Goal: Task Accomplishment & Management: Complete application form

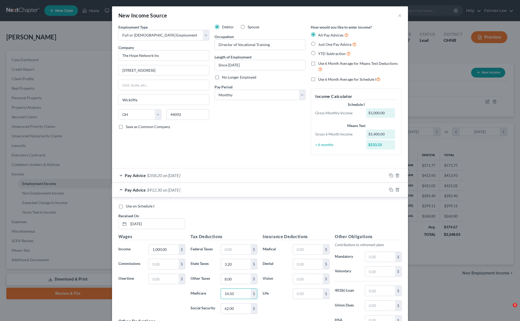
select select "0"
select select "36"
select select "0"
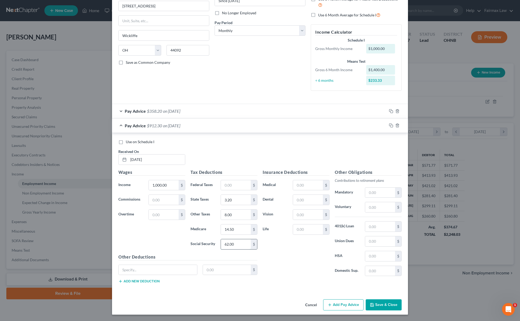
click at [237, 243] on input "62.00" at bounding box center [236, 244] width 30 height 10
paste input "-"
type input "62.00"
click at [241, 228] on input "14.50" at bounding box center [236, 229] width 30 height 10
paste input "-62.0"
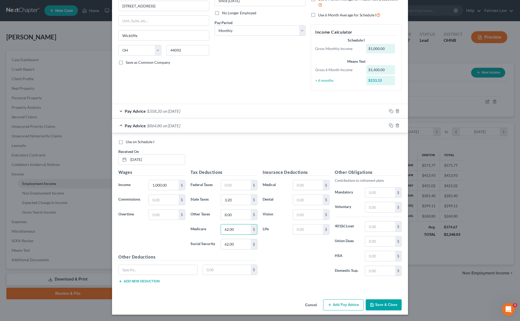
drag, startPoint x: 242, startPoint y: 225, endPoint x: 205, endPoint y: 229, distance: 37.4
click at [205, 229] on div "Medicare 62.00 $" at bounding box center [224, 229] width 72 height 11
type input "14.50"
click at [224, 195] on input "3.20" at bounding box center [236, 200] width 30 height 10
paste input "-18.46"
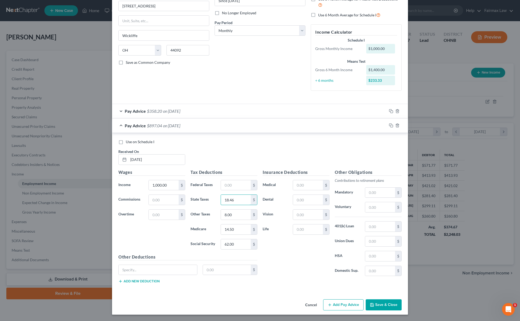
type input "18.46"
click at [223, 210] on input "8.00" at bounding box center [236, 214] width 30 height 10
paste input "-20"
type input "20.00"
click at [389, 123] on icon "button" at bounding box center [391, 125] width 4 height 4
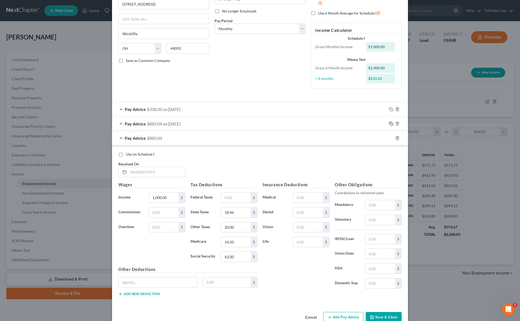
scroll to position [0, 0]
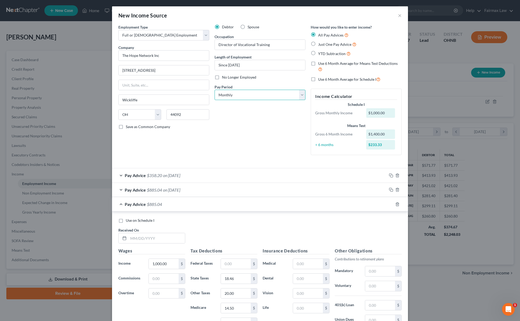
click at [255, 95] on select "Select Monthly Twice Monthly Every Other Week Weekly" at bounding box center [260, 95] width 91 height 11
select select "2"
click at [215, 90] on select "Select Monthly Twice Monthly Every Other Week Weekly" at bounding box center [260, 95] width 91 height 11
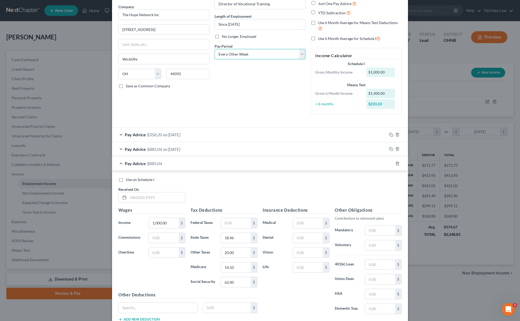
scroll to position [81, 0]
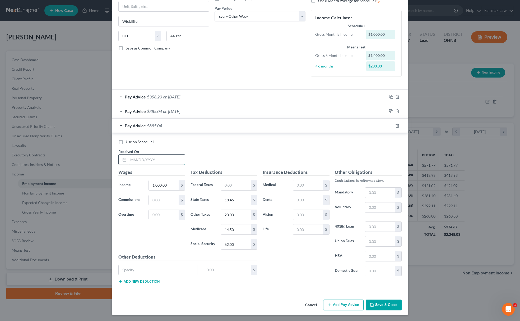
click at [163, 154] on input "text" at bounding box center [156, 159] width 57 height 10
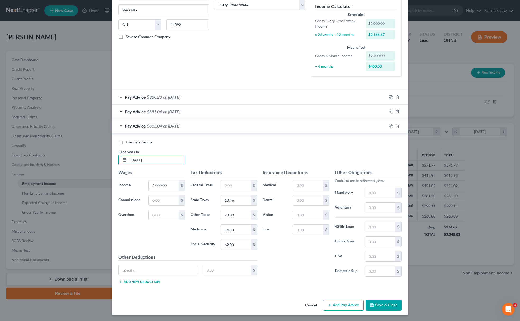
scroll to position [92, 0]
type input "05/23/2025"
click at [389, 125] on icon "button" at bounding box center [391, 125] width 4 height 4
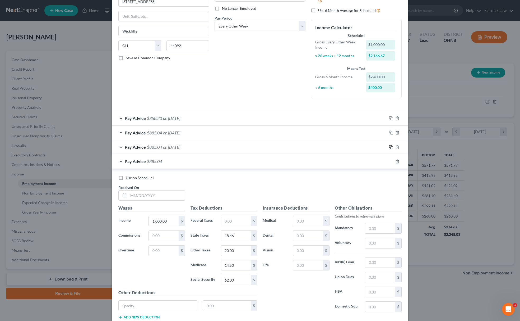
scroll to position [107, 0]
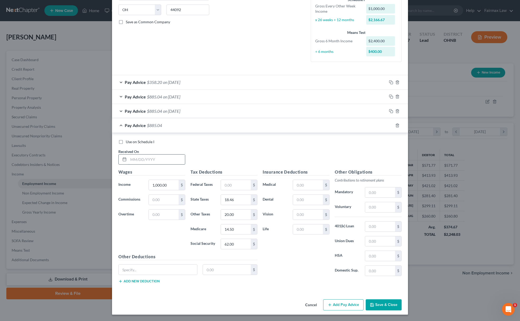
click at [175, 163] on input "text" at bounding box center [156, 159] width 57 height 10
type input "06/06/2025"
click at [389, 125] on icon "button" at bounding box center [391, 125] width 4 height 4
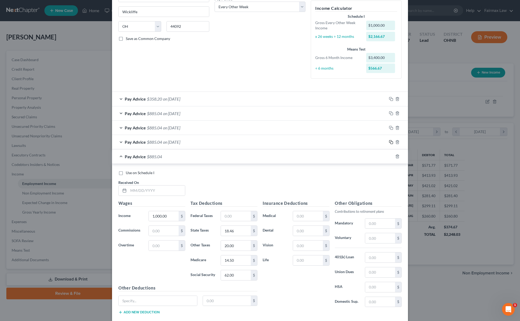
scroll to position [121, 0]
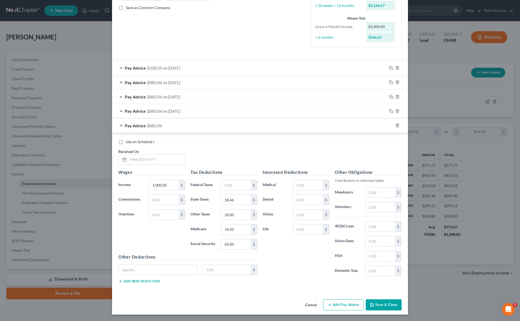
drag, startPoint x: 172, startPoint y: 162, endPoint x: 188, endPoint y: 151, distance: 20.2
click at [172, 162] on input "text" at bounding box center [156, 159] width 57 height 10
type input "06/20/2025"
click at [388, 121] on div at bounding box center [397, 125] width 21 height 8
click at [391, 125] on rect "button" at bounding box center [392, 126] width 2 height 2
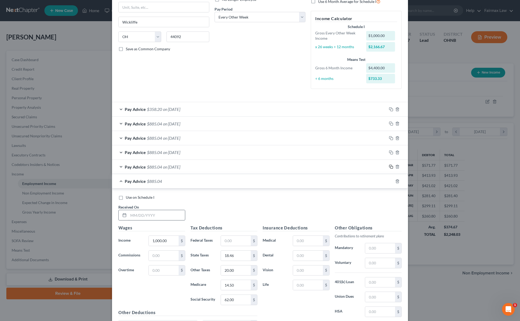
scroll to position [136, 0]
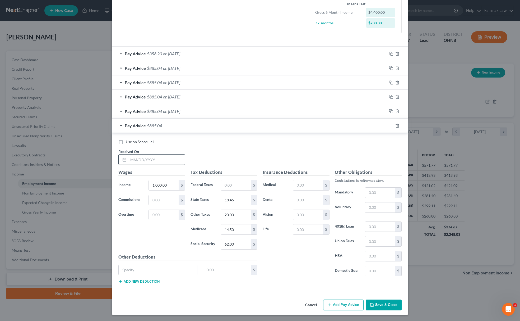
click at [160, 163] on div at bounding box center [151, 159] width 67 height 11
drag, startPoint x: 167, startPoint y: 157, endPoint x: 158, endPoint y: 159, distance: 9.6
click at [167, 157] on input "text" at bounding box center [156, 159] width 57 height 10
type input "07/03/2025"
click at [154, 183] on input "1,000.00" at bounding box center [164, 185] width 30 height 10
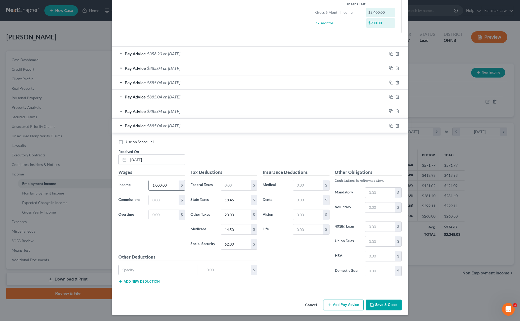
paste input "$1,500.00 $1,500.00 $1,500.00 $1,5"
type input "1,500.00"
click at [231, 241] on input "62.00" at bounding box center [236, 244] width 30 height 10
paste input "-93."
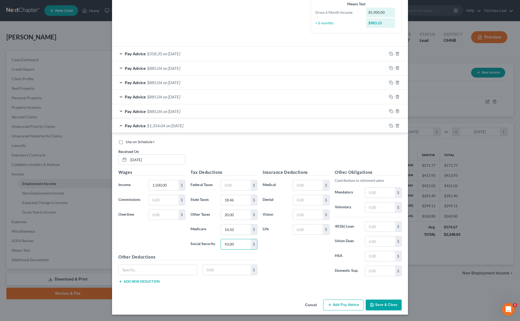
type input "93.00"
click at [232, 229] on input "14.50" at bounding box center [236, 229] width 30 height 10
paste input "21.75"
type input "21.75"
click at [236, 197] on input "18.46" at bounding box center [236, 200] width 30 height 10
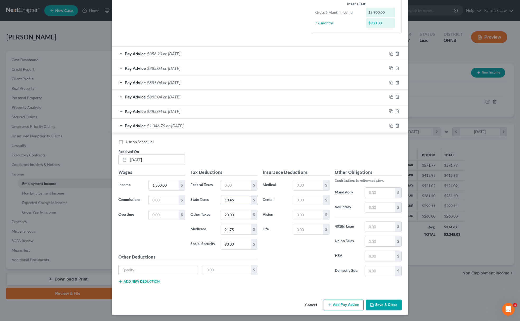
paste input "-33.41"
type input "33.41"
click at [227, 212] on input "20.00" at bounding box center [236, 215] width 30 height 10
paste input "110.45 Wickliffe Local Income-"
click at [227, 218] on input "110.45" at bounding box center [236, 215] width 30 height 10
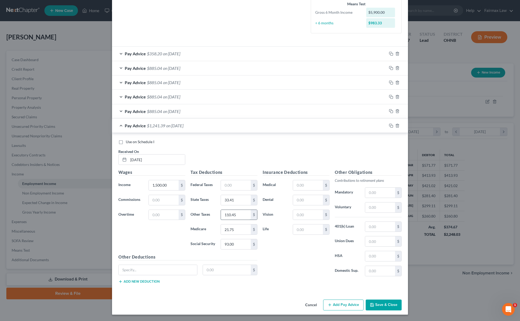
paste input "110.45 Wickliffe Local Income-"
drag, startPoint x: 242, startPoint y: 214, endPoint x: 135, endPoint y: 207, distance: 107.8
click at [135, 207] on div "Wages Income * 1,500.00 $ Commissions $ Overtime $ Tax Deductions Federal Taxes…" at bounding box center [188, 228] width 144 height 119
type input "30.00"
click at [389, 123] on icon "button" at bounding box center [391, 125] width 4 height 4
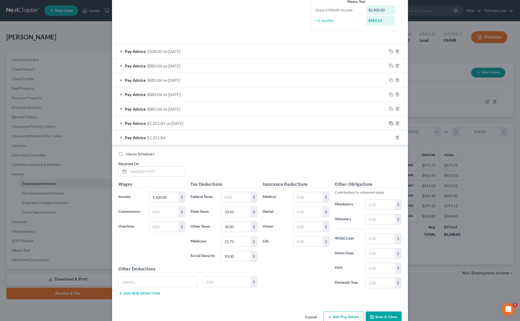
scroll to position [150, 0]
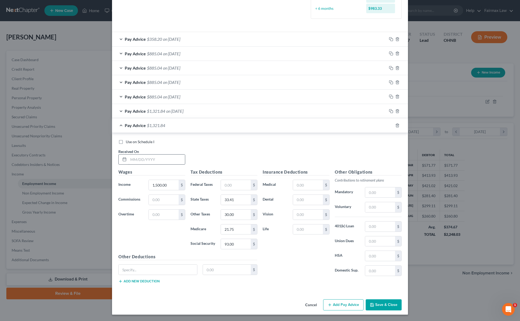
click at [161, 154] on div at bounding box center [151, 159] width 67 height 11
click at [154, 158] on input "text" at bounding box center [156, 159] width 57 height 10
type input "07/18/2025"
click at [389, 123] on icon "button" at bounding box center [391, 125] width 4 height 4
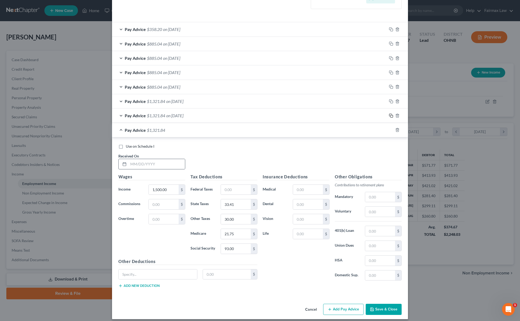
scroll to position [164, 0]
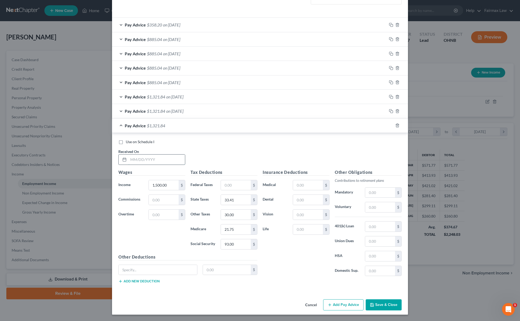
drag, startPoint x: 142, startPoint y: 160, endPoint x: 153, endPoint y: 160, distance: 11.1
click at [142, 159] on input "text" at bounding box center [156, 159] width 57 height 10
type input "08/01/2025"
drag, startPoint x: 389, startPoint y: 122, endPoint x: 373, endPoint y: 129, distance: 17.5
click at [389, 124] on icon "button" at bounding box center [390, 125] width 2 height 2
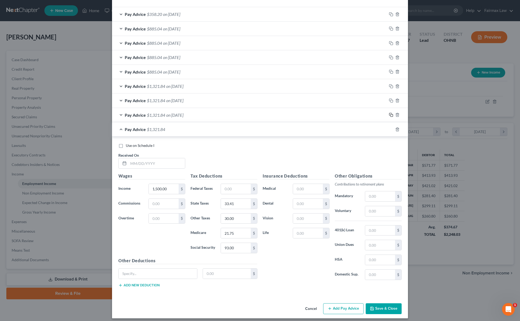
scroll to position [179, 0]
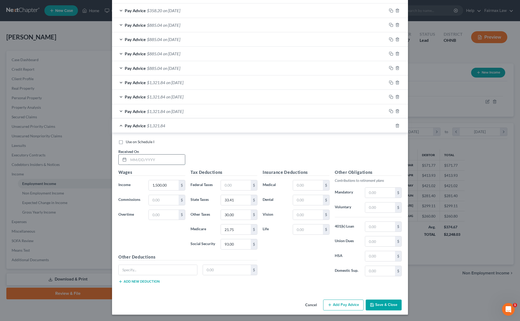
click at [164, 156] on input "text" at bounding box center [156, 159] width 57 height 10
type input "08/15/2025"
click at [389, 124] on icon "button" at bounding box center [391, 125] width 4 height 4
click at [144, 157] on input "text" at bounding box center [156, 159] width 57 height 10
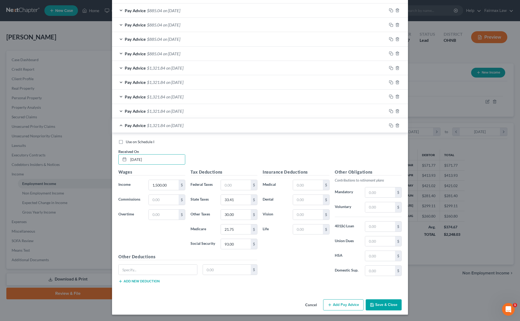
type input "08/29/2025"
click at [376, 306] on button "Save & Close" at bounding box center [384, 304] width 36 height 11
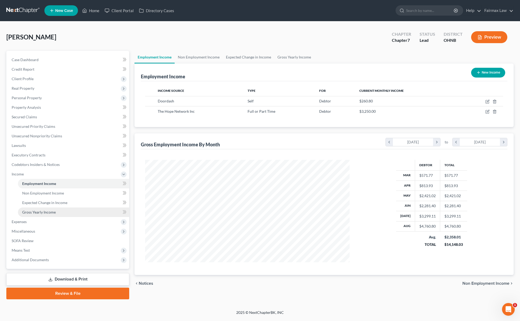
click at [42, 215] on link "Gross Yearly Income" at bounding box center [73, 212] width 111 height 10
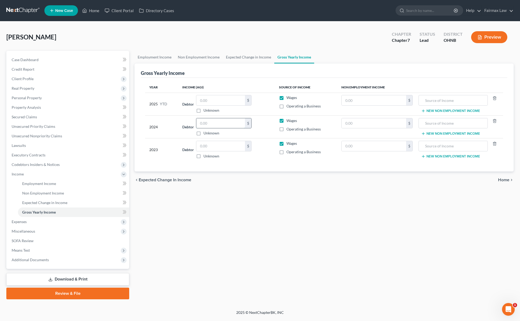
click at [217, 124] on input "text" at bounding box center [220, 123] width 49 height 10
paste input "25,443"
type input "25,443"
drag, startPoint x: 47, startPoint y: 98, endPoint x: 83, endPoint y: 128, distance: 47.5
click at [47, 98] on span "Personal Property" at bounding box center [68, 98] width 122 height 10
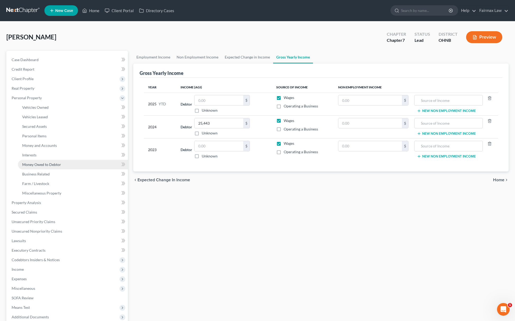
click at [49, 166] on link "Money Owed to Debtor" at bounding box center [73, 165] width 110 height 10
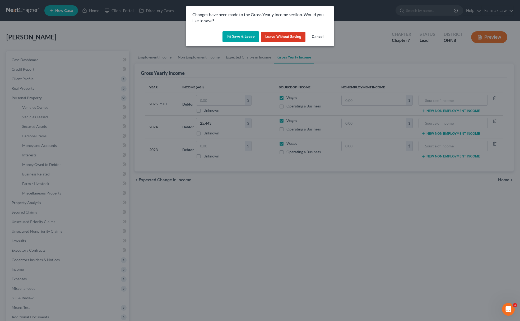
click at [246, 38] on button "Save & Leave" at bounding box center [241, 36] width 36 height 11
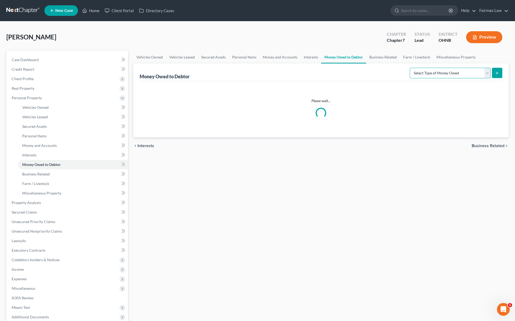
click at [446, 75] on select "Select Type of Money Owed Accounts Receivable Alimony Child Support Claims Agai…" at bounding box center [450, 73] width 81 height 11
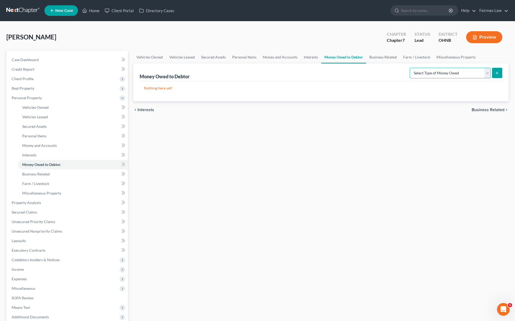
select select "expected_tax_refund"
click at [410, 68] on select "Select Type of Money Owed Accounts Receivable Alimony Child Support Claims Agai…" at bounding box center [450, 73] width 81 height 11
click at [495, 76] on button "submit" at bounding box center [497, 73] width 10 height 10
select select "0"
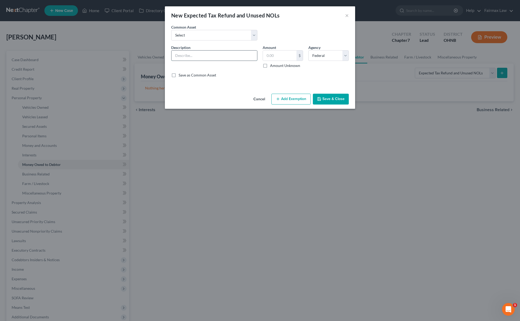
click at [187, 56] on input "text" at bounding box center [215, 55] width 86 height 10
type input "2025 Potential Tax refund for Sept"
click at [272, 54] on input "text" at bounding box center [280, 55] width 34 height 10
type input "8,244"
click at [286, 102] on button "Add Exemption" at bounding box center [290, 99] width 39 height 11
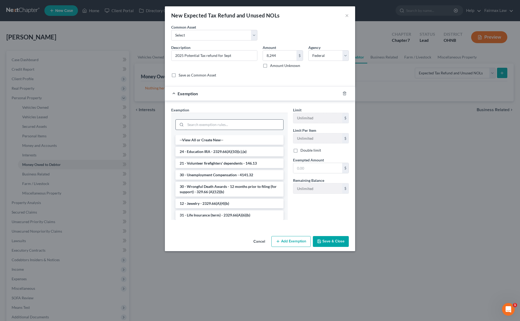
click at [230, 122] on input "search" at bounding box center [235, 124] width 98 height 10
type input "w"
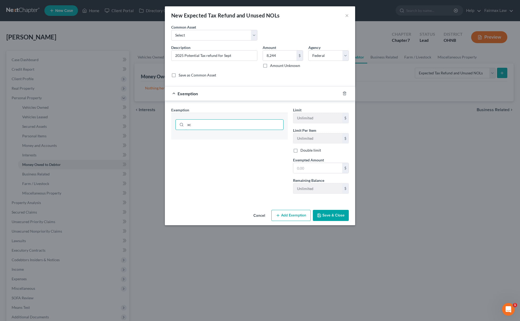
type input "x"
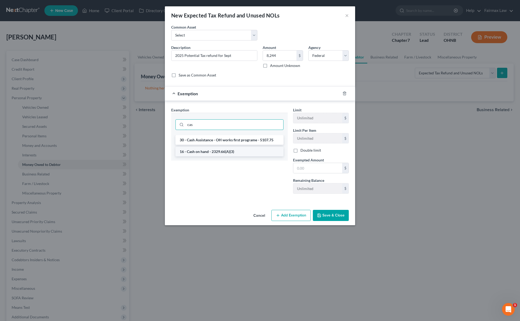
type input "cas"
click at [211, 154] on li "16 - Cash on hand - 2329.66(A)(3)" at bounding box center [230, 152] width 108 height 10
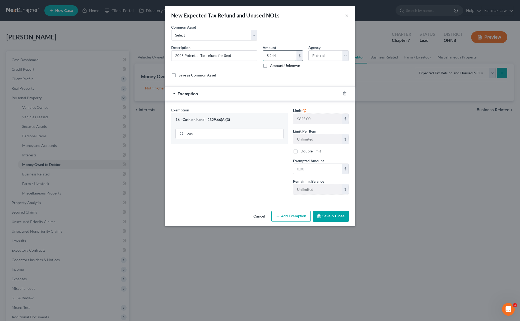
click at [291, 52] on input "8,244" at bounding box center [280, 55] width 34 height 10
click at [316, 173] on input "text" at bounding box center [317, 169] width 49 height 10
paste input "8,244"
type input "8,244"
click at [251, 166] on div "Exemption Set must be selected for CA. Exemption * 16 - Cash on hand - 2329.66(…" at bounding box center [230, 152] width 122 height 91
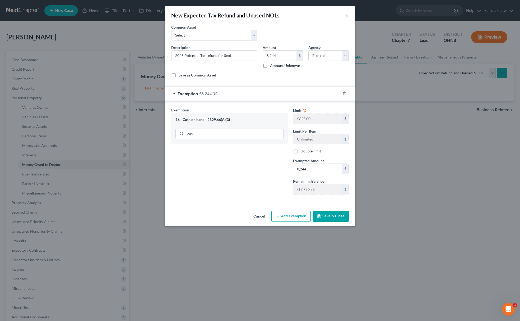
click at [327, 225] on div "Cancel Add Exemption Save & Close" at bounding box center [260, 216] width 190 height 17
click at [330, 220] on button "Save & Close" at bounding box center [331, 215] width 36 height 11
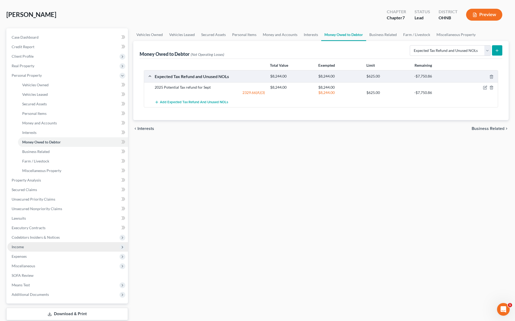
scroll to position [35, 0]
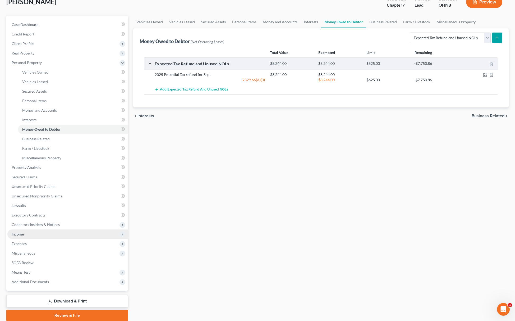
drag, startPoint x: 40, startPoint y: 233, endPoint x: 44, endPoint y: 235, distance: 5.4
click at [40, 233] on span "Income" at bounding box center [67, 234] width 121 height 10
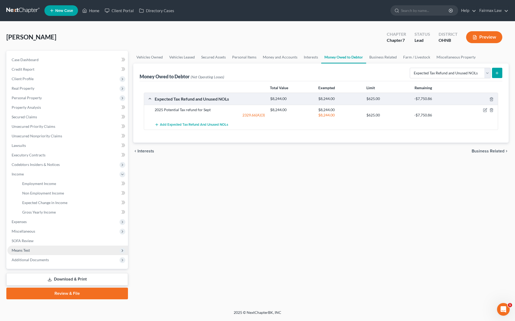
scroll to position [0, 0]
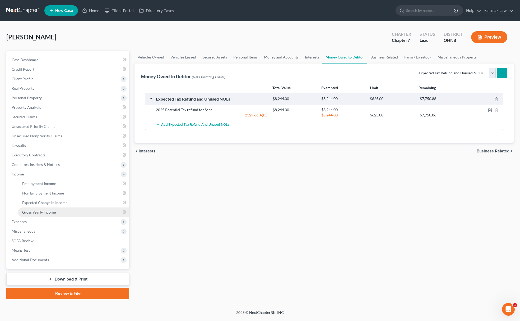
click at [39, 213] on span "Gross Yearly Income" at bounding box center [39, 212] width 34 height 4
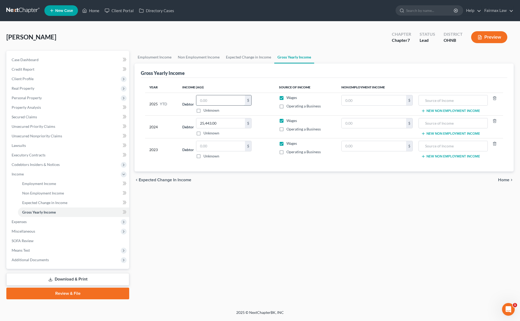
click at [211, 100] on input "text" at bounding box center [220, 100] width 49 height 10
paste input "$11,900.00"
type input "11,900.00"
click at [55, 195] on link "Non Employment Income" at bounding box center [73, 193] width 111 height 10
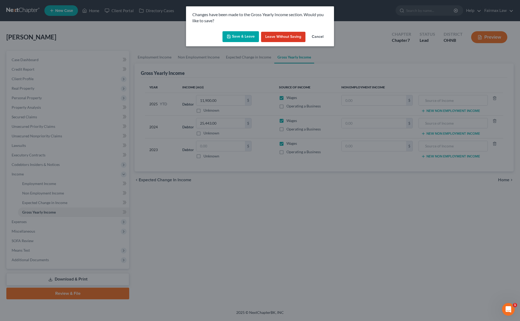
click at [253, 32] on button "Save & Leave" at bounding box center [241, 36] width 36 height 11
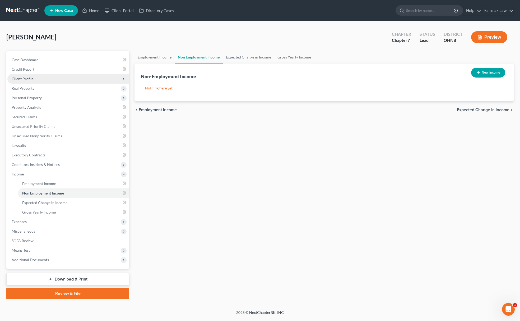
click at [46, 80] on span "Client Profile" at bounding box center [68, 79] width 122 height 10
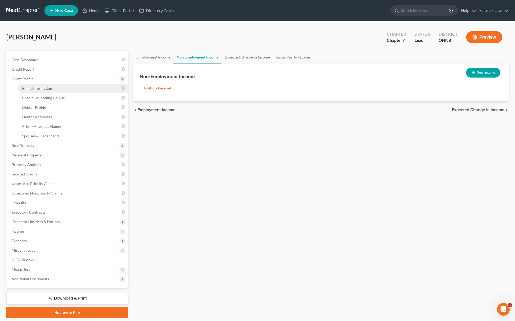
click at [46, 86] on span "Filing Information" at bounding box center [37, 88] width 30 height 4
select select "1"
select select "0"
select select "61"
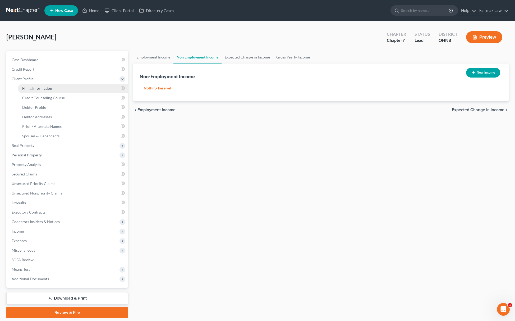
select select "17"
select select "0"
select select "36"
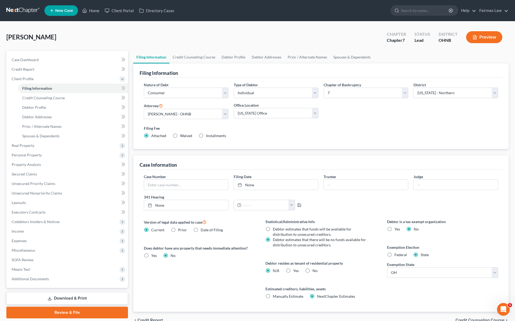
click at [206, 137] on label "Installments Installments" at bounding box center [216, 135] width 20 height 5
click at [208, 136] on input "Installments Installments" at bounding box center [209, 134] width 3 height 3
radio input "true"
radio input "false"
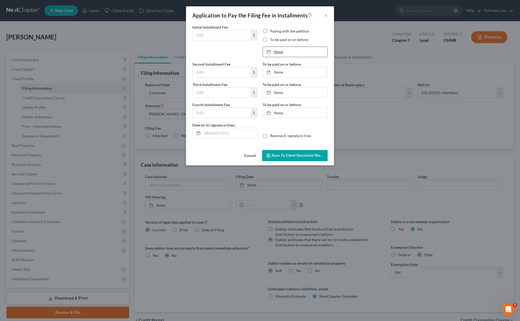
type input "0.00"
radio input "true"
type input "0.00"
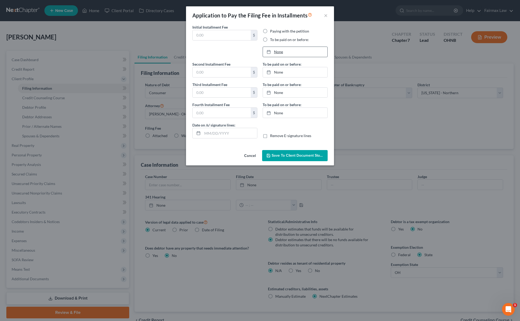
type input "09/11/2025"
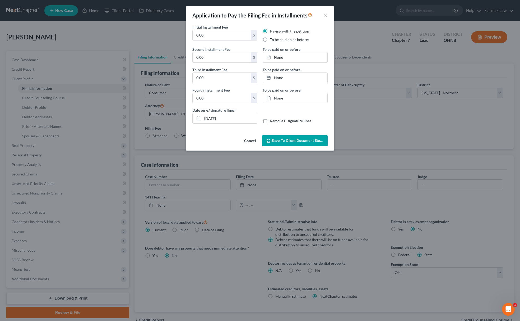
click at [270, 38] on label "To be paid on or before:" at bounding box center [289, 39] width 39 height 5
click at [272, 38] on input "To be paid on or before:" at bounding box center [273, 38] width 3 height 3
radio input "true"
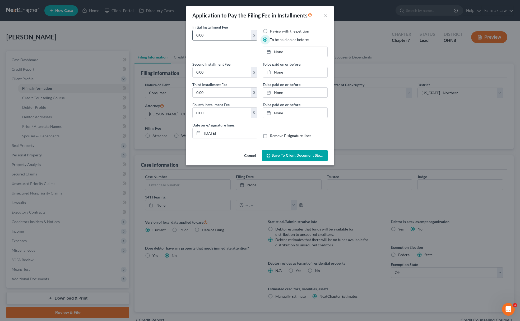
click at [215, 36] on input "0.00" at bounding box center [222, 35] width 58 height 10
drag, startPoint x: 209, startPoint y: 36, endPoint x: 193, endPoint y: 48, distance: 18.9
click at [179, 37] on div "Application to Pay the Filing Fee in Installments × Initial Installment Fee 84.…" at bounding box center [260, 160] width 520 height 321
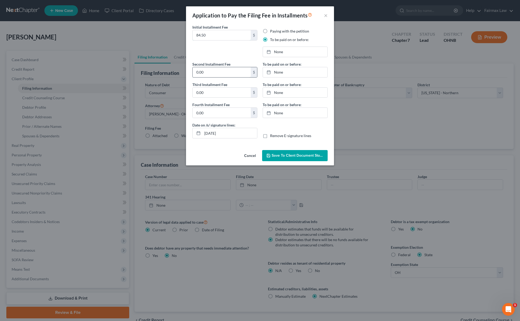
type input "84.50"
click at [212, 73] on input "0.00" at bounding box center [222, 72] width 58 height 10
paste input "84.5"
type input "84.50"
click at [222, 98] on div "Second Installment Fee 84.50 $ Third Installment Fee 0.00 $ Fourth Installment …" at bounding box center [225, 91] width 70 height 61
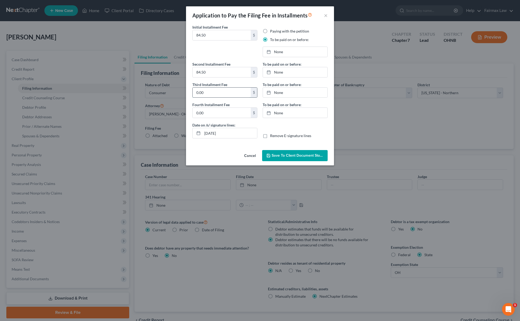
click at [222, 95] on input "0.00" at bounding box center [222, 92] width 58 height 10
paste input "84.5"
type input "84.50"
click at [217, 110] on input "0.00" at bounding box center [222, 113] width 58 height 10
paste input "84.5"
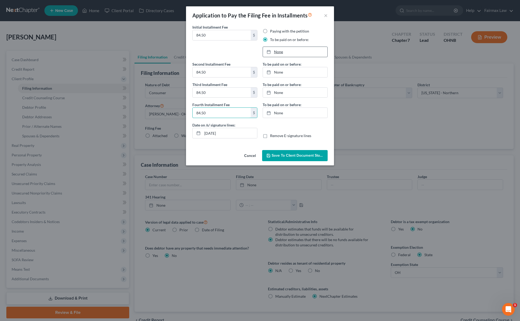
type input "84.50"
type input "9/11/2025"
click at [285, 53] on link "None" at bounding box center [295, 52] width 64 height 10
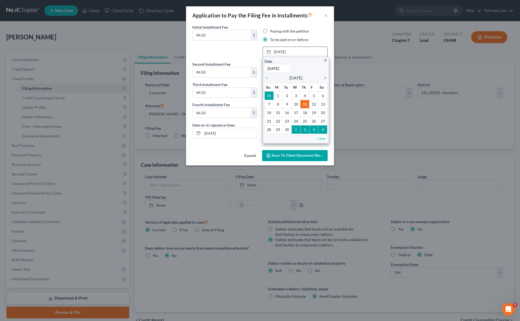
click at [325, 77] on icon "chevron_right" at bounding box center [324, 78] width 7 height 4
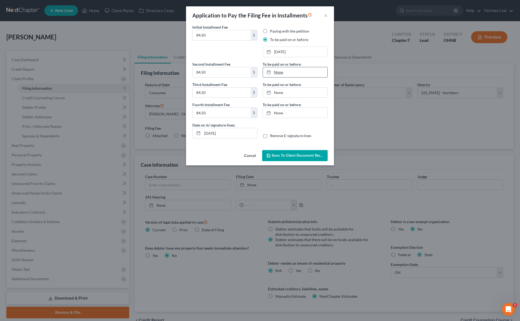
click at [280, 72] on link "None" at bounding box center [295, 72] width 64 height 10
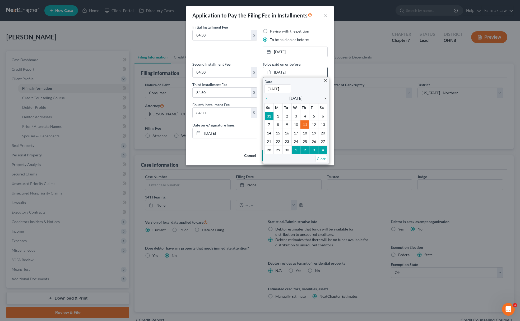
click at [325, 98] on icon "chevron_right" at bounding box center [324, 98] width 7 height 4
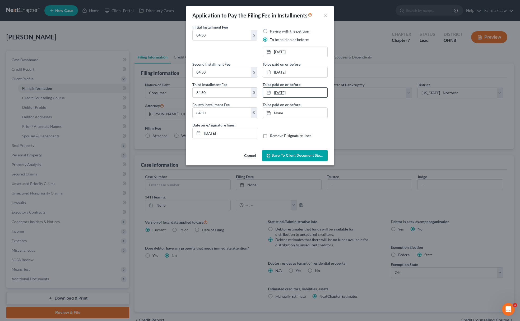
click at [276, 89] on link "9/11/2025" at bounding box center [295, 92] width 64 height 10
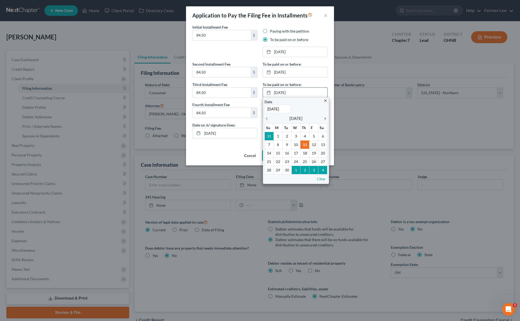
click at [324, 116] on div "chevron_right" at bounding box center [324, 118] width 7 height 5
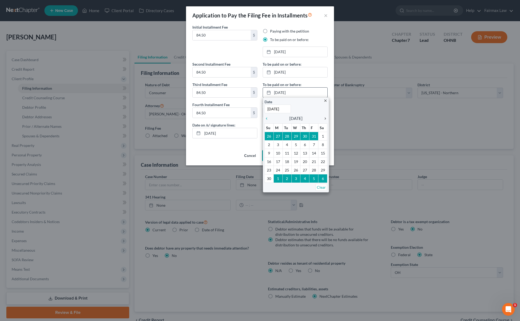
click at [324, 116] on div "chevron_right" at bounding box center [324, 118] width 7 height 5
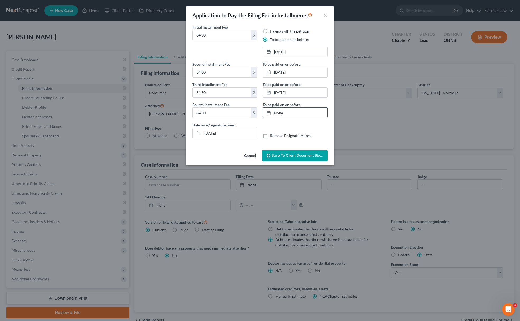
type input "9/11/2025"
click at [293, 114] on link "9/11/2025" at bounding box center [295, 113] width 64 height 10
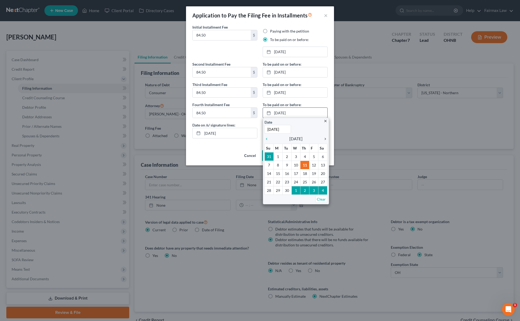
click at [325, 140] on icon "chevron_right" at bounding box center [324, 139] width 7 height 4
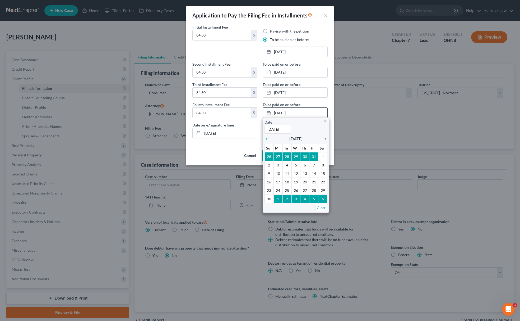
click at [325, 140] on icon "chevron_right" at bounding box center [324, 139] width 7 height 4
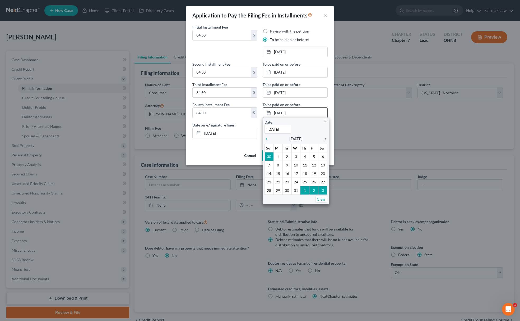
click at [325, 140] on icon "chevron_right" at bounding box center [324, 139] width 7 height 4
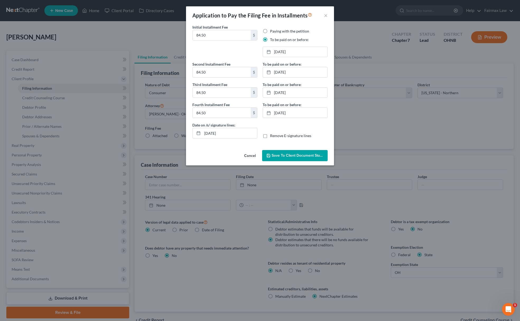
drag, startPoint x: 232, startPoint y: 140, endPoint x: 89, endPoint y: 136, distance: 143.0
click at [89, 136] on div "Application to Pay the Filing Fee in Installments × Initial Installment Fee 84.…" at bounding box center [260, 160] width 520 height 321
click at [241, 133] on input "09/11/2025" at bounding box center [229, 133] width 55 height 10
click at [240, 133] on input "09/11/2025" at bounding box center [229, 133] width 55 height 10
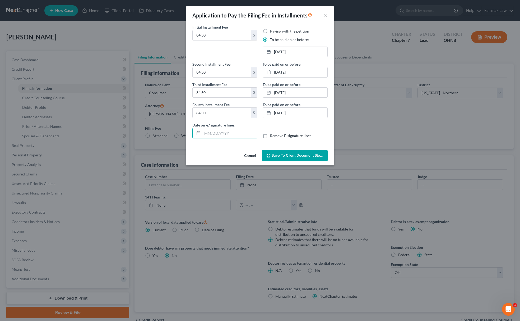
click at [287, 156] on span "Save to Client Document Storage" at bounding box center [300, 155] width 56 height 4
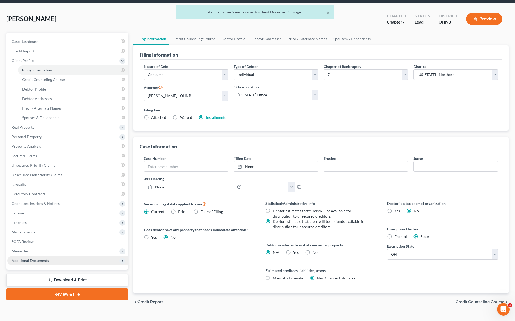
scroll to position [28, 0]
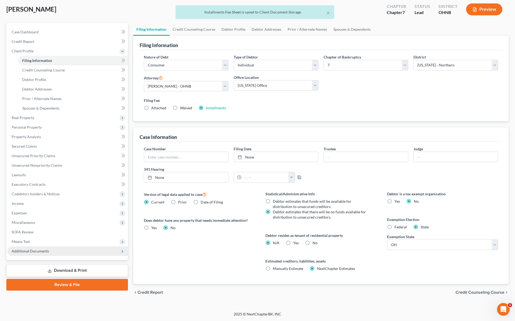
click at [50, 250] on span "Additional Documents" at bounding box center [67, 251] width 121 height 10
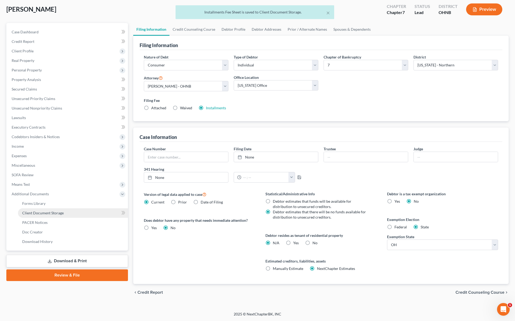
click at [52, 212] on span "Client Document Storage" at bounding box center [43, 212] width 42 height 4
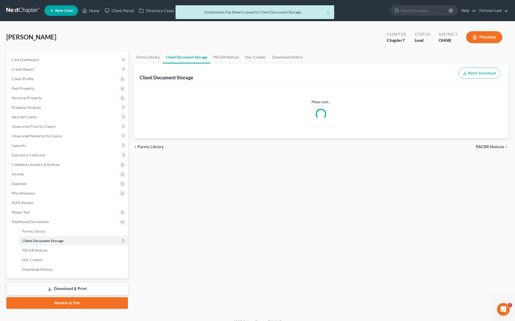
select select "5"
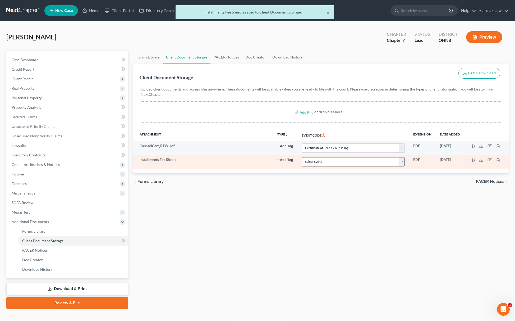
click at [333, 166] on td "Select Event 20 Largest Unsecured Creditors Amended List of Creditors (Fee) Ame…" at bounding box center [353, 162] width 112 height 14
click at [333, 166] on select "Select Event 20 Largest Unsecured Creditors Amended List of Creditors (Fee) Ame…" at bounding box center [353, 161] width 103 height 9
select select "24"
click at [302, 157] on select "Select Event 20 Largest Unsecured Creditors Amended List of Creditors (Fee) Ame…" at bounding box center [353, 161] width 103 height 9
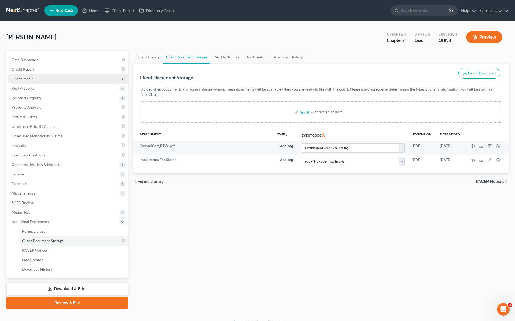
click at [34, 75] on span "Client Profile" at bounding box center [67, 79] width 121 height 10
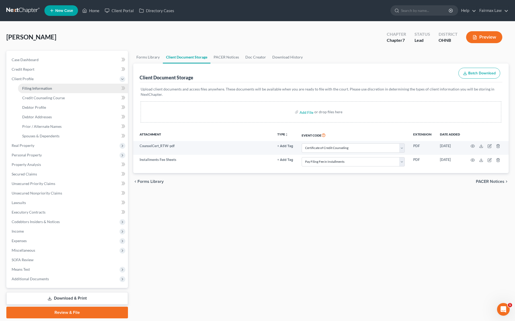
click at [33, 86] on span "Filing Information" at bounding box center [37, 88] width 30 height 4
select select "1"
select select "0"
select select "61"
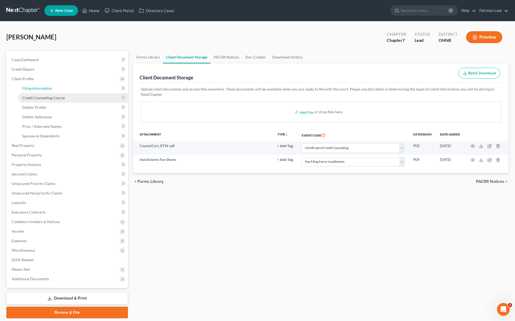
select select "17"
select select "0"
select select "36"
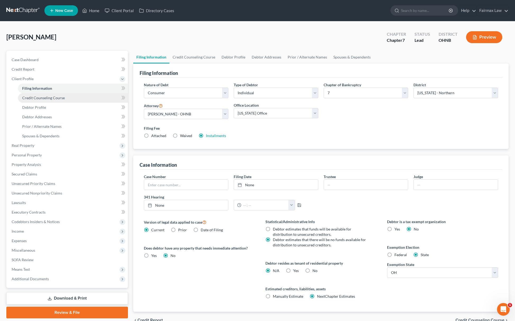
click at [49, 96] on span "Credit Counseling Course" at bounding box center [43, 97] width 43 height 4
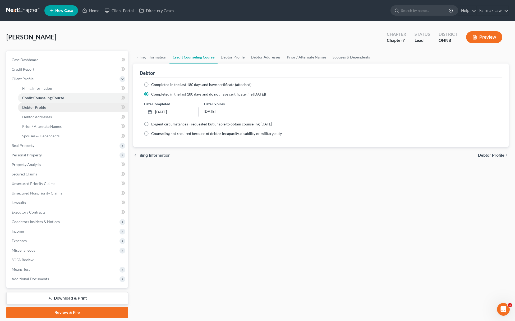
click at [38, 108] on span "Debtor Profile" at bounding box center [34, 107] width 24 height 4
select select "0"
select select "2"
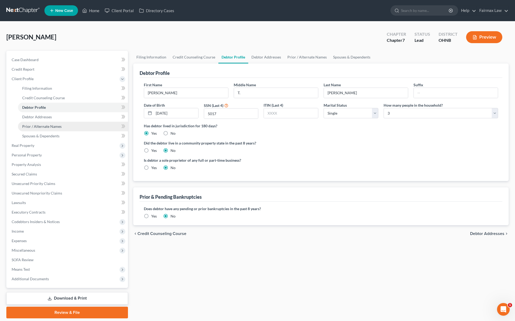
click at [47, 125] on span "Prior / Alternate Names" at bounding box center [41, 126] width 39 height 4
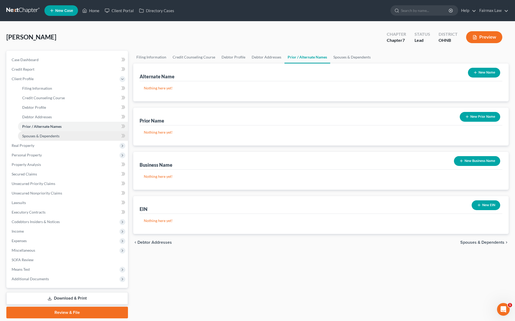
click at [53, 137] on span "Spouses & Dependents" at bounding box center [40, 135] width 37 height 4
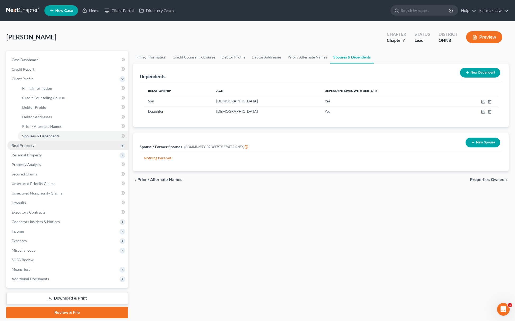
click at [44, 147] on span "Real Property" at bounding box center [67, 146] width 121 height 10
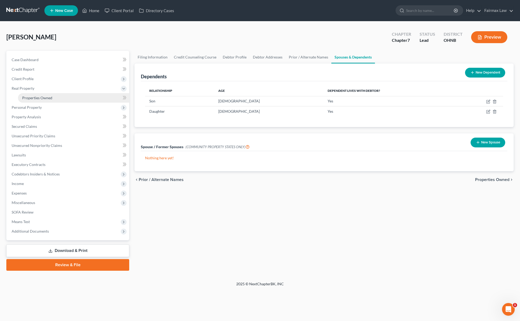
click at [55, 96] on link "Properties Owned" at bounding box center [73, 98] width 111 height 10
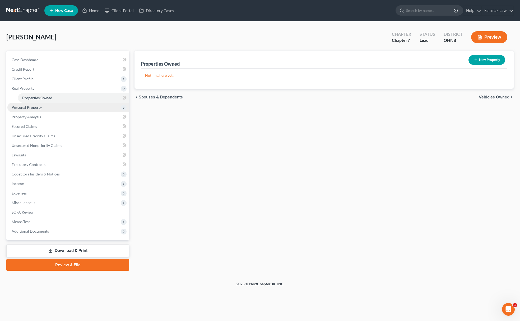
click at [36, 106] on span "Personal Property" at bounding box center [27, 107] width 30 height 4
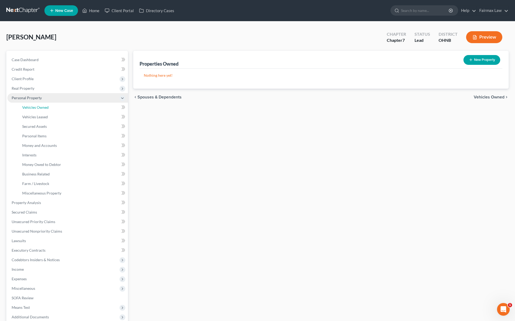
click at [39, 110] on link "Vehicles Owned" at bounding box center [73, 108] width 110 height 10
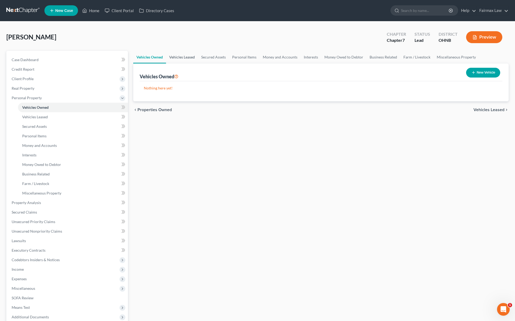
click at [184, 61] on link "Vehicles Leased" at bounding box center [182, 57] width 32 height 13
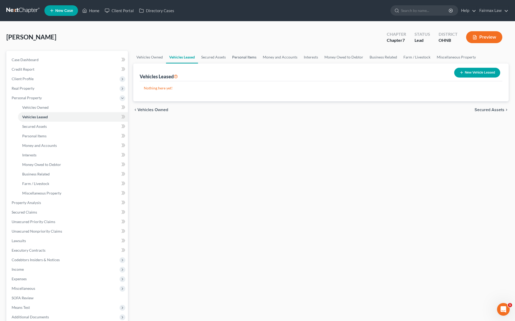
click at [243, 57] on link "Personal Items" at bounding box center [244, 57] width 31 height 13
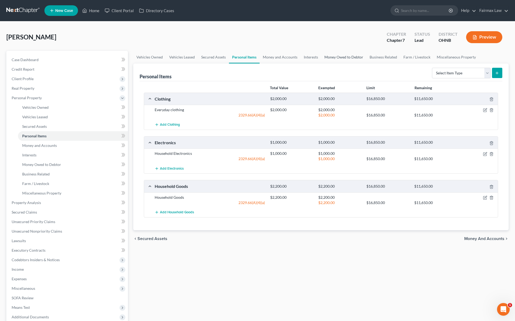
click at [339, 54] on link "Money Owed to Debtor" at bounding box center [343, 57] width 45 height 13
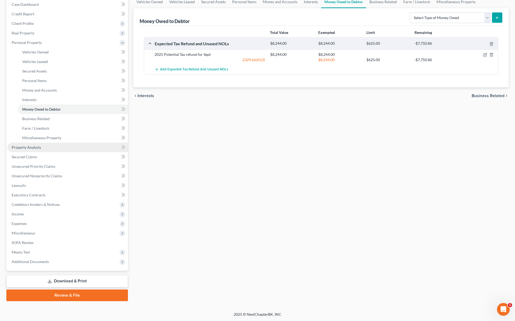
click at [70, 151] on link "Property Analysis" at bounding box center [67, 147] width 121 height 10
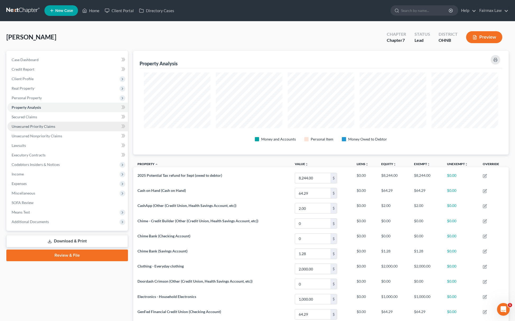
click at [62, 127] on link "Unsecured Priority Claims" at bounding box center [67, 127] width 121 height 10
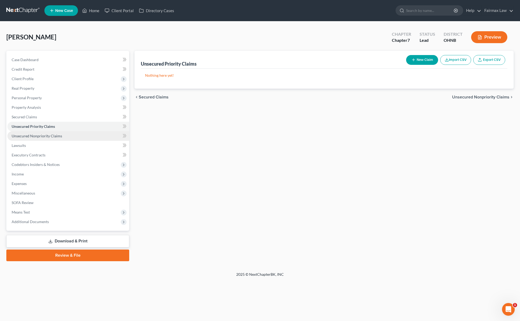
click at [59, 136] on span "Unsecured Nonpriority Claims" at bounding box center [37, 135] width 50 height 4
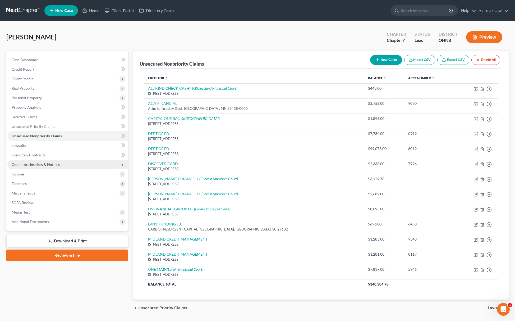
click at [37, 167] on span "Codebtors Insiders & Notices" at bounding box center [67, 165] width 121 height 10
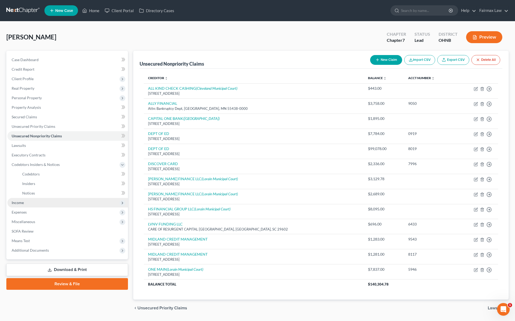
click at [28, 202] on span "Income" at bounding box center [67, 203] width 121 height 10
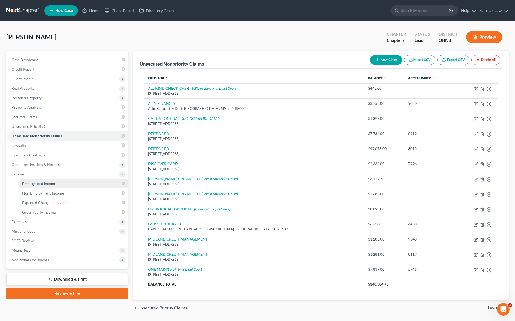
click at [38, 182] on span "Employment Income" at bounding box center [39, 183] width 34 height 4
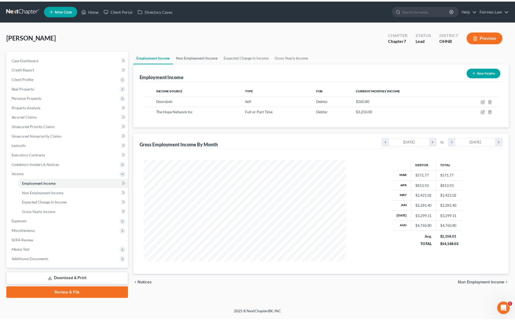
scroll to position [103, 215]
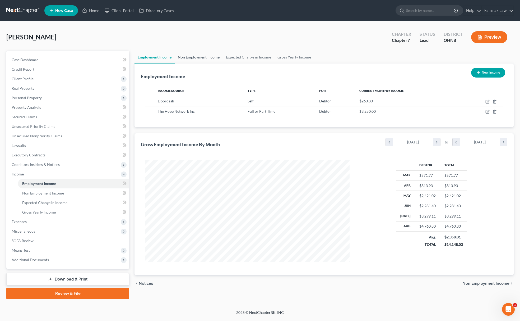
click at [200, 54] on link "Non Employment Income" at bounding box center [199, 57] width 48 height 13
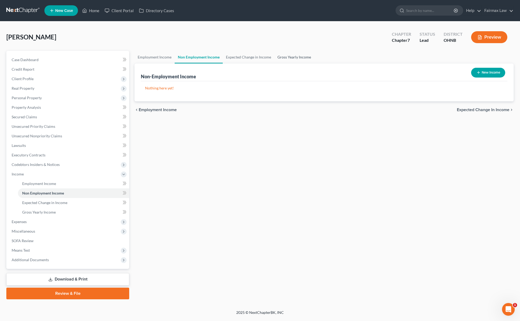
click at [298, 57] on link "Gross Yearly Income" at bounding box center [294, 57] width 40 height 13
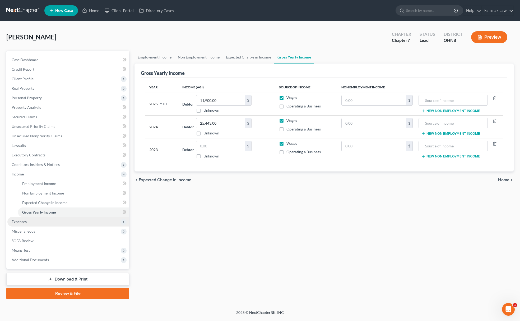
click at [40, 222] on span "Expenses" at bounding box center [68, 222] width 122 height 10
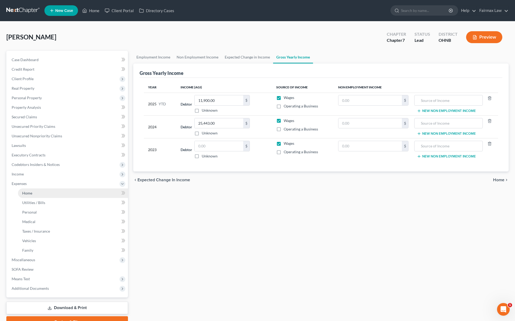
click at [40, 196] on link "Home" at bounding box center [73, 193] width 110 height 10
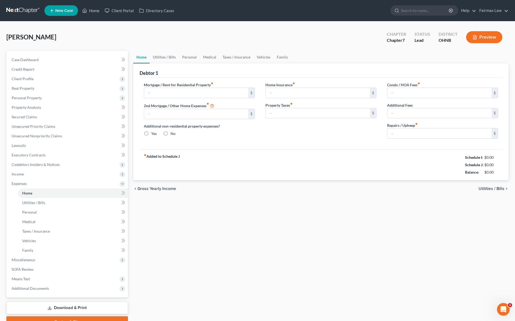
type input "0.00"
radio input "true"
type input "0.00"
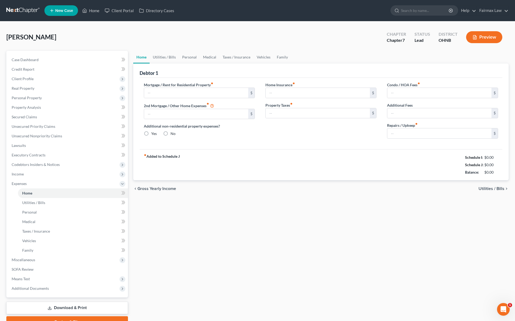
type input "0.00"
click at [185, 53] on link "Personal" at bounding box center [189, 57] width 21 height 13
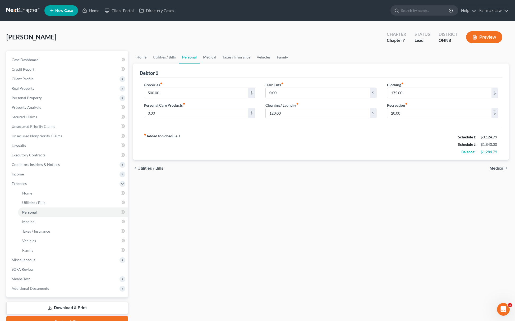
click at [287, 51] on link "Family" at bounding box center [282, 57] width 17 height 13
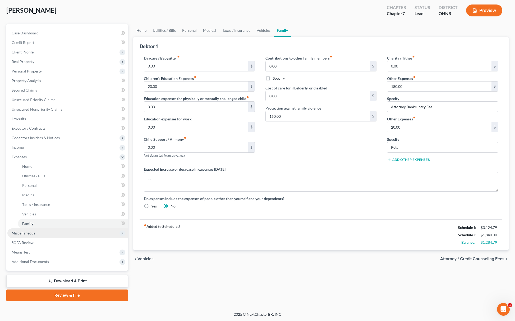
click at [36, 233] on span "Miscellaneous" at bounding box center [67, 233] width 121 height 10
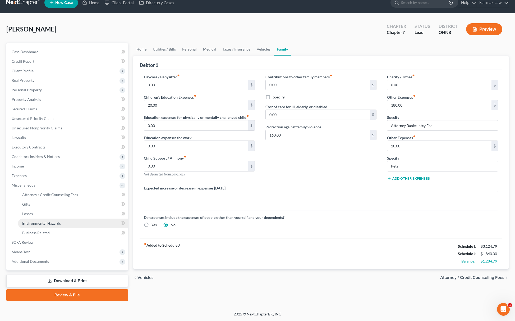
scroll to position [8, 0]
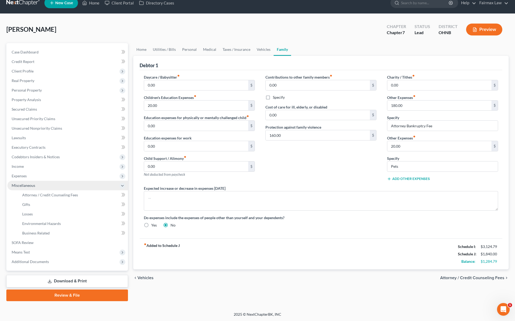
click at [61, 188] on span "Miscellaneous" at bounding box center [67, 186] width 121 height 10
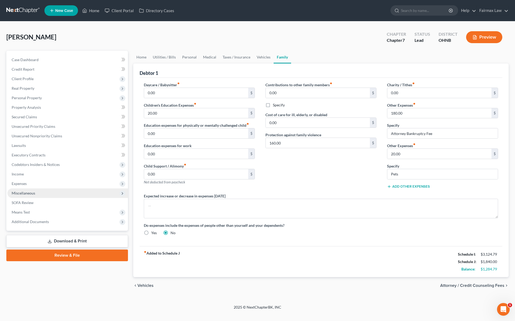
scroll to position [0, 0]
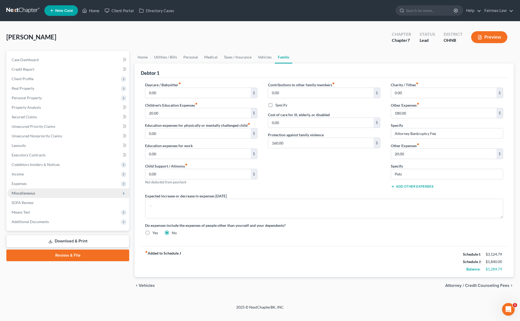
click at [51, 196] on span "Miscellaneous" at bounding box center [68, 193] width 122 height 10
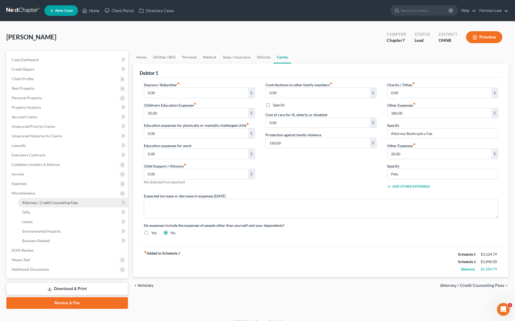
drag, startPoint x: 51, startPoint y: 200, endPoint x: 62, endPoint y: 202, distance: 10.7
click at [52, 200] on span "Attorney / Credit Counseling Fees" at bounding box center [50, 202] width 56 height 4
select select "5"
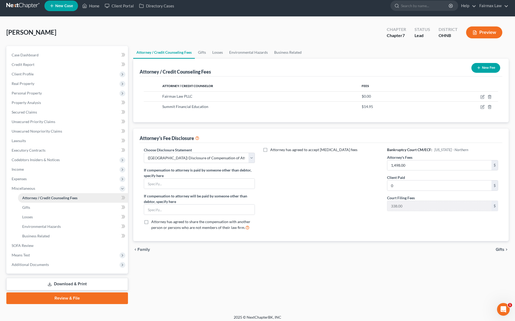
scroll to position [8, 0]
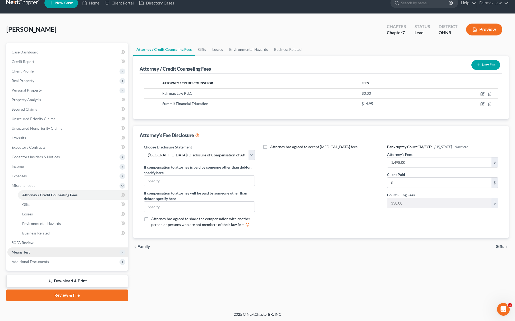
click at [50, 250] on span "Means Test" at bounding box center [67, 252] width 121 height 10
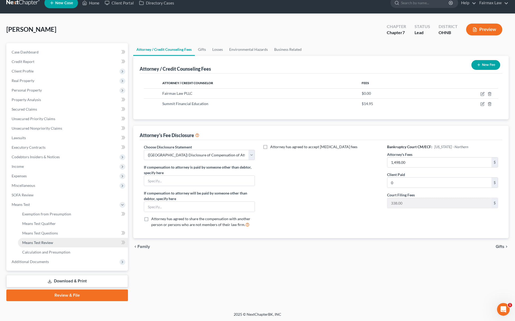
click at [49, 244] on link "Means Test Review" at bounding box center [73, 243] width 110 height 10
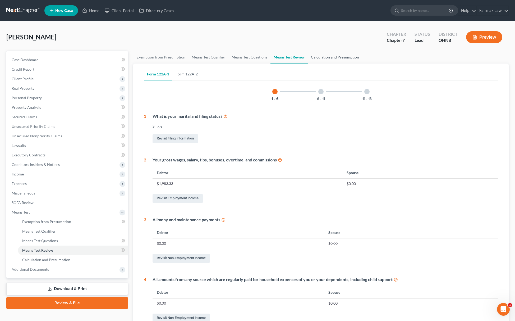
click at [333, 54] on link "Calculation and Presumption" at bounding box center [335, 57] width 54 height 13
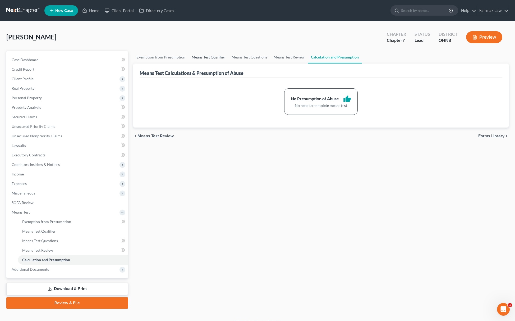
click at [208, 56] on link "Means Test Qualifier" at bounding box center [208, 57] width 40 height 13
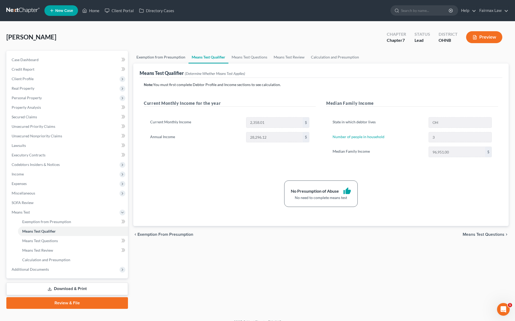
click at [182, 58] on link "Exemption from Presumption" at bounding box center [160, 57] width 55 height 13
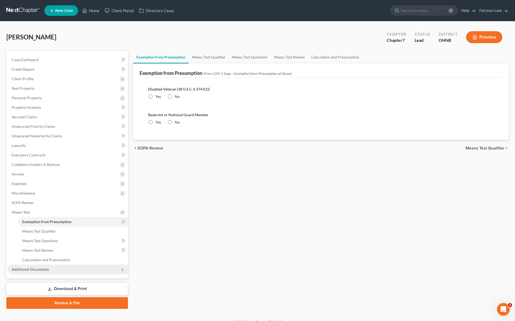
click at [56, 271] on span "Additional Documents" at bounding box center [67, 269] width 121 height 10
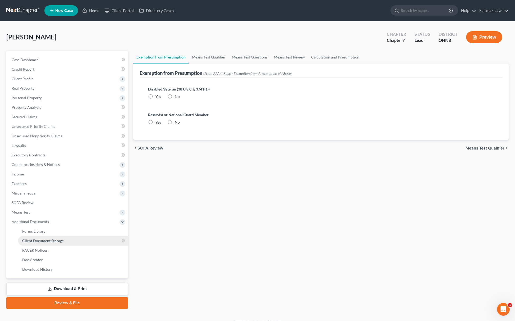
click at [69, 242] on link "Client Document Storage" at bounding box center [73, 241] width 110 height 10
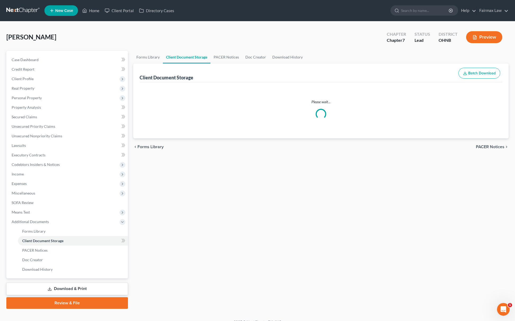
select select "5"
select select "24"
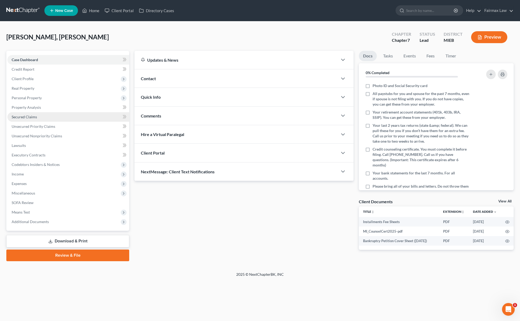
click at [32, 112] on link "Secured Claims" at bounding box center [68, 117] width 122 height 10
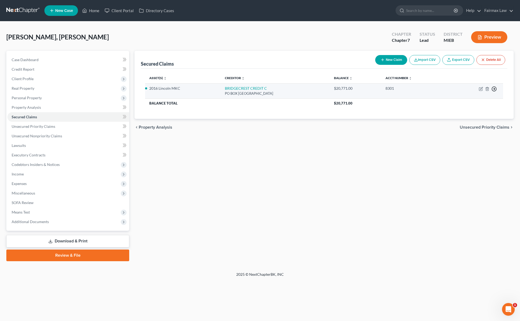
click at [494, 89] on line "button" at bounding box center [495, 89] width 2 height 0
click at [466, 108] on link "Move to G" at bounding box center [470, 110] width 44 height 9
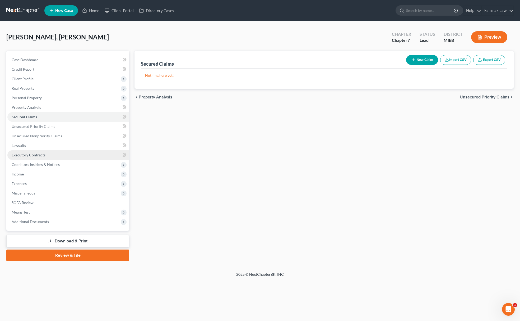
click at [43, 154] on span "Executory Contracts" at bounding box center [29, 155] width 34 height 4
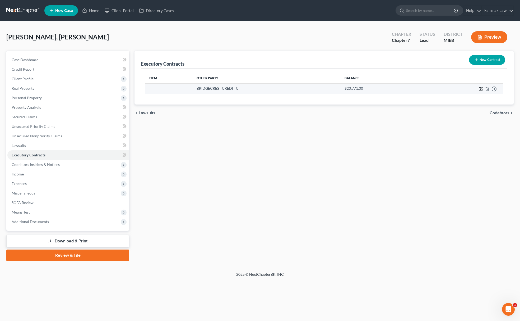
click at [480, 87] on icon "button" at bounding box center [481, 89] width 4 height 4
select select "3"
select select "0"
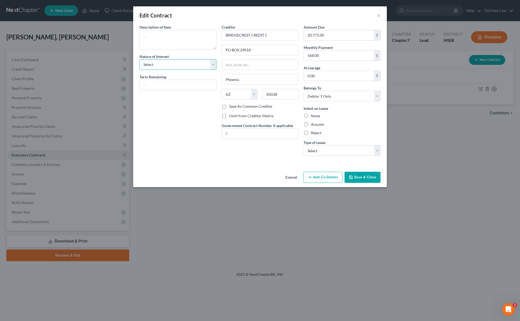
click at [178, 63] on select "Select Purchaser Agent Lessor Lessee" at bounding box center [178, 64] width 77 height 11
select select "3"
click at [140, 59] on select "Select Purchaser Agent Lessor Lessee" at bounding box center [178, 64] width 77 height 11
click at [311, 124] on label "Assume" at bounding box center [317, 124] width 13 height 5
click at [313, 124] on input "Assume" at bounding box center [314, 123] width 3 height 3
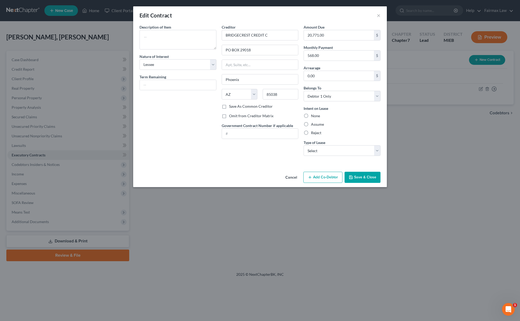
radio input "true"
drag, startPoint x: 325, startPoint y: 148, endPoint x: 325, endPoint y: 153, distance: 4.2
click at [325, 148] on select "Select Real Estate Car Other" at bounding box center [342, 150] width 77 height 11
select select "1"
click at [304, 146] on select "Select Real Estate Car Other" at bounding box center [342, 150] width 77 height 11
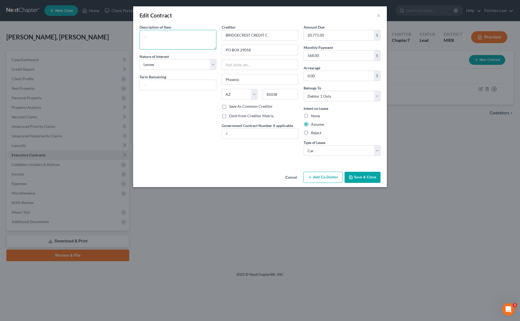
click at [163, 33] on textarea at bounding box center [178, 40] width 77 height 20
type textarea "2016 Lincoln MKC"
click at [365, 179] on button "Save & Close" at bounding box center [363, 177] width 36 height 11
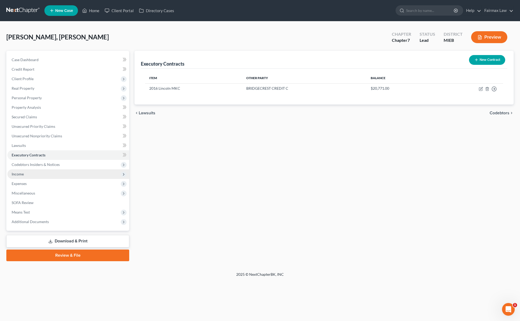
click at [25, 173] on span "Income" at bounding box center [68, 174] width 122 height 10
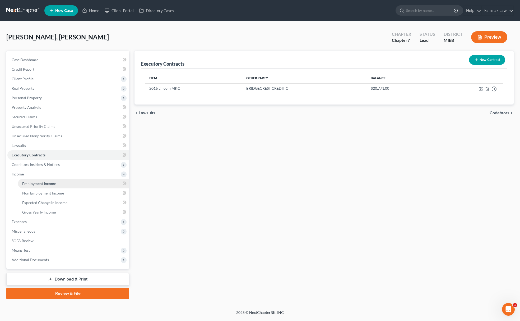
click at [55, 185] on link "Employment Income" at bounding box center [73, 184] width 111 height 10
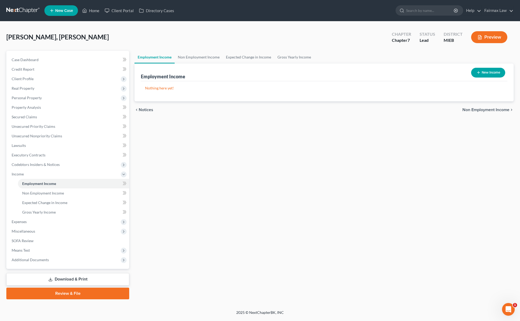
click at [492, 74] on button "New Income" at bounding box center [488, 73] width 34 height 10
select select "0"
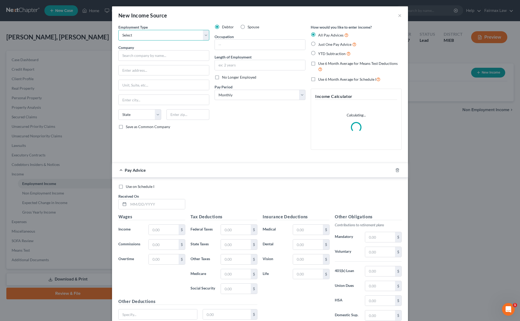
click at [166, 30] on select "Select Full or Part Time Employment Self Employment" at bounding box center [163, 35] width 91 height 11
select select "0"
click at [118, 30] on select "Select Full or Part Time Employment Self Employment" at bounding box center [163, 35] width 91 height 11
click at [148, 53] on input "text" at bounding box center [163, 55] width 91 height 11
type input "P"
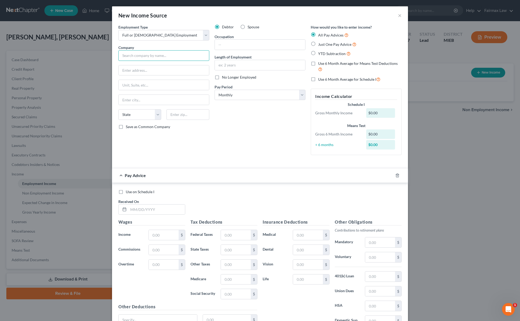
type input "F"
type input "f"
type input "Foster Care"
click at [147, 36] on select "Select Full or Part Time Employment Self Employment" at bounding box center [163, 35] width 91 height 11
select select "1"
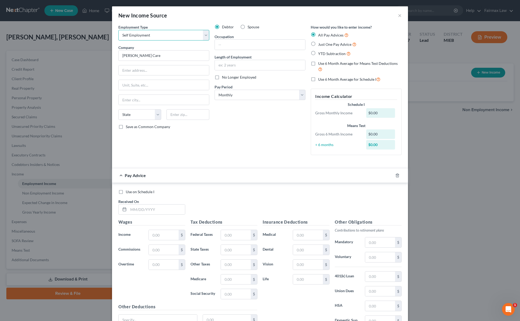
click at [118, 30] on select "Select Full or Part Time Employment Self Employment" at bounding box center [163, 35] width 91 height 11
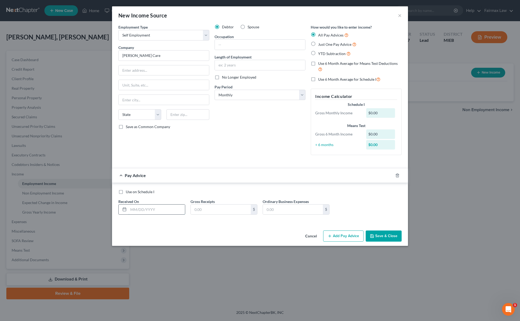
click at [149, 212] on input "text" at bounding box center [156, 209] width 57 height 10
type input "03/30/2025"
click at [205, 211] on input "text" at bounding box center [221, 209] width 60 height 10
type input "1"
type input "3,000"
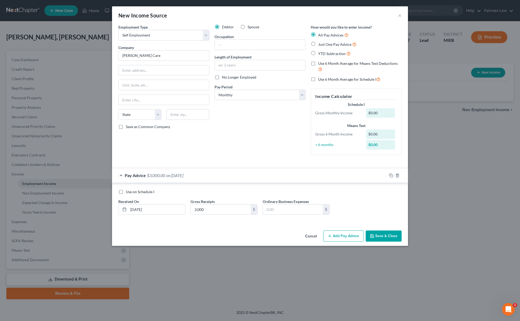
click at [349, 233] on button "Add Pay Advice" at bounding box center [343, 235] width 40 height 11
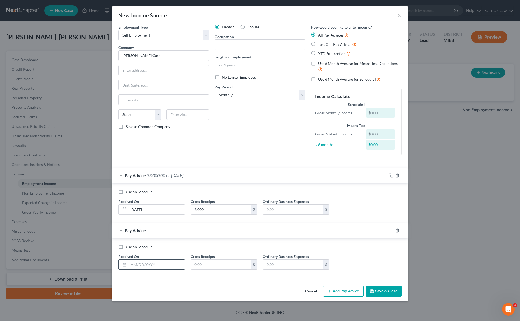
click at [175, 267] on input "text" at bounding box center [156, 264] width 57 height 10
type input "04/30/2025"
drag, startPoint x: 237, startPoint y: 275, endPoint x: 234, endPoint y: 270, distance: 5.7
click at [234, 271] on div "Use on Schedule I Received On * 04/30/2025 Gross Receipts $ Ordinary Business E…" at bounding box center [260, 258] width 296 height 40
click at [234, 270] on div "$" at bounding box center [224, 264] width 67 height 11
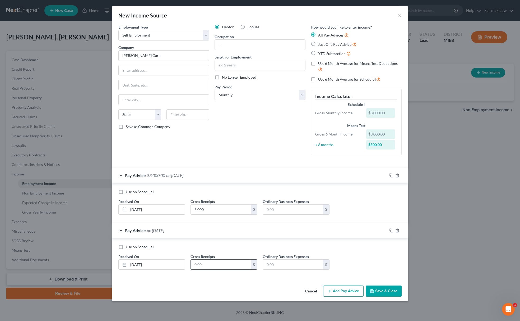
click at [234, 266] on input "text" at bounding box center [221, 264] width 60 height 10
type input "3,000"
click at [351, 290] on button "Add Pay Advice" at bounding box center [343, 290] width 40 height 11
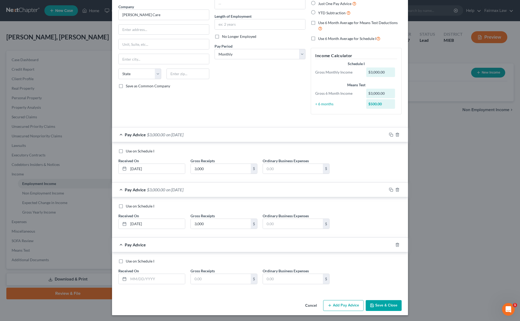
scroll to position [43, 0]
click at [142, 278] on input "text" at bounding box center [156, 278] width 57 height 10
type input "05/30/2025"
click at [225, 276] on input "text" at bounding box center [221, 278] width 60 height 10
type input "3,000"
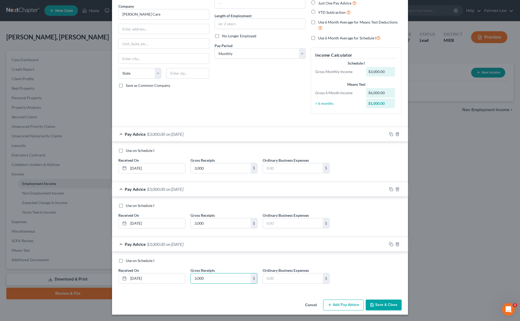
click at [344, 305] on button "Add Pay Advice" at bounding box center [343, 304] width 40 height 11
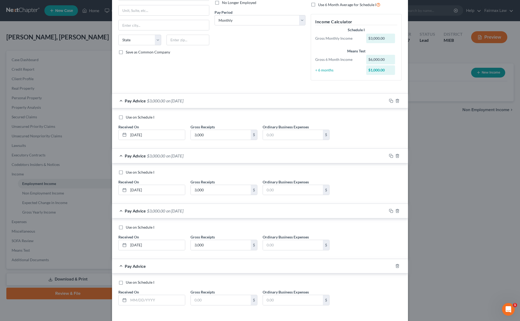
scroll to position [98, 0]
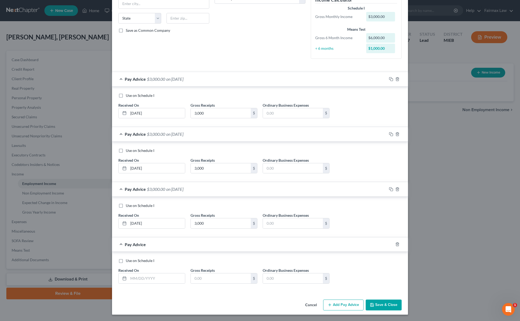
click at [146, 272] on div "Received On *" at bounding box center [152, 275] width 72 height 16
click at [150, 277] on input "text" at bounding box center [156, 278] width 57 height 10
type input "-"
type input "06/30/2025"
click at [228, 279] on input "text" at bounding box center [221, 278] width 60 height 10
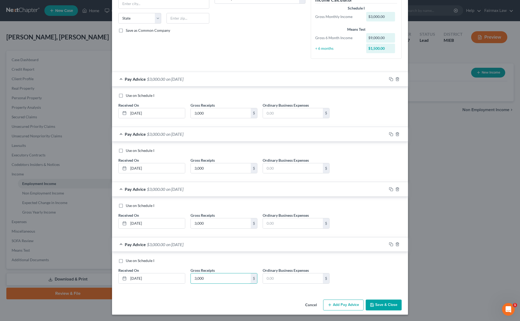
type input "3,000"
click at [338, 304] on button "Add Pay Advice" at bounding box center [343, 304] width 40 height 11
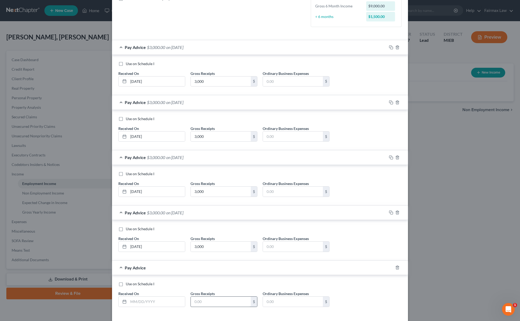
scroll to position [153, 0]
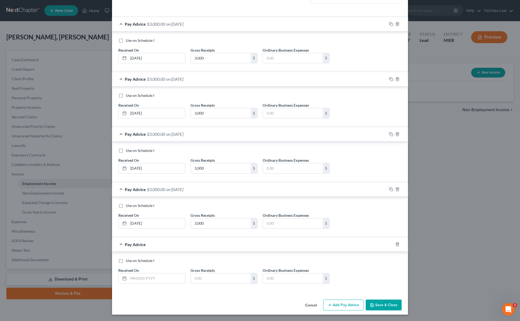
click at [154, 285] on div "Use on Schedule I Received On * Gross Receipts $ Ordinary Business Expenses $" at bounding box center [260, 273] width 289 height 30
click at [154, 281] on input "text" at bounding box center [156, 278] width 57 height 10
type input "[DATE]"
click at [214, 275] on input "text" at bounding box center [221, 278] width 60 height 10
type input "3,000"
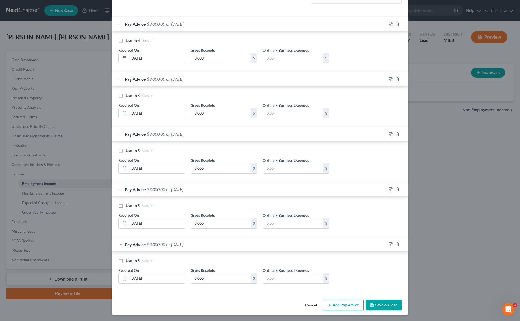
click at [343, 301] on button "Add Pay Advice" at bounding box center [343, 304] width 40 height 11
click at [145, 278] on input "text" at bounding box center [156, 278] width 57 height 10
type input "[DATE]"
click at [222, 277] on input "text" at bounding box center [221, 278] width 60 height 10
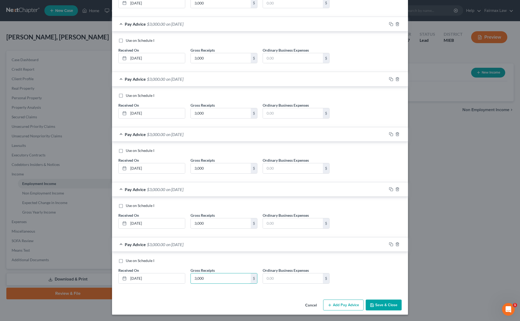
type input "3,000"
click at [386, 302] on button "Save & Close" at bounding box center [384, 304] width 36 height 11
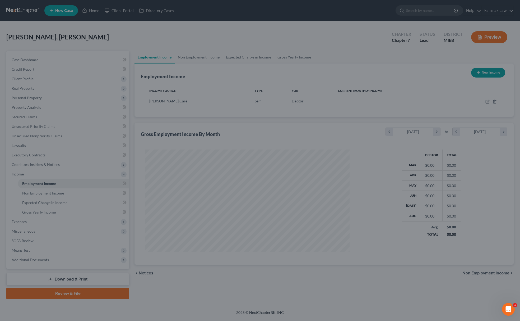
scroll to position [103, 215]
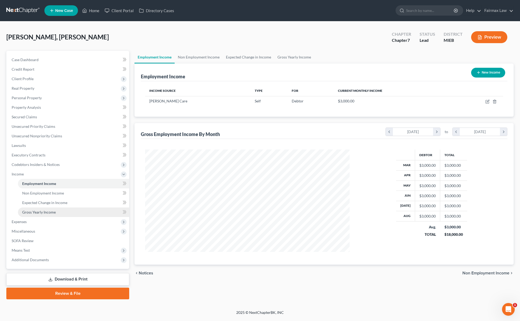
click at [37, 210] on span "Gross Yearly Income" at bounding box center [39, 212] width 34 height 4
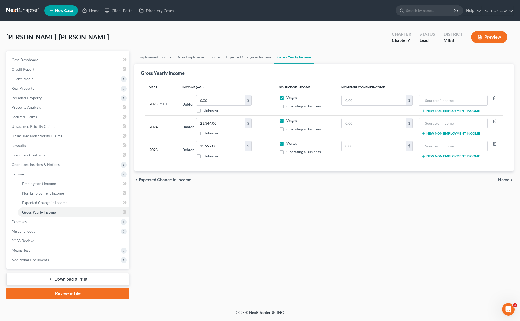
click at [212, 90] on th "Income (AGI)" at bounding box center [226, 87] width 97 height 11
click at [211, 101] on input "0.00" at bounding box center [220, 100] width 49 height 10
type input "18,000"
click at [73, 193] on link "Non Employment Income" at bounding box center [73, 193] width 111 height 10
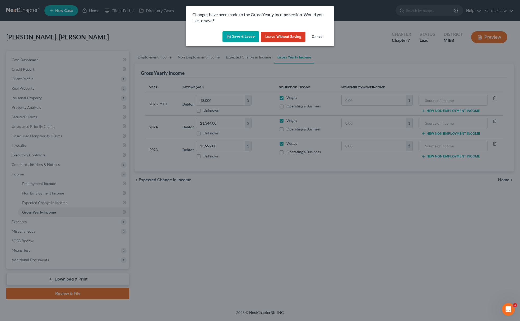
click at [235, 33] on button "Save & Leave" at bounding box center [241, 36] width 36 height 11
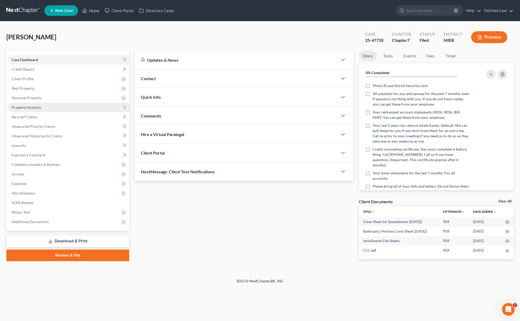
click at [33, 103] on link "Property Analysis" at bounding box center [68, 108] width 122 height 10
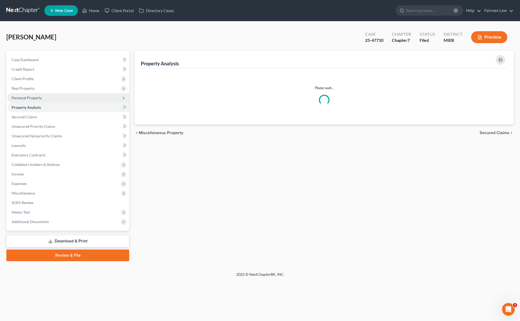
click at [34, 97] on span "Personal Property" at bounding box center [27, 97] width 30 height 4
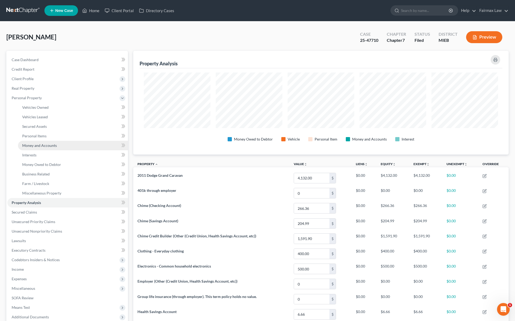
scroll to position [104, 375]
drag, startPoint x: 41, startPoint y: 154, endPoint x: 59, endPoint y: 156, distance: 18.1
click at [41, 154] on link "Interests" at bounding box center [73, 155] width 110 height 10
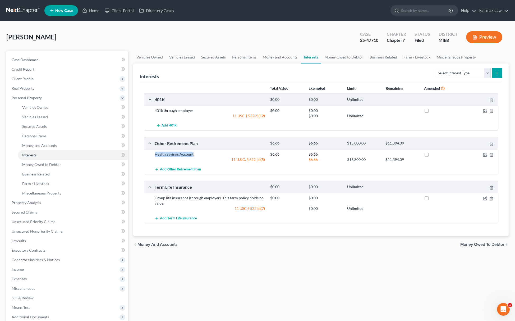
drag, startPoint x: 155, startPoint y: 156, endPoint x: 198, endPoint y: 153, distance: 43.5
click at [198, 153] on div "Health Savings Account $6.66 $6.66 11 U.S.C. § 522 (d)(5) $6.66 $15,800.00 $11,…" at bounding box center [321, 156] width 354 height 15
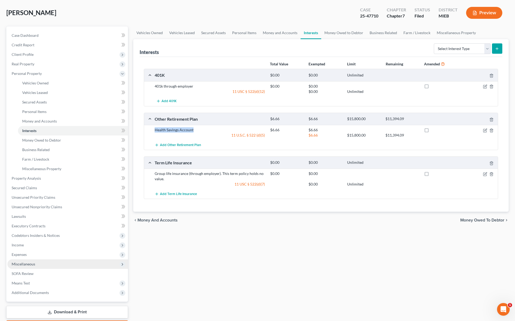
scroll to position [55, 0]
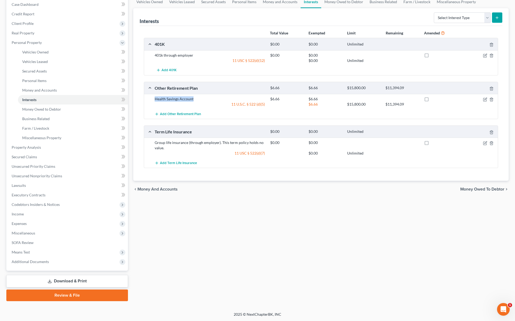
click at [68, 279] on link "Download & Print" at bounding box center [67, 281] width 122 height 12
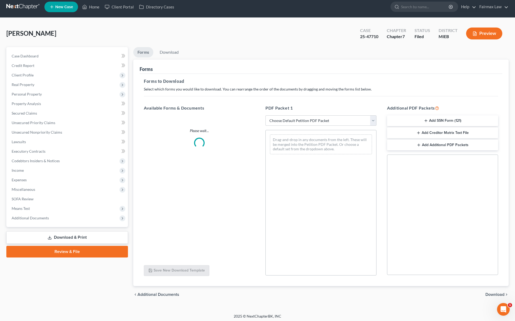
scroll to position [6, 0]
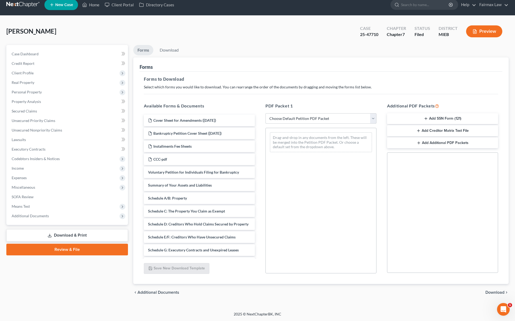
click at [311, 114] on select "Choose Default Petition PDF Packet Complete Bankruptcy Petition (all forms and …" at bounding box center [320, 118] width 111 height 11
click at [265, 113] on select "Choose Default Petition PDF Packet Complete Bankruptcy Petition (all forms and …" at bounding box center [320, 118] width 111 height 11
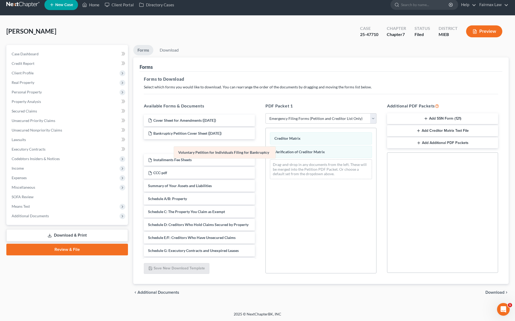
drag, startPoint x: 301, startPoint y: 137, endPoint x: 181, endPoint y: 158, distance: 122.2
click at [266, 158] on div "Voluntary Petition for Individuals Filing for Bankruptcy Voluntary Petition for…" at bounding box center [321, 155] width 110 height 55
click at [266, 154] on div "Creditor Matrix Verification of Creditor Matrix Drag-and-drop in any documents …" at bounding box center [321, 155] width 110 height 55
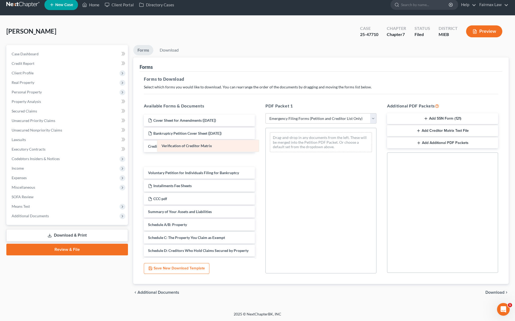
drag, startPoint x: 320, startPoint y: 143, endPoint x: 174, endPoint y: 154, distance: 146.8
click at [266, 154] on div "Verification of Creditor Matrix Verification of Creditor Matrix Drag-and-drop i…" at bounding box center [321, 142] width 110 height 28
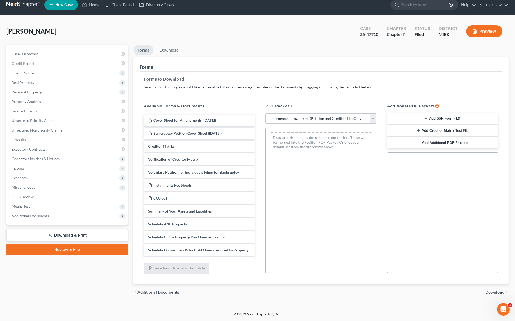
click at [292, 122] on select "Choose Default Petition PDF Packet Complete Bankruptcy Petition (all forms and …" at bounding box center [320, 118] width 111 height 11
select select "2"
click at [265, 113] on select "Choose Default Petition PDF Packet Complete Bankruptcy Petition (all forms and …" at bounding box center [320, 118] width 111 height 11
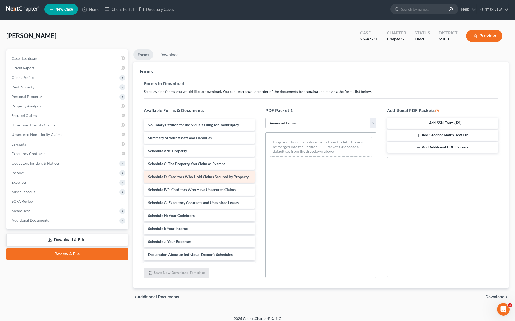
scroll to position [0, 0]
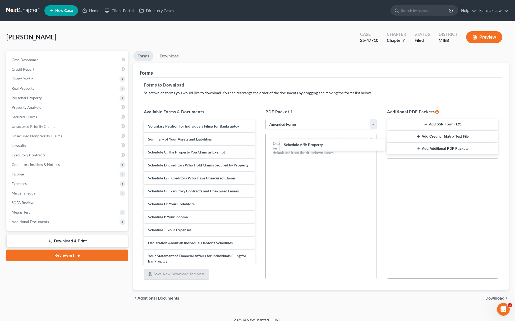
click at [259, 144] on div "Schedule A/B: Property Voluntary Petition for Individuals Filing for Bankruptcy…" at bounding box center [199, 237] width 119 height 235
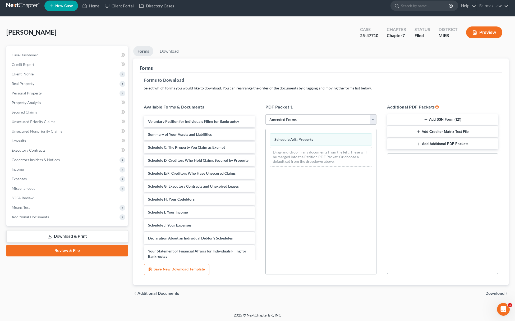
scroll to position [6, 0]
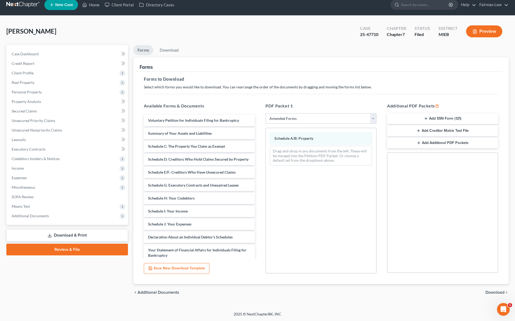
click at [495, 292] on span "Download" at bounding box center [494, 292] width 19 height 4
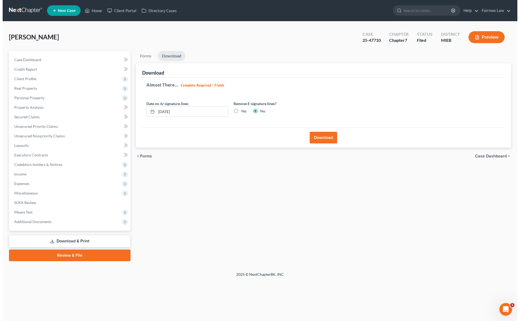
scroll to position [0, 0]
click at [315, 139] on button "Download" at bounding box center [324, 138] width 27 height 12
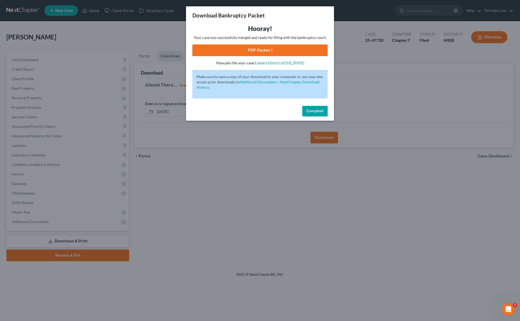
click at [274, 50] on link "PDF Packet 1" at bounding box center [259, 50] width 135 height 12
click at [269, 165] on div "Download Bankruptcy Packet Hooray! Your case was successfully merged and ready …" at bounding box center [260, 160] width 520 height 321
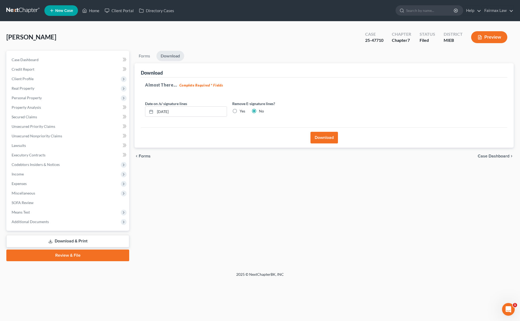
click at [54, 238] on link "Download & Print" at bounding box center [67, 241] width 123 height 12
click at [76, 241] on link "Download & Print" at bounding box center [67, 241] width 123 height 12
click at [77, 242] on link "Download & Print" at bounding box center [67, 241] width 123 height 12
click at [71, 245] on link "Download & Print" at bounding box center [67, 241] width 123 height 12
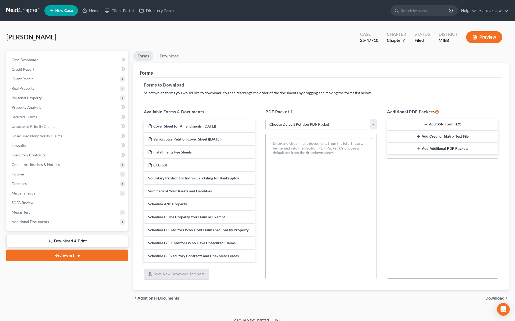
click at [298, 125] on select "Choose Default Petition PDF Packet Complete Bankruptcy Petition (all forms and …" at bounding box center [320, 124] width 111 height 11
select select "2"
click at [265, 119] on select "Choose Default Petition PDF Packet Complete Bankruptcy Petition (all forms and …" at bounding box center [320, 124] width 111 height 11
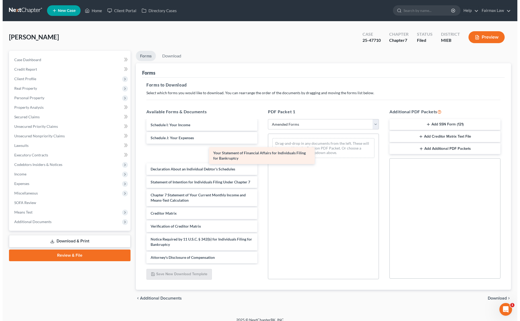
scroll to position [97, 0]
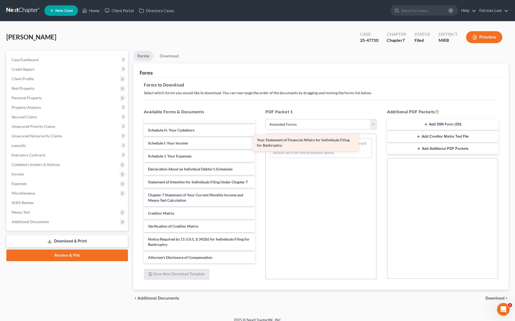
drag, startPoint x: 182, startPoint y: 170, endPoint x: 298, endPoint y: 143, distance: 118.5
click at [259, 143] on div "Your Statement of Financial Affairs for Individuals Filing for Bankruptcy Volun…" at bounding box center [199, 148] width 119 height 229
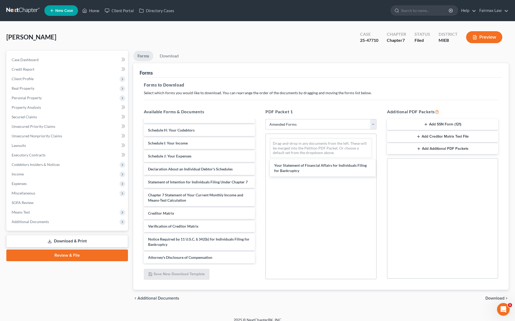
click at [299, 143] on div "Available Forms & Documents Your Statement of Financial Affairs for Individuals…" at bounding box center [321, 193] width 365 height 179
click at [497, 297] on span "Download" at bounding box center [494, 298] width 19 height 4
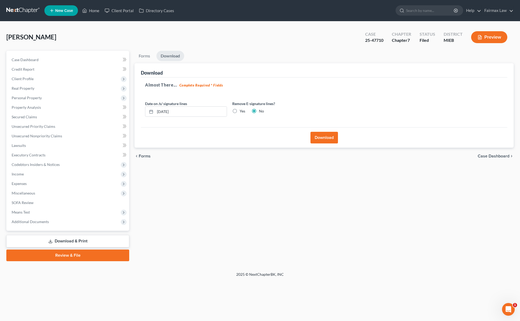
click at [316, 140] on button "Download" at bounding box center [324, 138] width 27 height 12
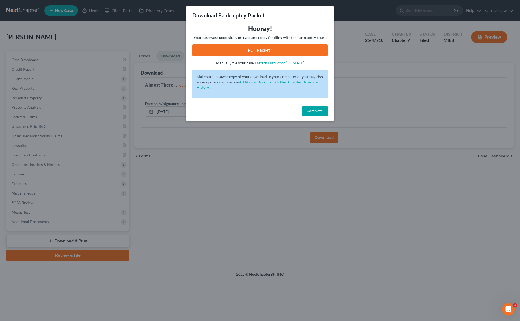
click at [257, 49] on link "PDF Packet 1" at bounding box center [259, 50] width 135 height 12
drag, startPoint x: 390, startPoint y: 82, endPoint x: 387, endPoint y: 88, distance: 7.4
click at [390, 84] on div "Download Bankruptcy Packet Hooray! Your case was successfully merged and ready …" at bounding box center [260, 160] width 520 height 321
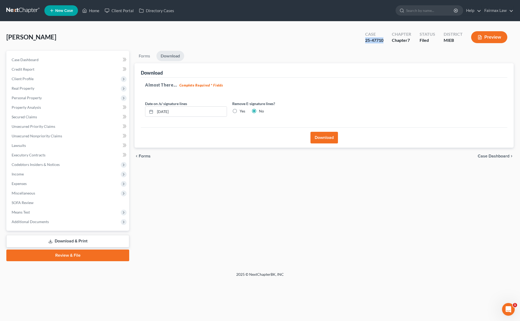
drag, startPoint x: 362, startPoint y: 45, endPoint x: 385, endPoint y: 45, distance: 23.0
click at [385, 45] on div "Case 25-47710" at bounding box center [374, 38] width 27 height 16
copy div "25-47710"
drag, startPoint x: 330, startPoint y: 32, endPoint x: 337, endPoint y: 32, distance: 7.4
click at [330, 32] on div "Gillian, Sherri Upgraded Case 25-47710 Chapter Chapter 7 Status Filed District …" at bounding box center [260, 39] width 508 height 23
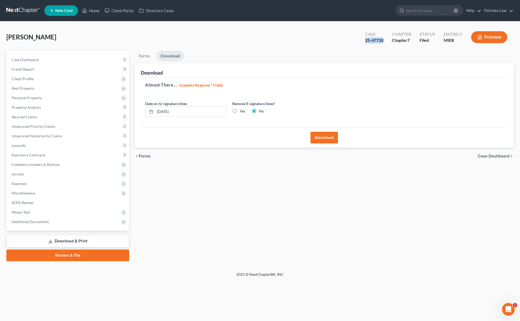
drag, startPoint x: 363, startPoint y: 42, endPoint x: 385, endPoint y: 41, distance: 21.7
click at [385, 41] on div "Case 25-47710" at bounding box center [374, 38] width 27 height 16
copy div "25-47710"
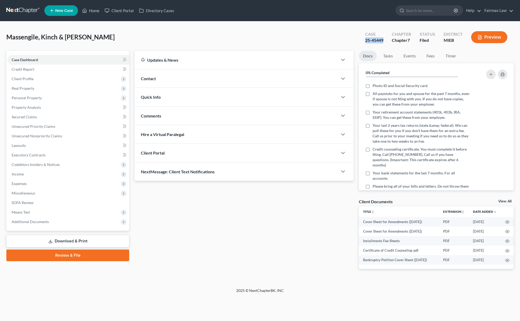
drag, startPoint x: 364, startPoint y: 40, endPoint x: 386, endPoint y: 39, distance: 22.8
click at [386, 39] on div "Case 25-45449" at bounding box center [374, 38] width 27 height 16
copy div "25-45449"
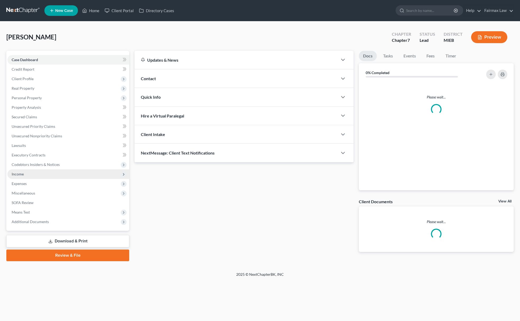
click at [45, 177] on span "Income" at bounding box center [68, 174] width 122 height 10
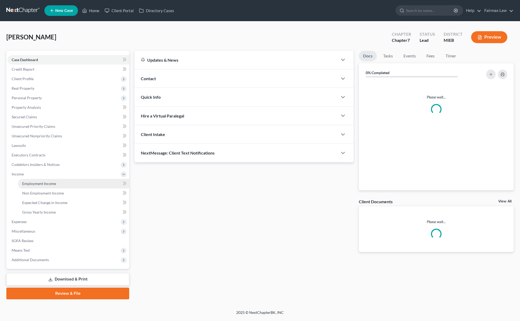
click at [49, 180] on link "Employment Income" at bounding box center [73, 184] width 111 height 10
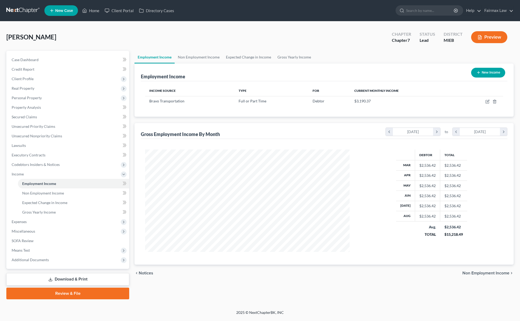
scroll to position [103, 215]
click at [487, 100] on icon "button" at bounding box center [488, 101] width 4 height 4
select select "0"
select select "23"
select select "2"
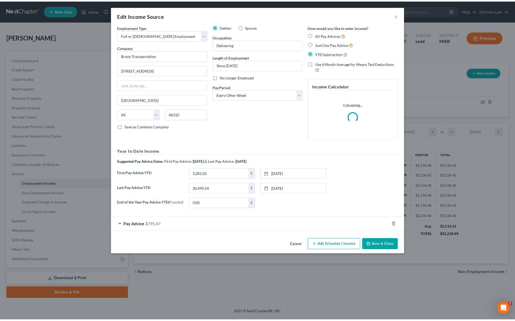
scroll to position [0, 0]
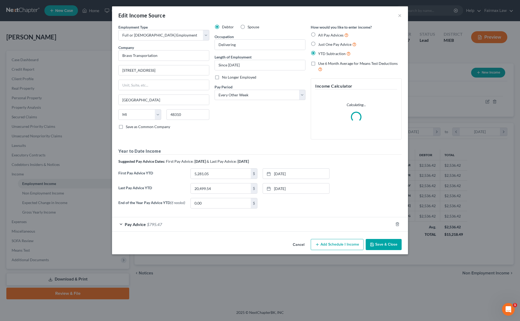
click at [372, 245] on icon "button" at bounding box center [372, 244] width 4 height 4
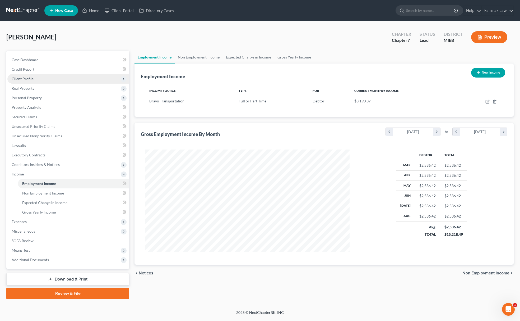
click at [56, 75] on span "Client Profile" at bounding box center [68, 79] width 122 height 10
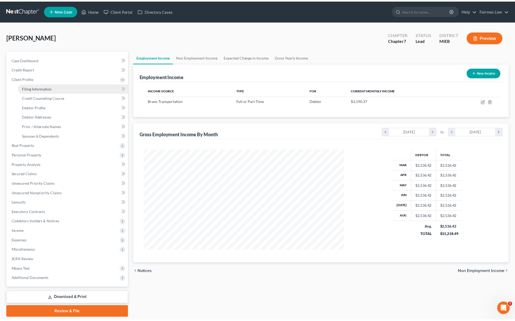
scroll to position [264236, 264124]
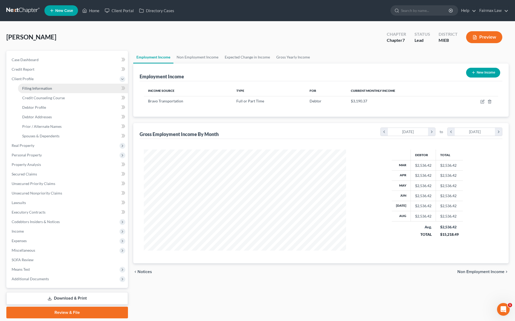
click at [49, 88] on span "Filing Information" at bounding box center [37, 88] width 30 height 4
select select "1"
select select "0"
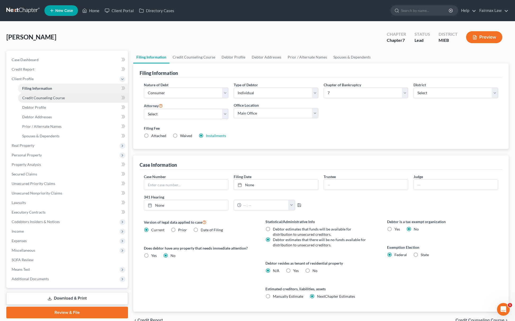
click at [54, 98] on span "Credit Counseling Course" at bounding box center [43, 97] width 43 height 4
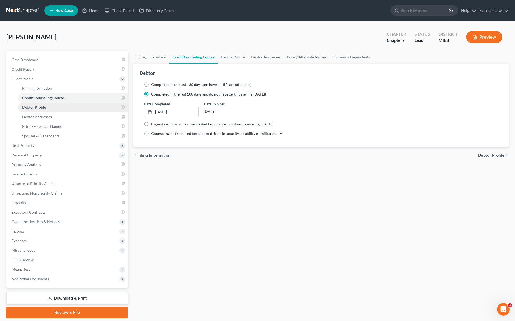
click at [33, 106] on span "Debtor Profile" at bounding box center [34, 107] width 24 height 4
select select "0"
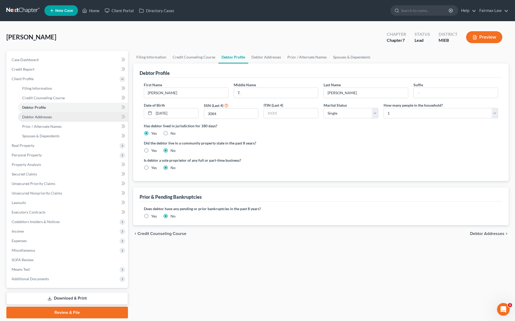
click at [42, 117] on span "Debtor Addresses" at bounding box center [37, 116] width 30 height 4
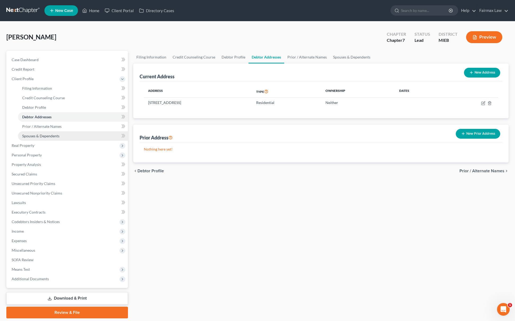
click at [50, 134] on span "Spouses & Dependents" at bounding box center [40, 135] width 37 height 4
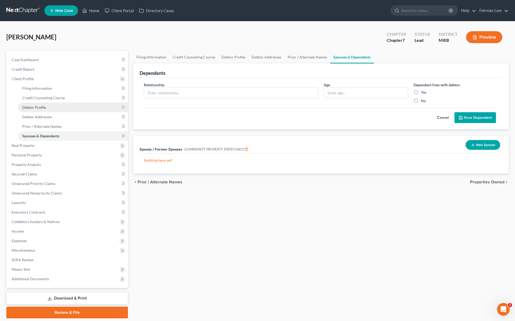
click at [49, 106] on link "Debtor Profile" at bounding box center [73, 108] width 110 height 10
select select "0"
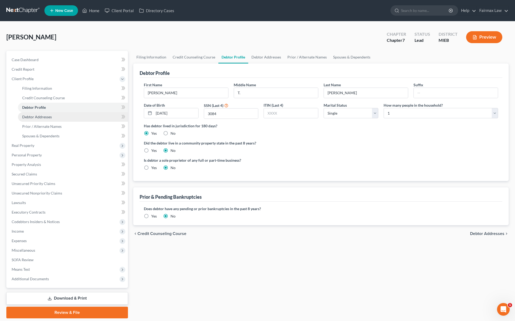
click at [50, 115] on span "Debtor Addresses" at bounding box center [37, 116] width 30 height 4
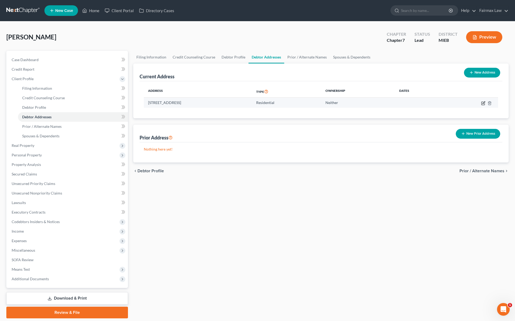
click at [481, 102] on icon "button" at bounding box center [483, 103] width 4 height 4
select select "23"
select select "0"
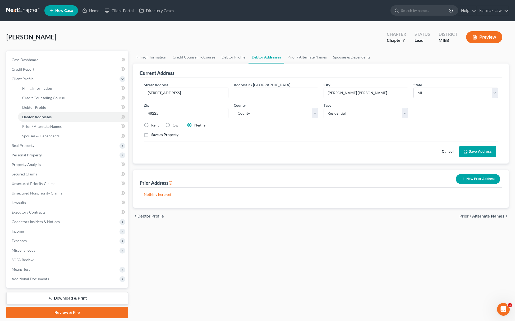
click at [485, 152] on button "Save Address" at bounding box center [477, 151] width 37 height 11
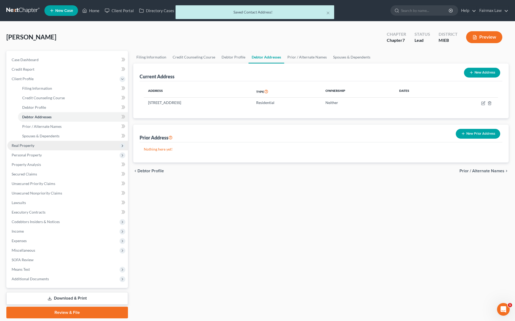
click at [30, 145] on span "Real Property" at bounding box center [23, 145] width 23 height 4
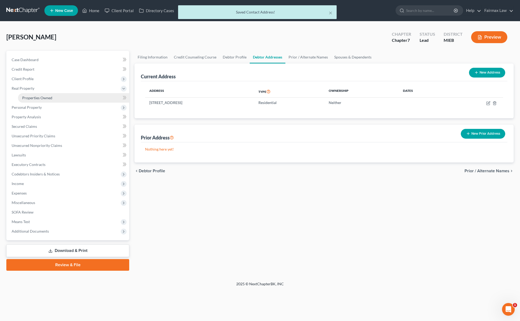
click at [51, 95] on span "Properties Owned" at bounding box center [37, 97] width 30 height 4
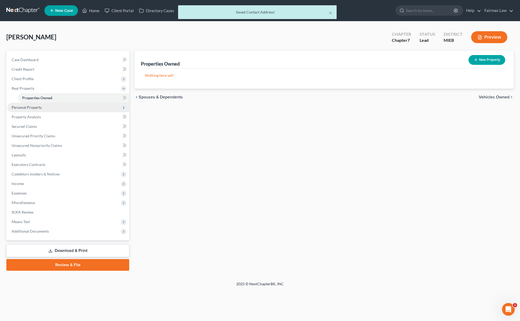
drag, startPoint x: 37, startPoint y: 106, endPoint x: 39, endPoint y: 108, distance: 3.4
click at [37, 106] on span "Personal Property" at bounding box center [27, 107] width 30 height 4
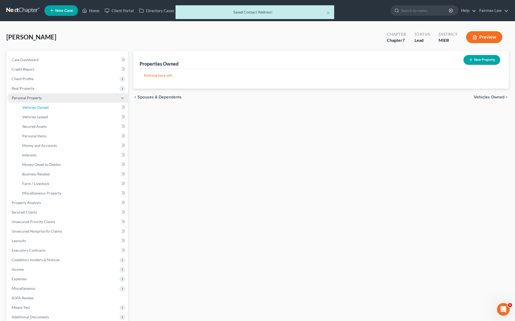
click at [40, 108] on span "Vehicles Owned" at bounding box center [35, 107] width 26 height 4
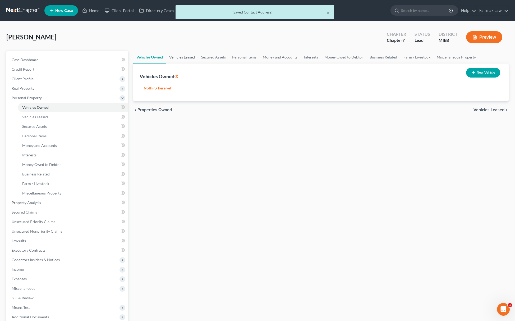
click at [176, 54] on link "Vehicles Leased" at bounding box center [182, 57] width 32 height 13
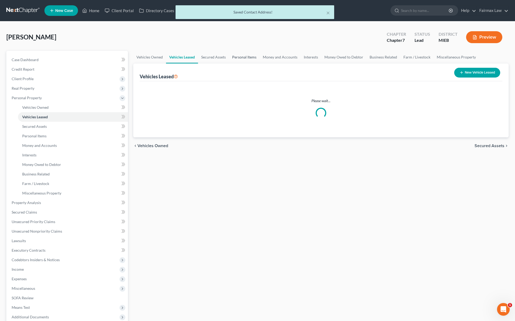
click at [247, 54] on link "Personal Items" at bounding box center [244, 57] width 31 height 13
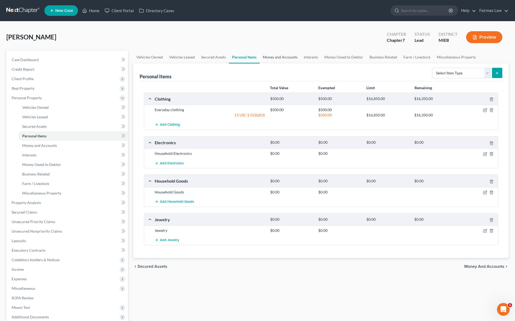
click at [278, 54] on link "Money and Accounts" at bounding box center [280, 57] width 41 height 13
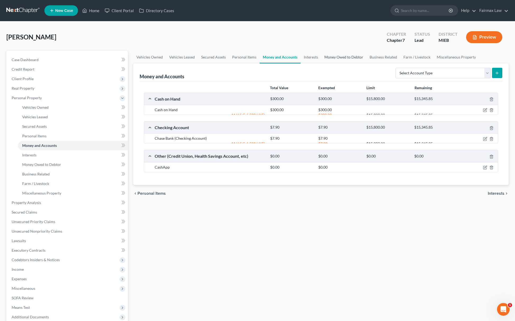
click at [348, 57] on link "Money Owed to Debtor" at bounding box center [343, 57] width 45 height 13
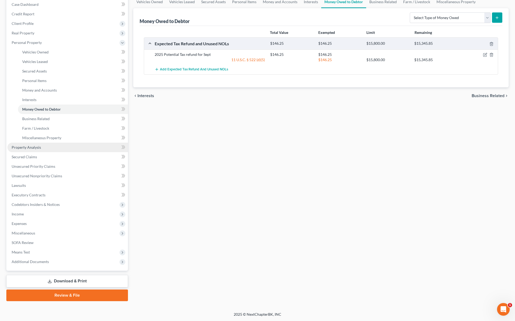
click at [39, 143] on link "Property Analysis" at bounding box center [67, 147] width 121 height 10
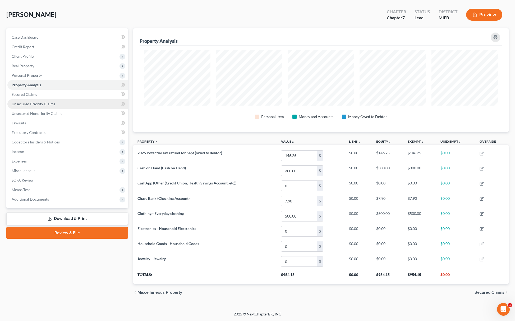
click at [26, 102] on span "Unsecured Priority Claims" at bounding box center [34, 104] width 44 height 4
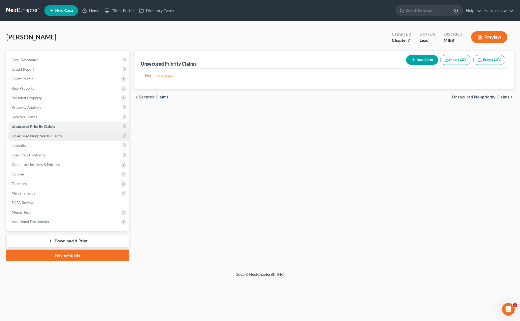
click at [42, 134] on span "Unsecured Nonpriority Claims" at bounding box center [37, 135] width 50 height 4
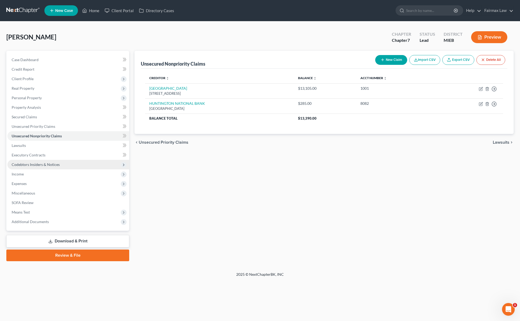
click at [21, 168] on span "Codebtors Insiders & Notices" at bounding box center [68, 165] width 122 height 10
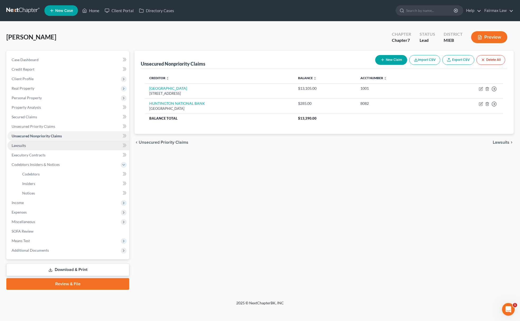
click at [31, 144] on link "Lawsuits" at bounding box center [68, 146] width 122 height 10
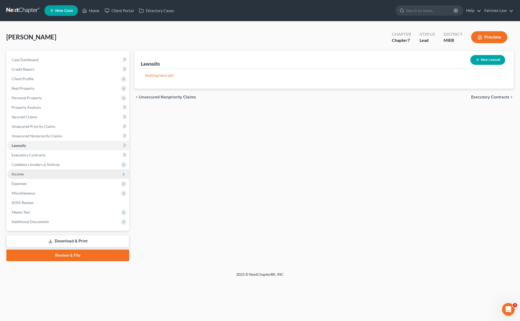
click at [38, 174] on span "Income" at bounding box center [68, 174] width 122 height 10
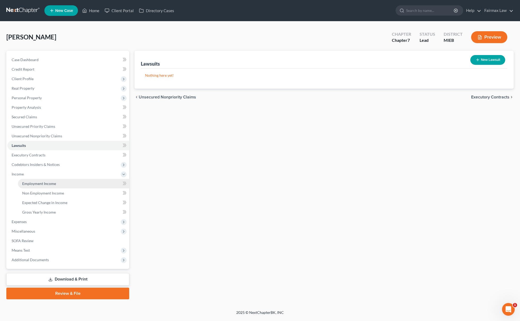
click at [40, 184] on span "Employment Income" at bounding box center [39, 183] width 34 height 4
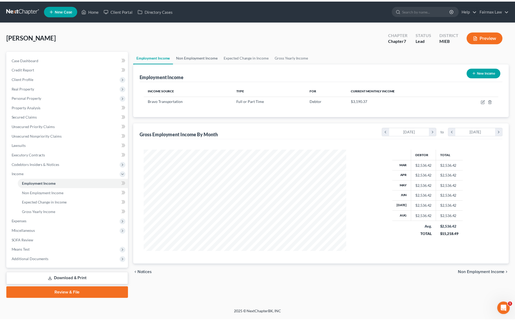
scroll to position [103, 215]
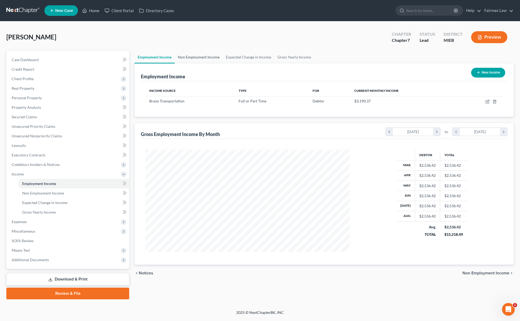
click at [202, 59] on link "Non Employment Income" at bounding box center [199, 57] width 48 height 13
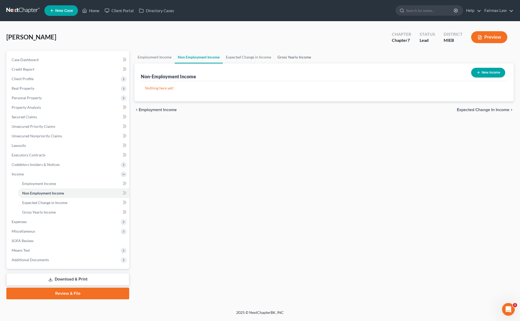
click at [302, 53] on link "Gross Yearly Income" at bounding box center [294, 57] width 40 height 13
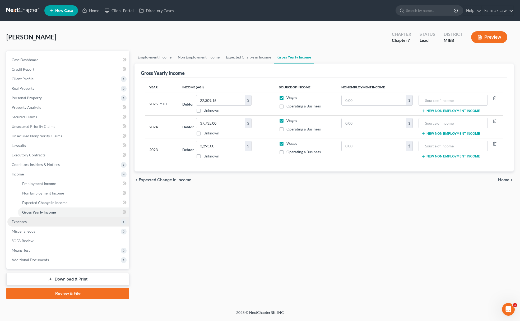
click at [33, 220] on span "Expenses" at bounding box center [68, 222] width 122 height 10
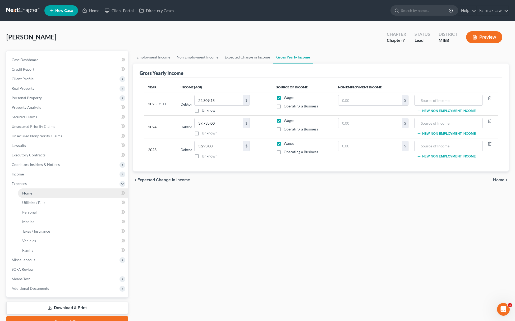
click at [31, 192] on span "Home" at bounding box center [27, 193] width 10 height 4
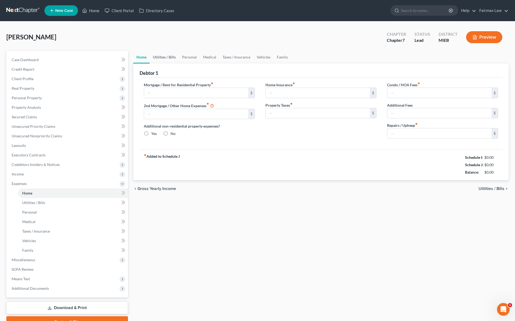
click at [165, 56] on link "Utilities / Bills" at bounding box center [164, 57] width 29 height 13
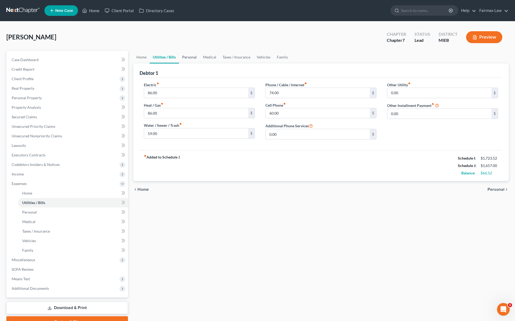
click at [193, 58] on link "Personal" at bounding box center [189, 57] width 21 height 13
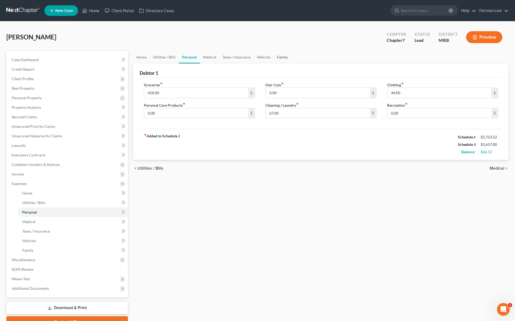
click at [282, 57] on link "Family" at bounding box center [282, 57] width 17 height 13
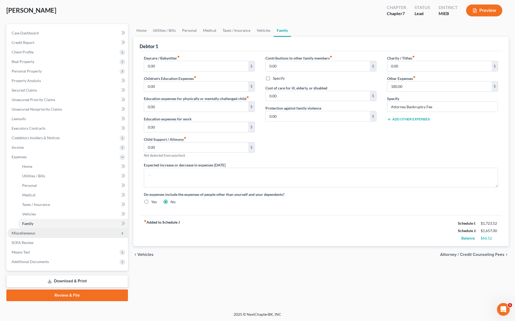
click at [46, 231] on span "Miscellaneous" at bounding box center [67, 233] width 121 height 10
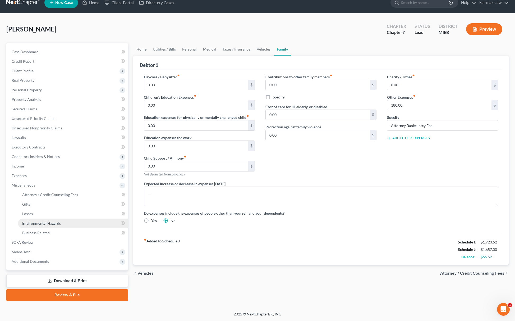
scroll to position [8, 0]
click at [56, 194] on span "Attorney / Credit Counseling Fees" at bounding box center [50, 194] width 56 height 4
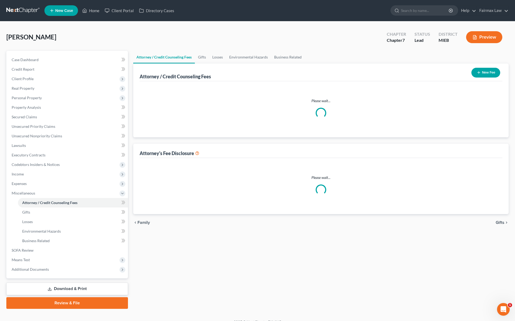
select select "2"
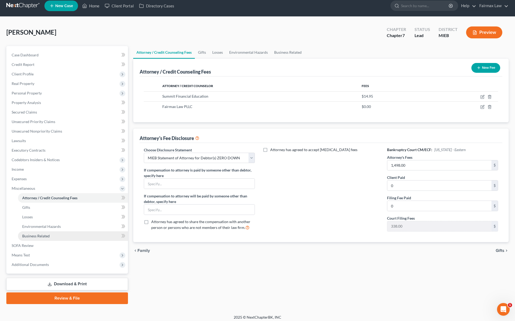
scroll to position [8, 0]
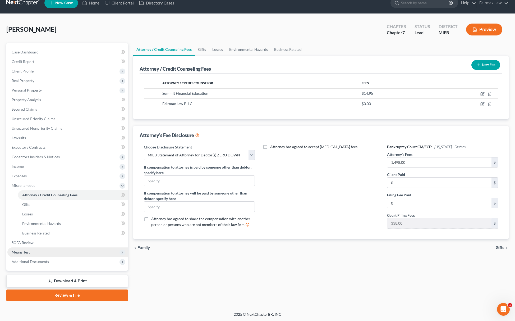
click at [32, 254] on span "Means Test" at bounding box center [67, 252] width 121 height 10
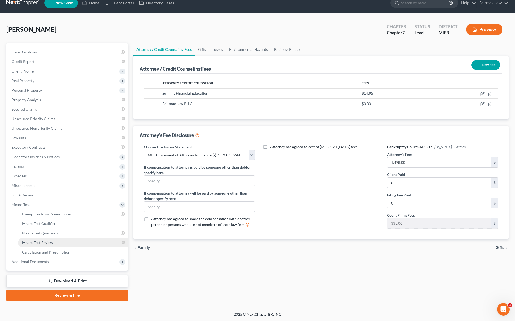
click at [43, 243] on span "Means Test Review" at bounding box center [37, 242] width 31 height 4
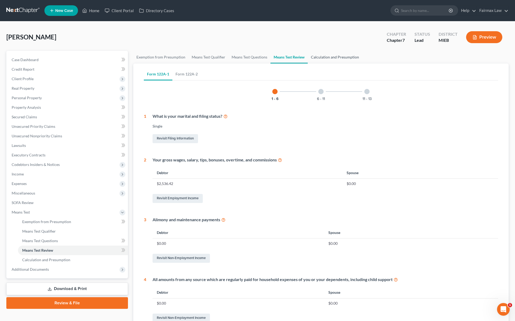
click at [343, 57] on link "Calculation and Presumption" at bounding box center [335, 57] width 54 height 13
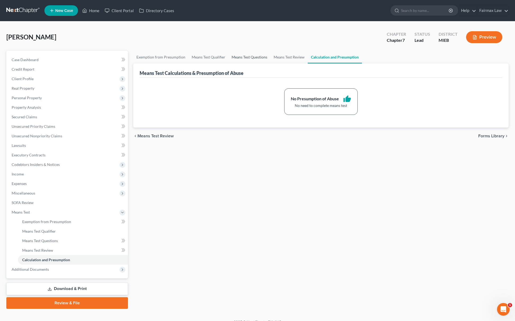
click at [252, 58] on link "Means Test Questions" at bounding box center [249, 57] width 42 height 13
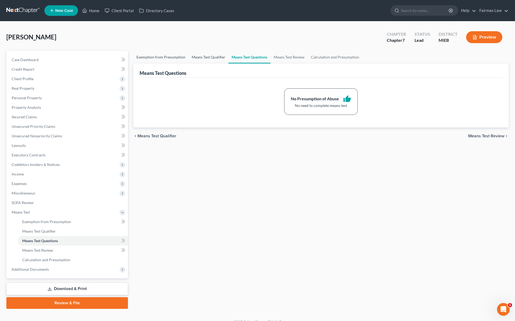
drag, startPoint x: 219, startPoint y: 56, endPoint x: 181, endPoint y: 55, distance: 38.1
click at [218, 55] on link "Means Test Qualifier" at bounding box center [208, 57] width 40 height 13
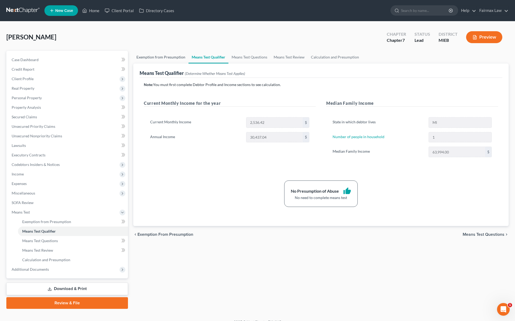
click at [170, 55] on link "Exemption from Presumption" at bounding box center [160, 57] width 55 height 13
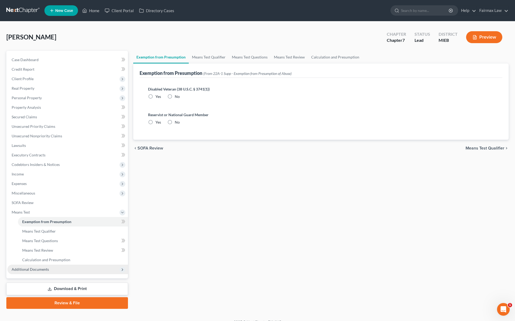
click at [49, 267] on span "Additional Documents" at bounding box center [67, 269] width 121 height 10
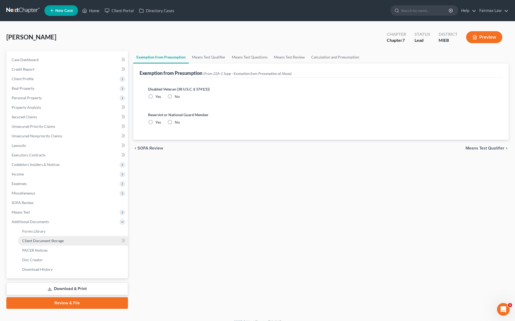
click at [54, 242] on link "Client Document Storage" at bounding box center [73, 241] width 110 height 10
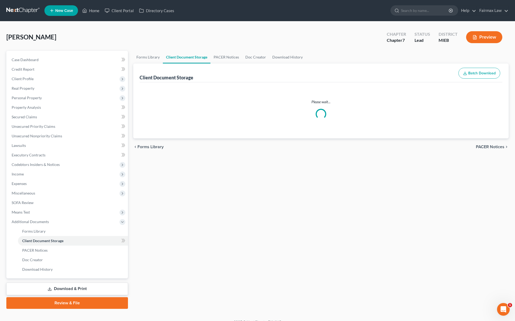
select select "7"
select select "6"
select select "32"
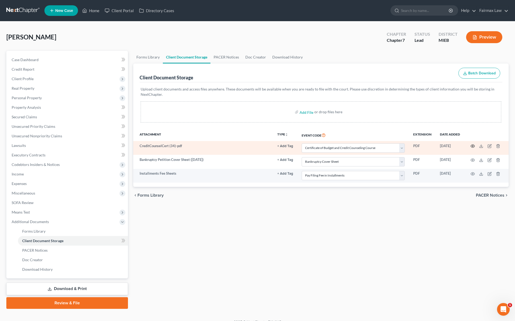
click at [474, 144] on icon "button" at bounding box center [473, 146] width 4 height 4
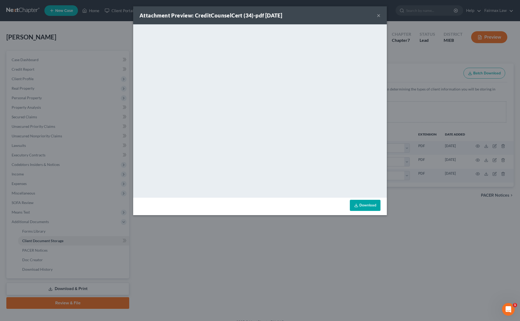
click at [321, 236] on div "Attachment Preview: CreditCounselCert (34)-pdf 09/11/2025 × <object ng-attr-dat…" at bounding box center [260, 160] width 520 height 321
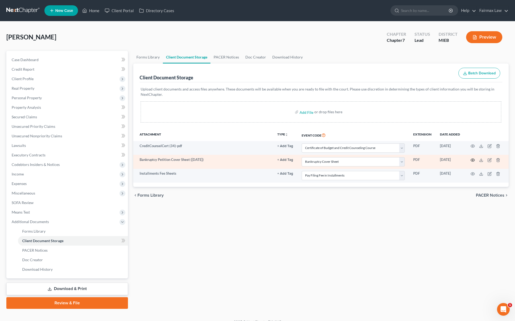
click at [472, 162] on icon "button" at bounding box center [473, 160] width 4 height 4
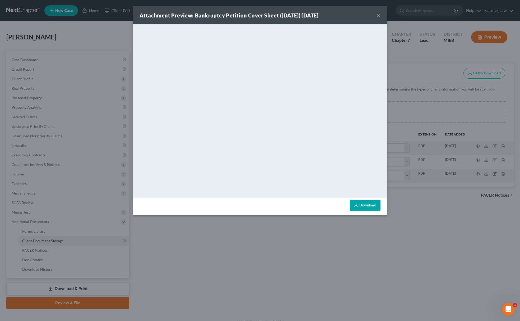
click at [245, 258] on div "Attachment Preview: Bankruptcy Petition Cover Sheet (09/11/2025) 09/11/2025 × <…" at bounding box center [260, 160] width 520 height 321
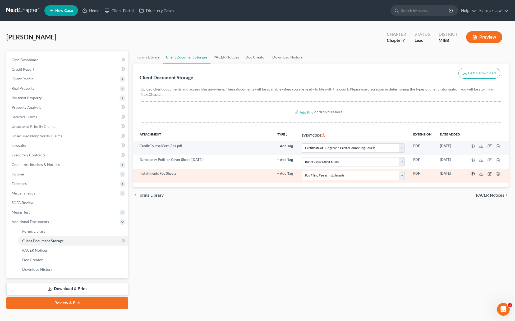
click at [473, 174] on circle "button" at bounding box center [472, 173] width 1 height 1
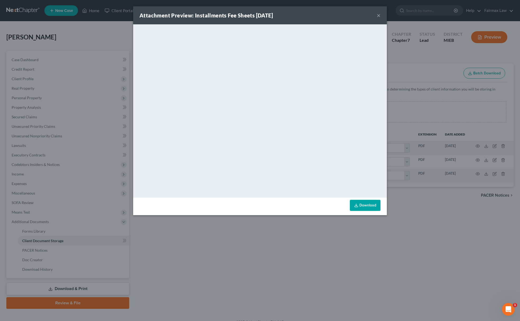
click at [260, 236] on div "Attachment Preview: Installments Fee Sheets 09/11/2025 × <object ng-attr-data='…" at bounding box center [260, 160] width 520 height 321
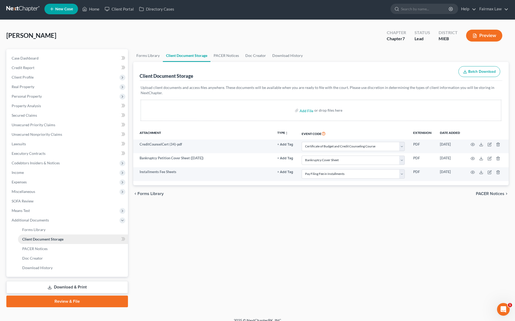
scroll to position [8, 0]
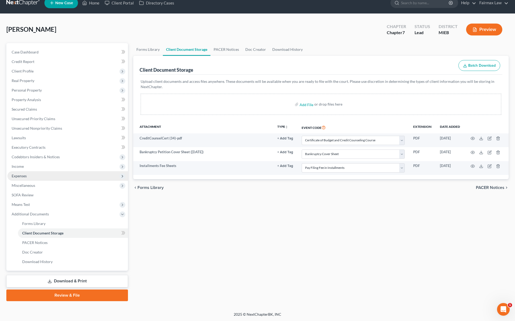
click at [36, 173] on span "Expenses" at bounding box center [67, 176] width 121 height 10
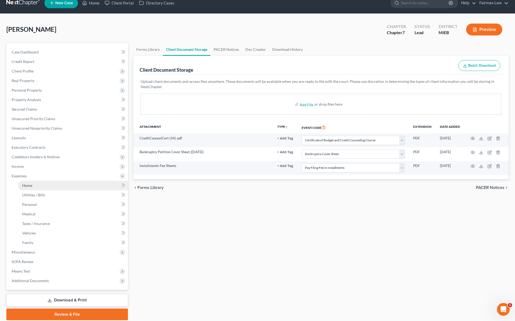
click at [29, 183] on span "Home" at bounding box center [27, 185] width 10 height 4
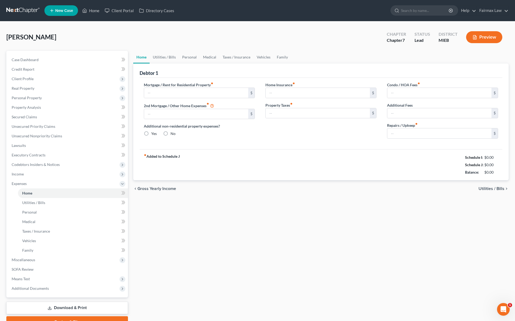
type input "0.00"
radio input "true"
type input "0.00"
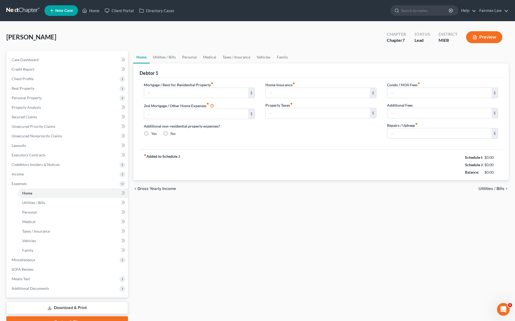
type input "0.00"
drag, startPoint x: 455, startPoint y: 156, endPoint x: 507, endPoint y: 176, distance: 55.6
click at [507, 176] on div "Debtor 1 Mortgage / Rent for Residential Property fiber_manual_record $ 2nd Mor…" at bounding box center [320, 121] width 375 height 117
copy div "Schedule I: $1,723.52 Schedule J: $1,657.00 Balance: $66.52"
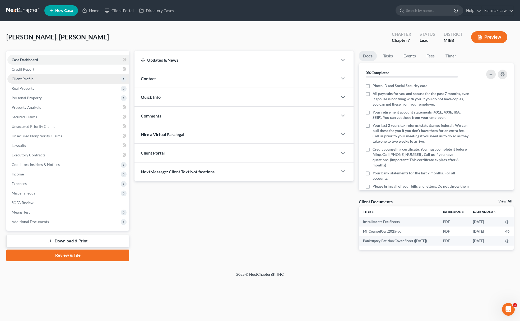
click at [46, 81] on span "Client Profile" at bounding box center [68, 79] width 122 height 10
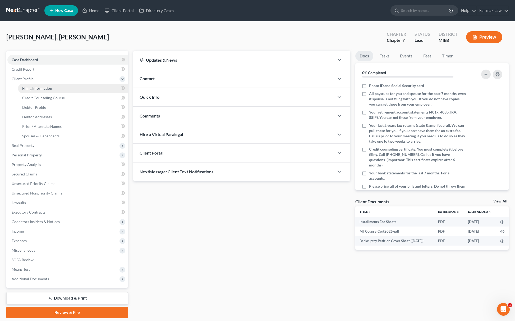
click at [42, 84] on link "Filing Information" at bounding box center [73, 89] width 110 height 10
select select "1"
select select "0"
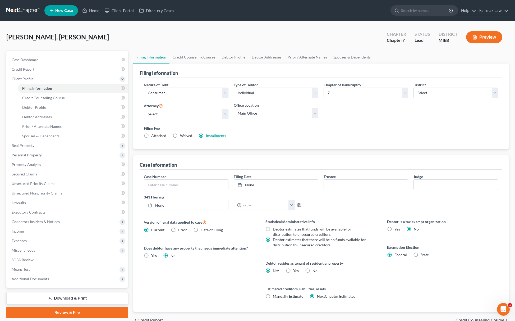
click at [293, 272] on label "Yes Yes" at bounding box center [296, 270] width 6 height 5
click at [295, 271] on input "Yes Yes" at bounding box center [296, 269] width 3 height 3
radio input "true"
radio input "false"
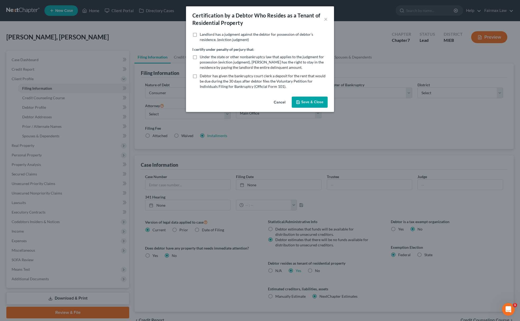
click at [314, 110] on div "Cancel Save & Close" at bounding box center [260, 102] width 148 height 17
click at [316, 102] on button "Save & Close" at bounding box center [310, 101] width 36 height 11
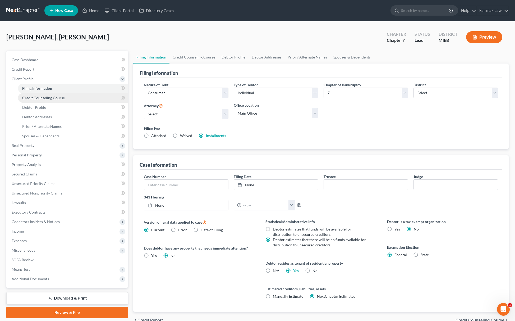
click at [42, 93] on link "Credit Counseling Course" at bounding box center [73, 98] width 110 height 10
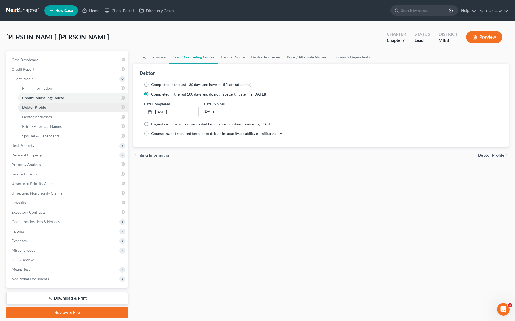
click at [39, 104] on link "Debtor Profile" at bounding box center [73, 108] width 110 height 10
select select "0"
select select "2"
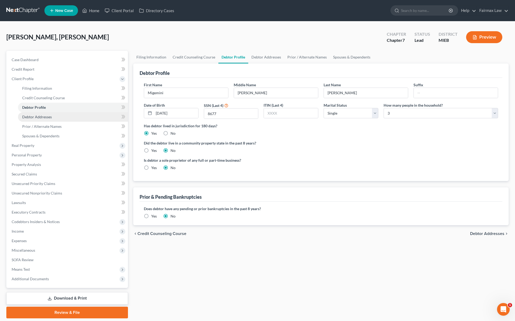
radio input "true"
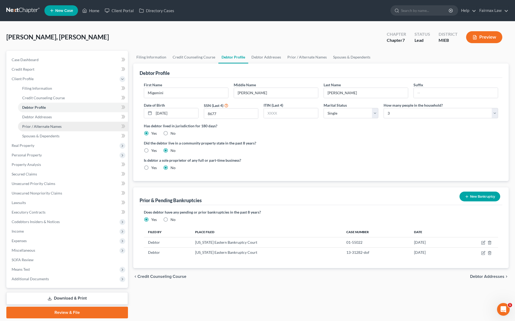
click at [46, 123] on link "Prior / Alternate Names" at bounding box center [73, 127] width 110 height 10
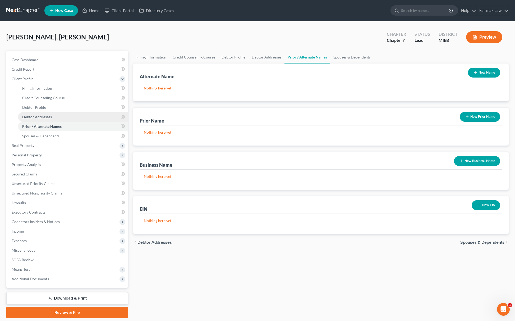
click at [48, 114] on span "Debtor Addresses" at bounding box center [37, 116] width 30 height 4
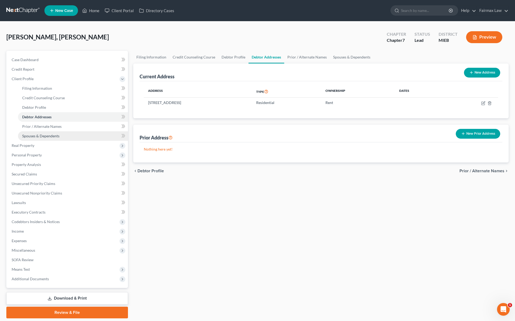
click at [55, 135] on span "Spouses & Dependents" at bounding box center [40, 135] width 37 height 4
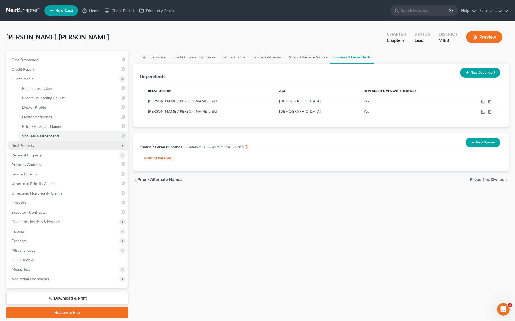
click at [33, 146] on span "Real Property" at bounding box center [23, 145] width 23 height 4
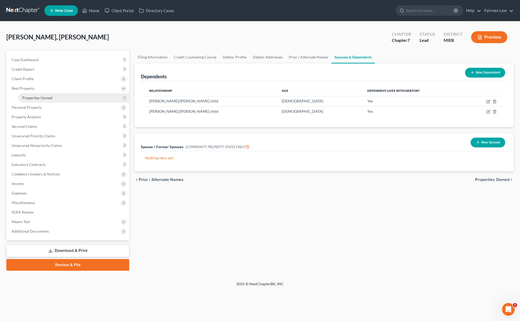
click at [53, 94] on link "Properties Owned" at bounding box center [73, 98] width 111 height 10
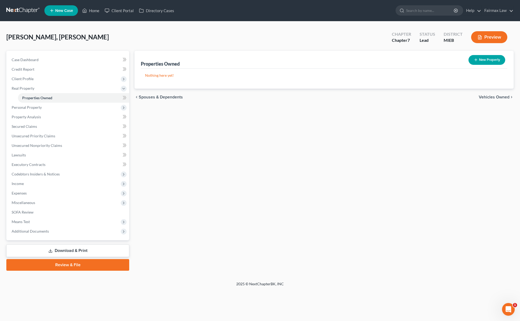
drag, startPoint x: 37, startPoint y: 109, endPoint x: 43, endPoint y: 112, distance: 7.1
click at [37, 109] on span "Personal Property" at bounding box center [68, 108] width 122 height 10
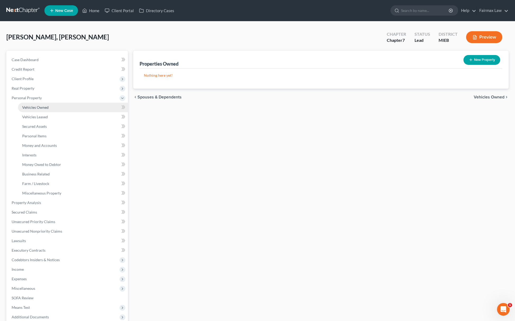
click at [53, 107] on link "Vehicles Owned" at bounding box center [73, 108] width 110 height 10
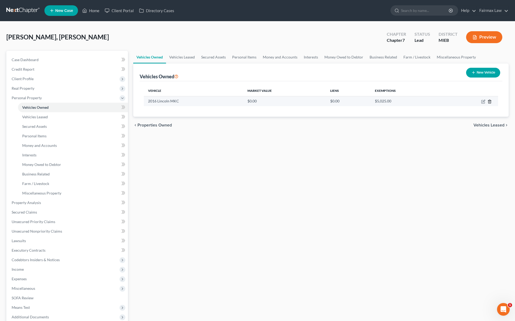
click at [490, 101] on icon "button" at bounding box center [489, 101] width 4 height 4
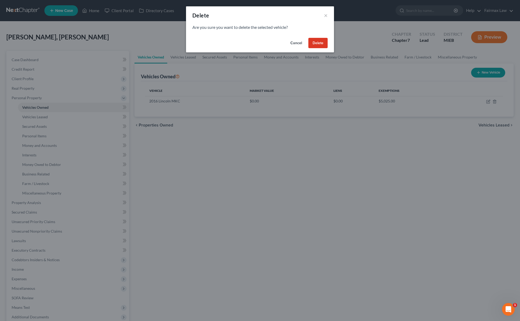
click at [314, 44] on button "Delete" at bounding box center [317, 43] width 19 height 11
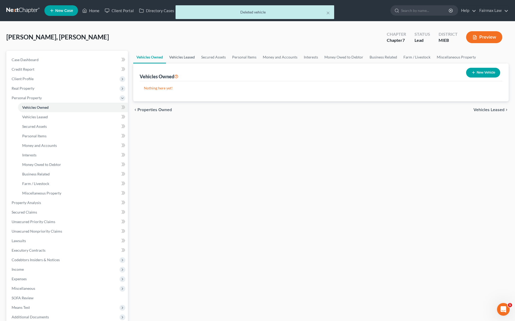
click at [189, 56] on link "Vehicles Leased" at bounding box center [182, 57] width 32 height 13
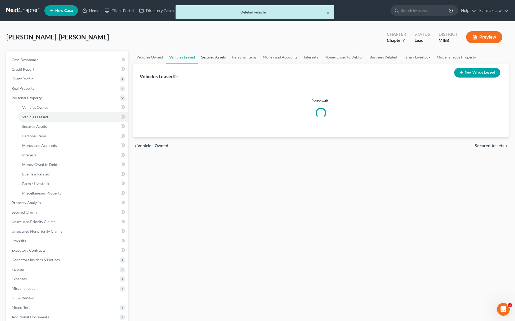
click at [203, 57] on link "Secured Assets" at bounding box center [213, 57] width 31 height 13
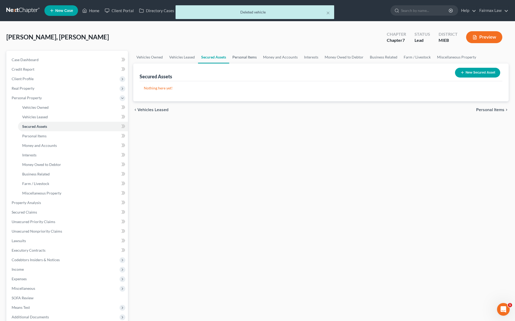
click at [250, 54] on link "Personal Items" at bounding box center [244, 57] width 31 height 13
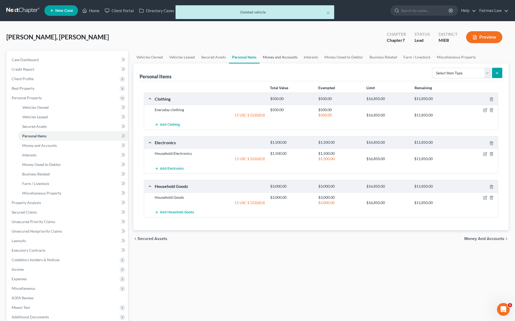
click at [285, 54] on link "Money and Accounts" at bounding box center [280, 57] width 41 height 13
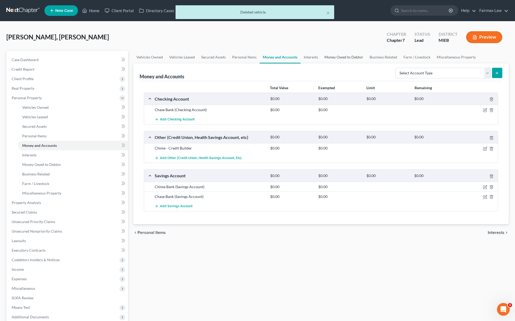
click at [344, 57] on link "Money Owed to Debtor" at bounding box center [343, 57] width 45 height 13
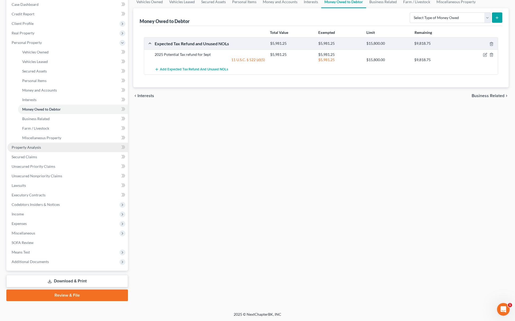
click at [40, 148] on span "Property Analysis" at bounding box center [26, 147] width 29 height 4
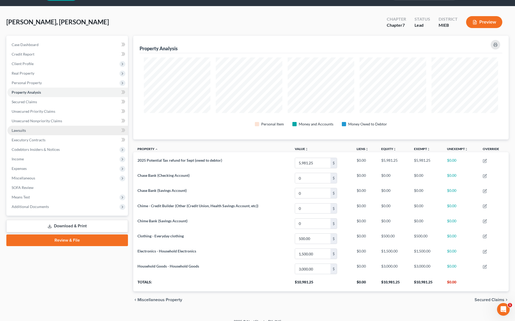
scroll to position [24, 0]
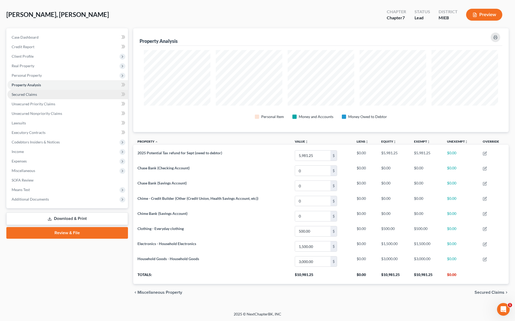
click at [59, 92] on link "Secured Claims" at bounding box center [67, 95] width 121 height 10
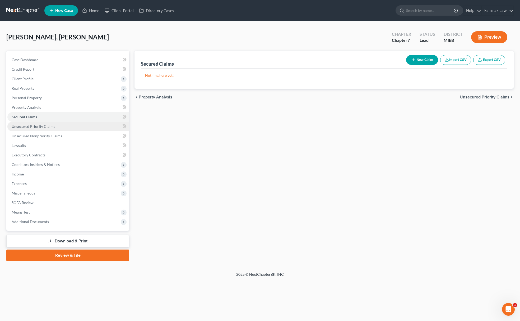
click at [49, 126] on span "Unsecured Priority Claims" at bounding box center [34, 126] width 44 height 4
click at [54, 133] on span "Unsecured Nonpriority Claims" at bounding box center [37, 135] width 50 height 4
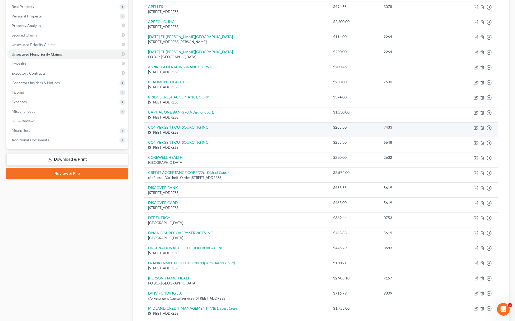
scroll to position [10, 0]
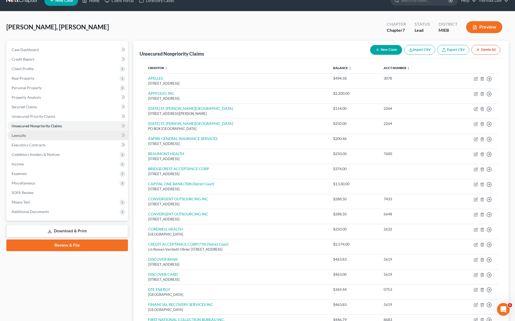
click at [29, 137] on link "Lawsuits" at bounding box center [67, 136] width 121 height 10
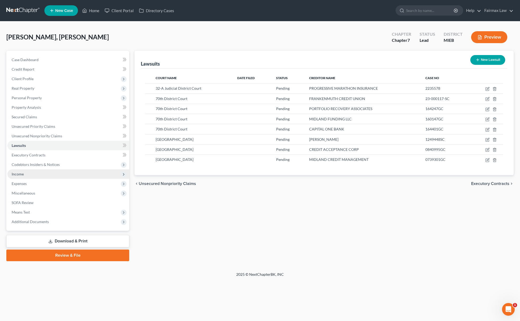
click at [36, 175] on span "Income" at bounding box center [68, 174] width 122 height 10
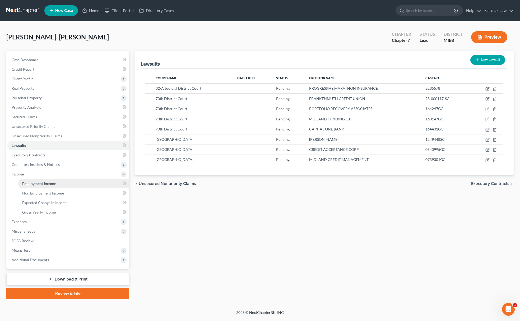
click at [33, 182] on span "Employment Income" at bounding box center [39, 183] width 34 height 4
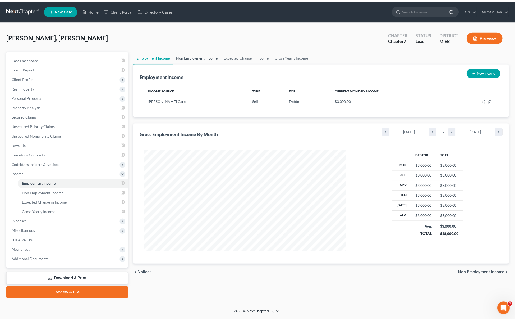
scroll to position [103, 215]
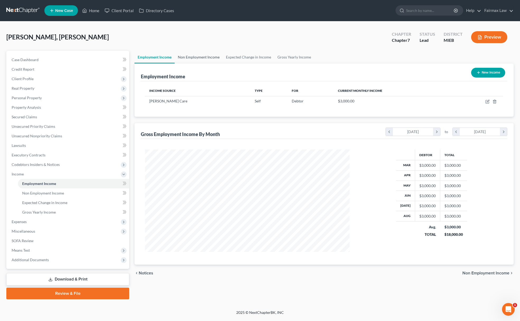
click at [201, 56] on link "Non Employment Income" at bounding box center [199, 57] width 48 height 13
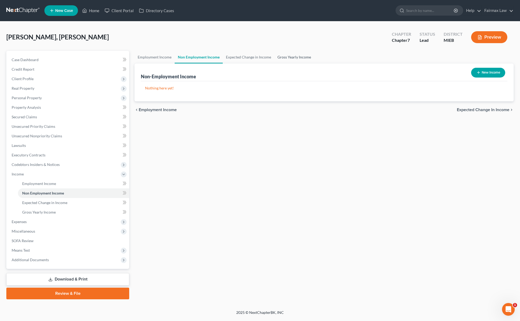
click at [305, 56] on link "Gross Yearly Income" at bounding box center [294, 57] width 40 height 13
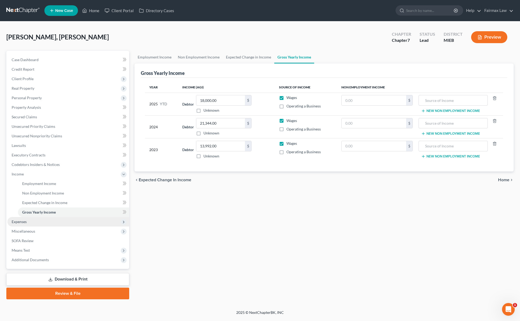
click at [39, 224] on span "Expenses" at bounding box center [68, 222] width 122 height 10
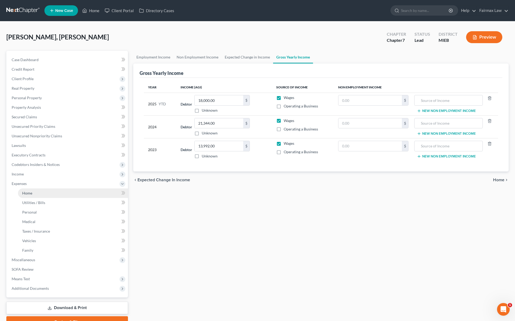
click at [35, 190] on link "Home" at bounding box center [73, 193] width 110 height 10
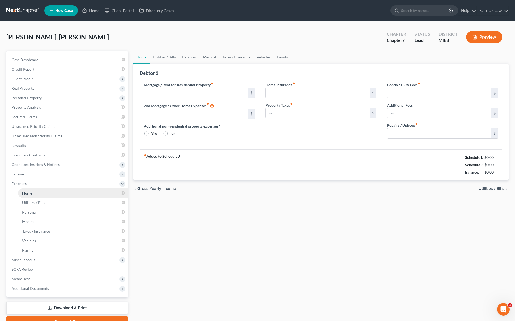
click at [42, 195] on link "Home" at bounding box center [73, 193] width 110 height 10
type input "1,100.00"
type input "0.00"
radio input "true"
type input "0.00"
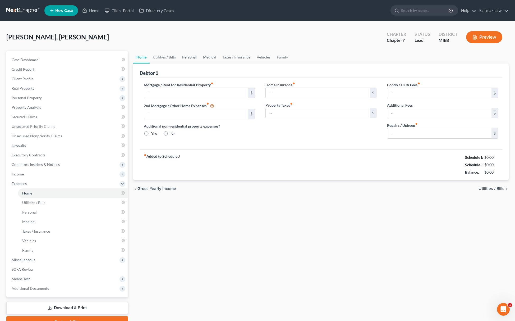
type input "0.00"
click at [168, 56] on link "Utilities / Bills" at bounding box center [164, 57] width 29 height 13
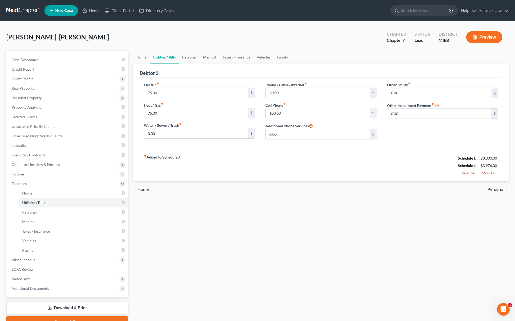
click at [188, 55] on link "Personal" at bounding box center [189, 57] width 21 height 13
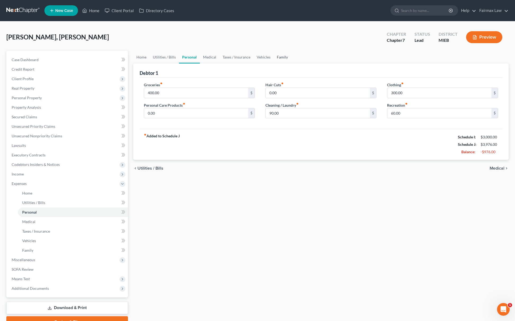
click at [284, 55] on link "Family" at bounding box center [282, 57] width 17 height 13
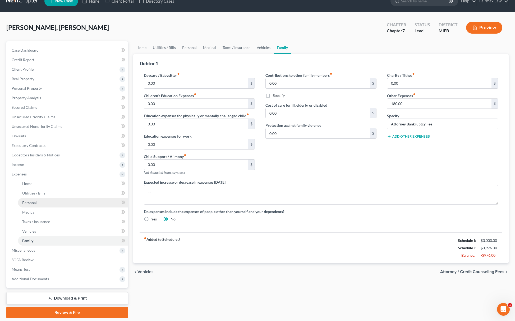
scroll to position [27, 0]
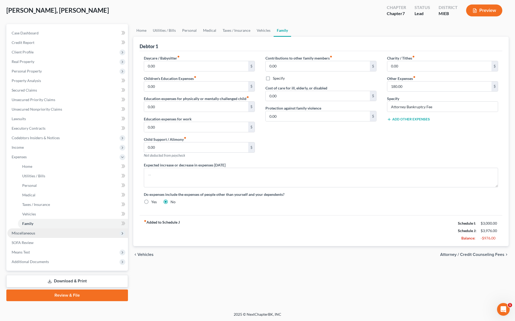
click at [20, 235] on span "Miscellaneous" at bounding box center [67, 233] width 121 height 10
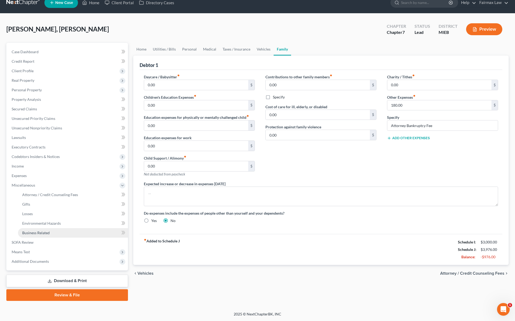
scroll to position [8, 0]
click at [61, 196] on span "Attorney / Credit Counseling Fees" at bounding box center [50, 194] width 56 height 4
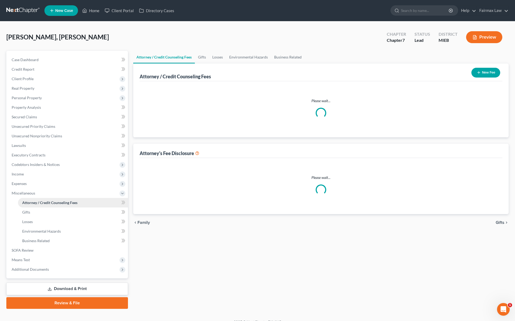
select select "5"
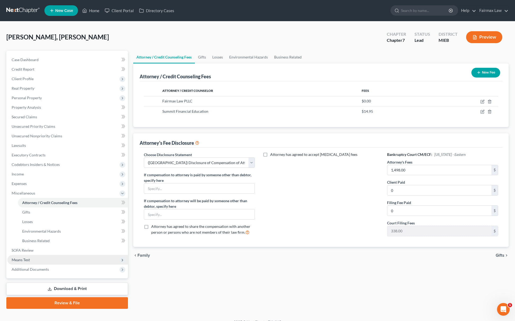
click at [36, 256] on span "Means Test" at bounding box center [67, 260] width 121 height 10
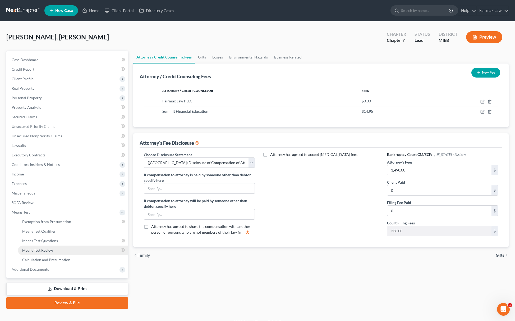
click at [54, 247] on link "Means Test Review" at bounding box center [73, 250] width 110 height 10
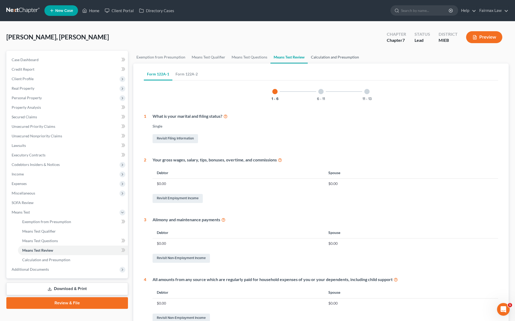
click at [339, 54] on link "Calculation and Presumption" at bounding box center [335, 57] width 54 height 13
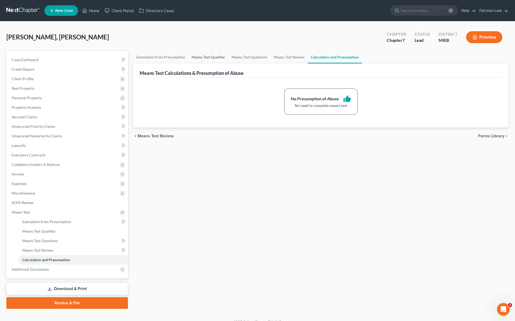
click at [219, 53] on link "Means Test Qualifier" at bounding box center [208, 57] width 40 height 13
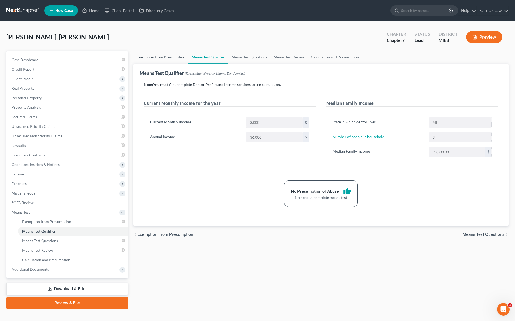
click at [169, 56] on link "Exemption from Presumption" at bounding box center [160, 57] width 55 height 13
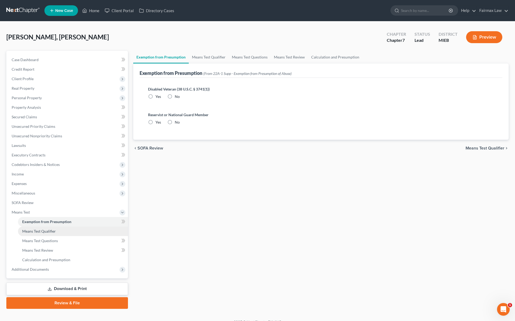
radio input "true"
click at [44, 274] on div "Case Dashboard Payments Invoices Payments Payments Credit Report Client Profile…" at bounding box center [67, 164] width 122 height 227
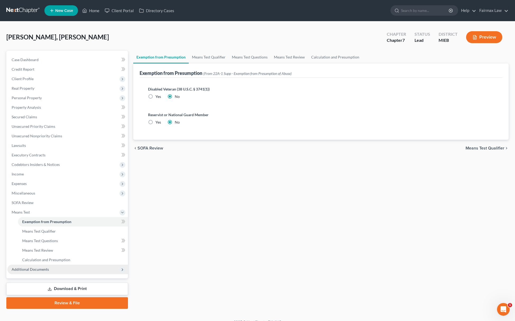
click at [53, 269] on span "Additional Documents" at bounding box center [67, 269] width 121 height 10
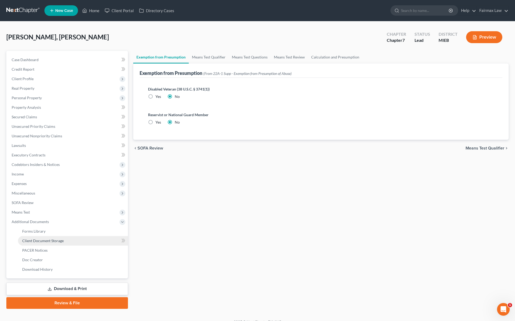
click at [67, 240] on link "Client Document Storage" at bounding box center [73, 241] width 110 height 10
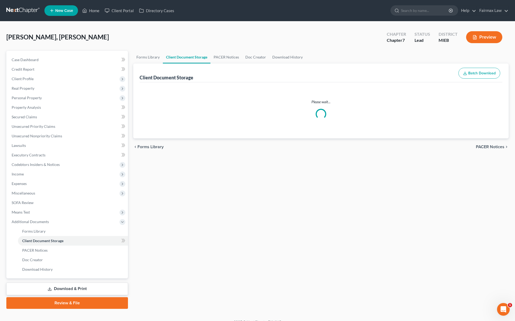
select select "6"
select select "7"
select select "32"
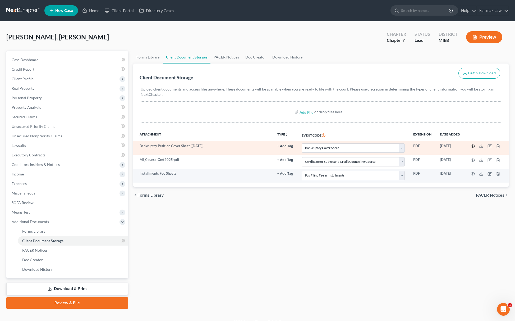
click at [473, 145] on icon "button" at bounding box center [473, 146] width 4 height 4
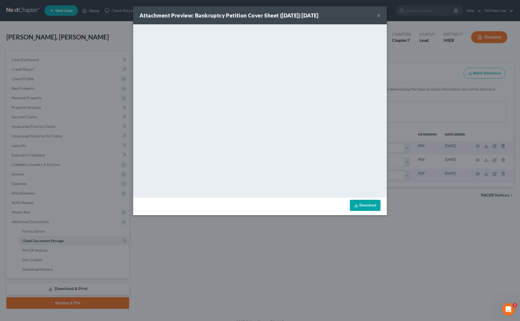
click at [318, 243] on div "Attachment Preview: Bankruptcy Petition Cover Sheet (09/11/2025) 09/11/2025 × <…" at bounding box center [260, 160] width 520 height 321
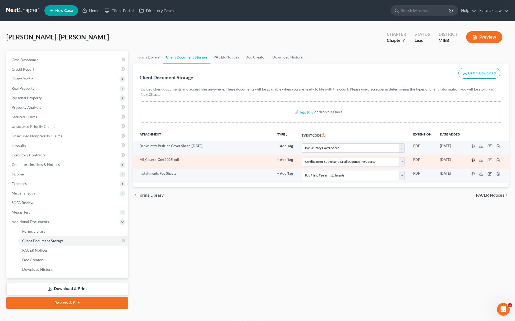
click at [472, 159] on circle "button" at bounding box center [472, 159] width 1 height 1
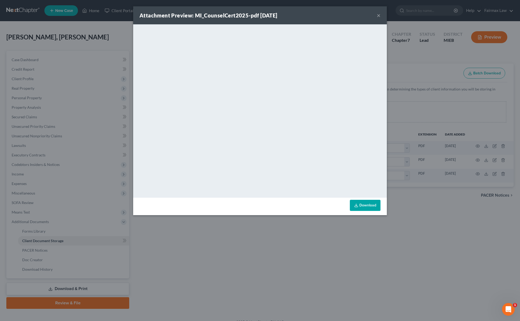
click at [314, 238] on div "Attachment Preview: MI_CounselCert2025-pdf 09/11/2025 × <object ng-attr-data='h…" at bounding box center [260, 160] width 520 height 321
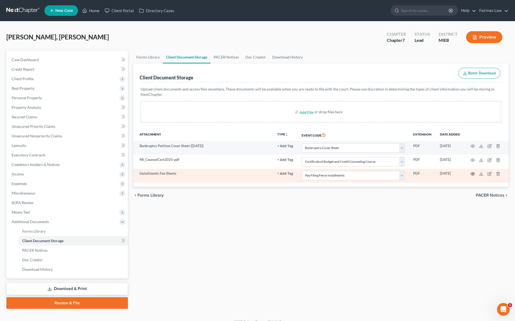
click at [473, 172] on icon "button" at bounding box center [473, 174] width 4 height 4
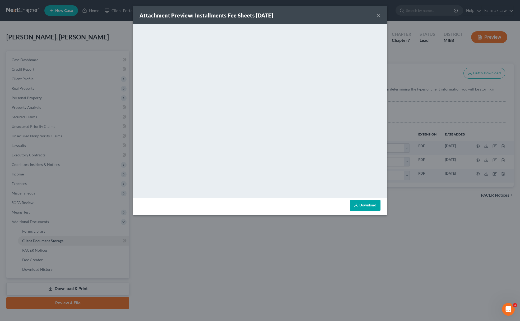
click at [285, 283] on div "Attachment Preview: Installments Fee Sheets 09/11/2025 × <object ng-attr-data='…" at bounding box center [260, 160] width 520 height 321
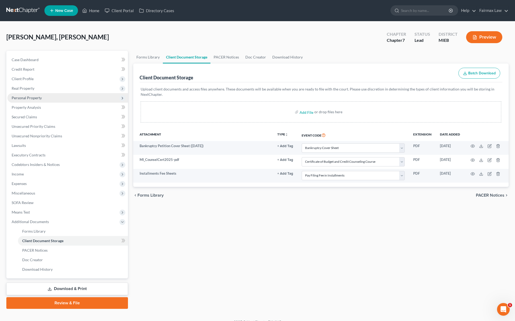
click at [37, 100] on span "Personal Property" at bounding box center [67, 98] width 121 height 10
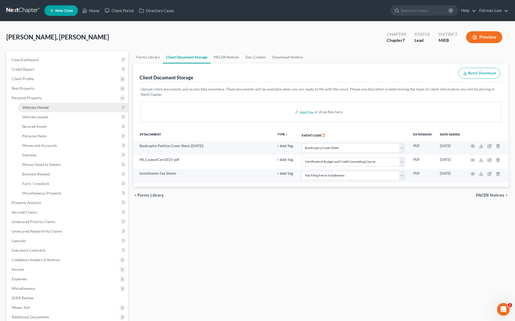
click at [44, 108] on span "Vehicles Owned" at bounding box center [35, 107] width 26 height 4
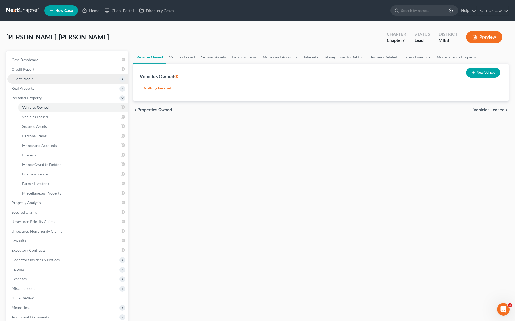
click at [50, 80] on span "Client Profile" at bounding box center [67, 79] width 121 height 10
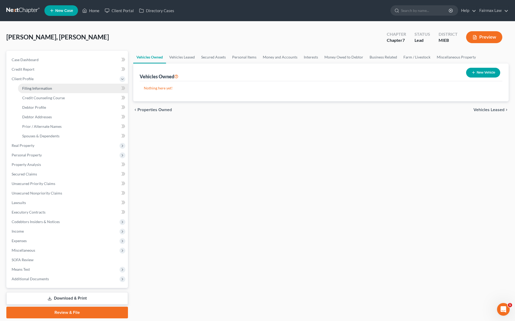
click at [49, 86] on span "Filing Information" at bounding box center [37, 88] width 30 height 4
select select "1"
select select "0"
select select "40"
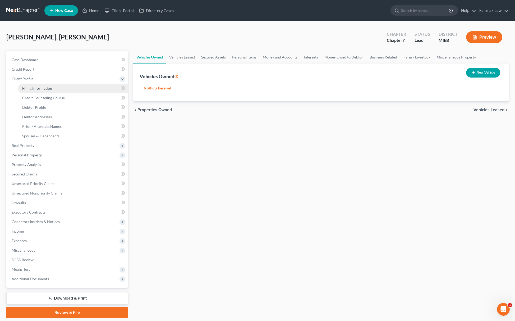
select select "0"
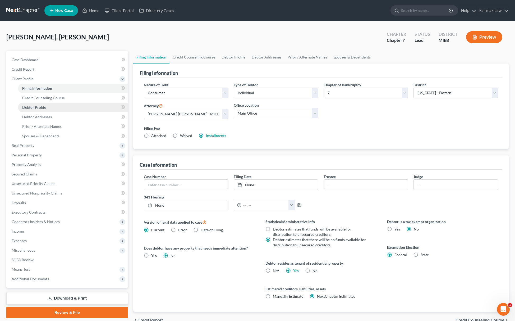
click at [36, 105] on span "Debtor Profile" at bounding box center [34, 107] width 24 height 4
select select "0"
select select "2"
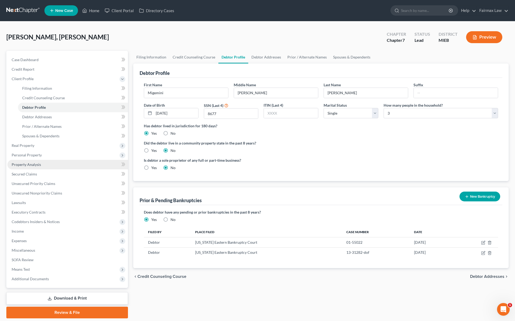
click at [43, 160] on link "Property Analysis" at bounding box center [67, 165] width 121 height 10
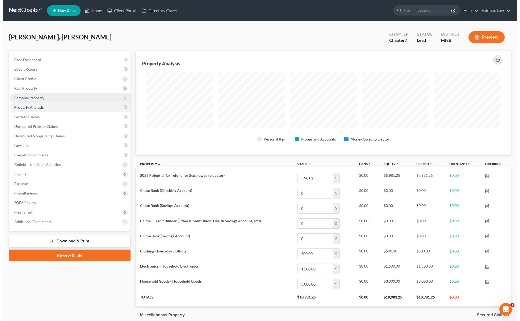
scroll to position [104, 375]
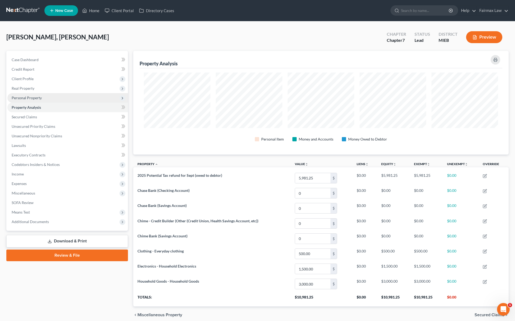
click at [49, 99] on span "Personal Property" at bounding box center [67, 98] width 121 height 10
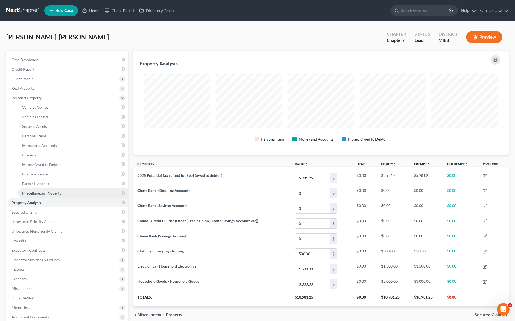
click at [51, 193] on span "Miscellaneous Property" at bounding box center [41, 193] width 39 height 4
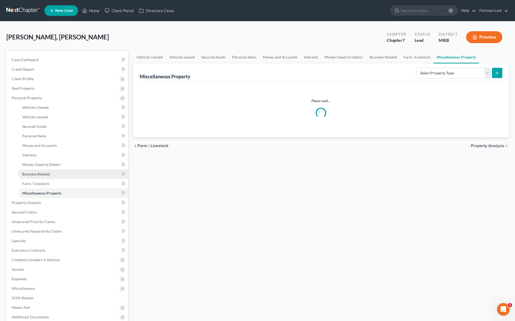
click at [39, 173] on span "Business Related" at bounding box center [35, 174] width 27 height 4
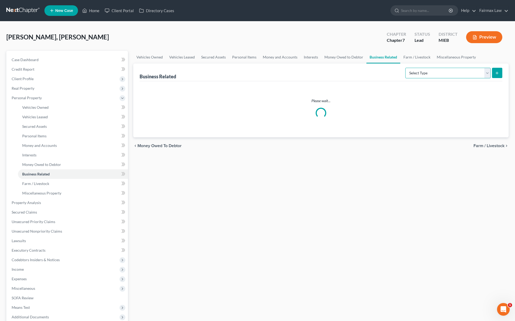
click at [420, 72] on select "Select Type Customer Lists Franchises Inventory Licenses Machinery Office Equip…" at bounding box center [447, 73] width 85 height 11
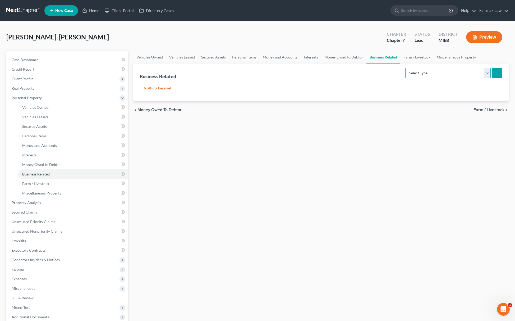
select select "other_business_related_property_not_listed"
click at [405, 68] on select "Select Type Customer Lists Franchises Inventory Licenses Machinery Office Equip…" at bounding box center [447, 73] width 85 height 11
click at [495, 77] on button "submit" at bounding box center [497, 73] width 10 height 10
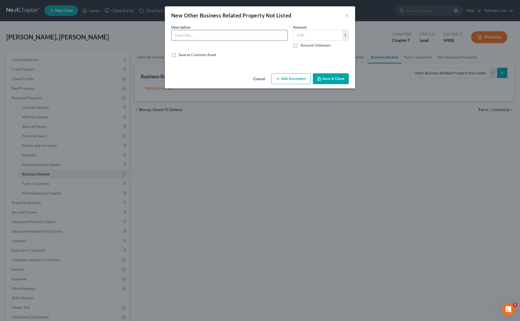
click at [233, 36] on input "text" at bounding box center [230, 35] width 116 height 10
type input "Foster Care"
click at [308, 37] on input "text" at bounding box center [317, 35] width 49 height 10
type input "0.00"
click at [329, 76] on button "Save & Close" at bounding box center [331, 78] width 36 height 11
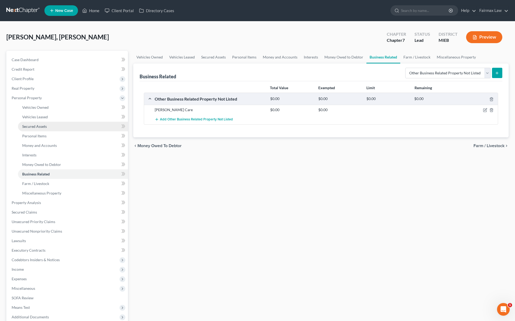
click at [89, 126] on link "Secured Assets" at bounding box center [73, 127] width 110 height 10
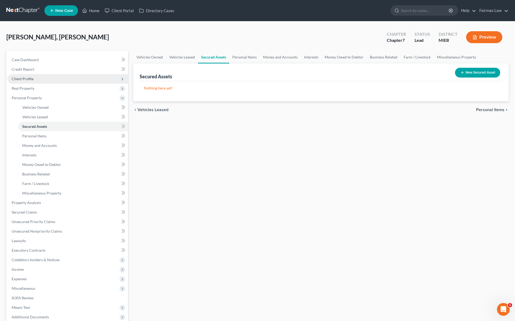
click at [45, 80] on span "Client Profile" at bounding box center [67, 79] width 121 height 10
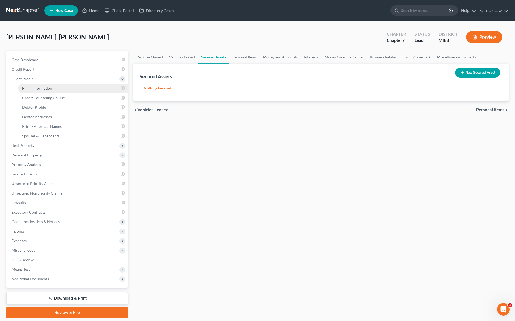
click at [47, 87] on span "Filing Information" at bounding box center [37, 88] width 30 height 4
select select "1"
select select "0"
select select "40"
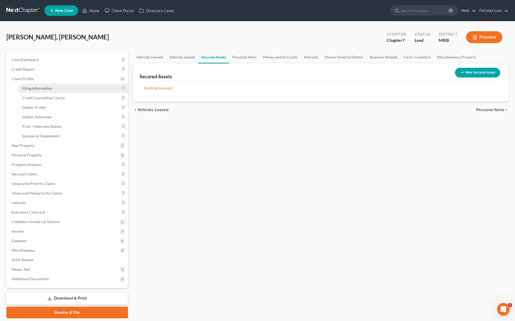
select select "0"
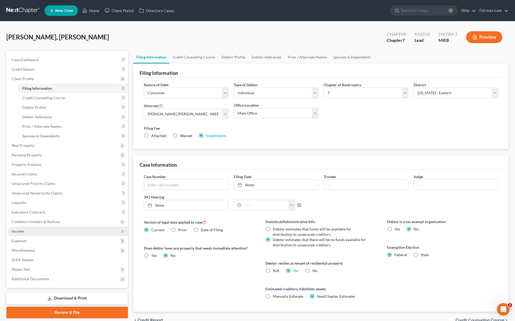
click at [37, 230] on span "Income" at bounding box center [67, 231] width 121 height 10
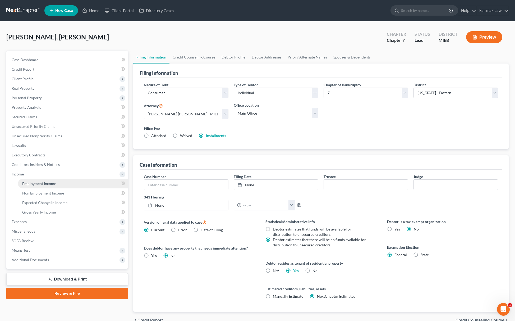
click at [53, 181] on span "Employment Income" at bounding box center [39, 183] width 34 height 4
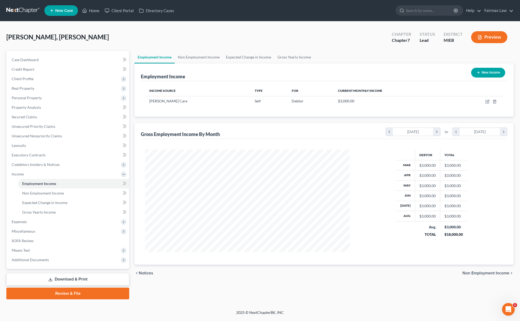
scroll to position [103, 215]
click at [487, 99] on icon "button" at bounding box center [488, 101] width 4 height 4
select select "1"
select select "0"
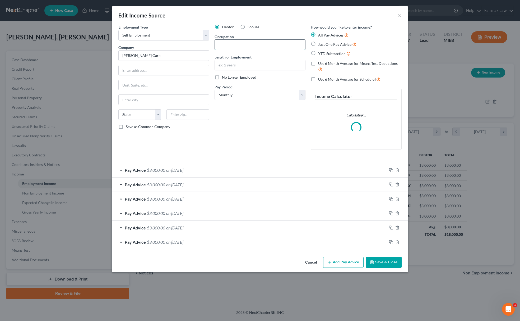
click at [231, 47] on input "text" at bounding box center [260, 45] width 90 height 10
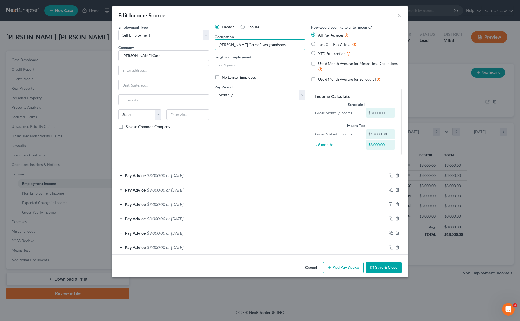
type input "Foster Care of two grandsons"
click at [379, 261] on div "Cancel Add Pay Advice Save & Close" at bounding box center [260, 268] width 296 height 17
click at [382, 268] on button "Save & Close" at bounding box center [384, 267] width 36 height 11
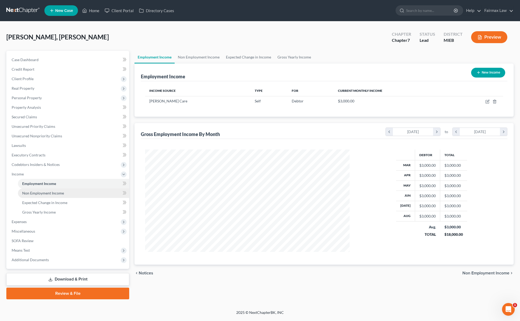
click at [47, 191] on span "Non Employment Income" at bounding box center [43, 193] width 42 height 4
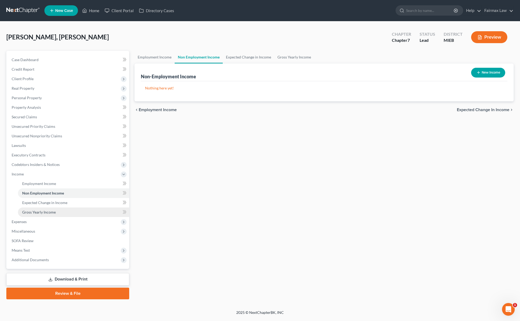
click at [55, 214] on link "Gross Yearly Income" at bounding box center [73, 212] width 111 height 10
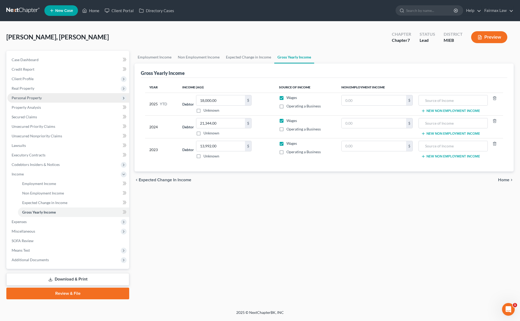
click at [47, 95] on span "Personal Property" at bounding box center [68, 98] width 122 height 10
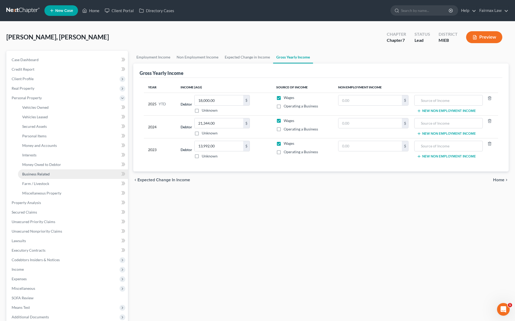
click at [72, 175] on link "Business Related" at bounding box center [73, 174] width 110 height 10
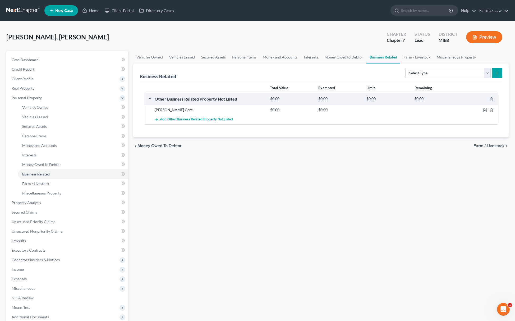
click at [492, 112] on icon "button" at bounding box center [491, 109] width 2 height 3
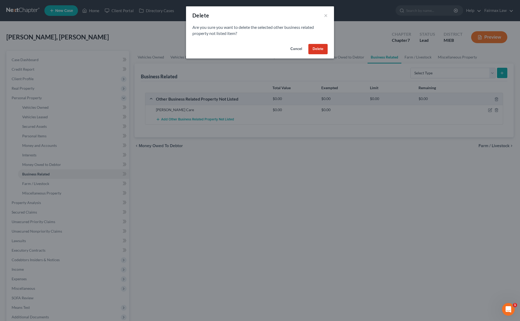
click at [319, 50] on button "Delete" at bounding box center [317, 49] width 19 height 11
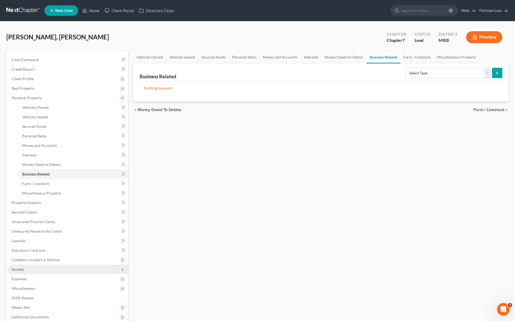
click at [35, 269] on span "Income" at bounding box center [67, 269] width 121 height 10
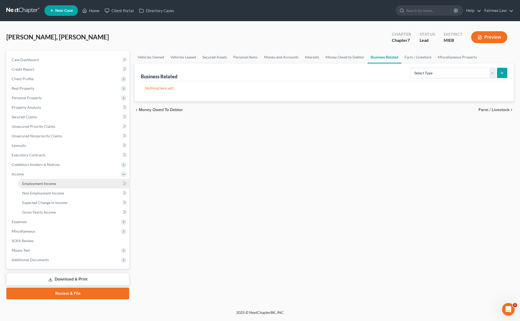
click at [38, 181] on span "Employment Income" at bounding box center [39, 183] width 34 height 4
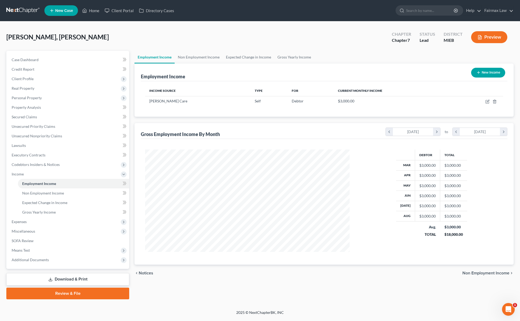
scroll to position [103, 215]
click at [488, 102] on icon "button" at bounding box center [488, 101] width 4 height 4
select select "1"
select select "0"
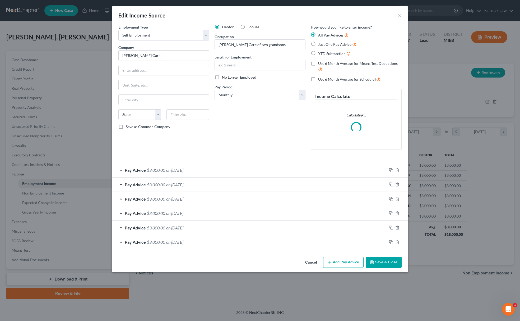
click at [149, 62] on div "Employment Type * Select Full or Part Time Employment Self Employment Company *…" at bounding box center [164, 89] width 96 height 130
click at [148, 70] on input "text" at bounding box center [164, 70] width 90 height 10
paste input "19258 Rockcastle Harper Woods MI 48225"
drag, startPoint x: 182, startPoint y: 70, endPoint x: 210, endPoint y: 72, distance: 27.6
click at [209, 70] on div "19258 Rockcastle Harper Woods MI 48225" at bounding box center [163, 70] width 91 height 11
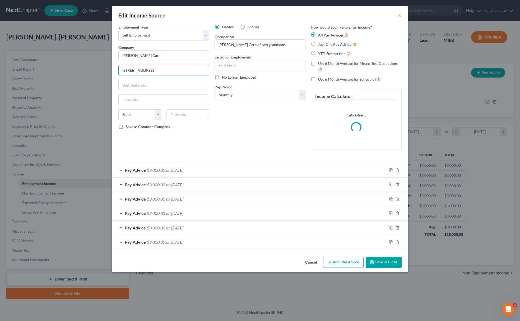
type input "19258 Rockcastle Harper Woods MI 48225"
click at [185, 123] on div "State [US_STATE] AK AR AZ CA CO CT DE DC [GEOGRAPHIC_DATA] [GEOGRAPHIC_DATA] GU…" at bounding box center [164, 116] width 96 height 15
paste input "48225"
click at [189, 116] on input "48225" at bounding box center [188, 114] width 43 height 11
type input "48225"
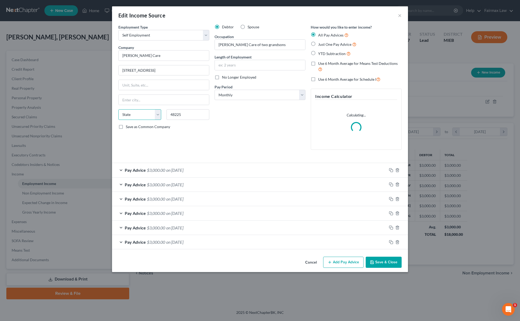
click at [143, 113] on select "State [US_STATE] AK AR AZ CA CO CT DE DC [GEOGRAPHIC_DATA] [GEOGRAPHIC_DATA] GU…" at bounding box center [139, 114] width 43 height 11
type input "Harper Woods"
select select "23"
click at [118, 110] on select "State [US_STATE] AK AR AZ CA CO CT DE DC [GEOGRAPHIC_DATA] [GEOGRAPHIC_DATA] GU…" at bounding box center [139, 114] width 43 height 11
drag, startPoint x: 153, startPoint y: 66, endPoint x: 217, endPoint y: 69, distance: 64.1
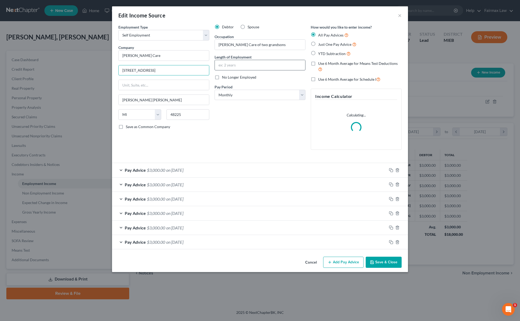
click at [217, 69] on div "Employment Type * Select Full or Part Time Employment Self Employment Company *…" at bounding box center [260, 91] width 289 height 134
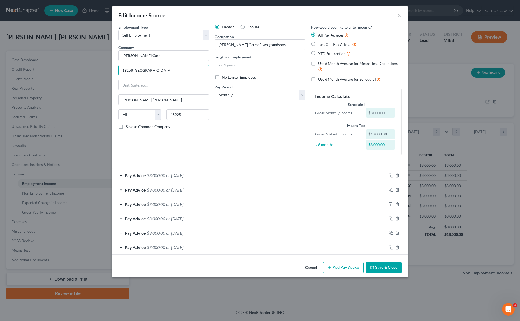
type input "19258 Rockcastle"
click at [386, 270] on button "Save & Close" at bounding box center [384, 267] width 36 height 11
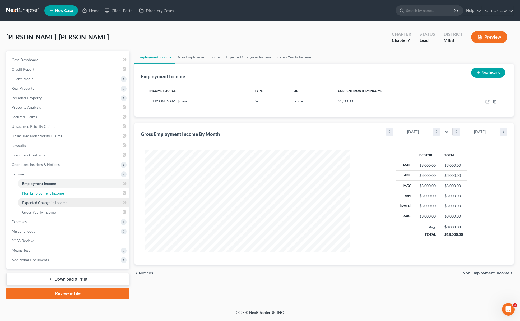
drag, startPoint x: 49, startPoint y: 193, endPoint x: 58, endPoint y: 201, distance: 12.3
click at [49, 193] on span "Non Employment Income" at bounding box center [43, 193] width 42 height 4
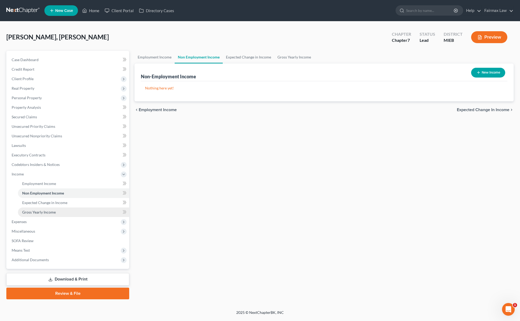
click at [63, 215] on link "Gross Yearly Income" at bounding box center [73, 212] width 111 height 10
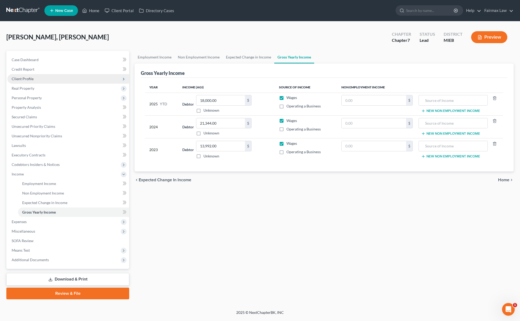
click at [64, 80] on span "Client Profile" at bounding box center [68, 79] width 122 height 10
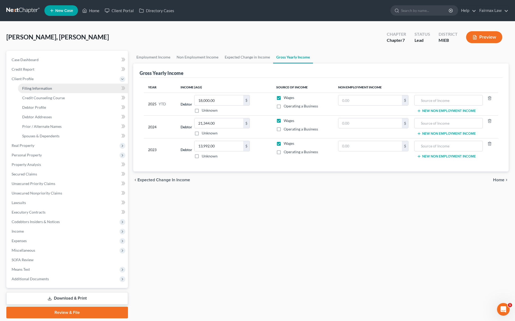
click at [56, 87] on link "Filing Information" at bounding box center [73, 89] width 110 height 10
select select "1"
select select "0"
select select "40"
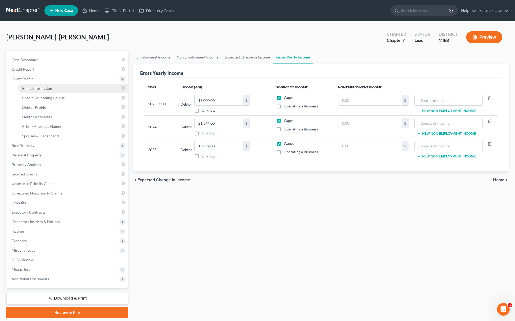
select select "0"
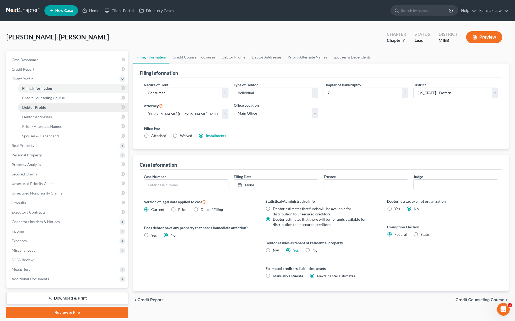
click at [49, 105] on link "Debtor Profile" at bounding box center [73, 108] width 110 height 10
select select "0"
select select "2"
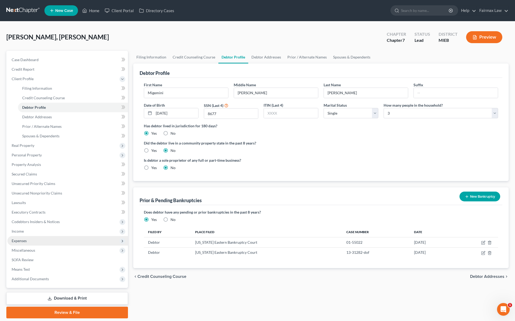
click at [43, 239] on span "Expenses" at bounding box center [67, 241] width 121 height 10
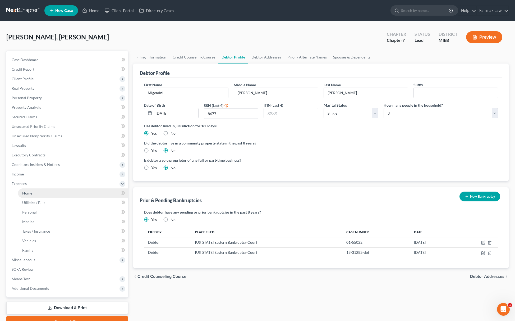
click at [32, 196] on link "Home" at bounding box center [73, 193] width 110 height 10
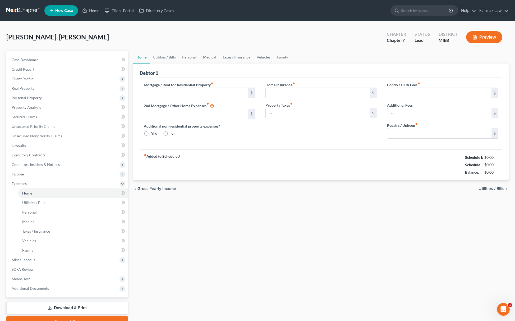
type input "1,100.00"
type input "0.00"
radio input "true"
type input "0.00"
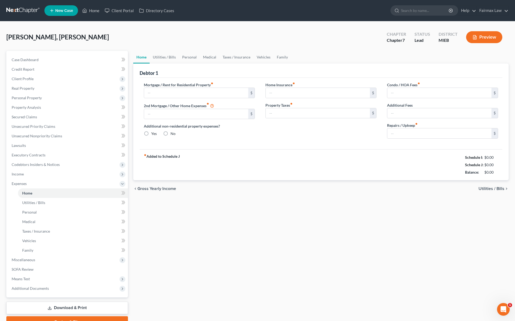
type input "0.00"
drag, startPoint x: 458, startPoint y: 156, endPoint x: 507, endPoint y: 173, distance: 51.7
click at [507, 173] on div "Debtor 1 Mortgage / Rent for Residential Property fiber_manual_record 1,100.00 …" at bounding box center [320, 121] width 375 height 117
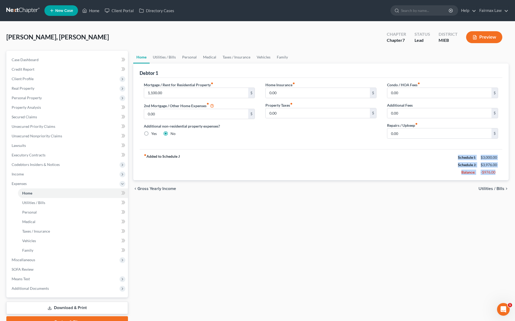
copy div "Schedule I: $3,000.00 Schedule J: $3,976.00 Balance: -$976.00"
click at [42, 174] on span "Income" at bounding box center [67, 174] width 121 height 10
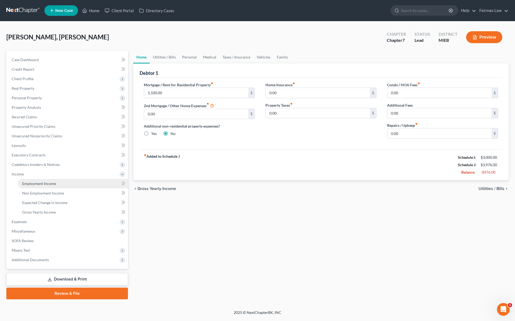
click at [43, 183] on span "Employment Income" at bounding box center [39, 183] width 34 height 4
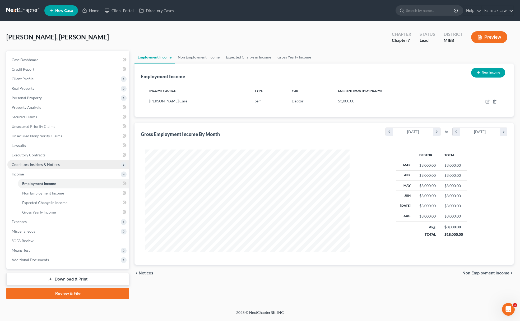
scroll to position [103, 215]
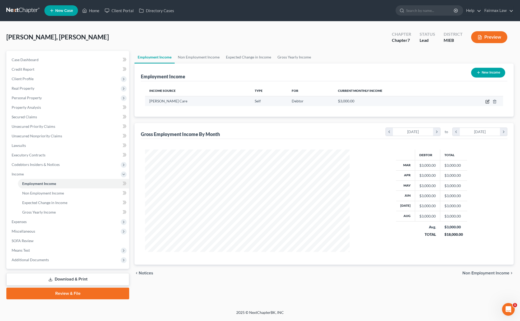
click at [486, 101] on icon "button" at bounding box center [488, 101] width 4 height 4
select select "1"
select select "23"
select select "0"
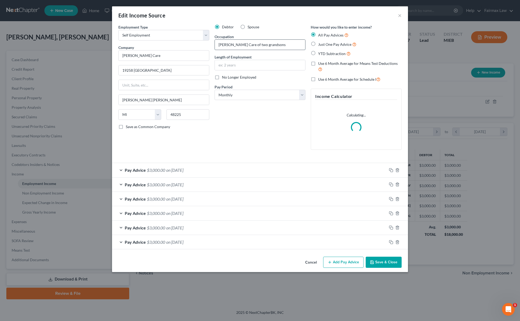
click at [238, 41] on input "Foster Care of two grandsons" at bounding box center [260, 45] width 90 height 10
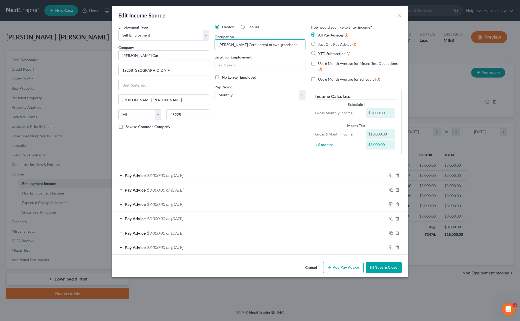
type input "Foster Care parent of two grandsons"
click at [398, 264] on button "Save & Close" at bounding box center [384, 267] width 36 height 11
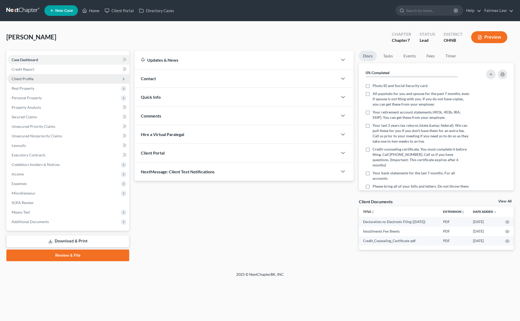
click at [54, 82] on span "Client Profile" at bounding box center [68, 79] width 122 height 10
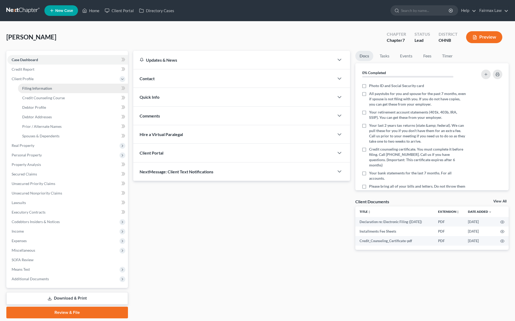
click at [56, 85] on link "Filing Information" at bounding box center [73, 89] width 110 height 10
select select "1"
select select "0"
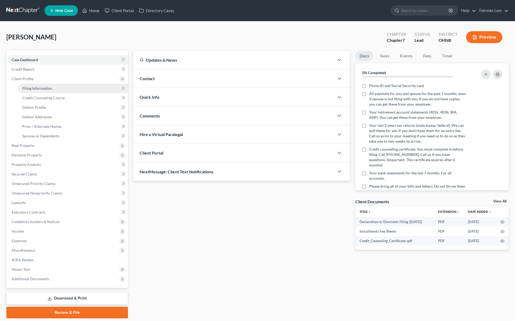
select select "36"
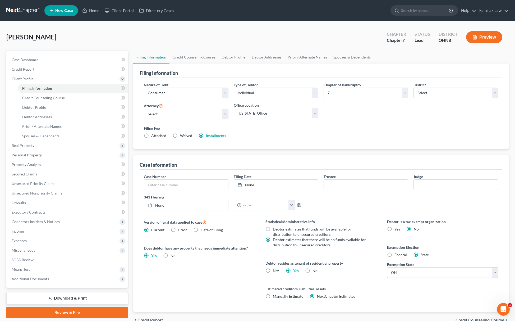
click at [198, 100] on div "Nature of Debt Select Business Consumer Other Nature of Business Select Clearin…" at bounding box center [186, 92] width 90 height 20
click at [185, 113] on select "Select [PERSON_NAME] [PERSON_NAME] - MIEB [PERSON_NAME] [PERSON_NAME] - OHNB [P…" at bounding box center [186, 114] width 85 height 11
select select "19"
click at [144, 109] on select "Select [PERSON_NAME] [PERSON_NAME] - MIEB [PERSON_NAME] [PERSON_NAME] - OHNB [P…" at bounding box center [186, 114] width 85 height 11
click at [30, 276] on span "Additional Documents" at bounding box center [30, 278] width 37 height 4
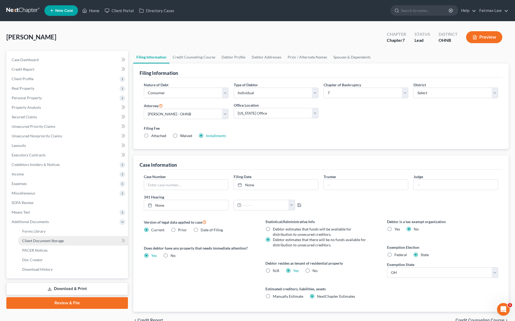
click at [59, 239] on span "Client Document Storage" at bounding box center [43, 240] width 42 height 4
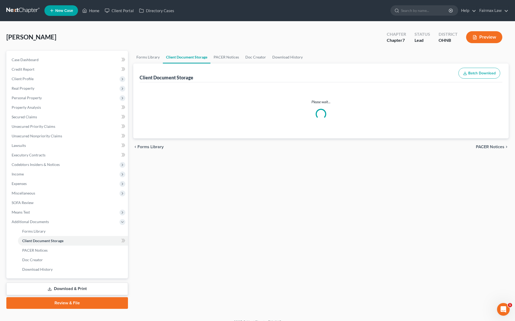
select select "5"
select select "24"
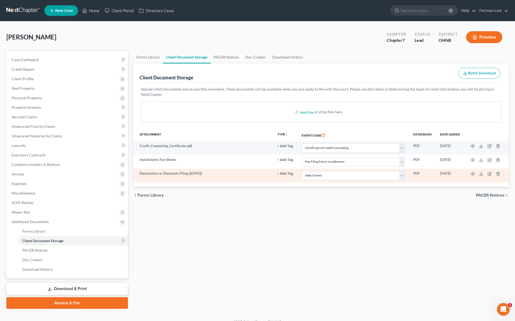
click at [502, 176] on td at bounding box center [486, 176] width 44 height 14
click at [498, 172] on icon "button" at bounding box center [498, 174] width 4 height 4
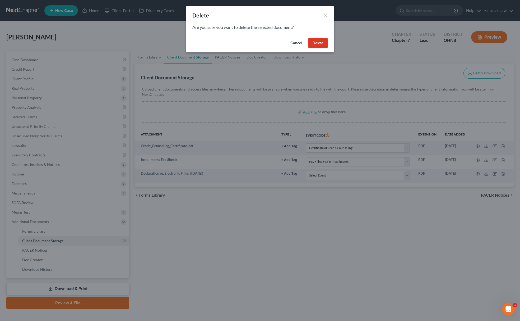
click at [324, 43] on button "Delete" at bounding box center [317, 43] width 19 height 11
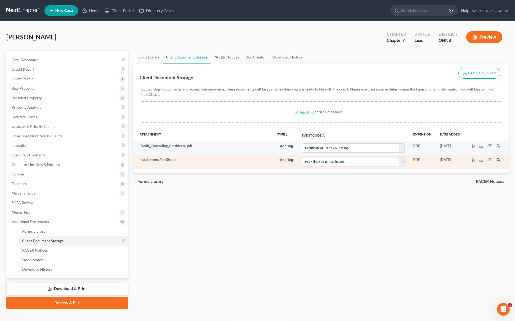
click at [499, 161] on icon "button" at bounding box center [498, 159] width 2 height 3
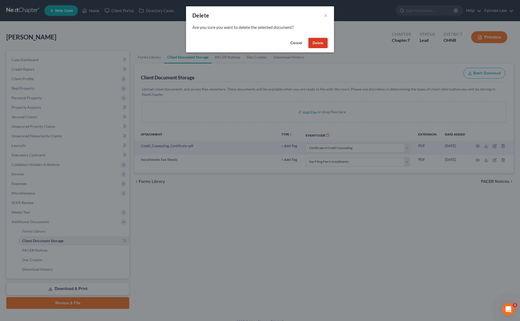
click at [313, 45] on button "Delete" at bounding box center [317, 43] width 19 height 11
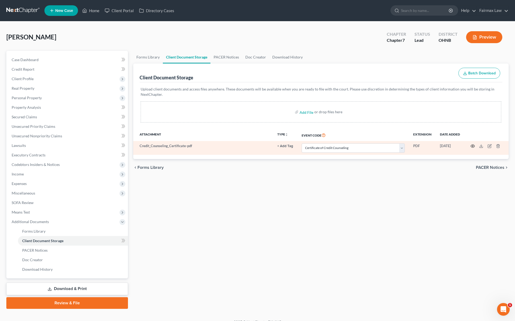
click at [472, 144] on td at bounding box center [486, 148] width 44 height 14
click at [472, 145] on icon "button" at bounding box center [473, 146] width 4 height 3
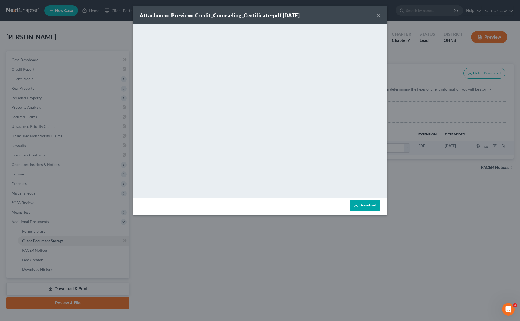
click at [182, 280] on div "Attachment Preview: Credit_Counseling_Certificate-pdf [DATE] × <object ng-attr-…" at bounding box center [260, 160] width 520 height 321
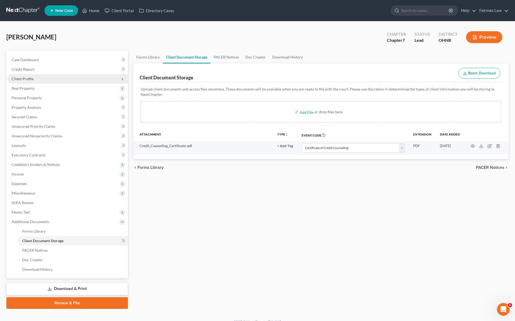
click at [46, 77] on span "Client Profile" at bounding box center [67, 79] width 121 height 10
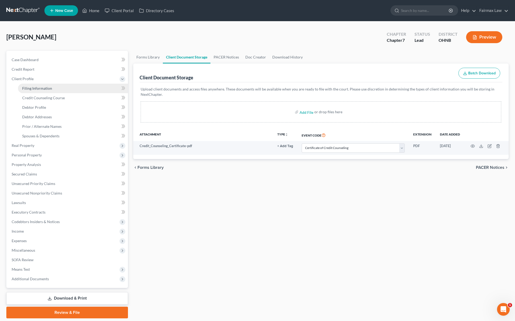
click at [43, 91] on link "Filing Information" at bounding box center [73, 89] width 110 height 10
select select "1"
select select "0"
select select "61"
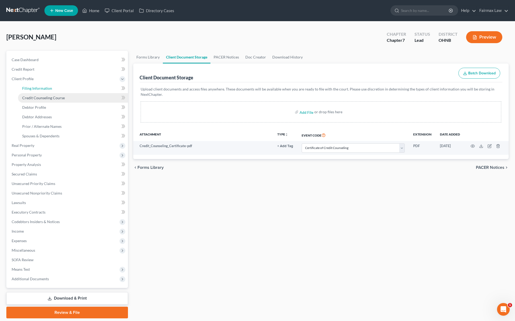
select select "19"
select select "0"
select select "36"
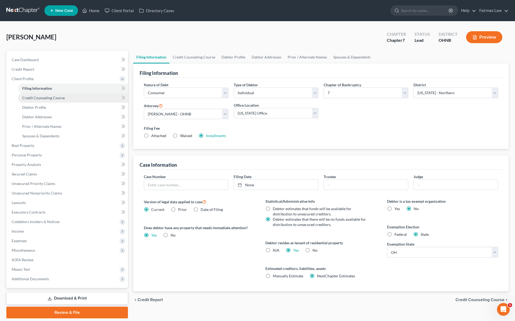
click at [44, 97] on span "Credit Counseling Course" at bounding box center [43, 97] width 43 height 4
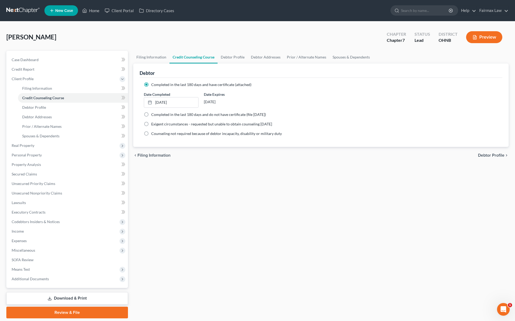
click at [151, 112] on label "Completed in the last 180 days and do not have certificate (file [DATE])" at bounding box center [208, 114] width 115 height 5
click at [153, 112] on input "Completed in the last 180 days and do not have certificate (file [DATE])" at bounding box center [154, 113] width 3 height 3
radio input "true"
radio input "false"
click at [166, 110] on link "[DATE]" at bounding box center [171, 112] width 54 height 10
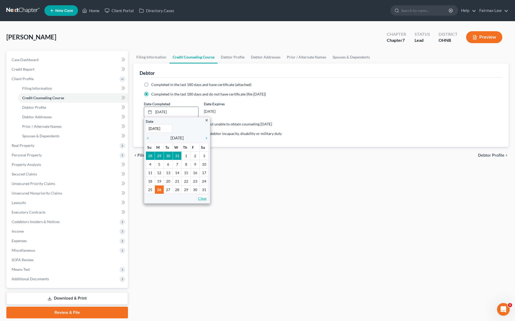
click at [203, 197] on link "Clear" at bounding box center [203, 198] width 12 height 7
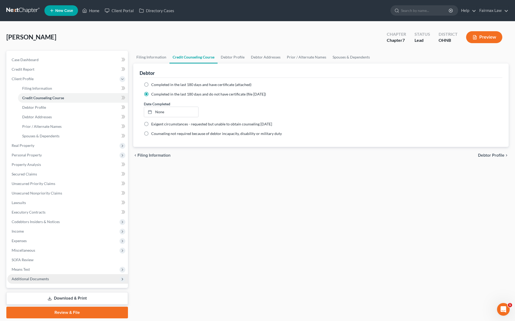
click at [34, 277] on span "Additional Documents" at bounding box center [30, 278] width 37 height 4
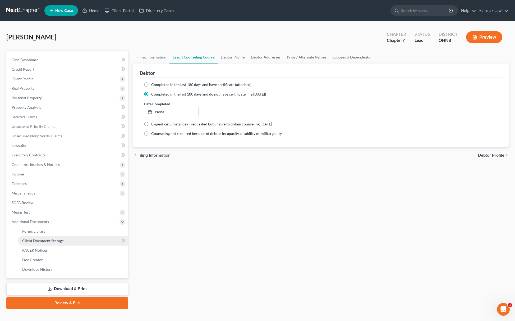
click at [73, 236] on link "Client Document Storage" at bounding box center [73, 241] width 110 height 10
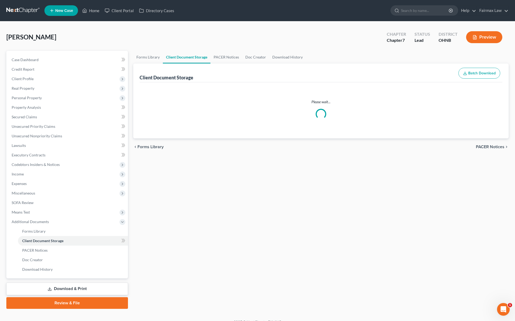
select select "5"
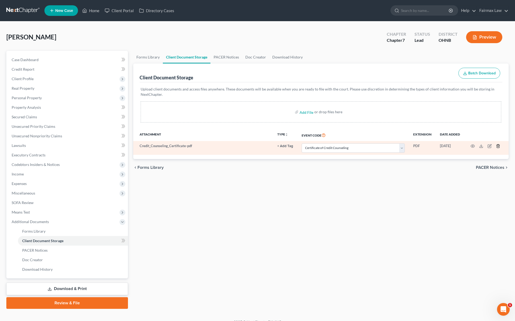
click at [499, 147] on icon "button" at bounding box center [498, 145] width 2 height 3
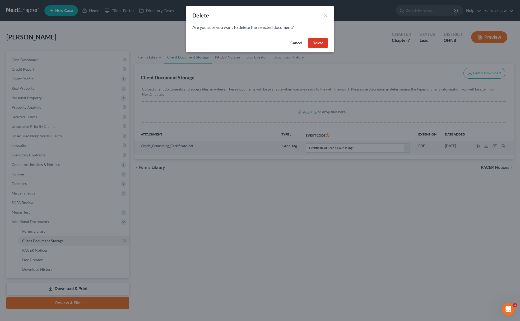
click at [316, 47] on button "Delete" at bounding box center [317, 43] width 19 height 11
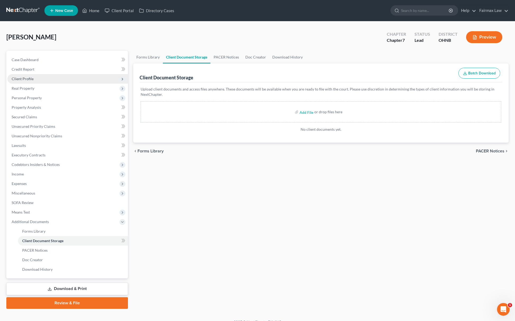
click at [67, 77] on span "Client Profile" at bounding box center [67, 79] width 121 height 10
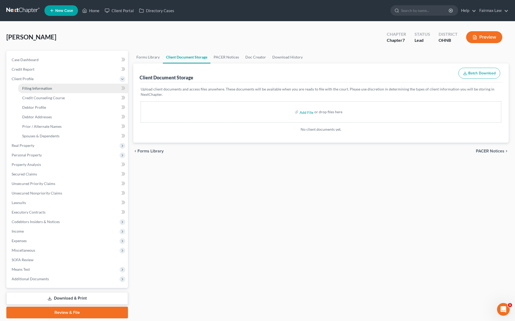
click at [39, 92] on link "Filing Information" at bounding box center [73, 89] width 110 height 10
select select "1"
select select "0"
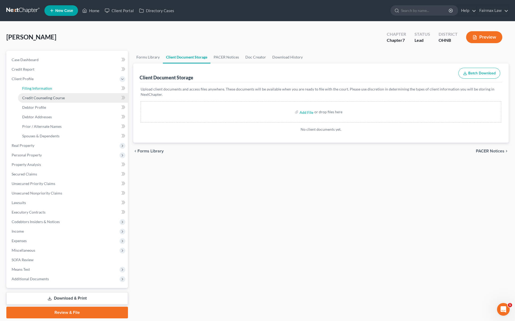
select select "61"
select select "19"
select select "0"
select select "36"
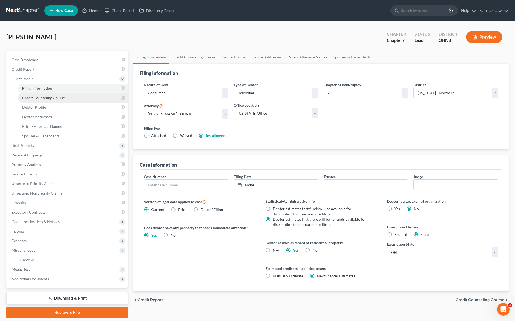
click at [43, 97] on span "Credit Counseling Course" at bounding box center [43, 97] width 43 height 4
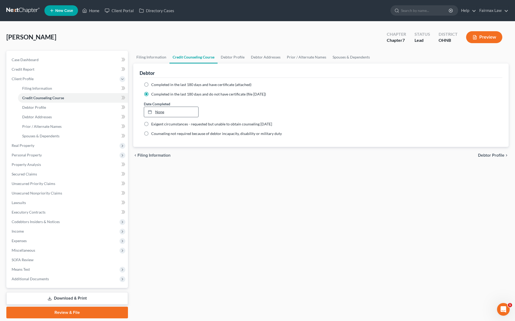
click at [156, 110] on link "None" at bounding box center [171, 112] width 54 height 10
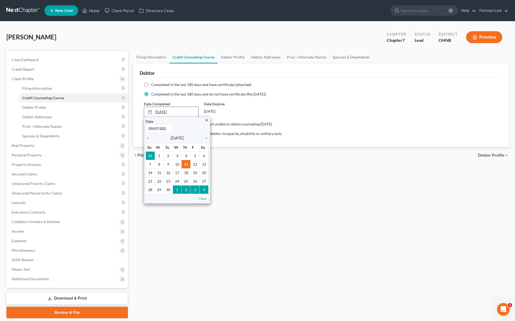
type input "[DATE]"
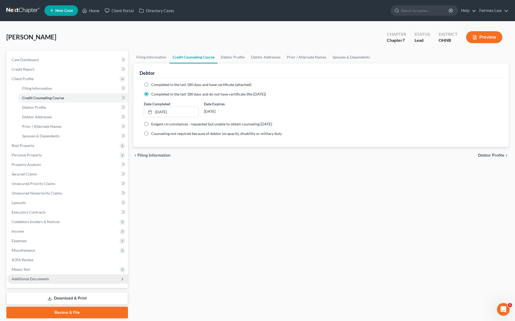
click at [73, 280] on span "Additional Documents" at bounding box center [67, 279] width 121 height 10
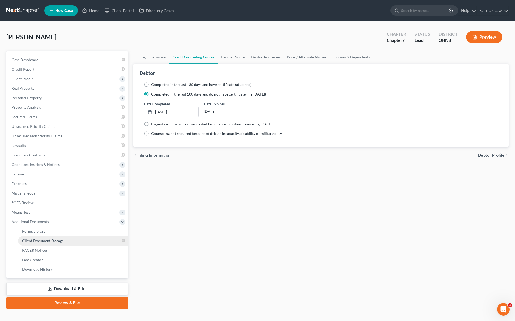
click at [77, 240] on link "Client Document Storage" at bounding box center [73, 241] width 110 height 10
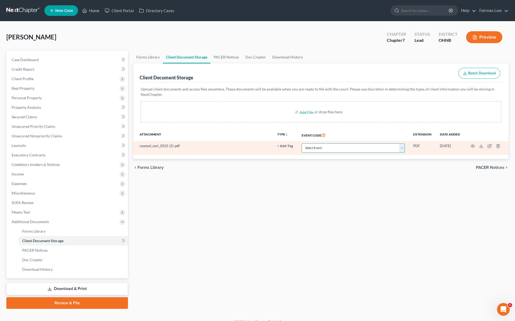
click at [332, 150] on select "Select Event 20 Largest Unsecured Creditors Amended List of Creditors (Fee) Ame…" at bounding box center [353, 147] width 103 height 9
select select "5"
click at [302, 143] on select "Select Event 20 Largest Unsecured Creditors Amended List of Creditors (Fee) Ame…" at bounding box center [353, 147] width 103 height 9
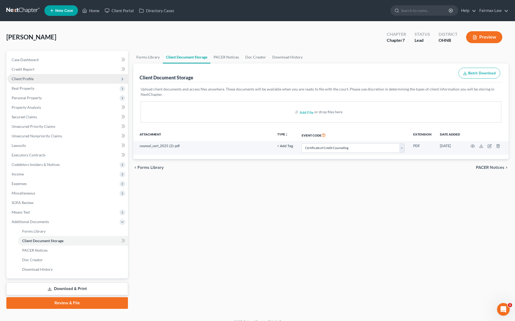
click at [29, 80] on span "Client Profile" at bounding box center [67, 79] width 121 height 10
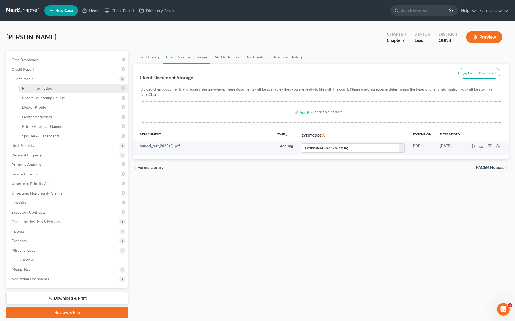
click at [31, 89] on span "Filing Information" at bounding box center [37, 88] width 30 height 4
select select "1"
select select "0"
select select "61"
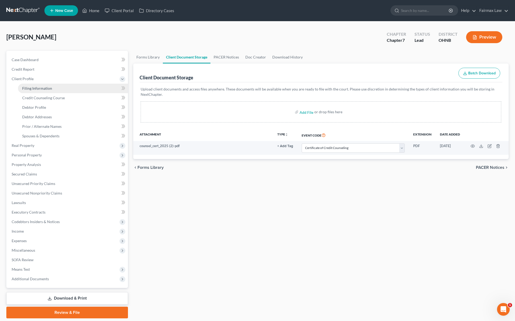
select select "19"
select select "0"
select select "36"
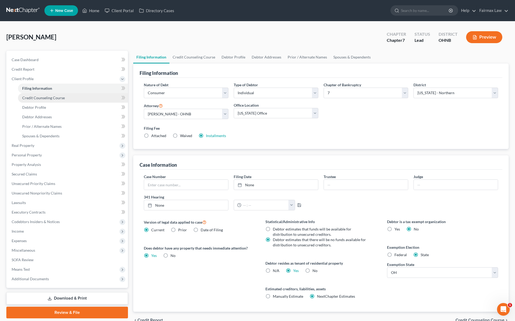
click at [51, 100] on link "Credit Counseling Course" at bounding box center [73, 98] width 110 height 10
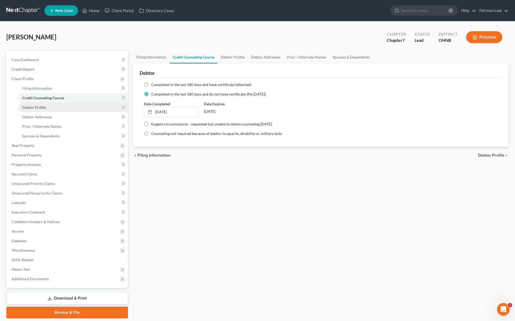
click at [35, 107] on span "Debtor Profile" at bounding box center [34, 107] width 24 height 4
select select "2"
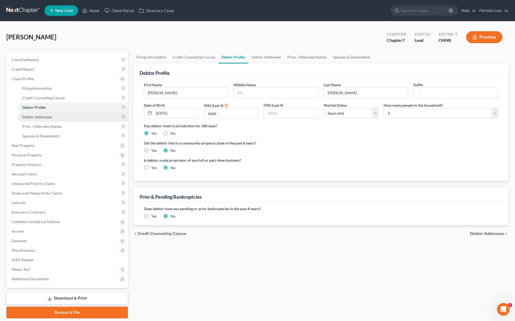
click at [41, 118] on span "Debtor Addresses" at bounding box center [37, 116] width 30 height 4
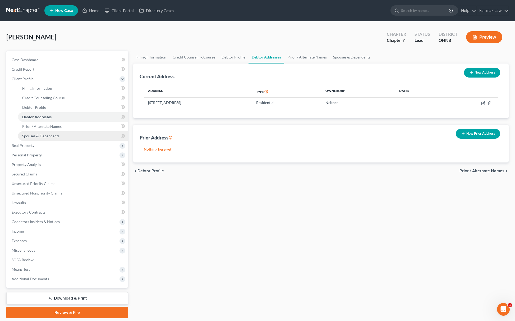
click at [45, 137] on span "Spouses & Dependents" at bounding box center [40, 135] width 37 height 4
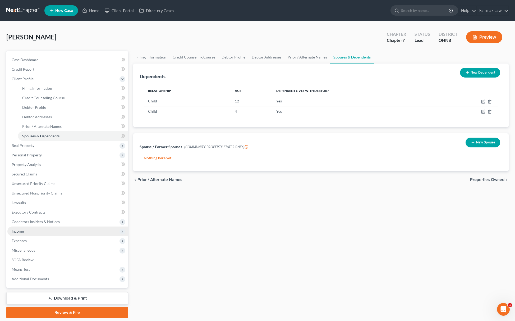
click at [22, 227] on span "Income" at bounding box center [67, 231] width 121 height 10
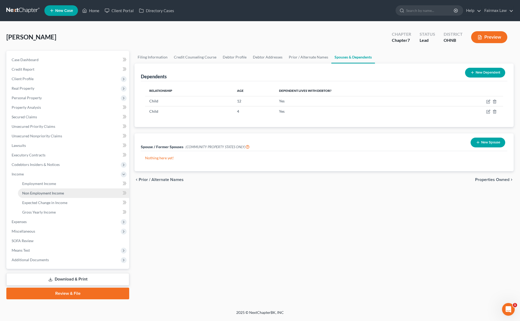
click at [54, 194] on span "Non Employment Income" at bounding box center [43, 193] width 42 height 4
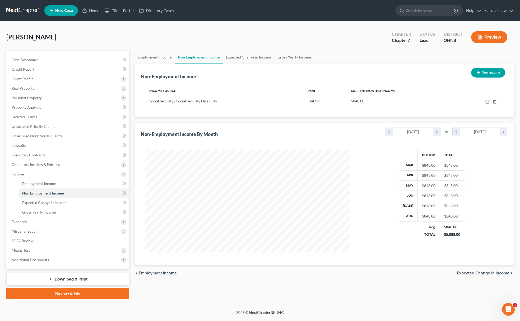
scroll to position [103, 215]
click at [486, 102] on icon "button" at bounding box center [487, 101] width 3 height 3
select select "4"
select select "0"
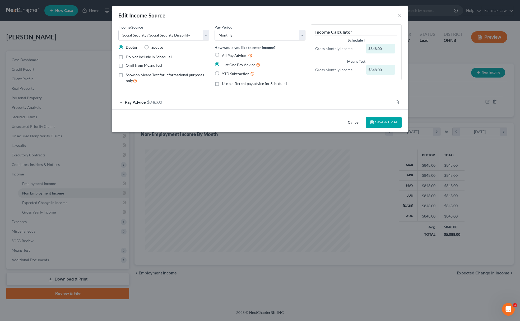
click at [170, 100] on div "Pay Advice $848.00" at bounding box center [252, 102] width 281 height 14
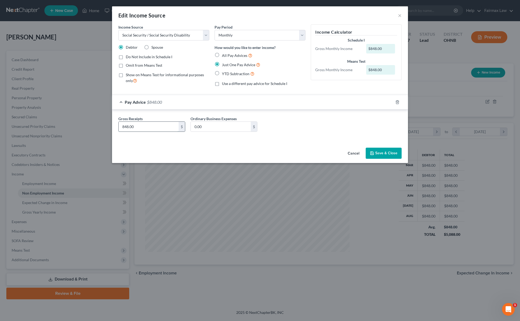
click at [166, 131] on input "848.00" at bounding box center [149, 127] width 60 height 10
type input "338.19"
click at [388, 156] on button "Save & Close" at bounding box center [384, 153] width 36 height 11
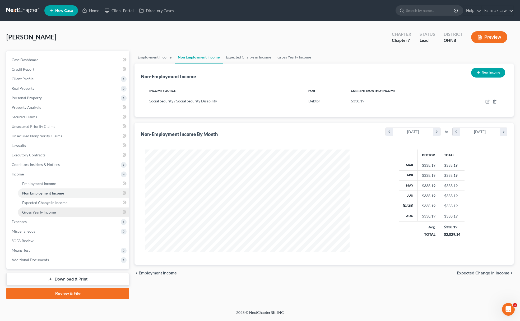
click at [42, 213] on span "Gross Yearly Income" at bounding box center [39, 212] width 34 height 4
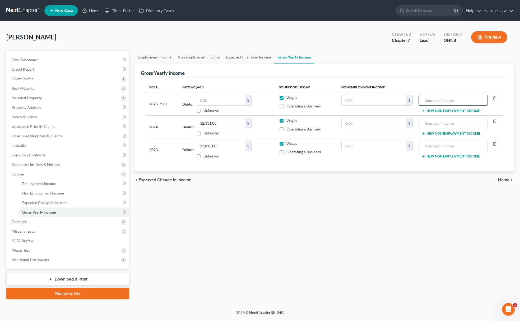
click at [434, 101] on input "text" at bounding box center [453, 100] width 63 height 10
click at [371, 98] on input "text" at bounding box center [374, 100] width 64 height 10
type input "2,705.52"
click at [439, 102] on input "text" at bounding box center [453, 100] width 63 height 10
type input "s"
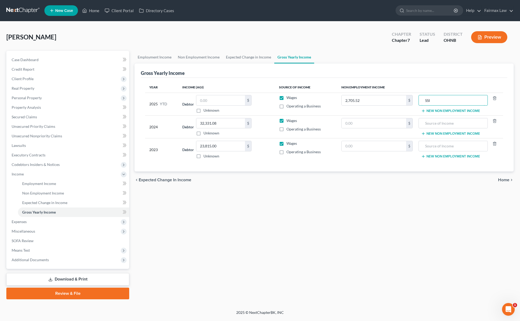
type input "SSI"
click at [218, 121] on input "32,331.08" at bounding box center [220, 123] width 49 height 10
click at [219, 144] on input "23,815.00" at bounding box center [220, 146] width 49 height 10
click at [216, 121] on input "text" at bounding box center [220, 123] width 49 height 10
type input "38,994"
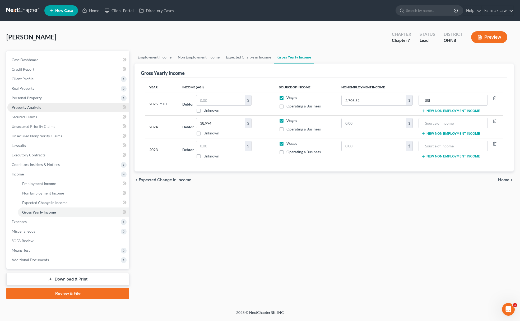
click at [45, 103] on link "Property Analysis" at bounding box center [68, 108] width 122 height 10
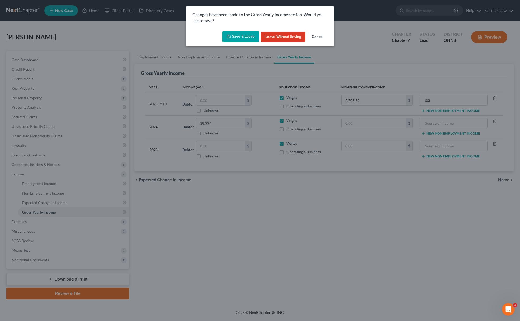
click at [244, 35] on button "Save & Leave" at bounding box center [241, 36] width 36 height 11
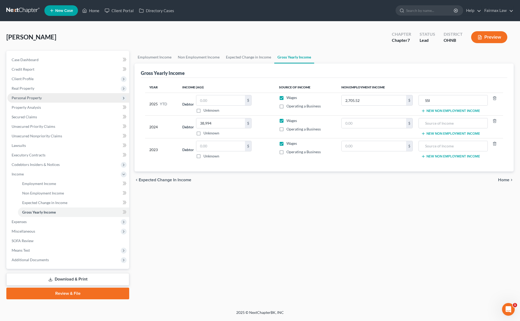
click at [56, 99] on span "Personal Property" at bounding box center [68, 98] width 122 height 10
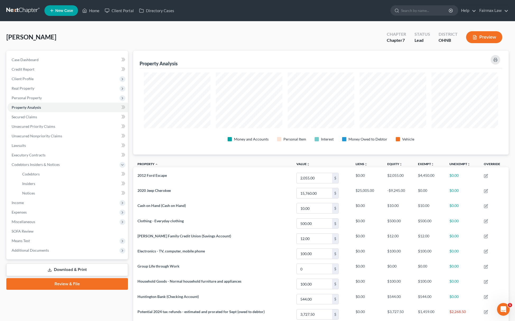
scroll to position [104, 375]
click at [37, 95] on span "Personal Property" at bounding box center [27, 97] width 30 height 4
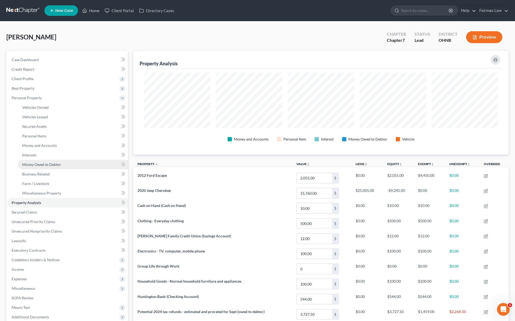
click at [52, 164] on span "Money Owed to Debtor" at bounding box center [41, 164] width 39 height 4
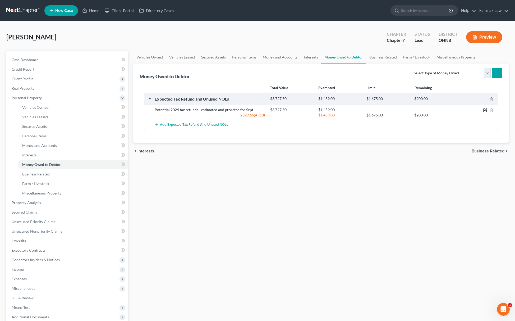
click at [484, 109] on icon "button" at bounding box center [485, 110] width 4 height 4
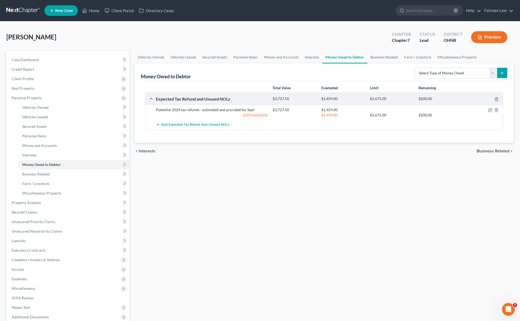
select select "0"
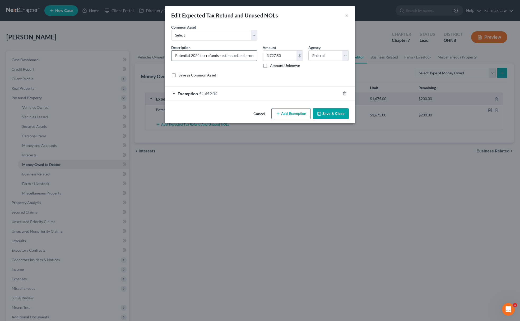
click at [172, 55] on input "Potential 2024 tax refunds - estimated and prorated for Sept" at bounding box center [215, 55] width 86 height 10
type input "2025 Potential Tax refund for Sept"
click at [289, 53] on input "3,727.50" at bounding box center [280, 55] width 34 height 10
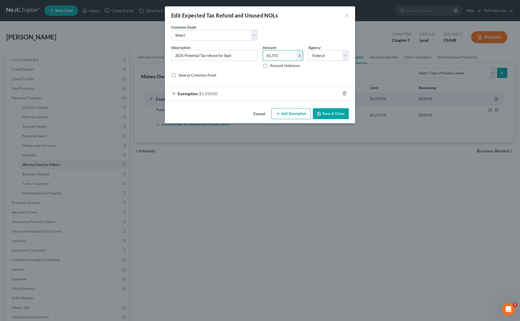
type input "65,715"
click at [254, 94] on div "Exemption $1,459.00" at bounding box center [253, 93] width 176 height 14
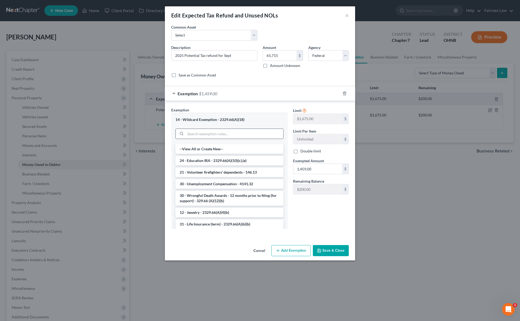
click at [247, 138] on input "search" at bounding box center [235, 134] width 98 height 10
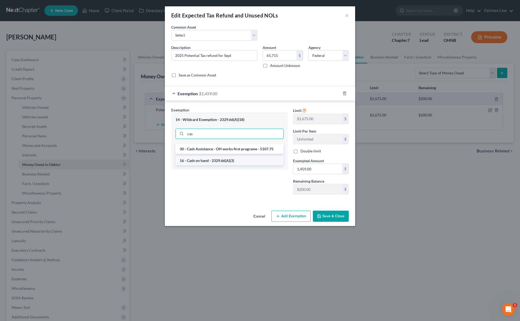
type input "cas"
click at [199, 162] on li "16 - Cash on hand - 2329.66(A)(3)" at bounding box center [230, 161] width 108 height 10
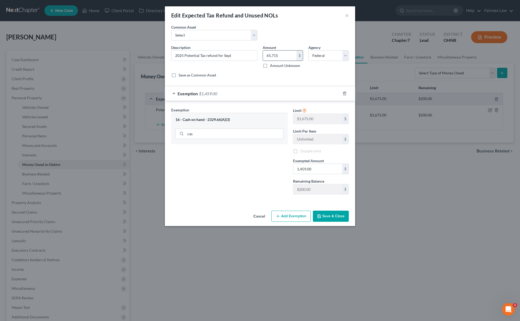
click at [274, 55] on input "65,715" at bounding box center [280, 55] width 34 height 10
click at [283, 56] on input "65,715" at bounding box center [280, 55] width 34 height 10
click at [276, 54] on input "65,715" at bounding box center [280, 55] width 34 height 10
drag, startPoint x: 288, startPoint y: 53, endPoint x: 241, endPoint y: 62, distance: 47.3
click at [241, 62] on div "Description * 2025 Potential Tax refund for Sept Amount 6,571.50 $ Amount Unkno…" at bounding box center [260, 63] width 183 height 37
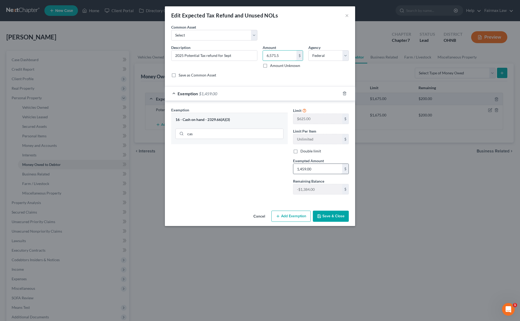
type input "6,571.5"
click at [312, 169] on input "1,459.00" at bounding box center [317, 169] width 49 height 10
paste input "6,571.5"
type input "6,571.5"
click at [320, 215] on button "Save & Close" at bounding box center [331, 215] width 36 height 11
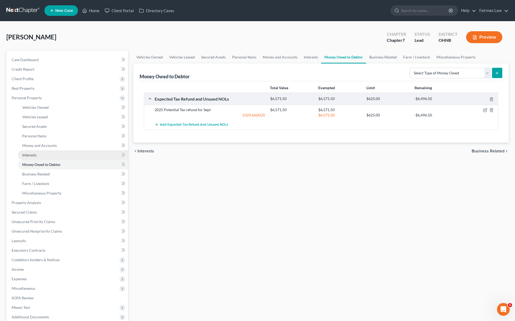
click at [41, 154] on link "Interests" at bounding box center [73, 155] width 110 height 10
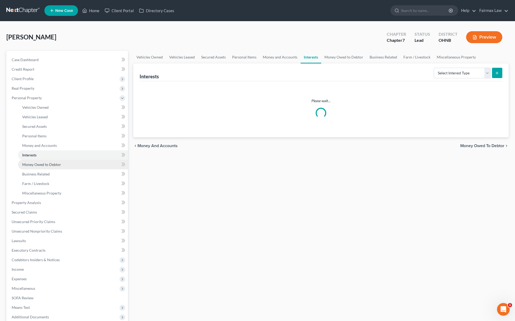
click at [42, 163] on span "Money Owed to Debtor" at bounding box center [41, 164] width 39 height 4
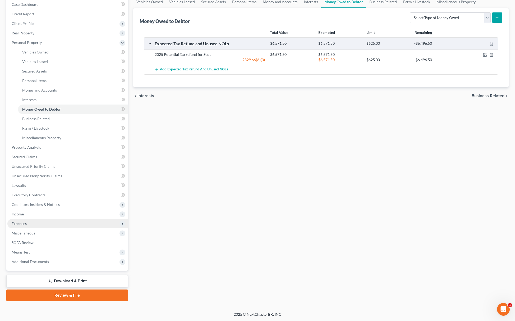
click at [35, 219] on span "Expenses" at bounding box center [67, 224] width 121 height 10
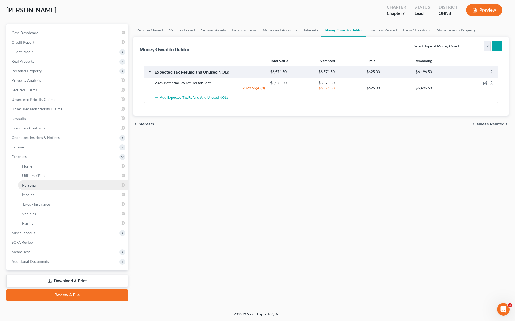
scroll to position [27, 0]
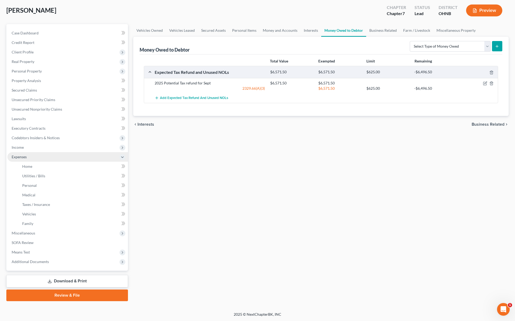
click at [42, 152] on span "Expenses" at bounding box center [67, 157] width 121 height 10
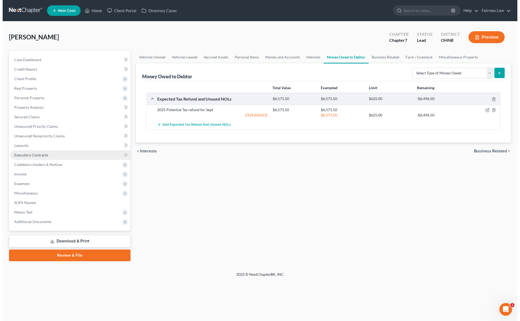
scroll to position [0, 0]
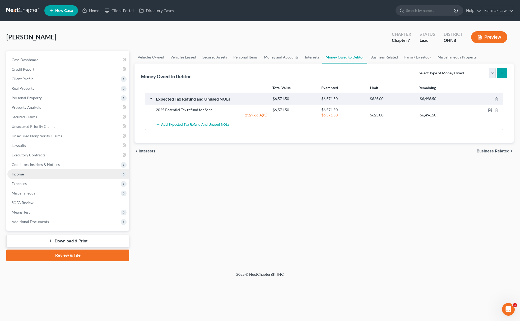
click at [40, 173] on span "Income" at bounding box center [68, 174] width 122 height 10
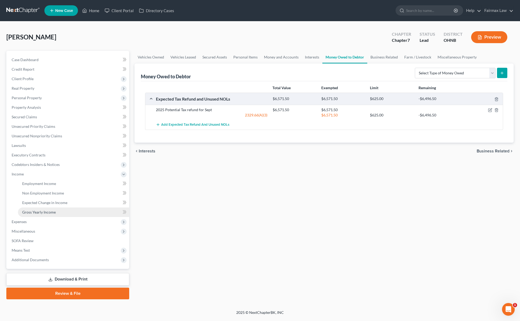
click at [52, 212] on span "Gross Yearly Income" at bounding box center [39, 212] width 34 height 4
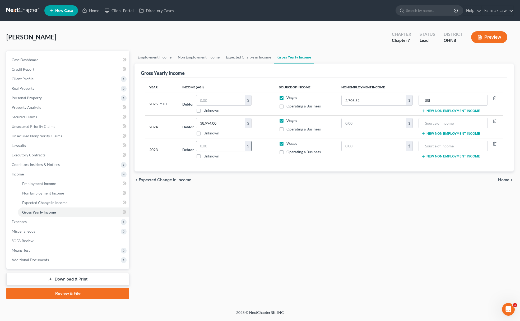
click at [214, 148] on input "text" at bounding box center [220, 146] width 49 height 10
type input "23,815.00"
click at [54, 192] on span "Non Employment Income" at bounding box center [43, 193] width 42 height 4
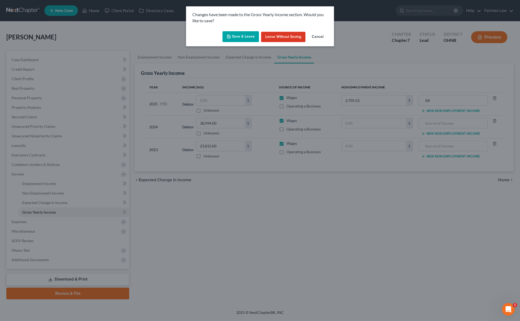
click at [243, 38] on button "Save & Leave" at bounding box center [241, 36] width 36 height 11
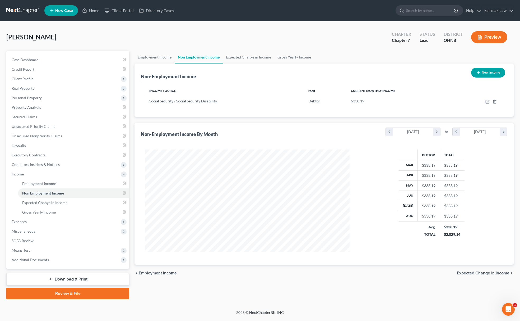
scroll to position [103, 215]
click at [44, 183] on span "Employment Income" at bounding box center [39, 183] width 34 height 4
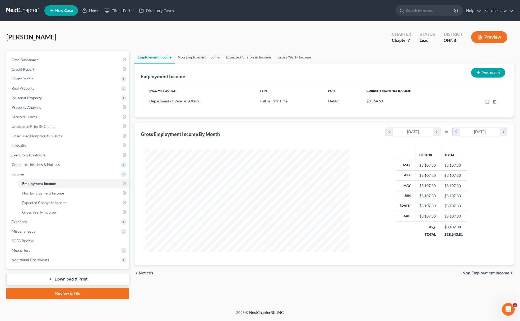
scroll to position [103, 215]
click at [487, 101] on icon "button" at bounding box center [488, 101] width 4 height 4
select select "0"
select select "36"
select select "2"
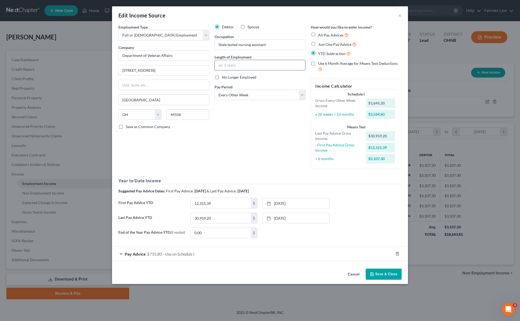
click at [234, 64] on input "text" at bounding box center [260, 65] width 90 height 10
click at [219, 141] on div "Debtor Spouse Occupation State tested nursing assistant Length of Employment No…" at bounding box center [260, 98] width 96 height 149
click at [300, 201] on link "[DATE]" at bounding box center [296, 203] width 66 height 10
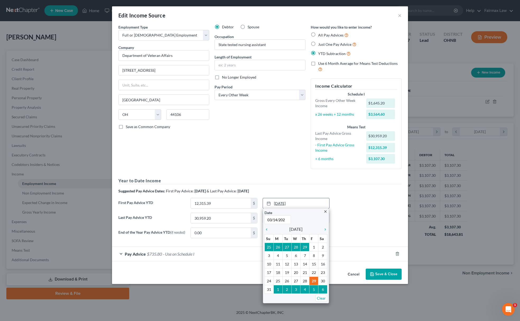
type input "[DATE]"
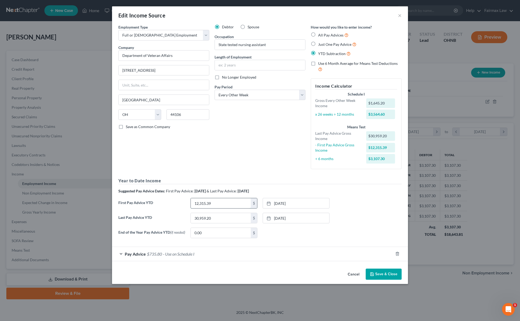
click at [209, 204] on input "12,315.39" at bounding box center [221, 203] width 60 height 10
type input "7,735.03"
click at [294, 222] on link "[DATE]" at bounding box center [296, 218] width 66 height 10
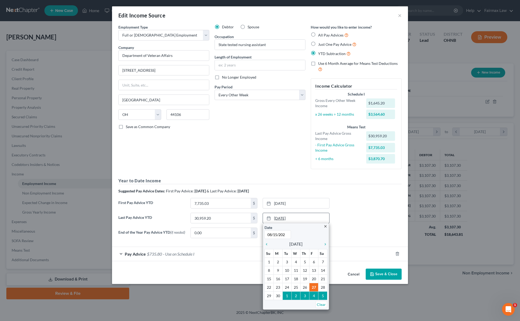
type input "[DATE]"
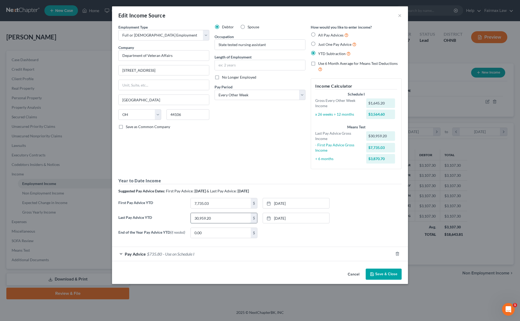
click at [232, 217] on input "30,959.20" at bounding box center [221, 218] width 60 height 10
paste input "26470.73"
type input "26,470.73"
click at [231, 256] on div "Pay Advice $735.80 - Use on Schedule I" at bounding box center [252, 254] width 281 height 14
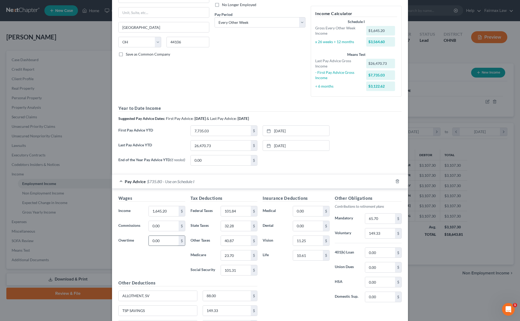
scroll to position [138, 0]
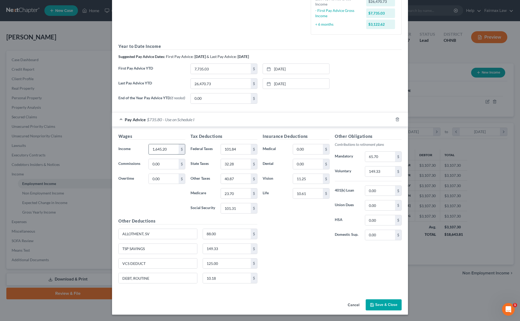
click at [167, 148] on input "1,645.20" at bounding box center [164, 149] width 30 height 10
paste input "1670"
type input "1,670.20"
click at [304, 164] on input "0.00" at bounding box center [308, 164] width 30 height 10
paste input "37.9"
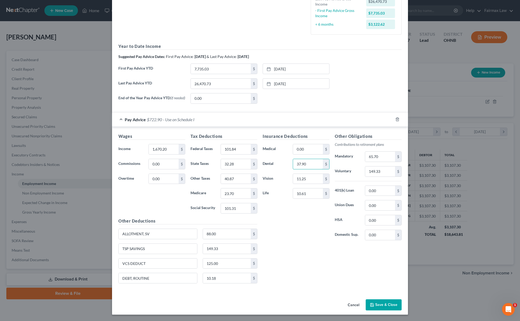
type input "37.90"
drag, startPoint x: 165, startPoint y: 278, endPoint x: 112, endPoint y: 276, distance: 53.2
click at [112, 276] on div "Wages Income * 1,670.20 $ Commissions 0.00 $ Overtime 0.00 $ Tax Deductions Fed…" at bounding box center [260, 209] width 296 height 165
click at [215, 250] on input "149.33" at bounding box center [227, 248] width 48 height 10
paste input "78.48"
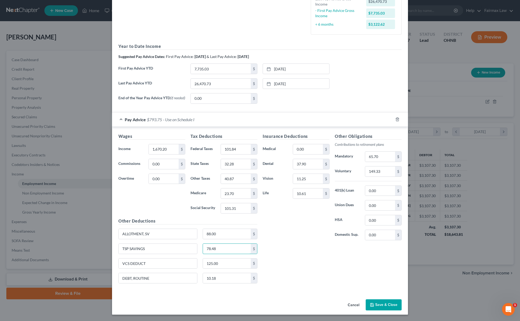
type input "78.48"
click at [223, 274] on input "10.18" at bounding box center [227, 278] width 48 height 10
click at [159, 233] on input "ALLOTMENT, SV" at bounding box center [158, 234] width 79 height 10
click at [153, 251] on input "TSP SAVINGS" at bounding box center [158, 248] width 79 height 10
type input "TSP SAVINGS and FEGLI OPTNL"
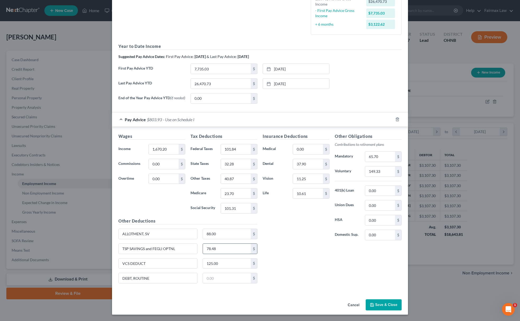
click at [233, 249] on input "78.48" at bounding box center [227, 248] width 48 height 10
type input "80.74"
click at [233, 210] on input "101.31" at bounding box center [236, 208] width 30 height 10
type input "100.15"
click at [233, 192] on input "23.70" at bounding box center [236, 193] width 30 height 10
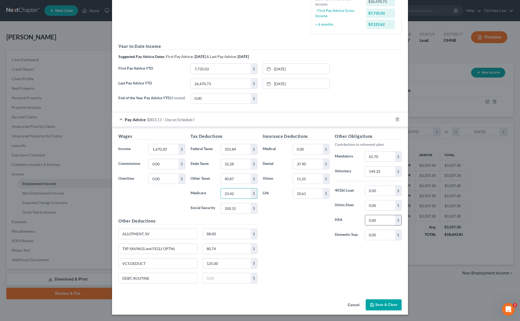
type input "23.42"
click at [388, 215] on div "0.00 $" at bounding box center [383, 220] width 37 height 11
click at [384, 216] on input "0.00" at bounding box center [380, 220] width 30 height 10
type input "289.09"
click at [386, 169] on input "149.33" at bounding box center [380, 171] width 30 height 10
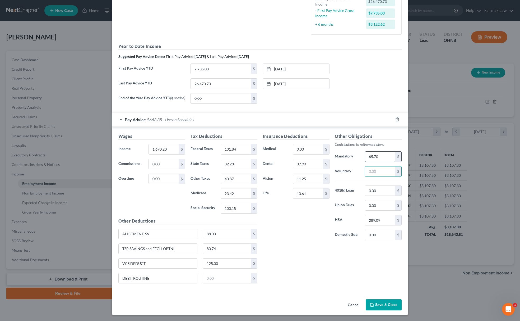
click at [386, 154] on input "65.70" at bounding box center [380, 156] width 30 height 10
click at [383, 169] on input "text" at bounding box center [380, 171] width 30 height 10
type input "69.06"
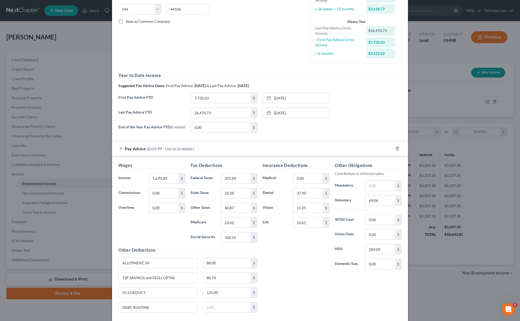
scroll to position [106, 0]
click at [302, 210] on input "11.25" at bounding box center [308, 207] width 30 height 10
type input "16.97"
click at [385, 179] on div "Other Obligations Contributions to retirement plans Mandatory $ Voluntary 69.06…" at bounding box center [368, 217] width 72 height 111
click at [374, 189] on input "text" at bounding box center [380, 185] width 30 height 10
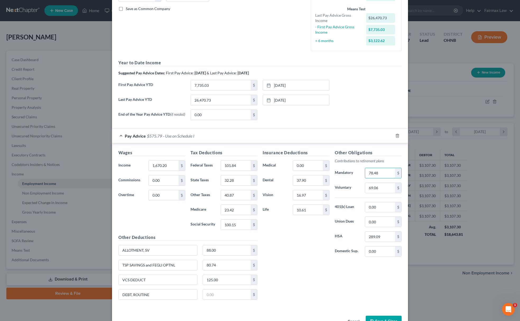
scroll to position [138, 0]
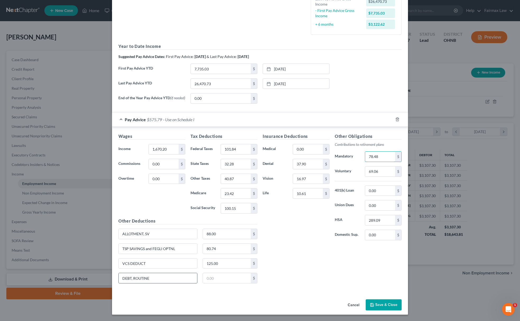
type input "78.48"
click at [162, 277] on input "DEBT, ROUTINE" at bounding box center [158, 278] width 79 height 10
click at [382, 205] on input "0.00" at bounding box center [380, 205] width 30 height 10
type input "7.68"
click at [310, 235] on div "Insurance Deductions Medical 0.00 $ Dental 37.90 $ Vision 16.97 $ Life 10.61 $" at bounding box center [296, 188] width 72 height 111
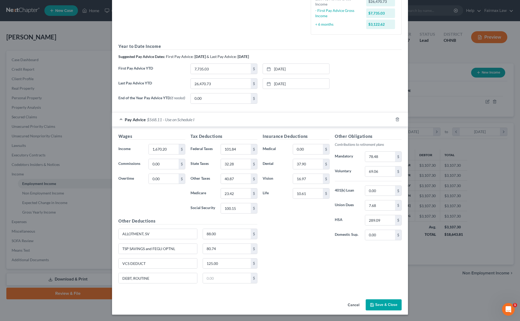
click at [351, 65] on div "First Pay Advice YTD 7,735.03 $ [DATE] close Date [DATE] Time 12:00 AM chevron_…" at bounding box center [260, 70] width 289 height 15
click at [224, 247] on input "80.74" at bounding box center [227, 248] width 48 height 10
type input "98.93"
click at [344, 108] on form "Employment Type * Select Full or [DEMOGRAPHIC_DATA] Employment Self Employment …" at bounding box center [259, 91] width 283 height 402
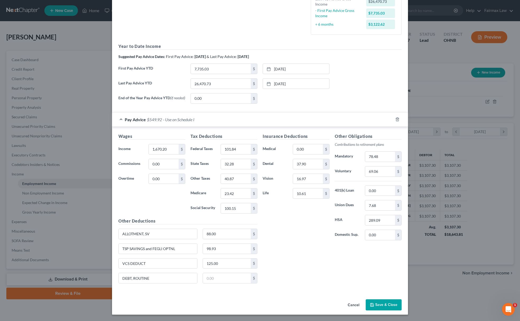
click at [344, 108] on form "Employment Type * Select Full or [DEMOGRAPHIC_DATA] Employment Self Employment …" at bounding box center [259, 91] width 283 height 402
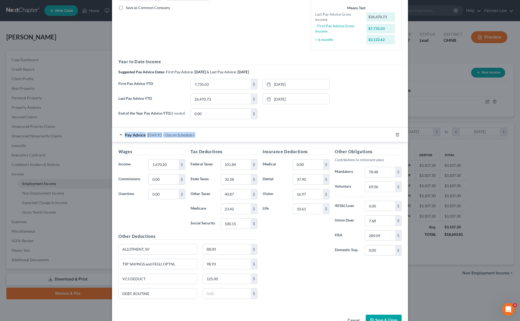
scroll to position [103, 0]
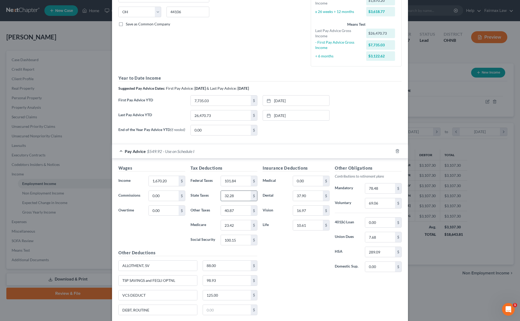
click at [237, 201] on input "32.28" at bounding box center [236, 196] width 30 height 10
type input "78.48"
click at [236, 215] on input "40.87" at bounding box center [236, 210] width 30 height 10
type input "50.92"
click at [236, 199] on input "78.48" at bounding box center [236, 196] width 30 height 10
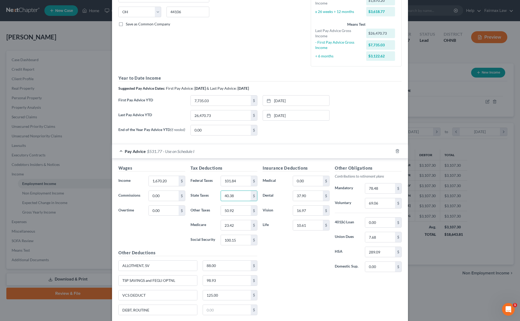
scroll to position [138, 0]
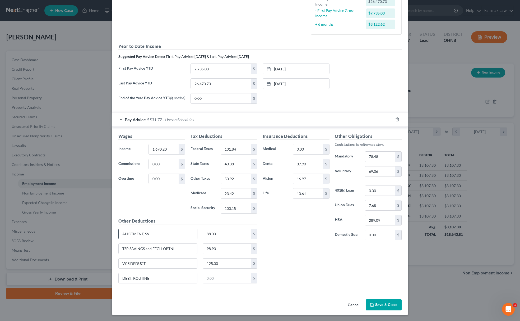
type input "40.38"
click at [160, 237] on input "ALLOTMENT, SV" at bounding box center [158, 234] width 79 height 10
click at [159, 236] on input "ALLOTMENT, SV" at bounding box center [158, 234] width 79 height 10
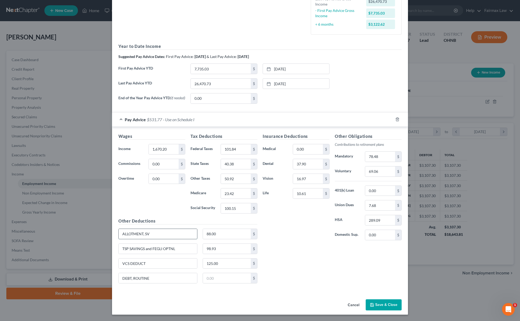
click at [159, 236] on input "ALLOTMENT, SV" at bounding box center [158, 234] width 79 height 10
click at [163, 250] on input "TSP SAVINGS and FEGLI OPTNL" at bounding box center [158, 248] width 79 height 10
click at [164, 250] on input "TSP SAVINGS and FEGLI OPTNL" at bounding box center [158, 248] width 79 height 10
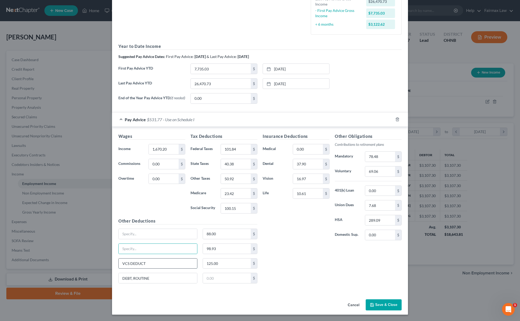
click at [159, 258] on input "VCS DEDUCT" at bounding box center [158, 263] width 79 height 10
type input "V"
drag, startPoint x: 110, startPoint y: 282, endPoint x: 103, endPoint y: 282, distance: 7.1
click at [103, 282] on div "Edit Income Source × Employment Type * Select Full or [DEMOGRAPHIC_DATA] Employ…" at bounding box center [260, 160] width 520 height 321
click at [246, 265] on input "125.00" at bounding box center [227, 263] width 48 height 10
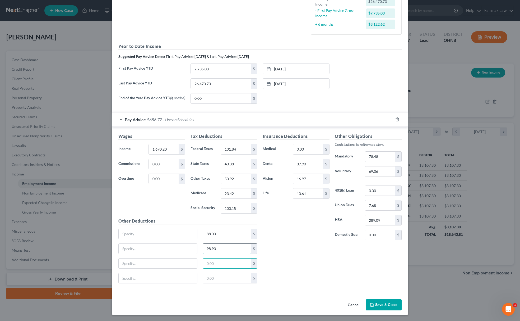
click at [234, 251] on input "98.93" at bounding box center [227, 248] width 48 height 10
click at [235, 234] on input "text" at bounding box center [227, 234] width 48 height 10
click at [251, 205] on div "$" at bounding box center [254, 208] width 6 height 10
click at [242, 206] on input "100.15" at bounding box center [236, 208] width 30 height 10
click at [251, 188] on div "$" at bounding box center [254, 193] width 6 height 10
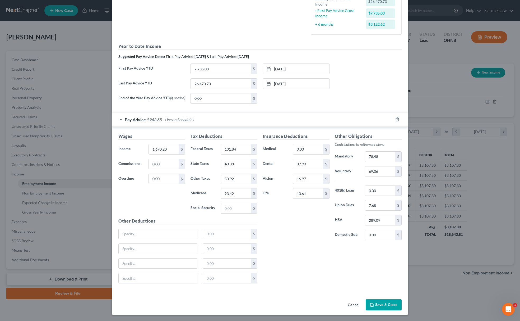
click at [241, 185] on div "Tax Deductions Federal Taxes 101.84 $ State Taxes 40.38 $ Other Taxes 50.92 $ M…" at bounding box center [224, 175] width 72 height 85
click at [240, 191] on input "23.42" at bounding box center [236, 193] width 30 height 10
click at [240, 179] on input "text" at bounding box center [236, 179] width 30 height 10
click at [246, 160] on input "text" at bounding box center [236, 164] width 30 height 10
click at [237, 146] on input "101.84" at bounding box center [236, 149] width 30 height 10
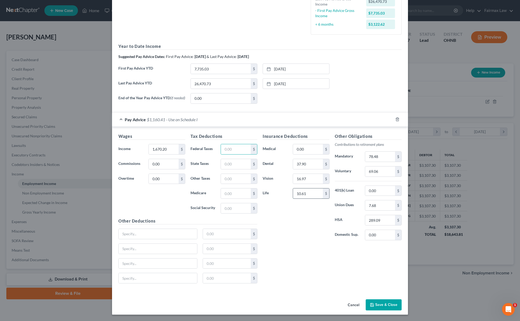
click at [309, 192] on input "10.61" at bounding box center [308, 193] width 30 height 10
click at [312, 182] on input "16.97" at bounding box center [308, 179] width 30 height 10
click at [313, 166] on input "37.90" at bounding box center [308, 164] width 30 height 10
click at [389, 151] on input "78.48" at bounding box center [380, 156] width 30 height 10
click at [380, 170] on input "text" at bounding box center [380, 171] width 30 height 10
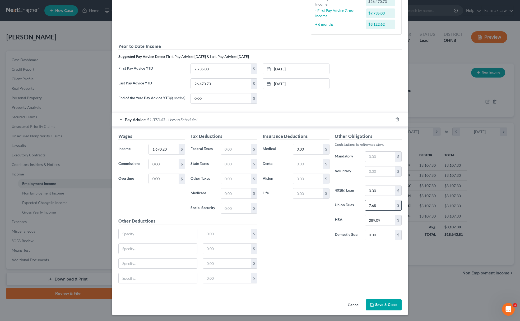
click at [381, 208] on input "7.68" at bounding box center [380, 205] width 30 height 10
drag, startPoint x: 380, startPoint y: 217, endPoint x: 379, endPoint y: 224, distance: 7.7
click at [380, 217] on input "0" at bounding box center [380, 220] width 30 height 10
type input "0"
drag, startPoint x: 343, startPoint y: 241, endPoint x: 339, endPoint y: 243, distance: 4.2
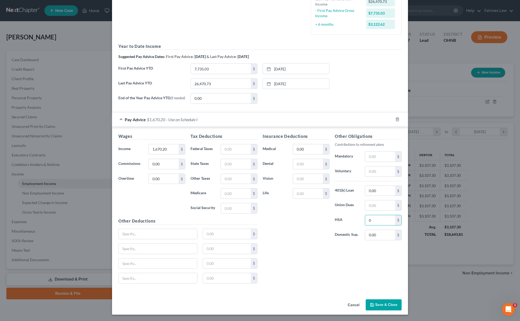
click at [343, 241] on div "Other Obligations Contributions to retirement plans Mandatory $ Voluntary $ 401…" at bounding box center [368, 188] width 72 height 111
click at [228, 145] on input "text" at bounding box center [236, 149] width 30 height 10
drag, startPoint x: 164, startPoint y: 227, endPoint x: 161, endPoint y: 234, distance: 7.5
click at [163, 228] on div "Other Deductions $ $ $ $" at bounding box center [188, 253] width 144 height 70
click at [157, 242] on div "$" at bounding box center [188, 235] width 144 height 15
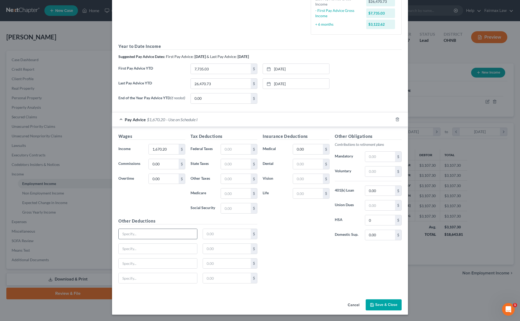
click at [160, 237] on input "text" at bounding box center [158, 234] width 79 height 10
type input "a"
type input "Allotment, SV"
click at [225, 241] on div "Allotment, SV $" at bounding box center [188, 235] width 144 height 15
click at [230, 235] on input "text" at bounding box center [227, 234] width 48 height 10
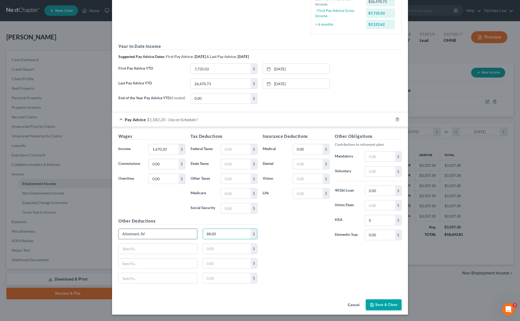
type input "88.00"
click at [170, 236] on input "Allotment, SV" at bounding box center [158, 234] width 79 height 10
drag, startPoint x: 148, startPoint y: 232, endPoint x: 183, endPoint y: 229, distance: 35.0
click at [183, 229] on input "Allotment, SV and Debt, Routine" at bounding box center [158, 234] width 79 height 10
type input "Allotment, SV and Fegli Optnl"
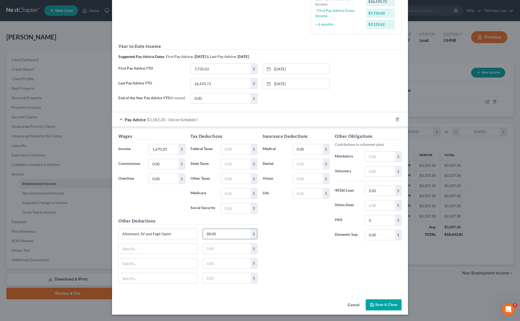
click at [232, 232] on input "88.00" at bounding box center [227, 234] width 48 height 10
type input "91.25"
click at [218, 206] on div "$" at bounding box center [239, 208] width 42 height 11
click at [223, 206] on input "text" at bounding box center [236, 208] width 30 height 10
type input "100.15"
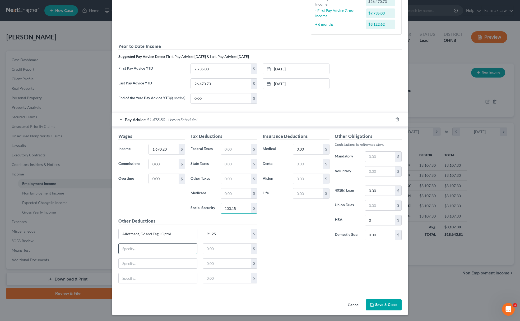
click at [174, 248] on input "text" at bounding box center [158, 248] width 79 height 10
type input "v"
type input "VCS Deduction and TSP Loans"
click at [210, 250] on input "text" at bounding box center [227, 248] width 48 height 10
type input "175.92"
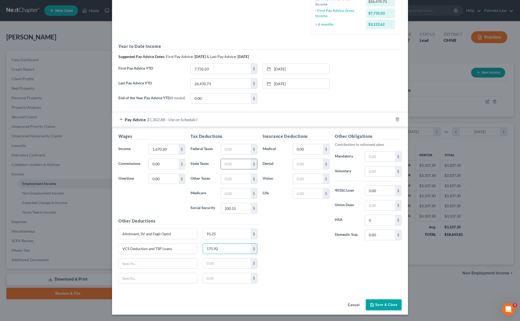
click at [231, 162] on input "text" at bounding box center [236, 164] width 30 height 10
type input "40.38"
click at [180, 267] on input "text" at bounding box center [158, 263] width 79 height 10
type input "TSP Savings"
click at [208, 262] on input "text" at bounding box center [227, 263] width 48 height 10
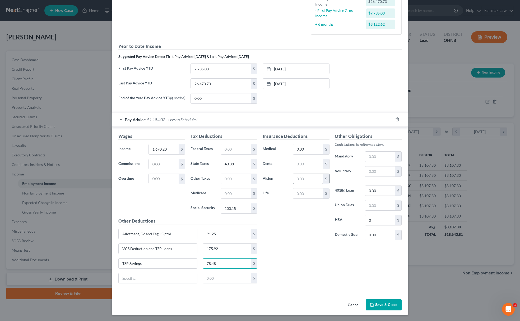
type input "78.48"
click at [311, 174] on input "text" at bounding box center [308, 179] width 30 height 10
type input "16.97"
click at [375, 220] on input "0" at bounding box center [380, 220] width 30 height 10
type input "289.09"
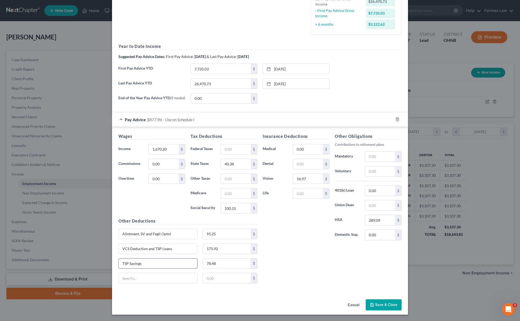
click at [161, 264] on input "TSP Savings" at bounding box center [158, 263] width 79 height 10
click at [170, 282] on input "text" at bounding box center [158, 278] width 79 height 10
drag, startPoint x: 280, startPoint y: 279, endPoint x: 285, endPoint y: 283, distance: 5.7
click at [282, 279] on div "Insurance Deductions Medical 0.00 $ Dental $ Vision 16.97 $ Life $ Other Obliga…" at bounding box center [332, 210] width 144 height 154
click at [239, 195] on input "text" at bounding box center [236, 193] width 30 height 10
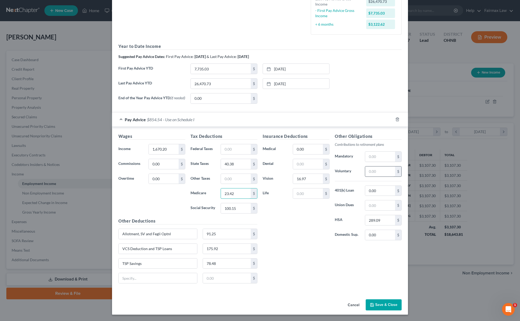
type input "23.42"
click at [374, 174] on input "text" at bounding box center [380, 171] width 30 height 10
type input "69.06"
click at [239, 150] on input "text" at bounding box center [236, 149] width 30 height 10
type input "106.02"
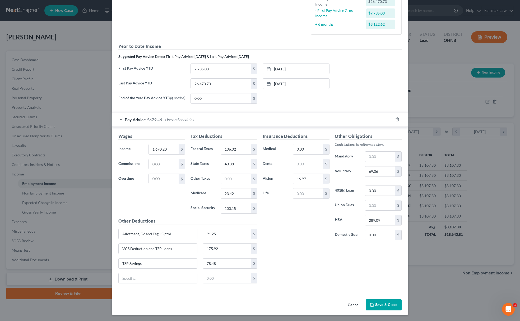
click at [231, 155] on div "Tax Deductions Federal Taxes 106.02 $ State Taxes 40.38 $ Other Taxes $ Medicar…" at bounding box center [224, 175] width 72 height 85
click at [233, 160] on input "40.38" at bounding box center [236, 164] width 30 height 10
click at [235, 174] on input "text" at bounding box center [236, 179] width 30 height 10
paste input "40.38"
type input "40.38"
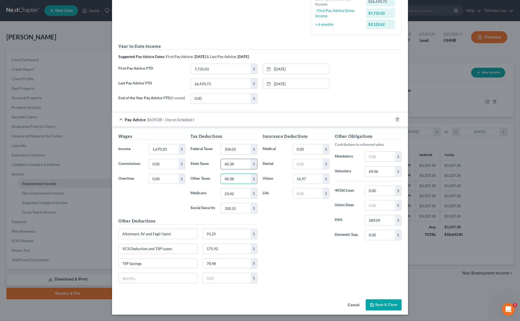
click at [235, 162] on input "40.38" at bounding box center [236, 164] width 30 height 10
type input "33.77"
click at [303, 162] on input "text" at bounding box center [308, 164] width 30 height 10
click at [306, 165] on input "37" at bounding box center [308, 164] width 30 height 10
type input "37.90"
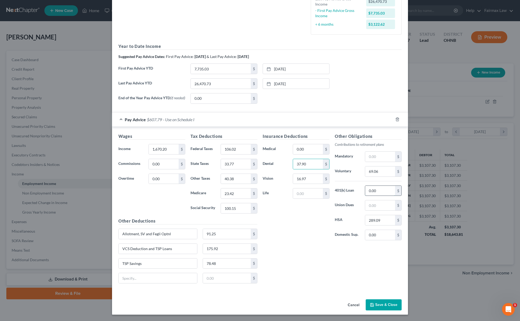
click at [370, 191] on input "0.00" at bounding box center [380, 191] width 30 height 10
click at [369, 155] on input "text" at bounding box center [380, 156] width 30 height 10
type input "78.48"
click at [227, 242] on div "Allotment, SV and Fegli Optnl 91.25 $" at bounding box center [188, 235] width 144 height 15
click at [227, 245] on input "175.92" at bounding box center [227, 248] width 48 height 10
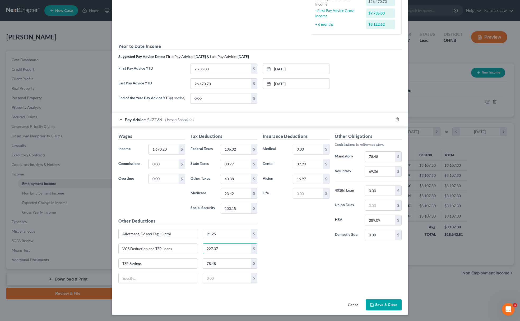
type input "227.37"
click at [227, 231] on input "91.25" at bounding box center [227, 234] width 48 height 10
type input "98.93"
click at [376, 303] on button "Save & Close" at bounding box center [384, 304] width 36 height 11
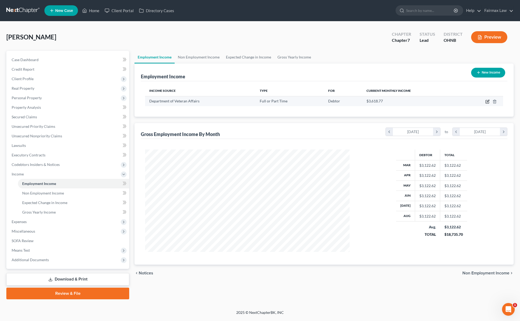
click at [486, 100] on icon "button" at bounding box center [487, 101] width 3 height 3
select select "0"
select select "36"
select select "2"
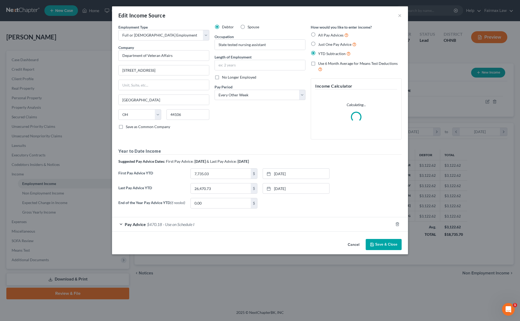
click at [391, 243] on button "Save & Close" at bounding box center [384, 244] width 36 height 11
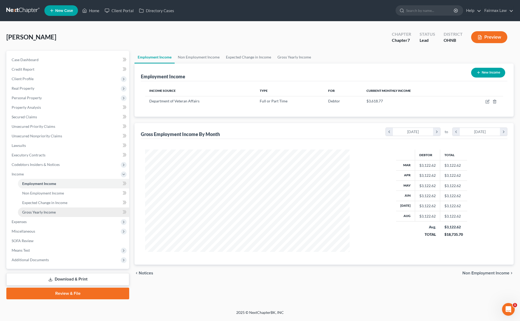
click at [52, 210] on span "Gross Yearly Income" at bounding box center [39, 212] width 34 height 4
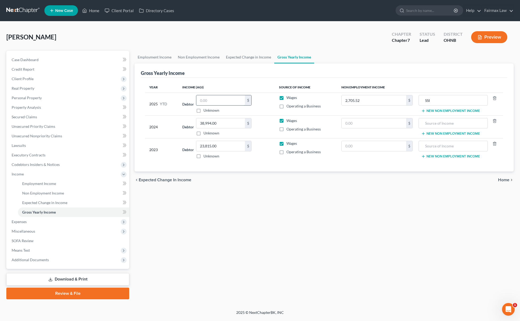
click at [223, 105] on input "text" at bounding box center [220, 100] width 49 height 10
click at [209, 102] on input "text" at bounding box center [220, 100] width 49 height 10
paste input "26470.73"
type input "26,470.73"
click at [62, 194] on span "Non Employment Income" at bounding box center [43, 193] width 42 height 4
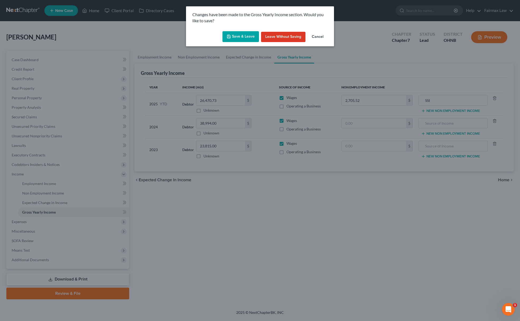
click at [243, 35] on button "Save & Leave" at bounding box center [241, 36] width 36 height 11
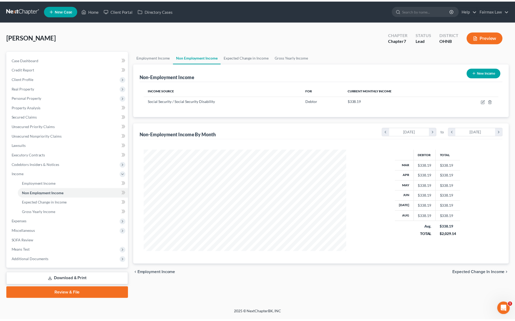
scroll to position [103, 215]
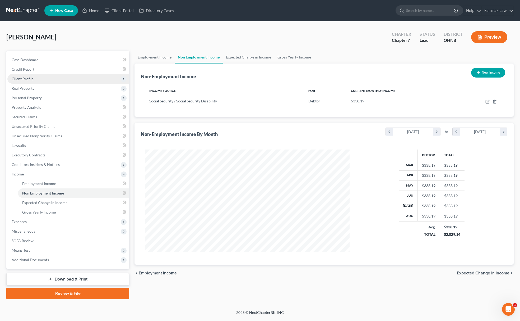
click at [53, 81] on span "Client Profile" at bounding box center [68, 79] width 122 height 10
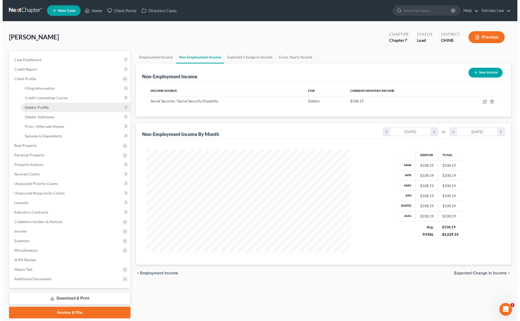
scroll to position [264236, 264124]
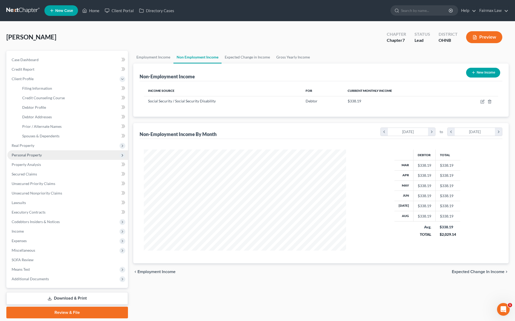
click at [48, 153] on span "Personal Property" at bounding box center [67, 155] width 121 height 10
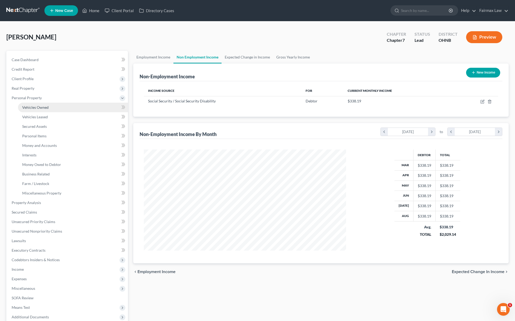
click at [59, 110] on link "Vehicles Owned" at bounding box center [73, 108] width 110 height 10
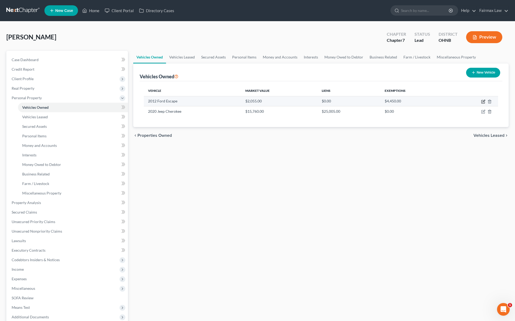
click at [483, 100] on icon "button" at bounding box center [483, 101] width 4 height 4
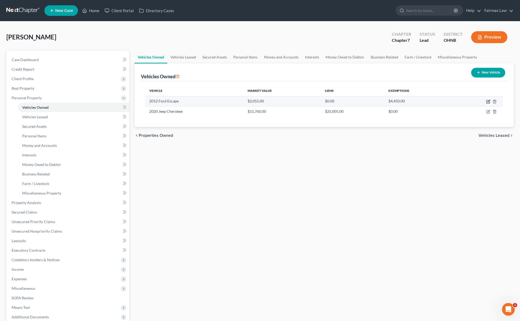
select select "0"
select select "14"
select select "3"
select select "0"
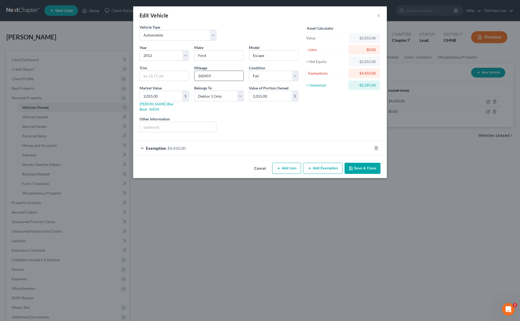
click at [204, 76] on input "260459" at bounding box center [219, 76] width 49 height 10
type input "260,459"
click at [365, 165] on button "Save & Close" at bounding box center [363, 168] width 36 height 11
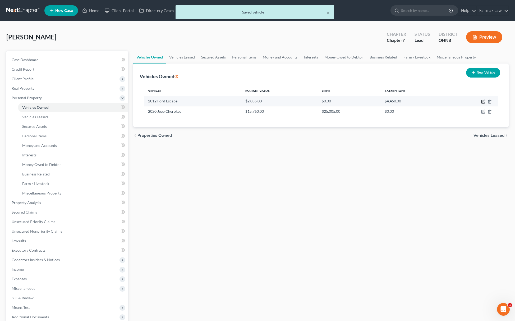
click at [483, 100] on icon "button" at bounding box center [483, 101] width 4 height 4
select select "0"
select select "14"
select select "3"
select select "0"
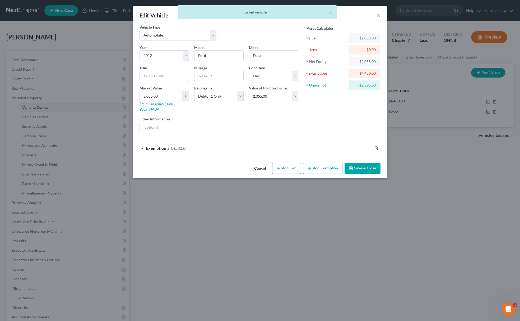
click at [194, 142] on div "Exemption $4,450.00" at bounding box center [252, 148] width 239 height 14
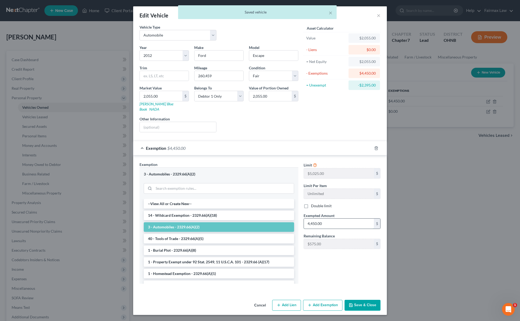
click at [316, 223] on input "4,450.00" at bounding box center [339, 223] width 70 height 10
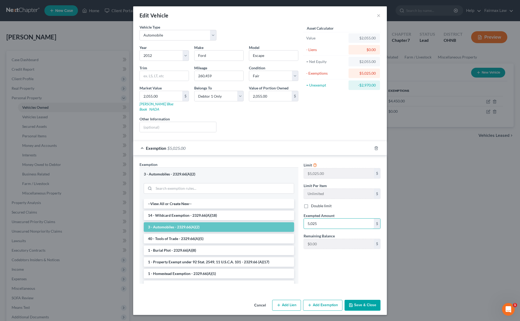
type input "5,025"
click at [365, 299] on button "Save & Close" at bounding box center [363, 304] width 36 height 11
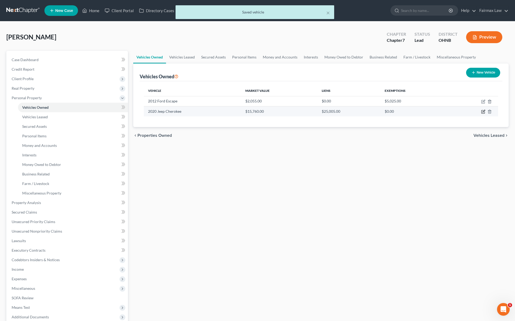
click at [484, 111] on icon "button" at bounding box center [483, 111] width 4 height 4
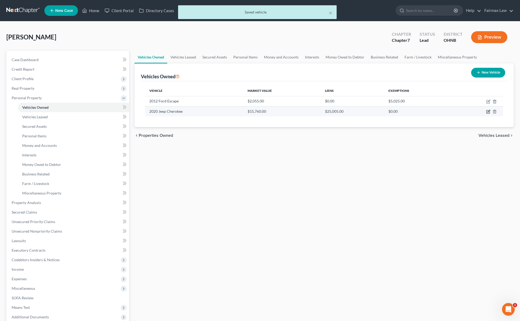
select select "0"
select select "6"
select select "3"
select select "0"
select select "45"
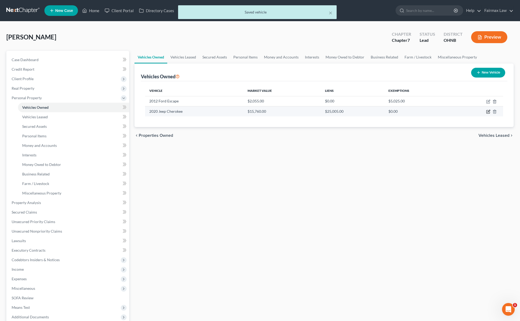
select select "0"
select select "2"
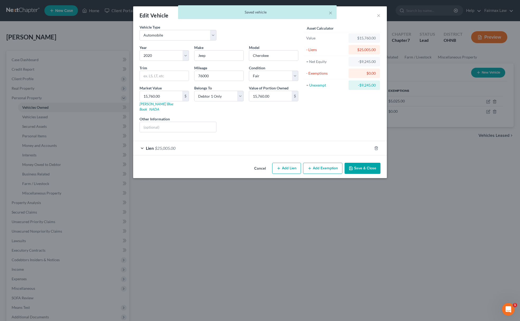
click at [208, 146] on div "Lien $25,005.00" at bounding box center [252, 148] width 239 height 14
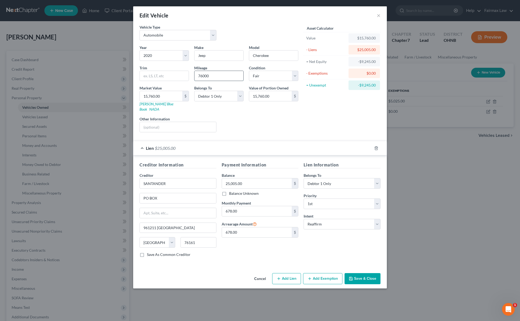
click at [201, 76] on input "76000" at bounding box center [219, 76] width 49 height 10
click at [202, 76] on input "76000" at bounding box center [219, 76] width 49 height 10
type input "76,000"
click at [360, 278] on button "Save & Close" at bounding box center [363, 278] width 36 height 11
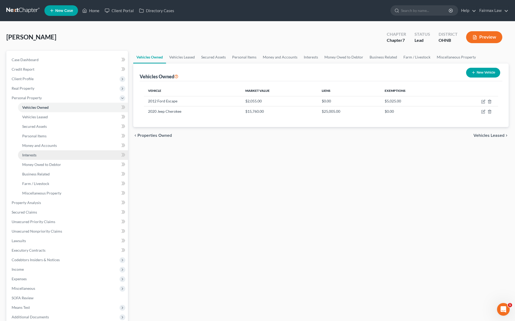
click at [35, 151] on link "Interests" at bounding box center [73, 155] width 110 height 10
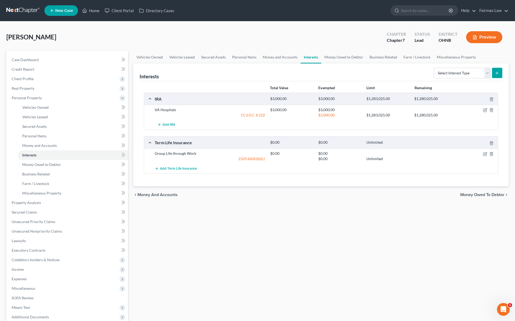
click at [451, 79] on div "Select Interest Type 401K Annuity Bond Education IRA Government Bond Government…" at bounding box center [467, 73] width 71 height 14
click at [453, 72] on select "Select Interest Type 401K Annuity Bond Education IRA Government Bond Government…" at bounding box center [462, 73] width 57 height 11
click at [434, 68] on select "Select Interest Type 401K Annuity Bond Education IRA Government Bond Government…" at bounding box center [462, 73] width 57 height 11
click at [464, 73] on select "Select Interest Type 401K Annuity Bond Education IRA Government Bond Government…" at bounding box center [462, 73] width 57 height 11
select select "other_retirement_plan"
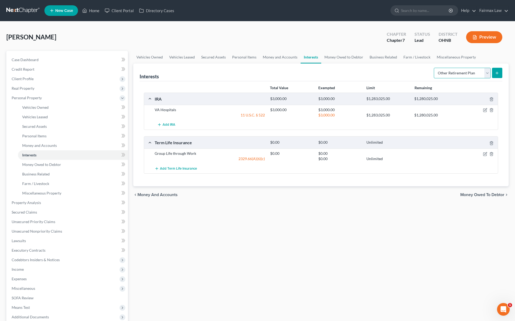
click at [434, 68] on select "Select Interest Type 401K Annuity Bond Education IRA Government Bond Government…" at bounding box center [462, 73] width 57 height 11
click at [493, 69] on button "submit" at bounding box center [497, 73] width 10 height 10
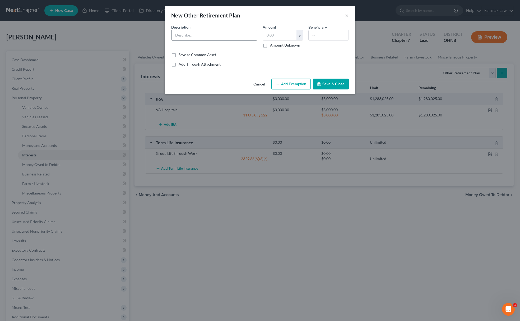
click at [198, 36] on input "text" at bounding box center [215, 35] width 86 height 10
type input "Thrift Savings Plan"
click at [285, 33] on input "text" at bounding box center [280, 35] width 34 height 10
type input "6,578.81"
click at [306, 82] on button "Add Exemption" at bounding box center [290, 84] width 39 height 11
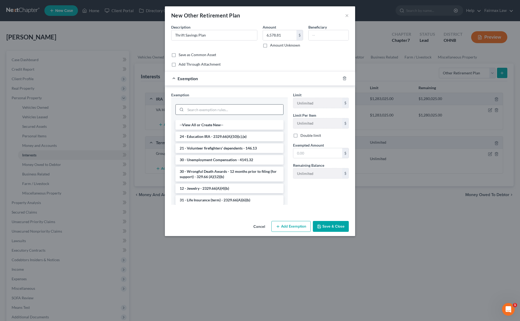
click at [255, 109] on input "search" at bounding box center [235, 109] width 98 height 10
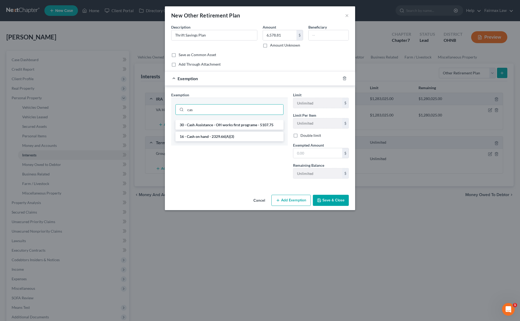
type input "cas"
click at [201, 142] on div "30 - Cash Assistance - OH works first programe - 5107.75 16 - Cash on hand - 23…" at bounding box center [229, 132] width 117 height 25
click at [206, 136] on li "16 - Cash on hand - 2329.66(A)(3)" at bounding box center [230, 137] width 108 height 10
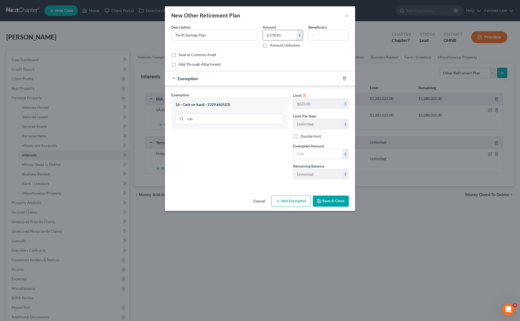
click at [276, 35] on input "6,578.81" at bounding box center [280, 35] width 34 height 10
click at [313, 153] on input "text" at bounding box center [317, 154] width 49 height 10
paste input "6,578.81"
type input "6,578.81"
click at [274, 162] on div "Exemption Set must be selected for CA. Exemption * 16 - Cash on hand - 2329.66(…" at bounding box center [230, 137] width 122 height 91
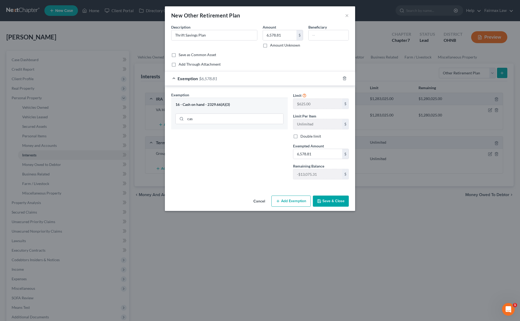
drag, startPoint x: 330, startPoint y: 198, endPoint x: 334, endPoint y: 195, distance: 4.9
click at [330, 197] on button "Save & Close" at bounding box center [331, 200] width 36 height 11
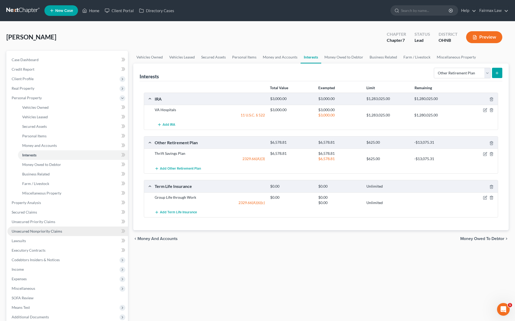
click at [51, 231] on span "Unsecured Nonpriority Claims" at bounding box center [37, 231] width 50 height 4
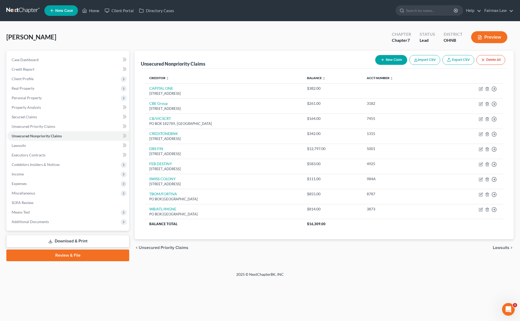
click at [386, 56] on button "New Claim" at bounding box center [391, 60] width 32 height 10
select select "0"
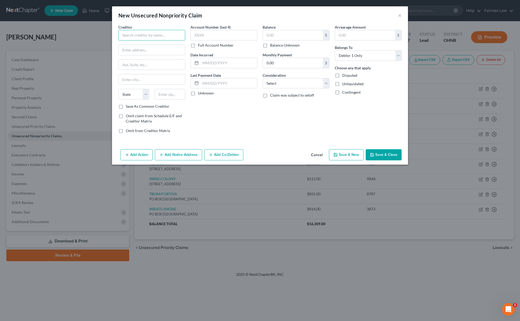
click at [132, 38] on input "text" at bounding box center [151, 35] width 67 height 11
click at [128, 43] on div "DBS Financial" at bounding box center [150, 44] width 55 height 5
type input "DBS Financial"
type input "3081 Gilchrist Rd Ste 110"
type input "Akron"
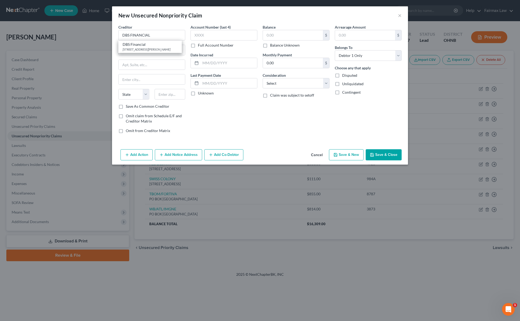
select select "36"
type input "44305"
drag, startPoint x: 161, startPoint y: 35, endPoint x: 86, endPoint y: 39, distance: 75.2
click at [93, 39] on div "New Unsecured Nonpriority Claim × Creditor * DBS Financial 3081 Gilchrist Rd St…" at bounding box center [260, 160] width 520 height 321
type input "DBS FINANCIAL"
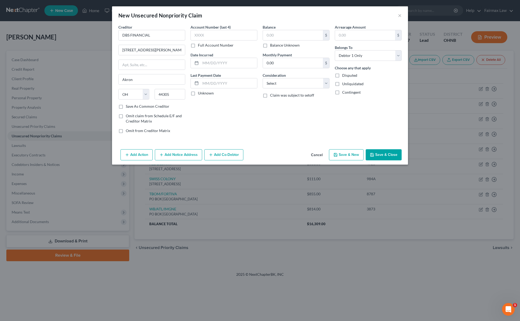
click at [299, 76] on div "Consideration Select Cable / Satellite Services Collection Agency Credit Card D…" at bounding box center [296, 80] width 67 height 16
drag, startPoint x: 299, startPoint y: 83, endPoint x: 302, endPoint y: 87, distance: 5.1
click at [299, 83] on select "Select Cable / Satellite Services Collection Agency Credit Card Debt Debt Couns…" at bounding box center [296, 83] width 67 height 11
select select "14"
click at [263, 78] on select "Select Cable / Satellite Services Collection Agency Credit Card Debt Debt Couns…" at bounding box center [296, 83] width 67 height 11
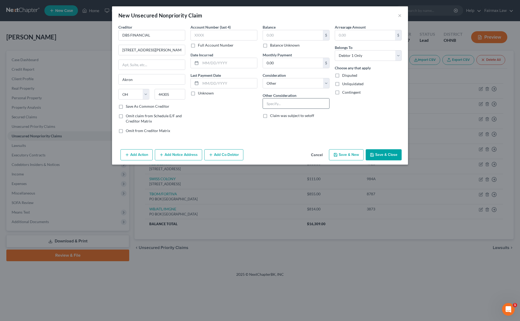
click at [296, 102] on input "text" at bounding box center [296, 103] width 66 height 10
type input "Judgement"
click at [284, 35] on input "text" at bounding box center [293, 35] width 60 height 10
type input "0"
click at [142, 151] on button "Add Action" at bounding box center [137, 154] width 32 height 11
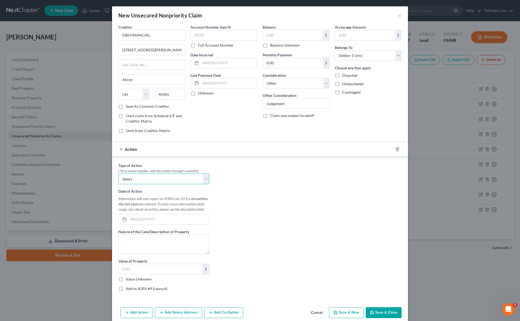
click at [140, 179] on select "Select Repossession Garnishment Foreclosure Personal Injury Attached, Seized, O…" at bounding box center [163, 178] width 91 height 11
select select "4"
click at [118, 174] on select "Select Repossession Garnishment Foreclosure Personal Injury Attached, Seized, O…" at bounding box center [163, 178] width 91 height 11
click at [112, 281] on div "Type of Action * (*If no action applies, add the action through Lawsuits) Selec…" at bounding box center [260, 227] width 296 height 143
click at [126, 281] on label "Value Unknown" at bounding box center [139, 278] width 26 height 5
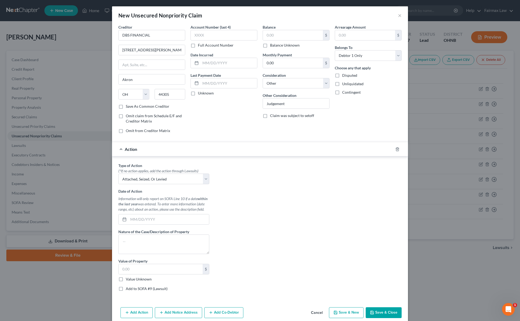
click at [128, 280] on input "Value Unknown" at bounding box center [129, 277] width 3 height 3
checkbox input "true"
type input "0.00"
click at [126, 289] on label "Add to SOFA #9 (Lawsuit)" at bounding box center [147, 288] width 42 height 5
click at [128, 289] on input "Add to SOFA #9 (Lawsuit)" at bounding box center [129, 287] width 3 height 3
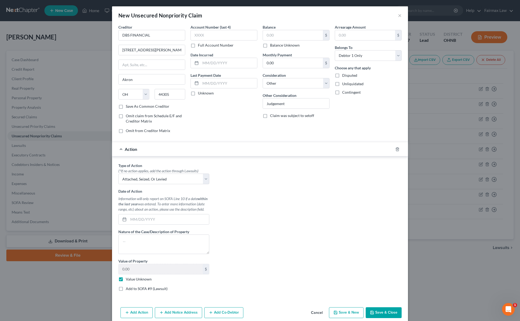
checkbox input "true"
select select "0"
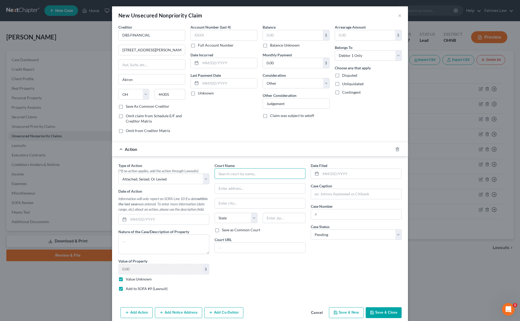
click at [285, 179] on input "text" at bounding box center [260, 173] width 91 height 11
drag, startPoint x: 229, startPoint y: 186, endPoint x: 235, endPoint y: 187, distance: 6.7
click at [229, 185] on div "Bedford Municipal Court" at bounding box center [246, 182] width 55 height 5
type input "Bedford Municipal Court"
type input "165 Center Road"
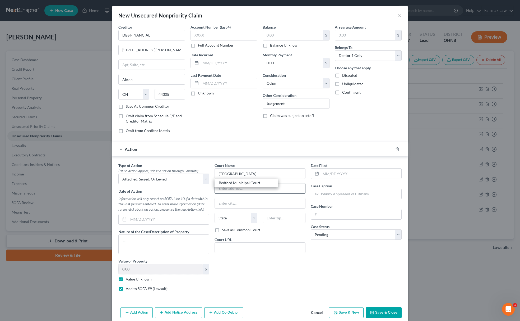
type input "Bedford"
select select "36"
type input "44146"
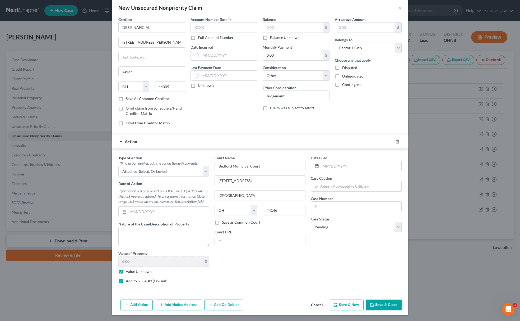
click at [171, 301] on button "Add Notice Address" at bounding box center [178, 304] width 47 height 11
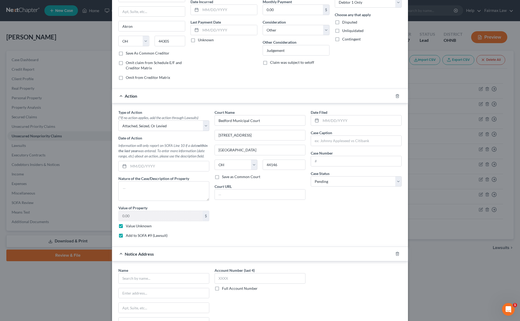
scroll to position [125, 0]
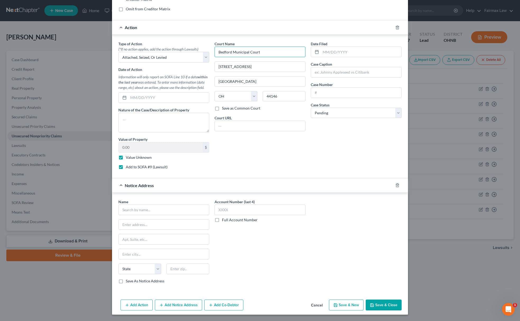
drag, startPoint x: 272, startPoint y: 46, endPoint x: 177, endPoint y: 68, distance: 97.3
click at [178, 60] on div "Type of Action * (*If no action applies, add the action through Lawsuits) Selec…" at bounding box center [260, 107] width 289 height 132
click at [158, 205] on input "text" at bounding box center [163, 209] width 91 height 11
paste input "Bedford Municipal Court"
type input "Bedford Municipal Court"
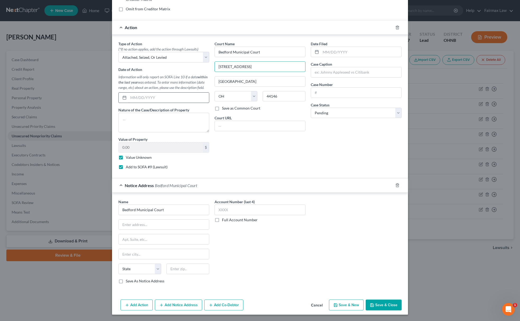
drag, startPoint x: 239, startPoint y: 64, endPoint x: 148, endPoint y: 100, distance: 98.1
click at [153, 82] on div "Type of Action * (*If no action applies, add the action through Lawsuits) Selec…" at bounding box center [260, 107] width 289 height 132
click at [162, 228] on input "text" at bounding box center [164, 224] width 90 height 10
paste input "165 Center Road"
type input "165 Center Road"
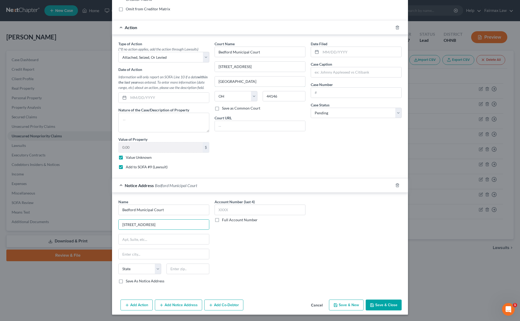
drag, startPoint x: 236, startPoint y: 78, endPoint x: 127, endPoint y: 110, distance: 113.2
click at [141, 98] on div "Type of Action * (*If no action applies, add the action through Lawsuits) Selec…" at bounding box center [260, 107] width 289 height 132
drag, startPoint x: 131, startPoint y: 250, endPoint x: 132, endPoint y: 254, distance: 4.5
click at [131, 251] on input "text" at bounding box center [164, 254] width 90 height 10
paste input "Bedford"
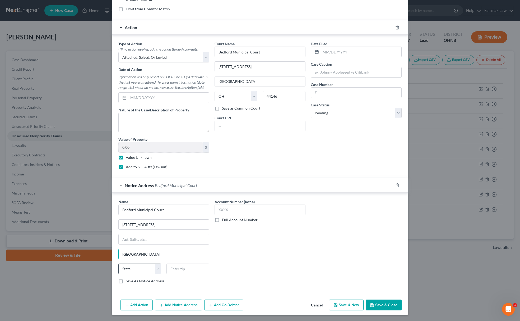
type input "Bedford"
click at [131, 266] on select "State AL AK AR AZ CA CO CT DE DC FL GA GU HI ID IL IN IA KS KY LA ME MD MA MI M…" at bounding box center [139, 268] width 43 height 11
select select "36"
click at [118, 263] on select "State AL AK AR AZ CA CO CT DE DC FL GA GU HI ID IL IN IA KS KY LA ME MD MA MI M…" at bounding box center [139, 268] width 43 height 11
drag, startPoint x: 284, startPoint y: 95, endPoint x: 196, endPoint y: 137, distance: 97.2
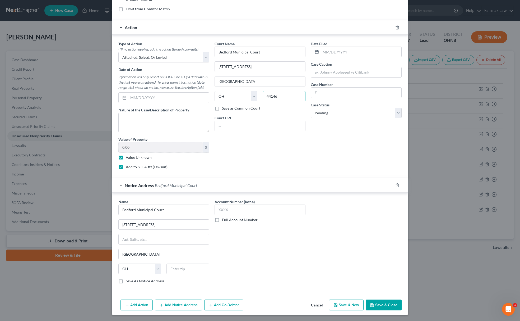
click at [216, 102] on div "State AL AK AR AZ CA CO CT DE DC FL GA GU HI ID IL IN IA KS KY LA ME MD MA MI M…" at bounding box center [260, 98] width 96 height 15
click at [181, 269] on input "text" at bounding box center [188, 268] width 43 height 11
paste input "44146"
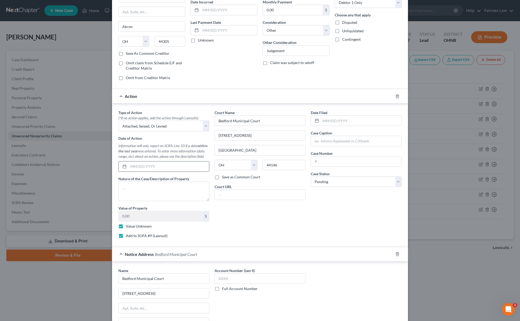
scroll to position [0, 0]
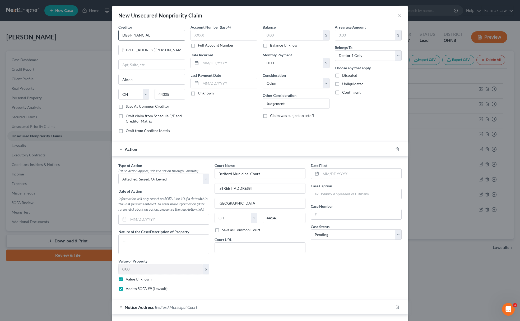
type input "44146"
drag, startPoint x: 160, startPoint y: 35, endPoint x: 16, endPoint y: 71, distance: 148.0
click at [12, 51] on div "New Unsecured Nonpriority Claim × Creditor * DBS FINANCIAL 3081 Gilchrist Rd St…" at bounding box center [260, 160] width 520 height 321
click at [348, 194] on input "text" at bounding box center [356, 194] width 90 height 10
paste input "DBS FINANCIAL"
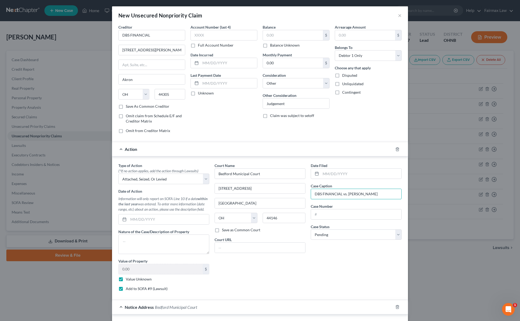
type input "DBS FINANCIAL vs. Cherrise Williamson"
click at [325, 212] on input "text" at bounding box center [356, 214] width 90 height 10
paste input "18CVF01169"
type input "18CVF01169"
click at [270, 47] on label "Balance Unknown" at bounding box center [285, 45] width 30 height 5
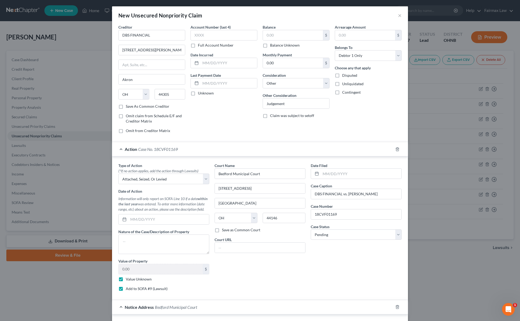
click at [272, 46] on input "Balance Unknown" at bounding box center [273, 44] width 3 height 3
checkbox input "true"
type input "0.00"
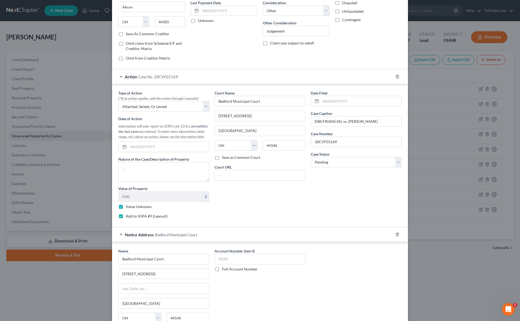
scroll to position [125, 0]
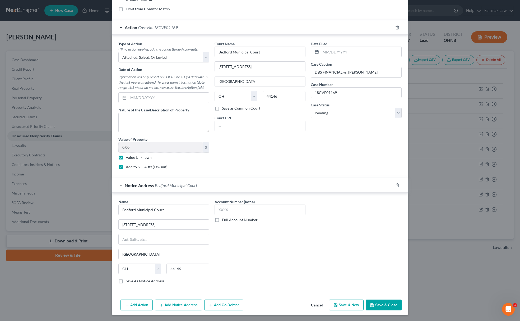
click at [388, 301] on button "Save & Close" at bounding box center [384, 304] width 36 height 11
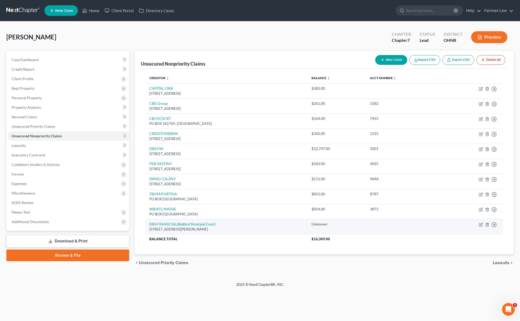
click at [479, 227] on td "Move to D Move to E Move to G Move to Notice Only" at bounding box center [472, 226] width 62 height 15
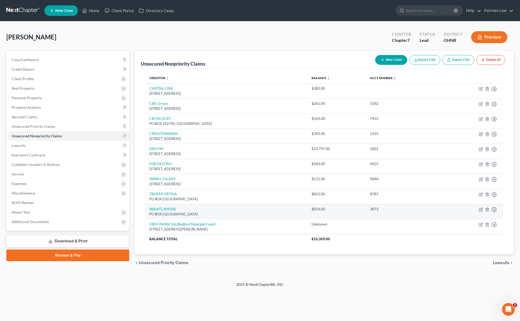
click at [482, 218] on td "Move to D Move to E Move to G Move to Notice Only" at bounding box center [472, 211] width 62 height 15
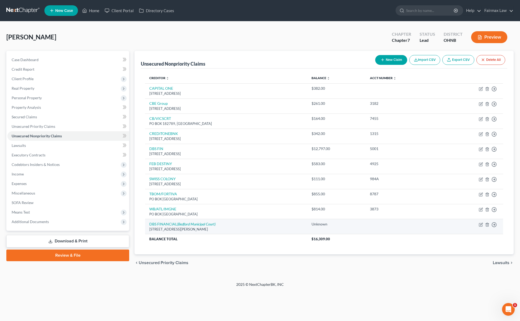
click at [482, 222] on td "Move to D Move to E Move to G Move to Notice Only" at bounding box center [472, 226] width 62 height 15
click at [482, 225] on icon "button" at bounding box center [481, 224] width 4 height 4
select select "36"
select select "14"
select select "0"
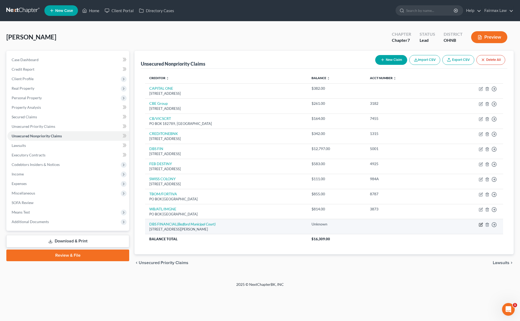
select select "36"
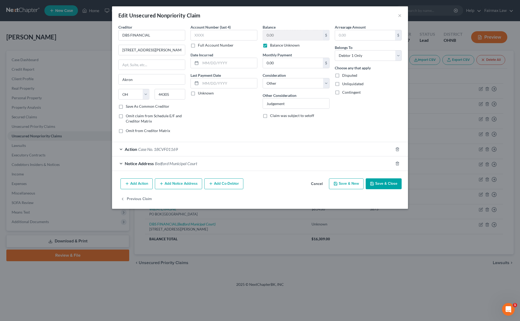
click at [179, 164] on span "Bedford Municipal Court" at bounding box center [176, 163] width 42 height 5
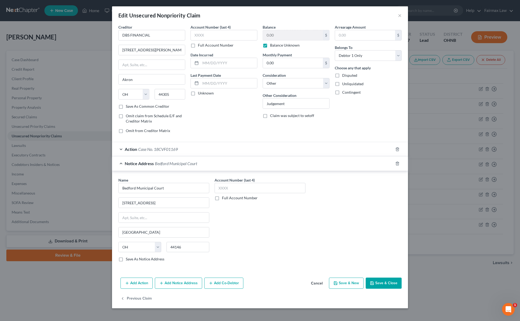
click at [158, 151] on span "Case No. 18CVF01169" at bounding box center [158, 148] width 40 height 5
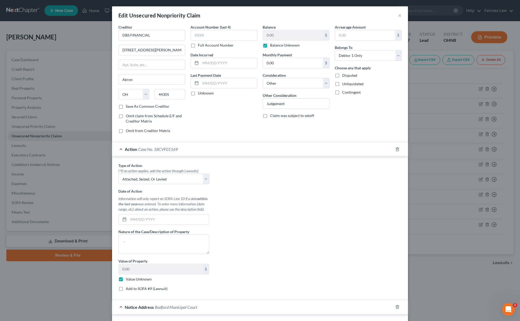
click at [126, 291] on label "Add to SOFA #9 (Lawsuit)" at bounding box center [147, 288] width 42 height 5
click at [128, 289] on input "Add to SOFA #9 (Lawsuit)" at bounding box center [129, 287] width 3 height 3
checkbox input "true"
select select "36"
select select "0"
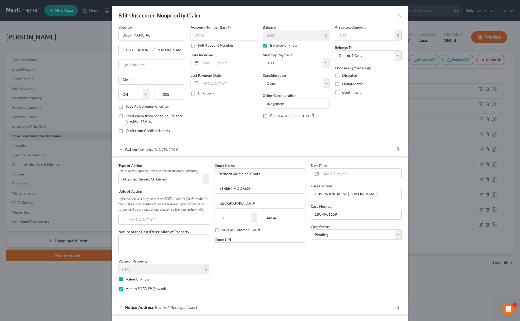
scroll to position [140, 0]
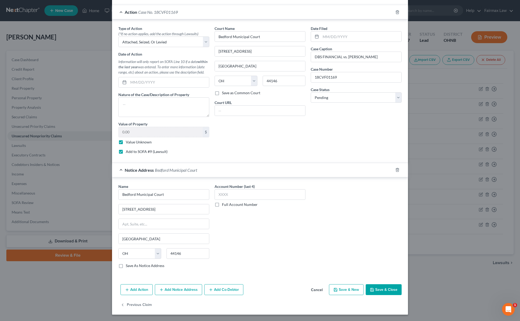
click at [378, 291] on button "Save & Close" at bounding box center [384, 289] width 36 height 11
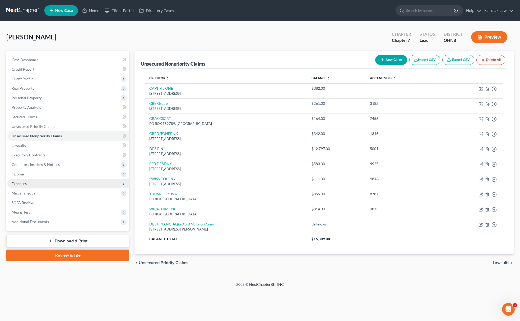
drag, startPoint x: 25, startPoint y: 176, endPoint x: 28, endPoint y: 180, distance: 4.5
click at [25, 176] on span "Income" at bounding box center [68, 174] width 122 height 10
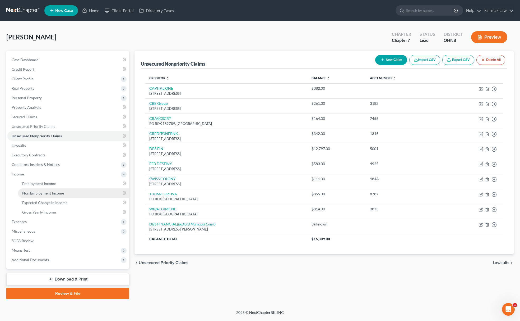
click at [36, 191] on span "Non Employment Income" at bounding box center [43, 193] width 42 height 4
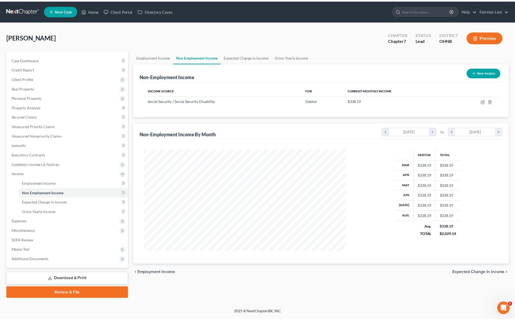
scroll to position [103, 215]
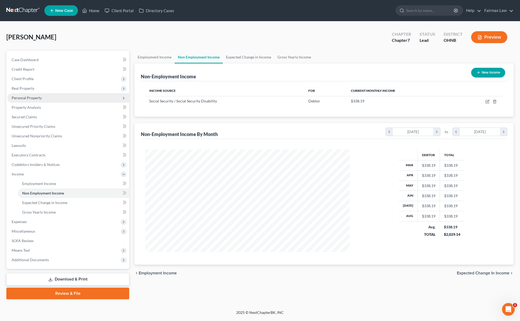
click at [47, 98] on span "Personal Property" at bounding box center [68, 98] width 122 height 10
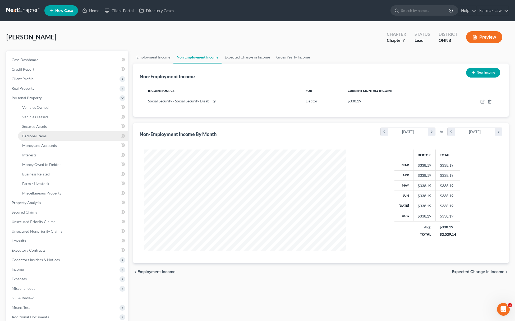
click at [39, 140] on link "Personal Items" at bounding box center [73, 136] width 110 height 10
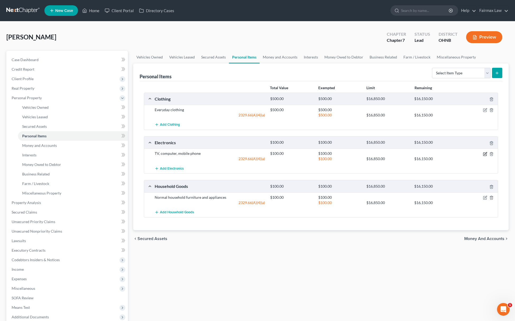
click at [486, 155] on icon "button" at bounding box center [484, 153] width 3 height 3
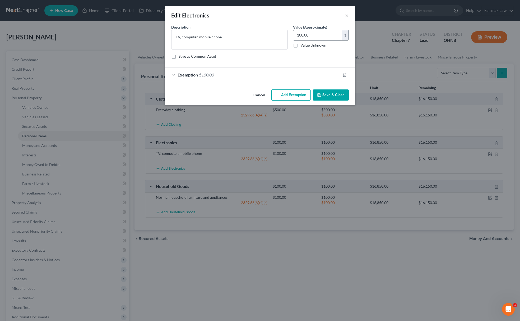
click at [311, 36] on input "100.00" at bounding box center [317, 35] width 49 height 10
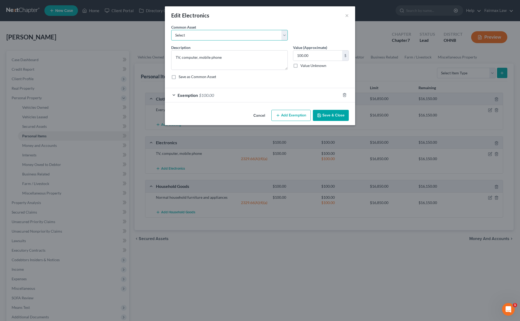
click at [235, 31] on select "Select Household Electronics, including cell phones, PC or tablet device, telev…" at bounding box center [229, 35] width 117 height 11
select select "8"
click at [171, 30] on select "Select Household Electronics, including cell phones, PC or tablet device, telev…" at bounding box center [229, 35] width 117 height 11
type textarea "Household Electronics"
click at [305, 55] on input "500.00" at bounding box center [317, 55] width 49 height 10
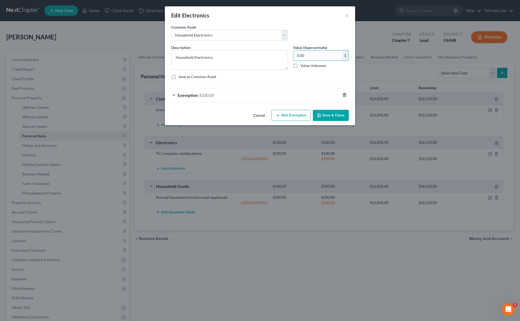
type input "0.00"
click at [346, 96] on icon "button" at bounding box center [344, 94] width 2 height 3
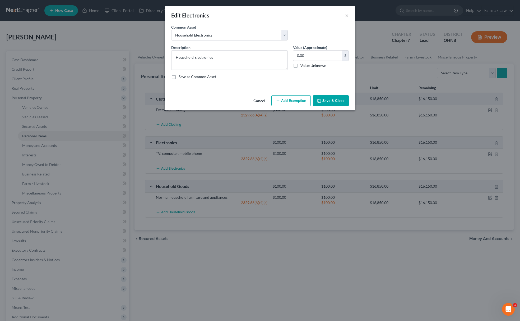
click at [335, 100] on button "Save & Close" at bounding box center [331, 100] width 36 height 11
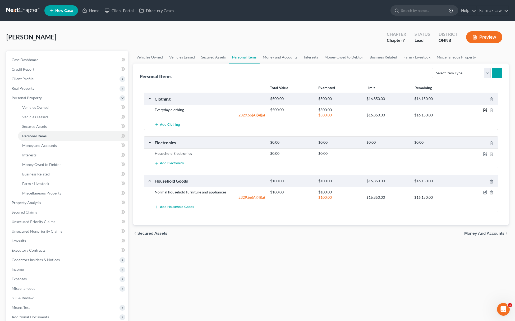
click at [483, 108] on icon "button" at bounding box center [485, 110] width 4 height 4
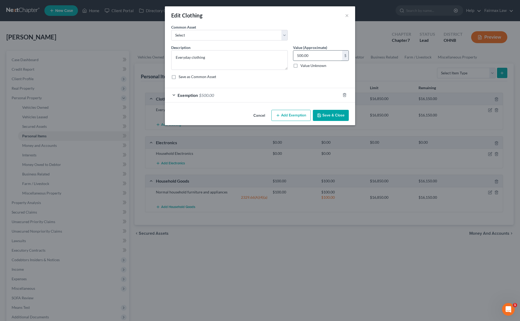
click at [316, 54] on input "500.00" at bounding box center [317, 55] width 49 height 10
type input "100.00"
click at [305, 95] on div "Exemption $500.00" at bounding box center [253, 95] width 176 height 14
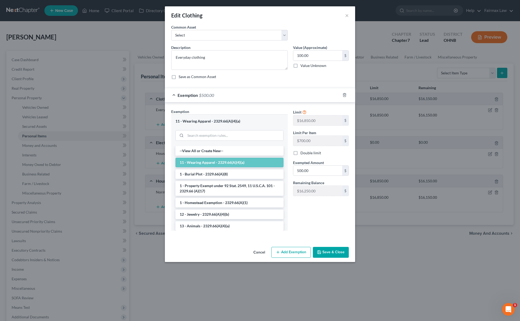
click at [348, 95] on div at bounding box center [347, 95] width 15 height 8
click at [251, 137] on input "search" at bounding box center [235, 135] width 98 height 10
click at [225, 162] on li "11 - Wearing Apparel - 2329.66(A)(4)(a)" at bounding box center [230, 163] width 108 height 10
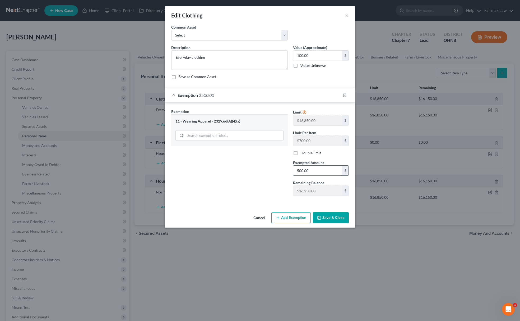
click at [305, 168] on input "500.00" at bounding box center [317, 170] width 49 height 10
type input "100"
click at [256, 189] on div "Exemption Set must be selected for CA. Exemption * 11 - Wearing Apparel - 2329.…" at bounding box center [230, 154] width 122 height 91
click at [325, 223] on button "Save & Close" at bounding box center [331, 217] width 36 height 11
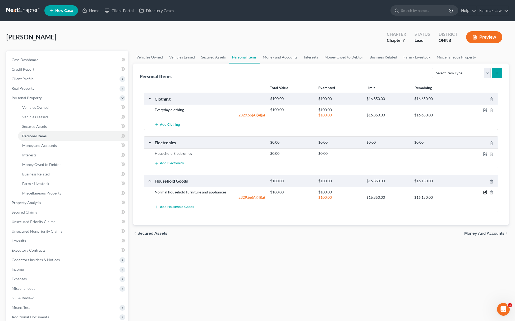
click at [484, 193] on icon "button" at bounding box center [485, 192] width 4 height 4
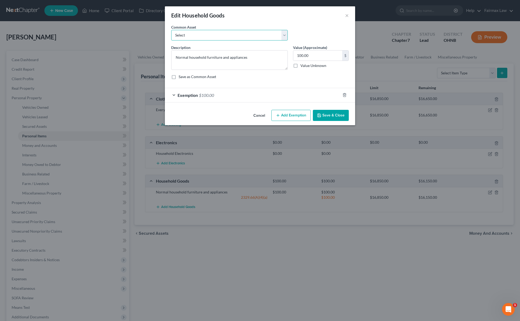
click at [245, 35] on select "Select Common household furnishings, appliances, and decor Common household fur…" at bounding box center [229, 35] width 117 height 11
select select "12"
click at [171, 30] on select "Select Common household furnishings, appliances, and decor Common household fur…" at bounding box center [229, 35] width 117 height 11
type textarea "Household Goods"
click at [311, 58] on input "1,000.00" at bounding box center [317, 55] width 49 height 10
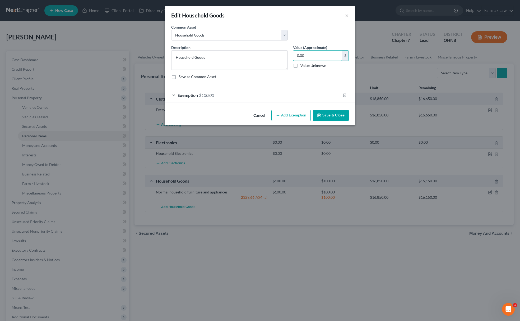
type input "0.00"
click at [327, 119] on button "Save & Close" at bounding box center [331, 115] width 36 height 11
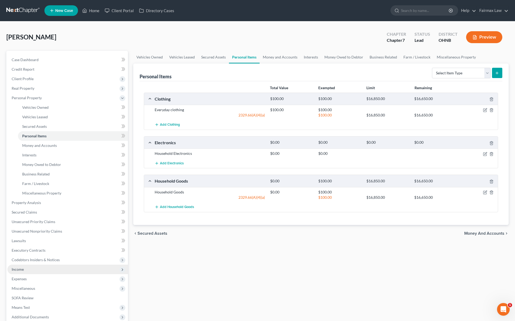
click at [35, 269] on span "Income" at bounding box center [67, 269] width 121 height 10
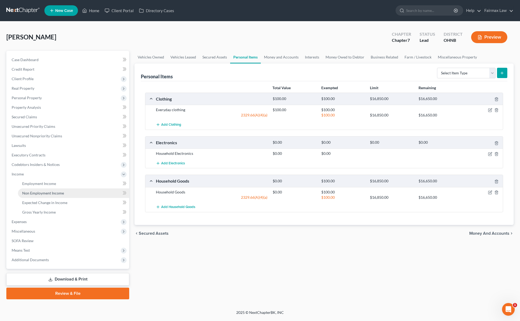
click at [48, 191] on span "Non Employment Income" at bounding box center [43, 193] width 42 height 4
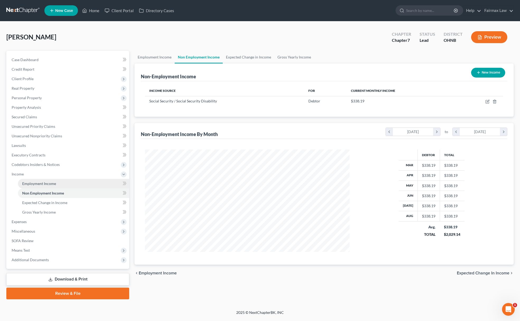
click at [46, 180] on link "Employment Income" at bounding box center [73, 184] width 111 height 10
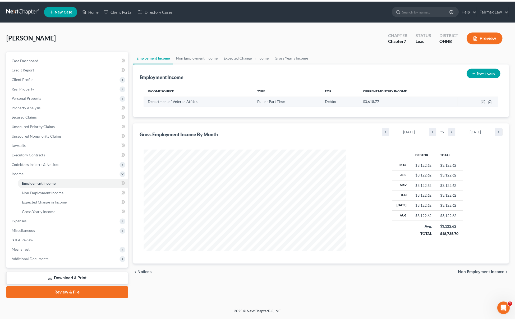
scroll to position [103, 215]
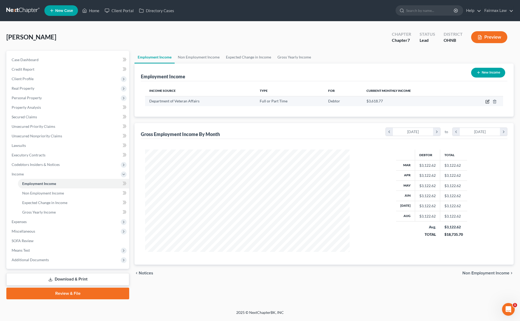
click at [488, 100] on icon "button" at bounding box center [488, 101] width 2 height 2
select select "0"
select select "36"
select select "2"
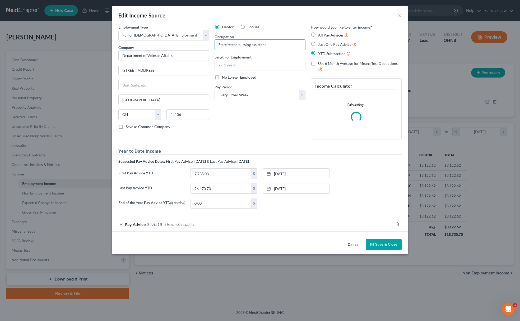
drag, startPoint x: 272, startPoint y: 41, endPoint x: 125, endPoint y: 49, distance: 147.2
click at [134, 49] on div "Employment Type * Select Full or Part Time Employment Self Employment Company *…" at bounding box center [260, 118] width 289 height 188
paste input "Nursing aid"
type input "Nursing aid"
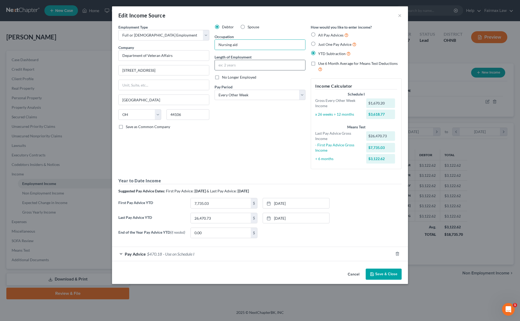
click at [236, 67] on input "text" at bounding box center [260, 65] width 90 height 10
paste input "08/20/2023"
type input "Since 08/20/2023"
click at [386, 282] on div "Cancel Save & Close" at bounding box center [260, 274] width 296 height 17
click at [386, 279] on button "Save & Close" at bounding box center [384, 273] width 36 height 11
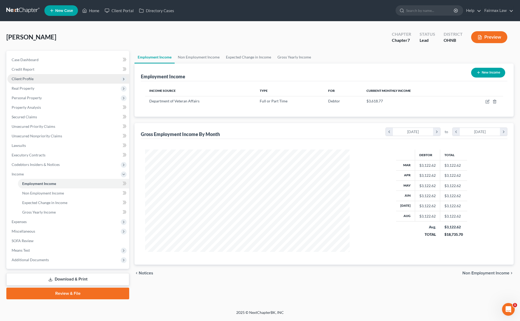
click at [27, 78] on span "Client Profile" at bounding box center [23, 78] width 22 height 4
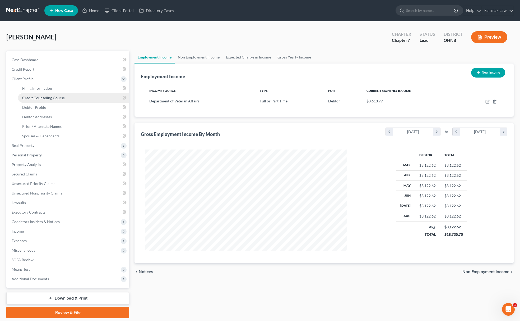
scroll to position [264236, 264124]
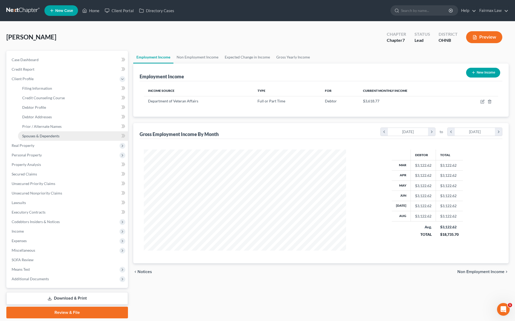
click at [42, 134] on span "Spouses & Dependents" at bounding box center [40, 135] width 37 height 4
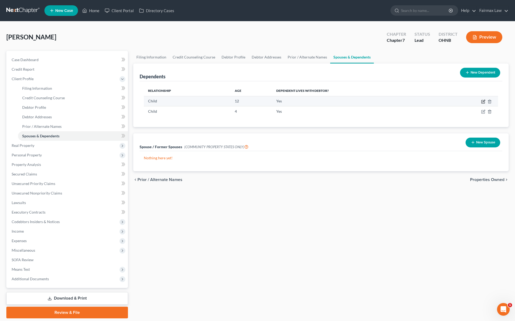
click at [482, 101] on icon "button" at bounding box center [483, 101] width 4 height 4
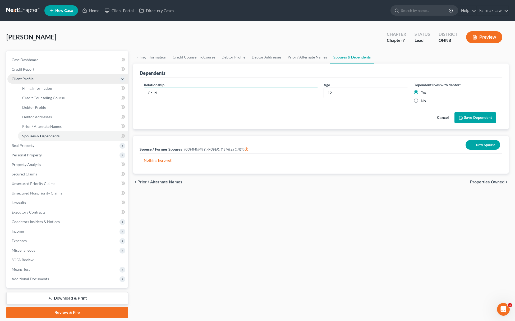
drag, startPoint x: 178, startPoint y: 90, endPoint x: 68, endPoint y: 82, distance: 110.7
click at [68, 82] on div "Petition Navigation Case Dashboard Payments Invoices Payments Payments Credit R…" at bounding box center [258, 184] width 508 height 267
type input "Daughter"
click at [338, 91] on input "12" at bounding box center [366, 93] width 84 height 10
drag, startPoint x: 344, startPoint y: 94, endPoint x: 253, endPoint y: 95, distance: 90.9
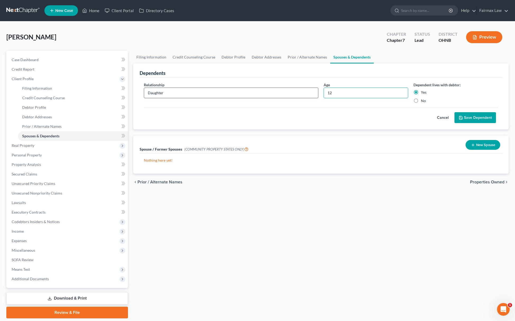
click at [257, 95] on div "Relationship * Daughter Age 12 Dependent lives with debtor: Yes No" at bounding box center [320, 95] width 359 height 26
drag, startPoint x: 466, startPoint y: 106, endPoint x: 474, endPoint y: 118, distance: 15.0
click at [466, 106] on div "Relationship * Daughter Age 13 years old Dependent lives with debtor: Yes No" at bounding box center [320, 95] width 359 height 26
click at [477, 122] on button "Save Dependent" at bounding box center [475, 117] width 42 height 11
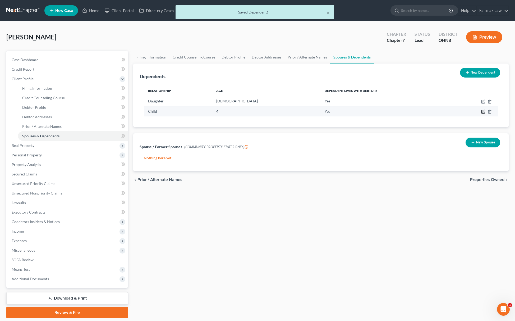
click at [483, 110] on icon "button" at bounding box center [483, 111] width 4 height 4
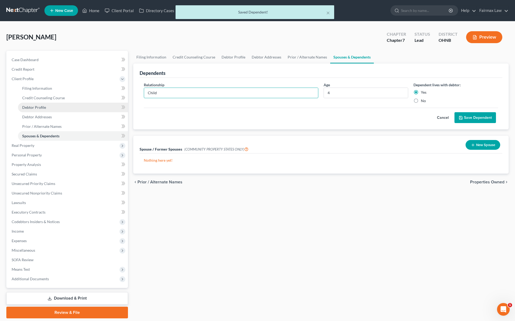
drag, startPoint x: 229, startPoint y: 96, endPoint x: 106, endPoint y: 106, distance: 123.1
click at [106, 106] on div "Petition Navigation Case Dashboard Payments Invoices Payments Payments Credit R…" at bounding box center [258, 184] width 508 height 267
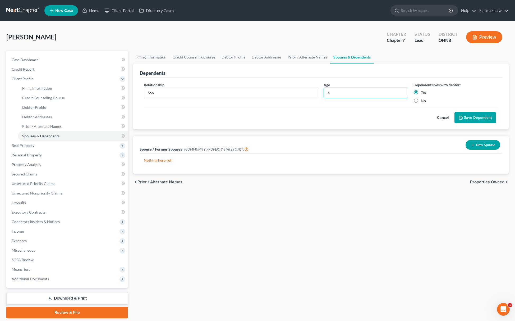
drag, startPoint x: 365, startPoint y: 94, endPoint x: 279, endPoint y: 83, distance: 86.1
click at [280, 82] on div "Relationship * Son Age 4 Dependent lives with debtor: Yes No" at bounding box center [320, 95] width 359 height 26
click at [486, 119] on button "Save Dependent" at bounding box center [475, 117] width 42 height 11
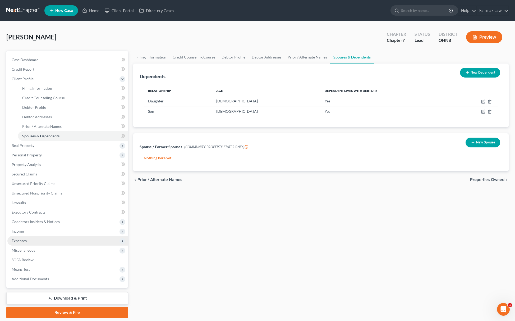
click at [34, 241] on span "Expenses" at bounding box center [67, 241] width 121 height 10
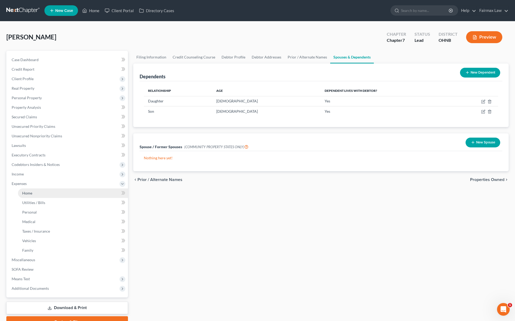
click at [36, 194] on link "Home" at bounding box center [73, 193] width 110 height 10
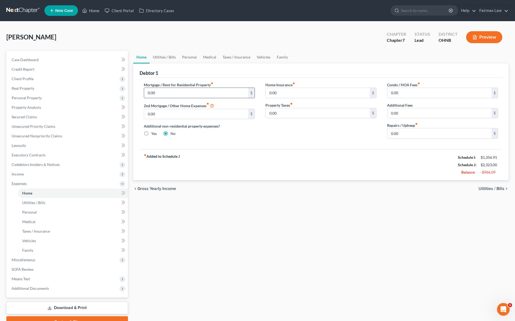
click at [174, 92] on input "0.00" at bounding box center [196, 93] width 104 height 10
click at [252, 53] on link "Taxes / Insurance" at bounding box center [236, 57] width 34 height 13
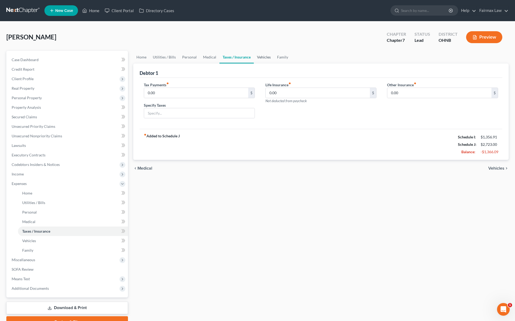
click at [262, 58] on link "Vehicles" at bounding box center [264, 57] width 20 height 13
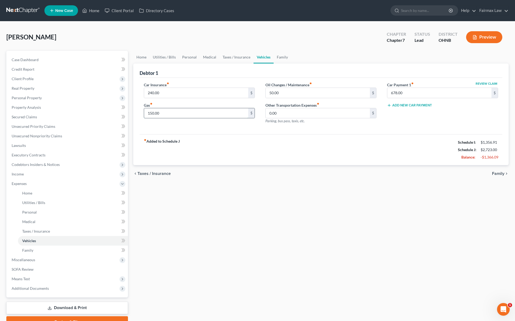
click at [185, 116] on input "150.00" at bounding box center [196, 113] width 104 height 10
click at [160, 58] on link "Utilities / Bills" at bounding box center [164, 57] width 29 height 13
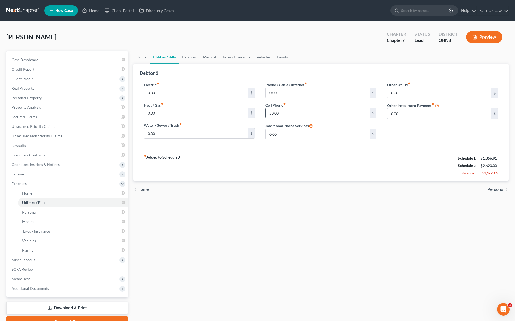
click at [286, 114] on input "50.00" at bounding box center [318, 113] width 104 height 10
click at [192, 53] on link "Personal" at bounding box center [189, 57] width 21 height 13
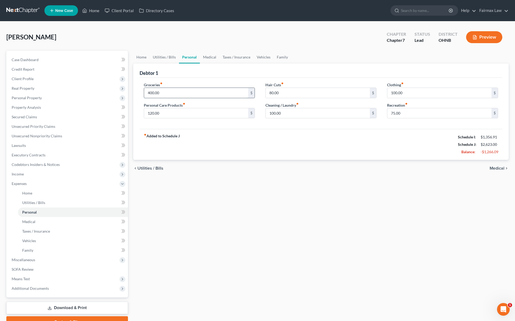
click at [162, 97] on input "400.00" at bounding box center [196, 93] width 104 height 10
click at [397, 90] on input "100.00" at bounding box center [439, 93] width 104 height 10
click at [201, 55] on link "Medical" at bounding box center [210, 57] width 20 height 13
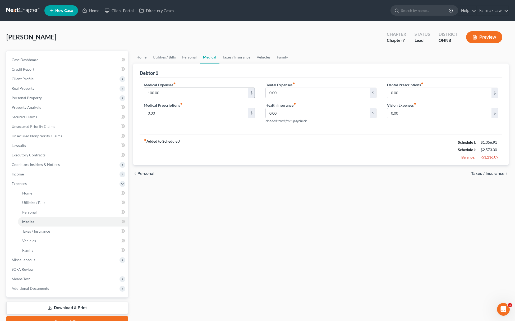
click at [158, 94] on input "100.00" at bounding box center [196, 93] width 104 height 10
drag, startPoint x: 118, startPoint y: 95, endPoint x: 125, endPoint y: 94, distance: 6.4
click at [115, 94] on div "Petition Navigation Case Dashboard Payments Invoices Payments Payments Credit R…" at bounding box center [258, 189] width 508 height 277
click at [288, 96] on input "0.00" at bounding box center [318, 93] width 104 height 10
paste input "2"
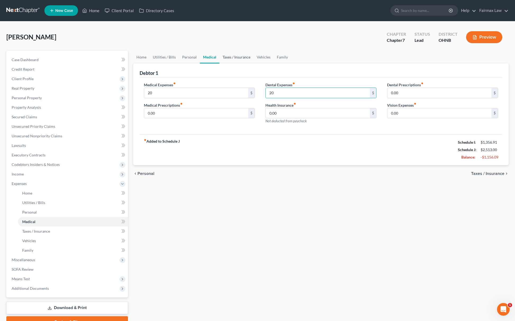
click at [235, 59] on link "Taxes / Insurance" at bounding box center [236, 57] width 34 height 13
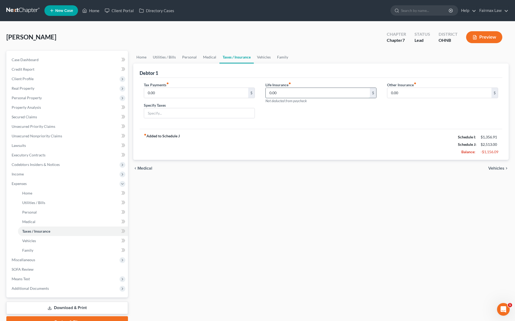
click at [273, 90] on input "0.00" at bounding box center [318, 93] width 104 height 10
click at [204, 54] on link "Medical" at bounding box center [210, 57] width 20 height 13
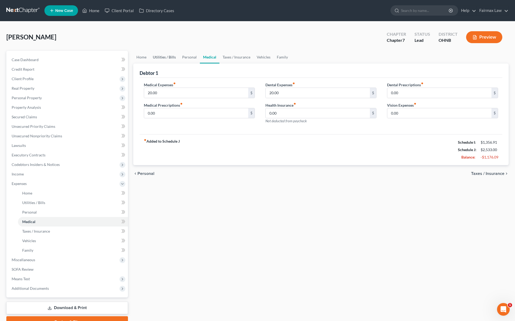
click at [172, 55] on link "Utilities / Bills" at bounding box center [164, 57] width 29 height 13
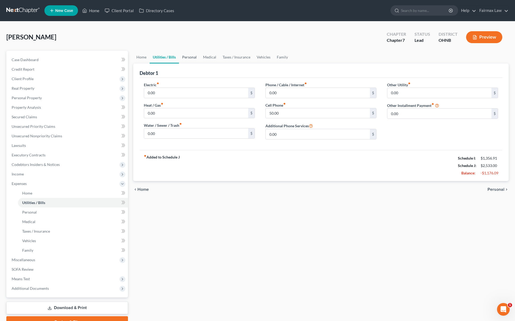
click at [198, 56] on link "Personal" at bounding box center [189, 57] width 21 height 13
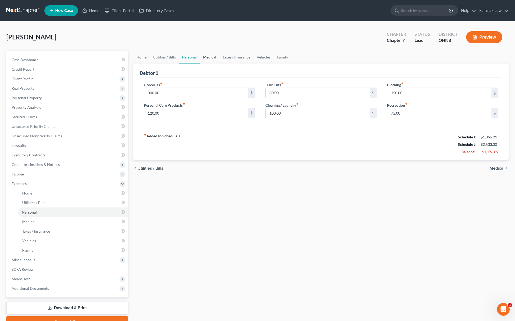
click at [205, 58] on link "Medical" at bounding box center [210, 57] width 20 height 13
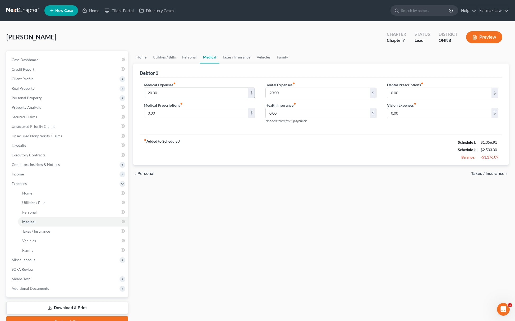
click at [164, 95] on input "20.00" at bounding box center [196, 93] width 104 height 10
click at [403, 114] on input "0.00" at bounding box center [439, 113] width 104 height 10
drag, startPoint x: 280, startPoint y: 54, endPoint x: 276, endPoint y: 54, distance: 4.5
click at [280, 54] on link "Family" at bounding box center [282, 57] width 17 height 13
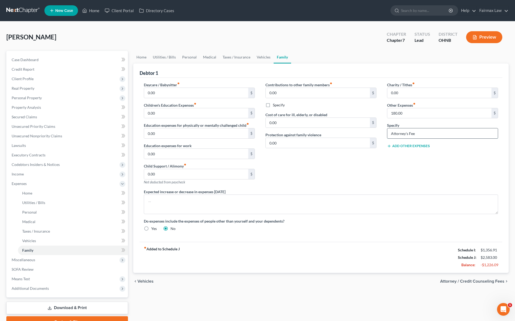
click at [426, 135] on input "Attorney's Fee" at bounding box center [442, 133] width 110 height 10
click at [425, 133] on input "Attorney's Fee" at bounding box center [442, 133] width 110 height 10
click at [31, 226] on link "Taxes / Insurance" at bounding box center [73, 231] width 110 height 10
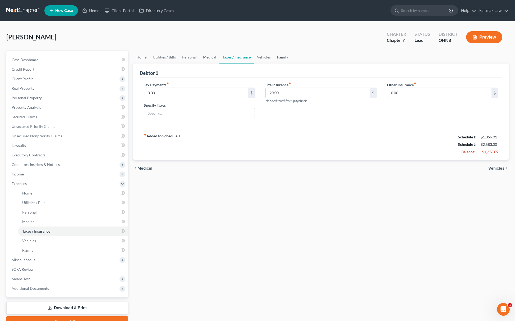
click at [278, 54] on link "Family" at bounding box center [282, 57] width 17 height 13
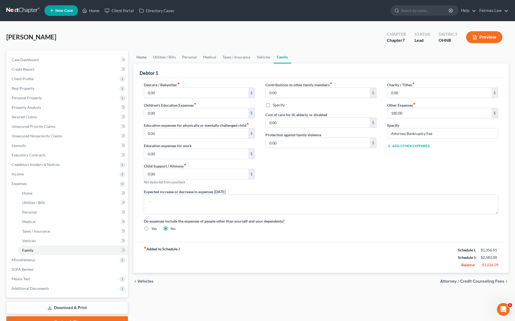
click at [146, 57] on link "Home" at bounding box center [141, 57] width 16 height 13
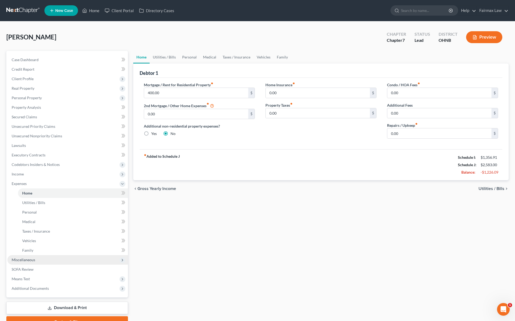
click at [31, 259] on span "Miscellaneous" at bounding box center [24, 259] width 24 height 4
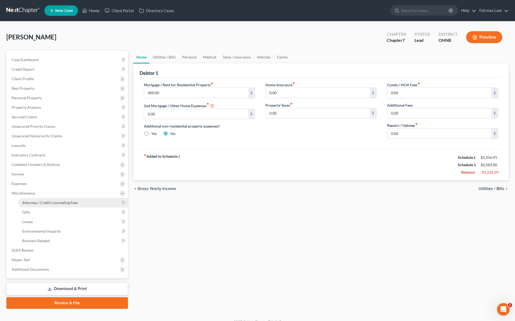
click at [74, 199] on link "Attorney / Credit Counseling Fees" at bounding box center [73, 203] width 110 height 10
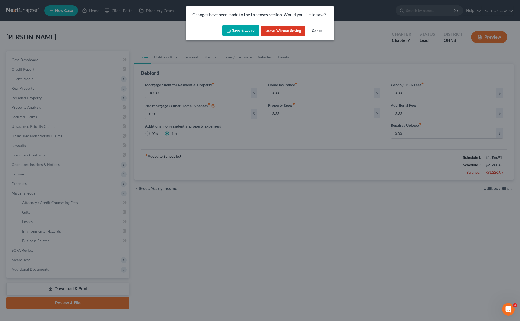
click at [242, 31] on button "Save & Leave" at bounding box center [241, 30] width 36 height 11
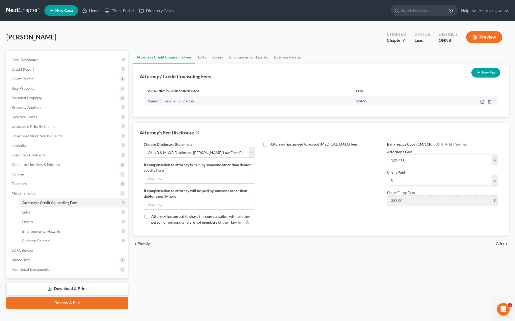
click at [484, 101] on icon "button" at bounding box center [482, 101] width 4 height 4
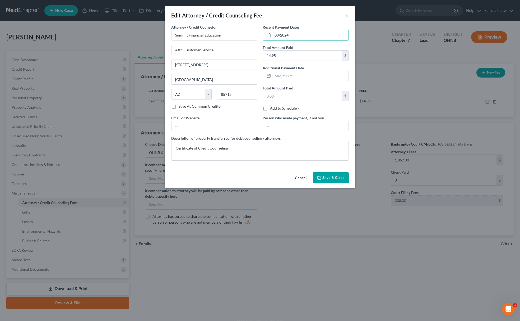
drag, startPoint x: 290, startPoint y: 32, endPoint x: 262, endPoint y: 37, distance: 28.3
click at [263, 37] on div "08/2024" at bounding box center [306, 35] width 86 height 11
click at [315, 178] on button "Save & Close" at bounding box center [331, 177] width 36 height 11
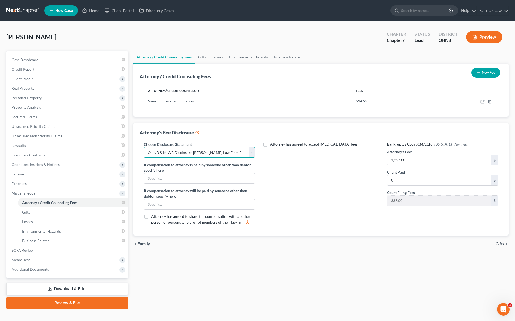
click at [221, 153] on select "Select WDMI - Chapter 13 - Disclosure of Attorney Compensation OHNB & MIWB Disc…" at bounding box center [199, 152] width 111 height 11
click at [144, 147] on select "Select WDMI - Chapter 13 - Disclosure of Attorney Compensation OHNB & MIWB Disc…" at bounding box center [199, 152] width 111 height 11
click at [412, 165] on div "Bankruptcy Court CM/ECF: Ohio - Northern Attorney's Fees 1,857.00 $ Client Paid…" at bounding box center [443, 184] width 122 height 87
click at [412, 163] on input "1,857.00" at bounding box center [439, 160] width 104 height 10
click at [487, 73] on button "New Fee" at bounding box center [485, 73] width 29 height 10
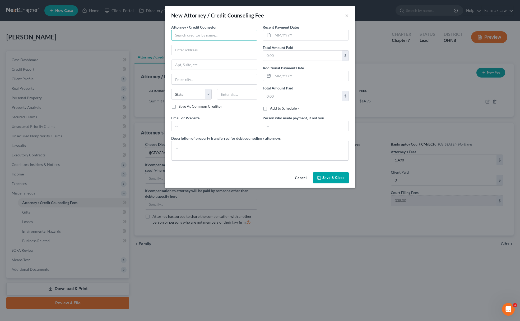
click at [216, 36] on input "text" at bounding box center [214, 35] width 86 height 11
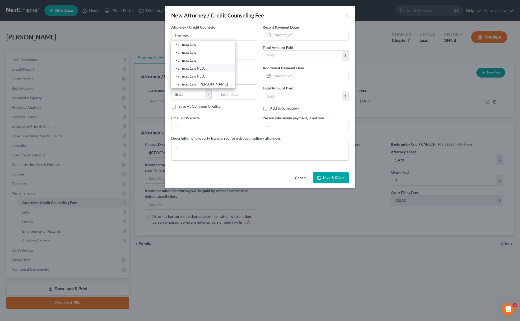
click at [197, 68] on div "Fairmax Law PLLC" at bounding box center [203, 68] width 55 height 5
drag, startPoint x: 200, startPoint y: 79, endPoint x: 109, endPoint y: 74, distance: 91.3
click at [109, 74] on div "New Attorney / Credit Counseling Fee × Attorney / Credit Counselor * Fairmax La…" at bounding box center [260, 160] width 520 height 321
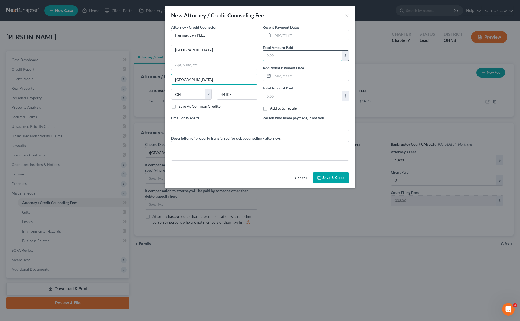
click at [282, 58] on input "text" at bounding box center [302, 55] width 79 height 10
click at [225, 154] on textarea at bounding box center [260, 151] width 178 height 20
paste textarea "Due to the debtor’s limited monthly budget surplus, they are unable to reasonab…"
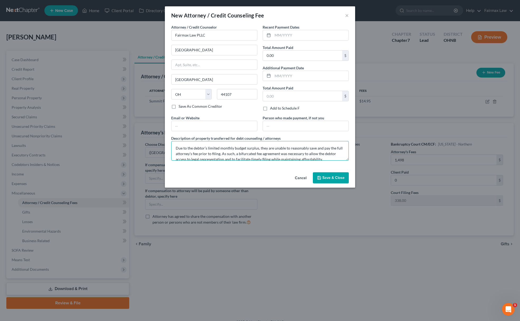
scroll to position [29, 0]
click at [326, 179] on span "Save & Close" at bounding box center [333, 177] width 22 height 4
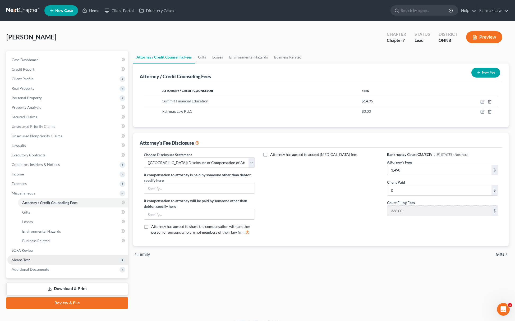
drag, startPoint x: 37, startPoint y: 260, endPoint x: 40, endPoint y: 260, distance: 2.9
click at [37, 260] on span "Means Test" at bounding box center [67, 260] width 121 height 10
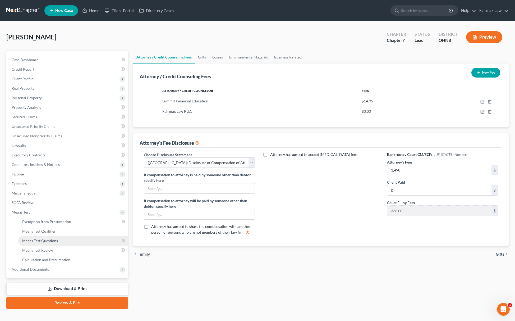
click at [31, 244] on link "Means Test Questions" at bounding box center [73, 241] width 110 height 10
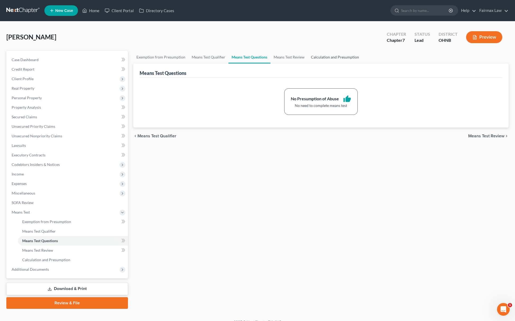
click at [334, 57] on link "Calculation and Presumption" at bounding box center [335, 57] width 54 height 13
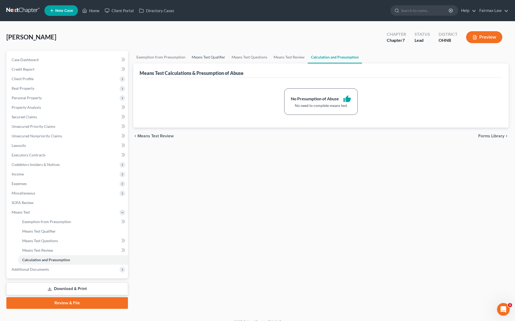
click at [202, 54] on link "Means Test Qualifier" at bounding box center [208, 57] width 40 height 13
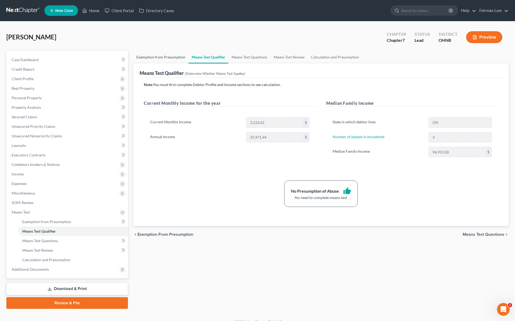
click at [156, 58] on link "Exemption from Presumption" at bounding box center [160, 57] width 55 height 13
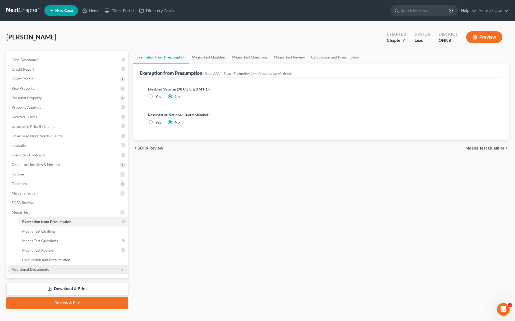
drag, startPoint x: 29, startPoint y: 270, endPoint x: 43, endPoint y: 273, distance: 14.9
click at [30, 270] on span "Additional Documents" at bounding box center [30, 269] width 37 height 4
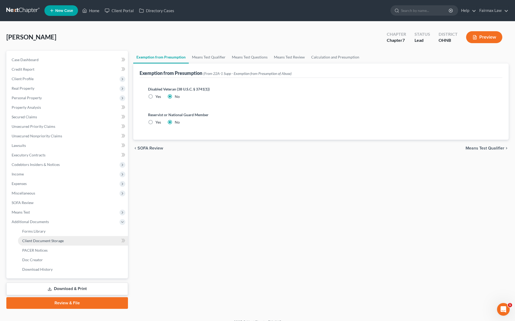
click at [54, 239] on span "Client Document Storage" at bounding box center [43, 240] width 42 height 4
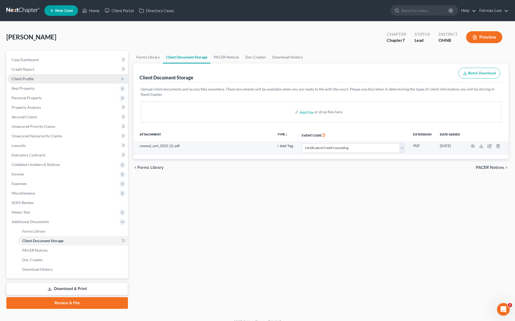
click at [45, 79] on span "Client Profile" at bounding box center [67, 79] width 121 height 10
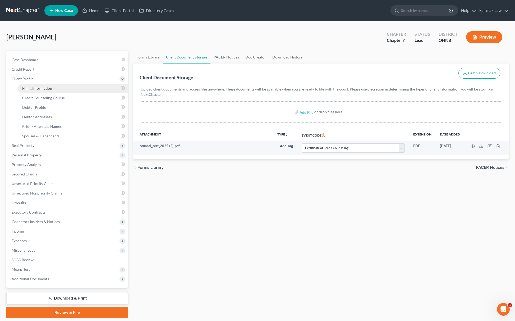
click at [54, 87] on link "Filing Information" at bounding box center [73, 89] width 110 height 10
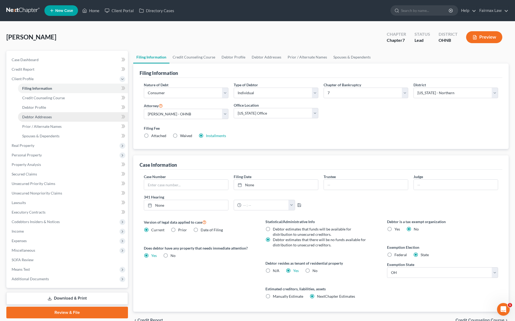
drag, startPoint x: 48, startPoint y: 113, endPoint x: 72, endPoint y: 119, distance: 24.6
click at [48, 113] on link "Debtor Addresses" at bounding box center [73, 117] width 110 height 10
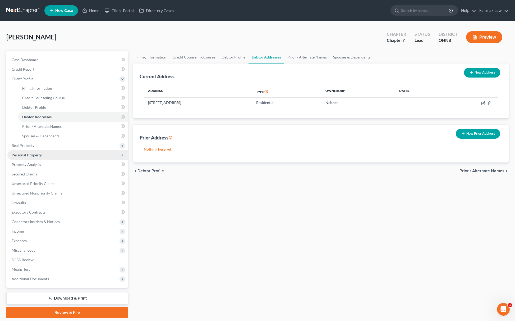
drag, startPoint x: 41, startPoint y: 151, endPoint x: 74, endPoint y: 155, distance: 33.2
click at [42, 151] on span "Personal Property" at bounding box center [67, 155] width 121 height 10
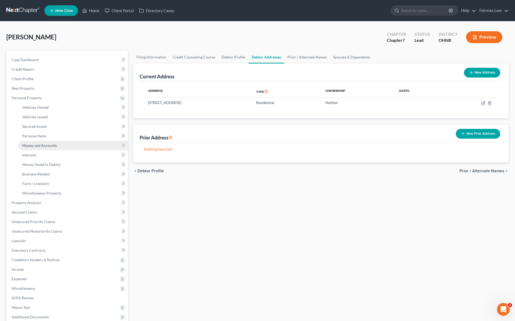
click at [47, 143] on span "Money and Accounts" at bounding box center [39, 145] width 35 height 4
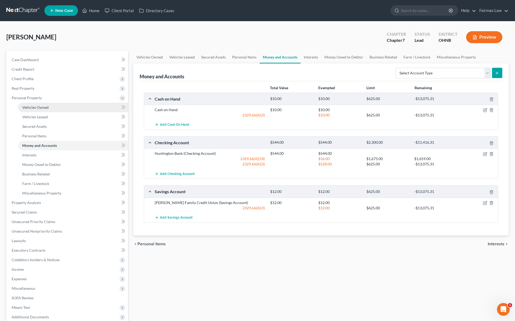
click at [48, 110] on link "Vehicles Owned" at bounding box center [73, 108] width 110 height 10
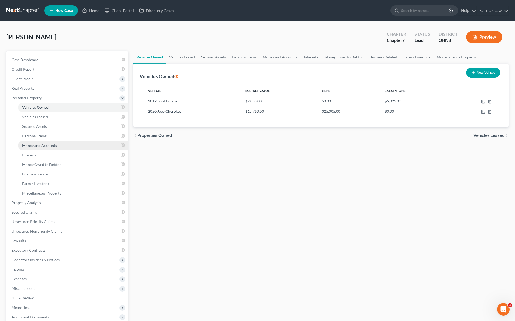
click at [46, 148] on link "Money and Accounts" at bounding box center [73, 146] width 110 height 10
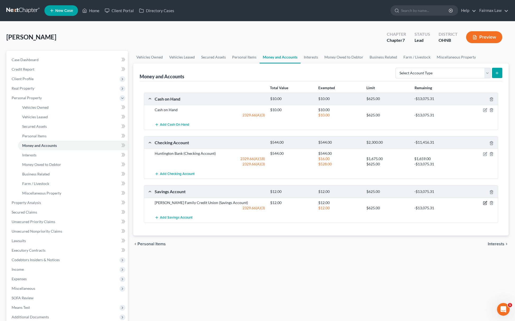
click at [485, 202] on icon "button" at bounding box center [485, 203] width 4 height 4
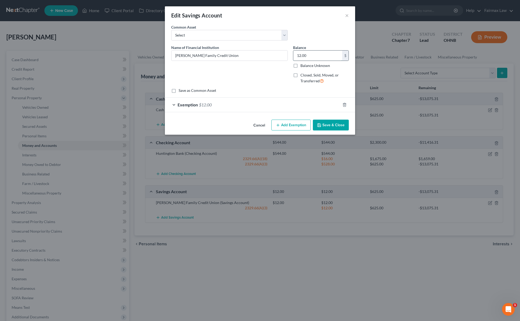
click at [306, 51] on input "12.00" at bounding box center [317, 55] width 49 height 10
click at [255, 103] on div "Exemption $12.00" at bounding box center [253, 105] width 176 height 14
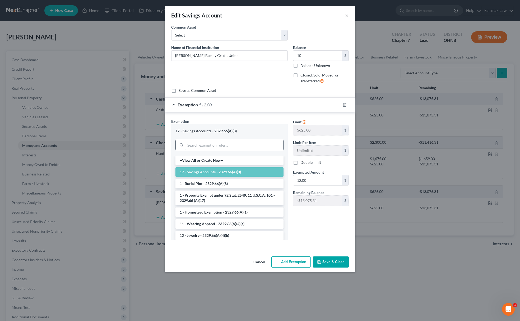
click at [206, 145] on input "search" at bounding box center [235, 145] width 98 height 10
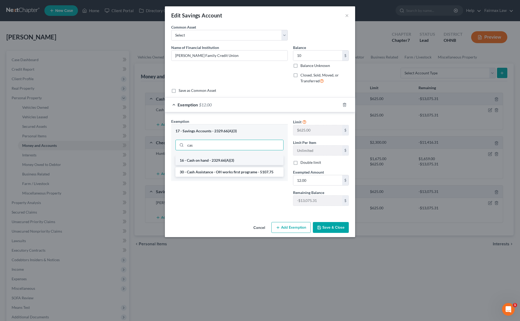
click at [211, 159] on li "16 - Cash on hand - 2329.66(A)(3)" at bounding box center [230, 160] width 108 height 10
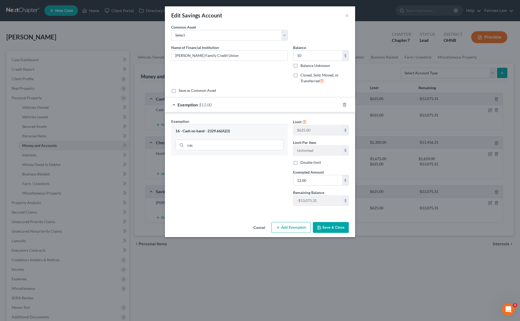
click at [317, 49] on div "Balance 10.00 $ Balance Unknown Balance Undetermined 10 $ Balance Unknown" at bounding box center [321, 57] width 56 height 24
click at [307, 57] on input "10" at bounding box center [317, 55] width 49 height 10
click at [316, 180] on input "12.00" at bounding box center [317, 180] width 49 height 10
paste input "text"
drag, startPoint x: 269, startPoint y: 195, endPoint x: 303, endPoint y: 205, distance: 35.2
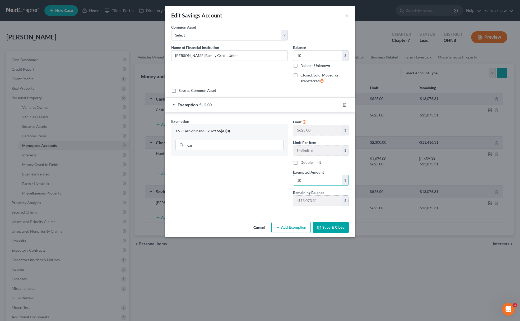
click at [269, 195] on div "Exemption Set must be selected for CA. Exemption * 16 - Cash on hand - 2329.66(…" at bounding box center [230, 163] width 122 height 91
click at [338, 228] on button "Save & Close" at bounding box center [331, 227] width 36 height 11
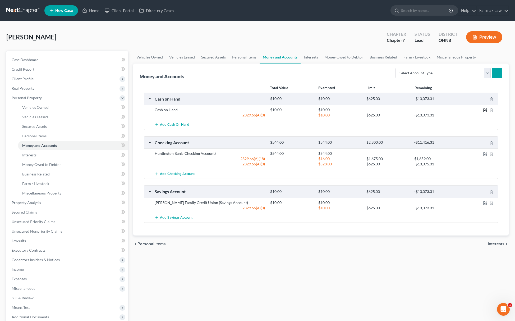
click at [483, 109] on icon "button" at bounding box center [484, 110] width 3 height 3
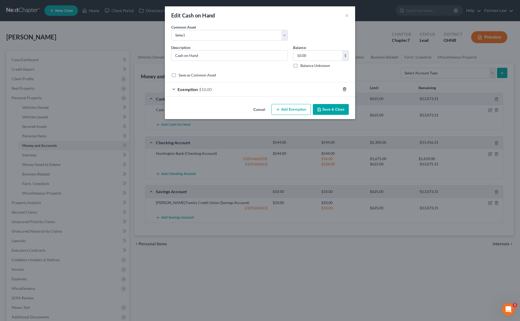
click at [344, 91] on icon "button" at bounding box center [345, 89] width 4 height 4
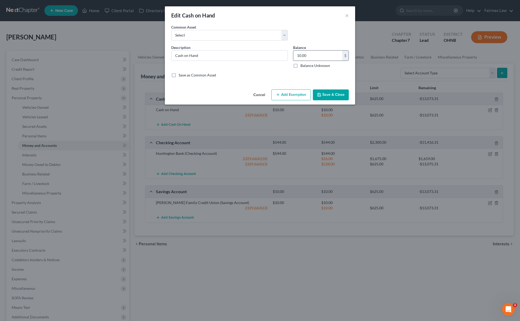
click at [313, 58] on input "10.00" at bounding box center [317, 55] width 49 height 10
click at [327, 94] on button "Save & Close" at bounding box center [331, 94] width 36 height 11
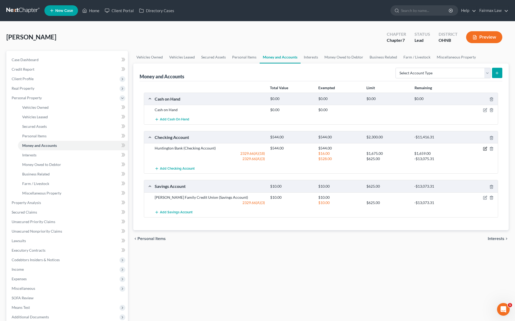
click at [485, 147] on icon "button" at bounding box center [485, 148] width 4 height 4
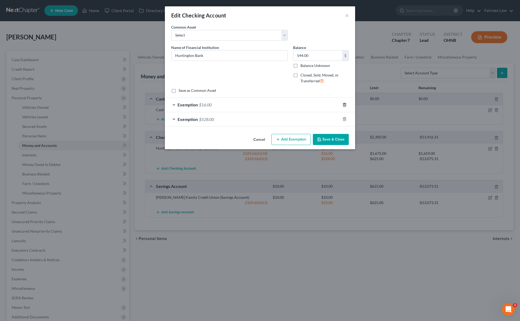
click at [343, 104] on icon "button" at bounding box center [345, 105] width 4 height 4
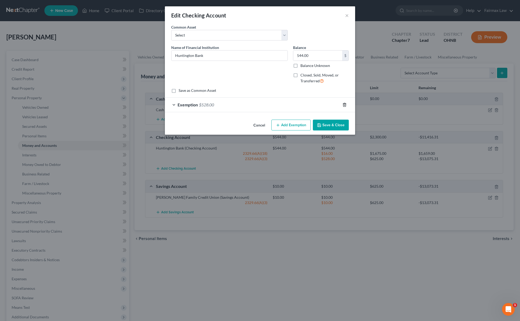
click at [343, 104] on icon "button" at bounding box center [345, 105] width 4 height 4
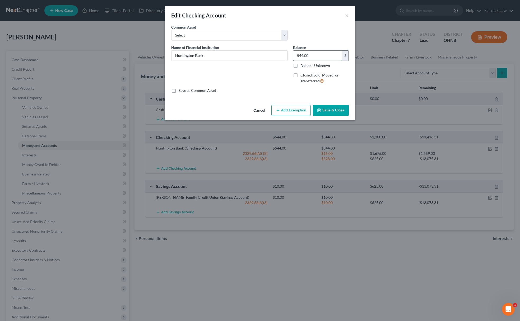
click at [322, 55] on input "544.00" at bounding box center [317, 55] width 49 height 10
click at [344, 114] on button "Save & Close" at bounding box center [331, 110] width 36 height 11
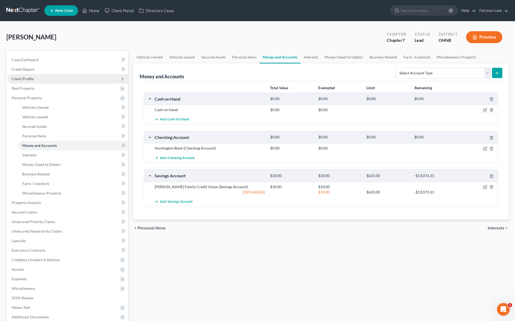
click at [48, 79] on span "Client Profile" at bounding box center [67, 79] width 121 height 10
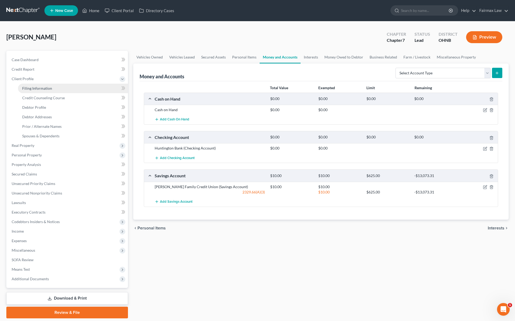
click at [41, 86] on span "Filing Information" at bounding box center [37, 88] width 30 height 4
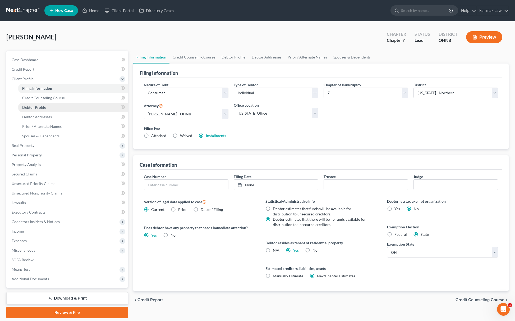
click at [47, 108] on link "Debtor Profile" at bounding box center [73, 108] width 110 height 10
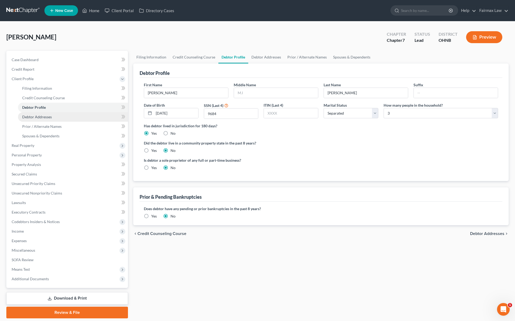
click at [47, 114] on span "Debtor Addresses" at bounding box center [37, 116] width 30 height 4
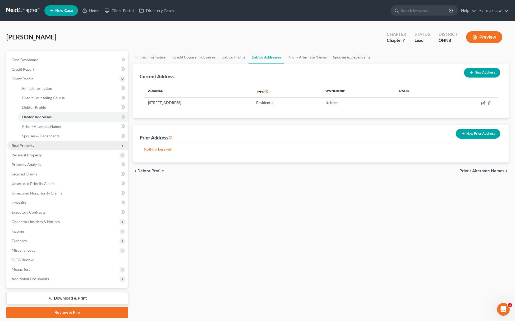
click at [54, 142] on span "Real Property" at bounding box center [67, 146] width 121 height 10
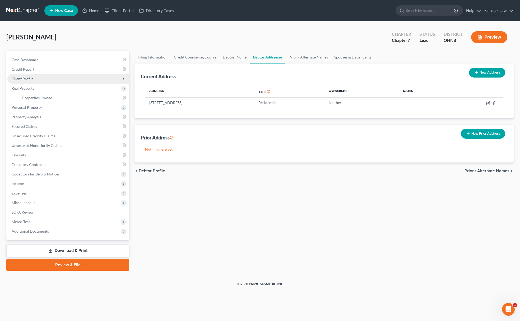
click at [41, 81] on span "Client Profile" at bounding box center [68, 79] width 122 height 10
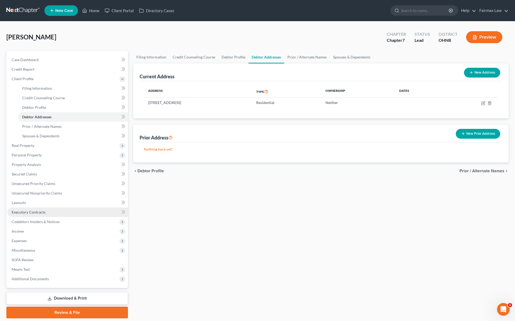
click at [33, 214] on link "Executory Contracts" at bounding box center [67, 212] width 121 height 10
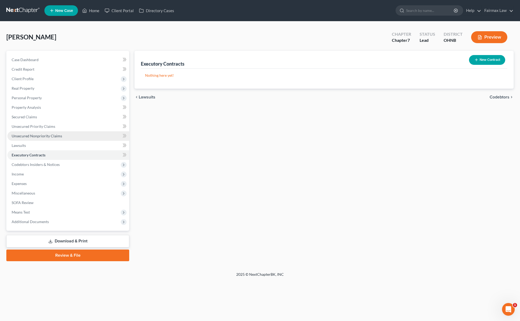
click at [50, 137] on span "Unsecured Nonpriority Claims" at bounding box center [37, 135] width 50 height 4
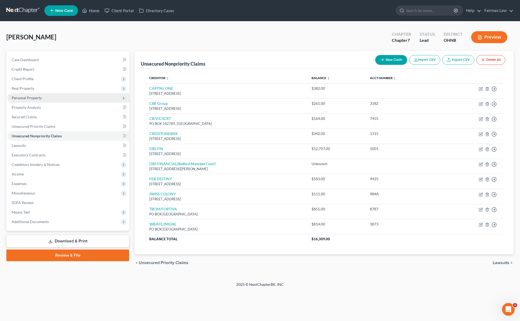
drag, startPoint x: 43, startPoint y: 98, endPoint x: 46, endPoint y: 98, distance: 3.2
click at [43, 98] on span "Personal Property" at bounding box center [68, 98] width 122 height 10
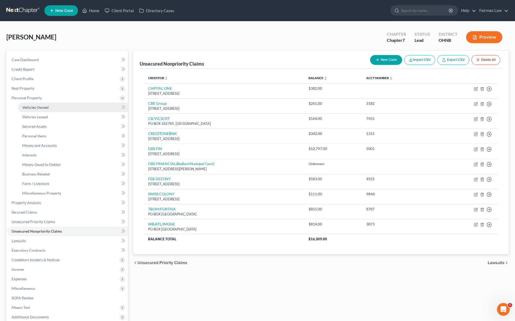
click at [59, 104] on link "Vehicles Owned" at bounding box center [73, 108] width 110 height 10
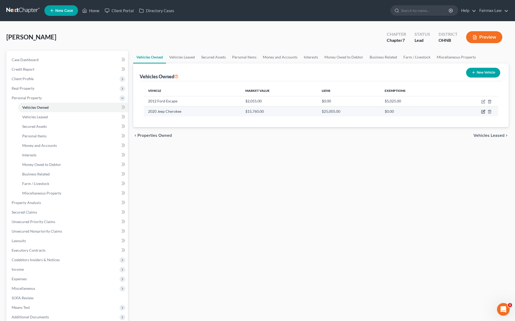
click at [483, 110] on icon "button" at bounding box center [483, 111] width 4 height 4
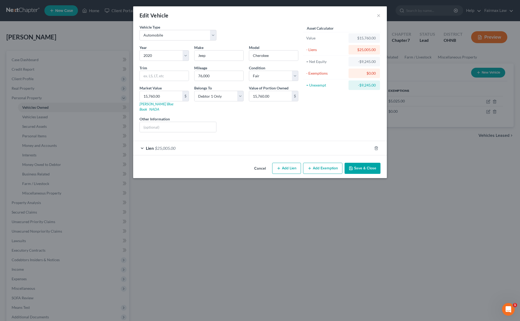
click at [227, 147] on div "Lien $25,005.00" at bounding box center [252, 148] width 239 height 14
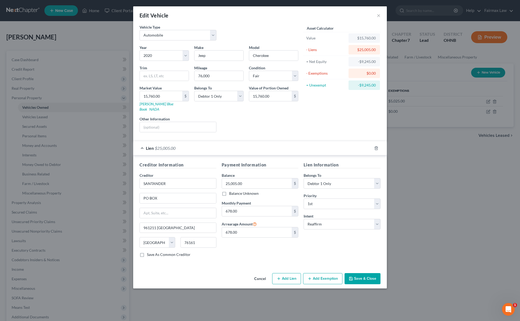
click at [372, 277] on button "Save & Close" at bounding box center [363, 278] width 36 height 11
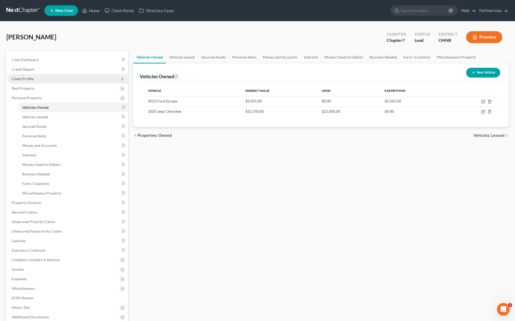
click at [46, 77] on span "Client Profile" at bounding box center [67, 79] width 121 height 10
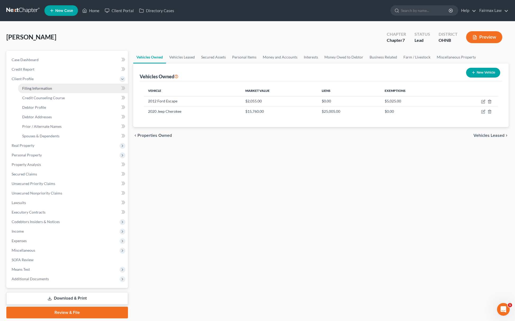
click at [40, 84] on link "Filing Information" at bounding box center [73, 89] width 110 height 10
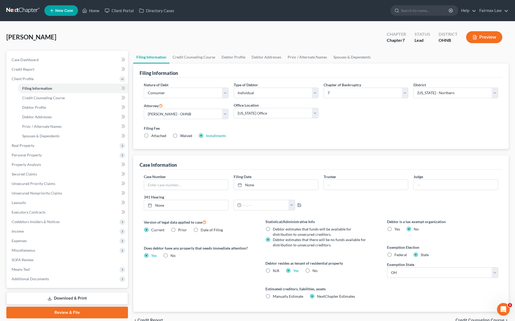
click at [273, 271] on label "N/A" at bounding box center [276, 270] width 7 height 5
click at [275, 271] on input "N/A" at bounding box center [276, 269] width 3 height 3
click at [57, 95] on span "Credit Counseling Course" at bounding box center [43, 97] width 43 height 4
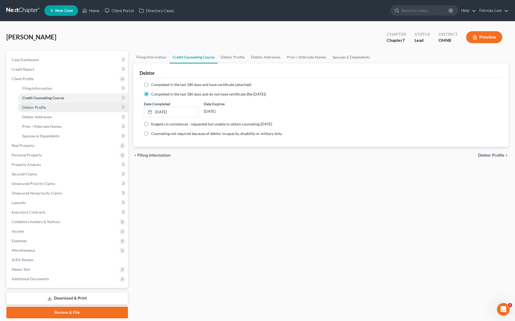
click at [31, 110] on link "Debtor Profile" at bounding box center [73, 108] width 110 height 10
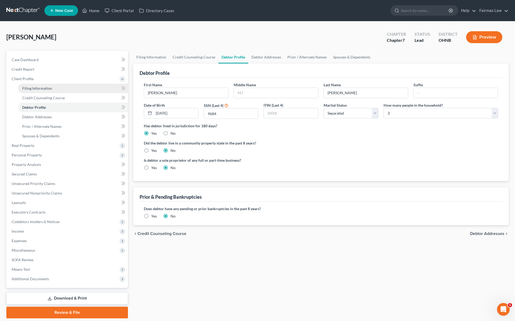
click at [48, 88] on span "Filing Information" at bounding box center [37, 88] width 30 height 4
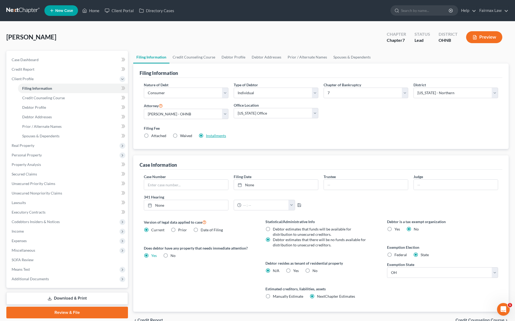
click at [221, 137] on link "Installments" at bounding box center [216, 135] width 20 height 4
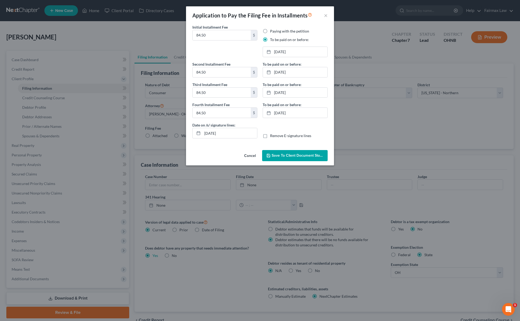
click at [308, 45] on div "Paying with the petition To be paid on or before: 11/23/2024 close Date 11/23/2…" at bounding box center [295, 45] width 70 height 33
click at [307, 50] on link "11/23/2024" at bounding box center [295, 52] width 64 height 10
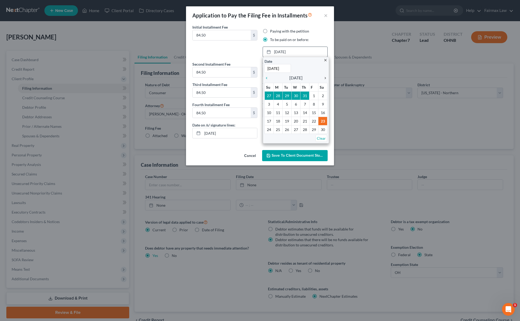
click at [326, 80] on icon "chevron_right" at bounding box center [324, 78] width 7 height 4
click at [271, 67] on input "11/23/2024" at bounding box center [278, 68] width 26 height 9
drag, startPoint x: 286, startPoint y: 64, endPoint x: 242, endPoint y: 66, distance: 43.9
click at [250, 68] on div "Initial Installment Fee 84.50 $ Paying with the petition To be paid on or befor…" at bounding box center [260, 85] width 148 height 123
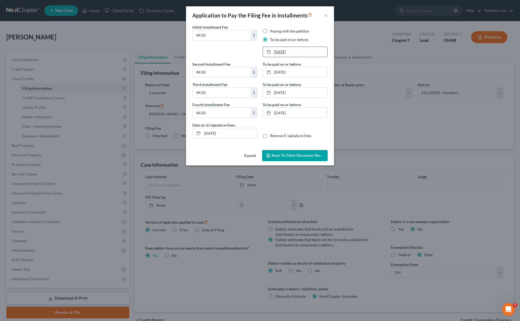
click at [283, 54] on link "1/23/2024" at bounding box center [295, 52] width 64 height 10
click at [317, 51] on link "10/11/2025" at bounding box center [295, 52] width 64 height 10
click at [297, 71] on link "12/23/2024" at bounding box center [295, 72] width 64 height 10
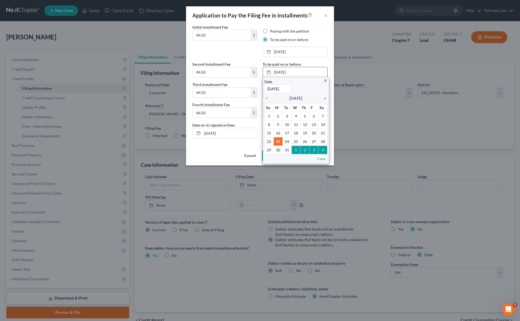
click at [327, 98] on icon "chevron_right" at bounding box center [324, 98] width 7 height 4
click at [287, 91] on input "12/23/2024" at bounding box center [278, 88] width 26 height 9
click at [290, 87] on input "12/23/20211/10/20254" at bounding box center [278, 88] width 26 height 9
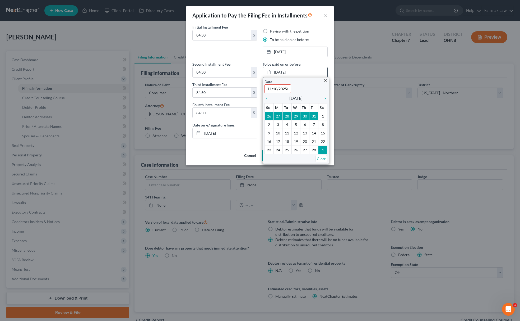
click at [290, 87] on input "12/23/20211/10/20254" at bounding box center [278, 88] width 26 height 9
click at [270, 87] on input "12/23/20211/10/2025" at bounding box center [278, 88] width 26 height 9
click at [268, 88] on input "12/23/20211/10/2025" at bounding box center [278, 88] width 26 height 9
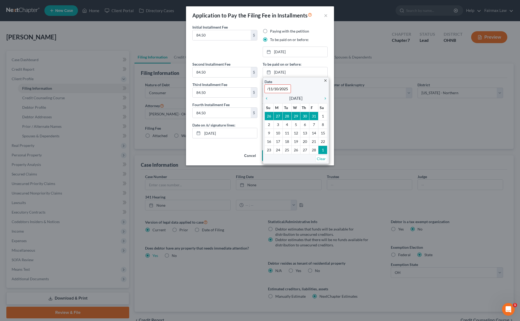
click at [315, 65] on div "To be paid on or before: 12/23/2024 close Date 12/23/11/10/2025 Time 12:00 AM c…" at bounding box center [295, 69] width 65 height 16
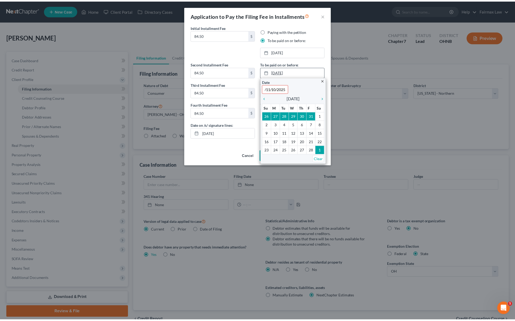
scroll to position [0, 0]
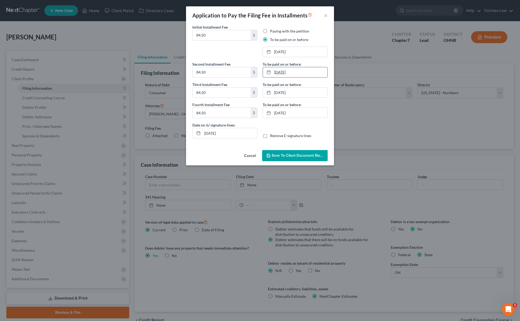
click at [308, 70] on link "12/23/2024" at bounding box center [295, 72] width 64 height 10
click at [307, 72] on link "11/10/2025" at bounding box center [295, 72] width 64 height 10
click at [294, 97] on link "1/23/2025" at bounding box center [295, 92] width 64 height 10
click at [303, 92] on link "12/10/2025" at bounding box center [295, 92] width 64 height 10
click at [288, 114] on link "2/21/2025" at bounding box center [295, 113] width 64 height 10
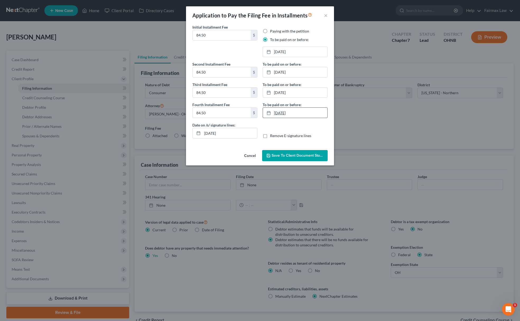
click at [285, 114] on link "1/8/2025" at bounding box center [295, 113] width 64 height 10
click at [285, 114] on link "1/8/2026" at bounding box center [295, 113] width 64 height 10
drag, startPoint x: 239, startPoint y: 128, endPoint x: 174, endPoint y: 131, distance: 65.6
click at [176, 131] on div "Application to Pay the Filing Fee in Installments × Initial Installment Fee 84.…" at bounding box center [260, 160] width 520 height 321
click at [290, 150] on div "Cancel Save to Client Document Storage" at bounding box center [260, 156] width 148 height 17
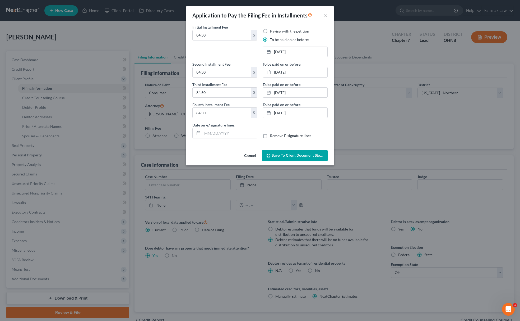
click at [287, 157] on span "Save to Client Document Storage" at bounding box center [300, 155] width 56 height 4
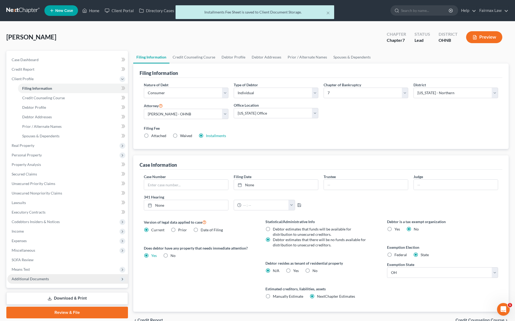
click at [71, 278] on span "Additional Documents" at bounding box center [67, 279] width 121 height 10
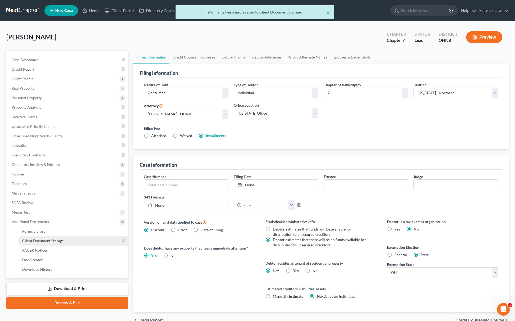
click at [70, 238] on link "Client Document Storage" at bounding box center [73, 241] width 110 height 10
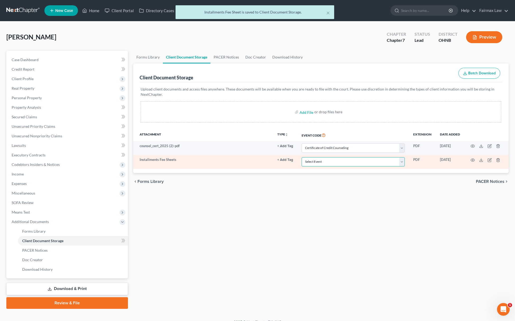
click at [327, 166] on select "Select Event 20 Largest Unsecured Creditors Amended List of Creditors (Fee) Ame…" at bounding box center [353, 161] width 103 height 9
click at [302, 157] on select "Select Event 20 Largest Unsecured Creditors Amended List of Creditors (Fee) Ame…" at bounding box center [353, 161] width 103 height 9
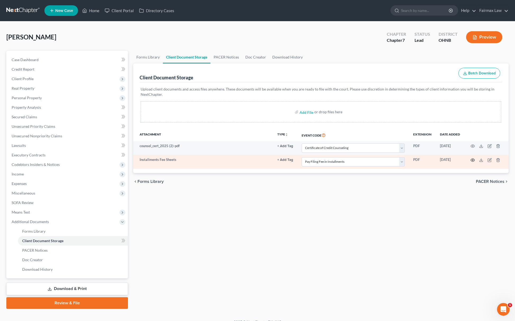
click at [472, 161] on icon "button" at bounding box center [473, 160] width 4 height 4
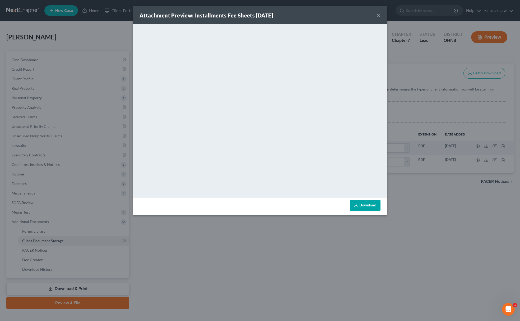
drag, startPoint x: 252, startPoint y: 254, endPoint x: 237, endPoint y: 260, distance: 16.2
click at [252, 255] on div "Attachment Preview: Installments Fee Sheets 09/11/2025 × <object ng-attr-data='…" at bounding box center [260, 160] width 520 height 321
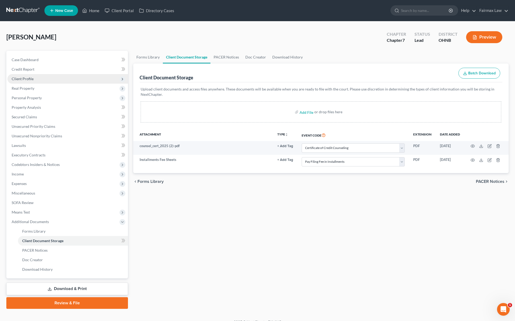
click at [61, 84] on span "Real Property" at bounding box center [67, 89] width 121 height 10
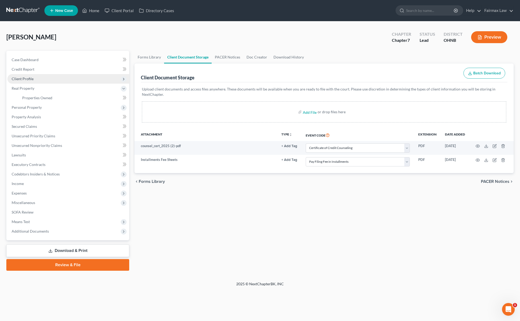
click at [62, 75] on span "Client Profile" at bounding box center [68, 79] width 122 height 10
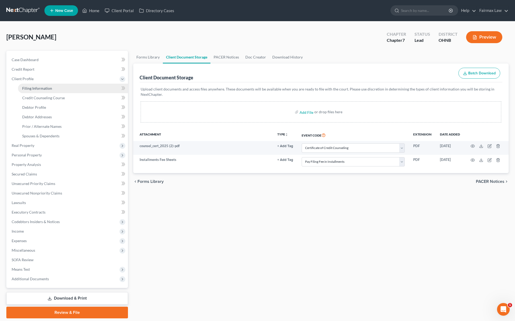
click at [40, 90] on link "Filing Information" at bounding box center [73, 89] width 110 height 10
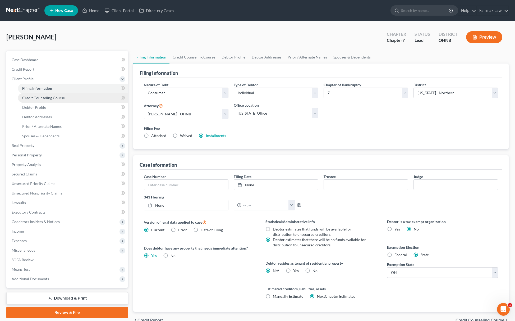
click at [52, 96] on span "Credit Counseling Course" at bounding box center [43, 97] width 43 height 4
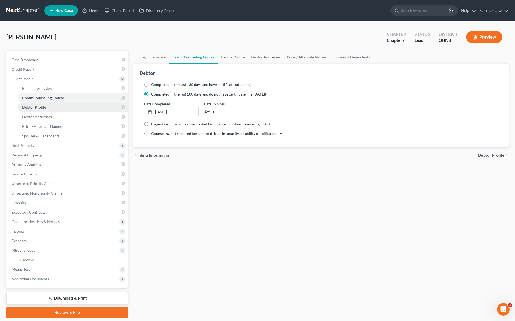
click at [48, 109] on link "Debtor Profile" at bounding box center [73, 108] width 110 height 10
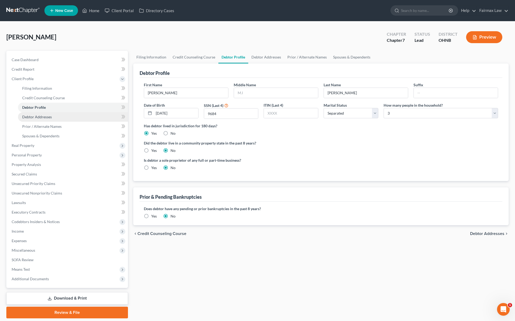
click at [48, 114] on span "Debtor Addresses" at bounding box center [37, 116] width 30 height 4
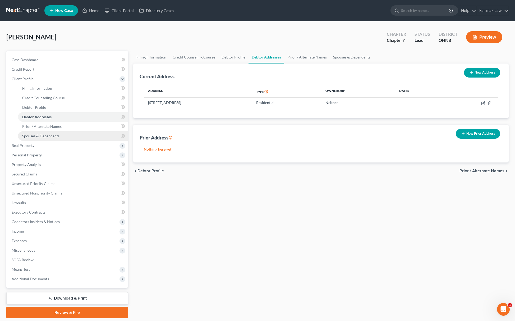
click at [48, 135] on span "Spouses & Dependents" at bounding box center [40, 135] width 37 height 4
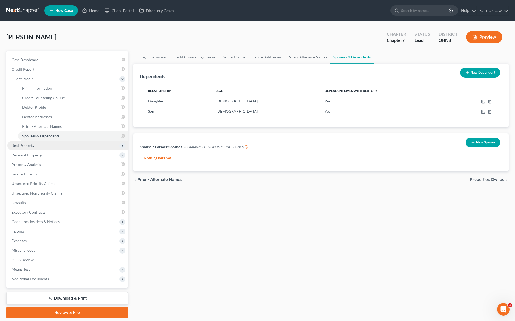
click at [47, 145] on span "Real Property" at bounding box center [67, 146] width 121 height 10
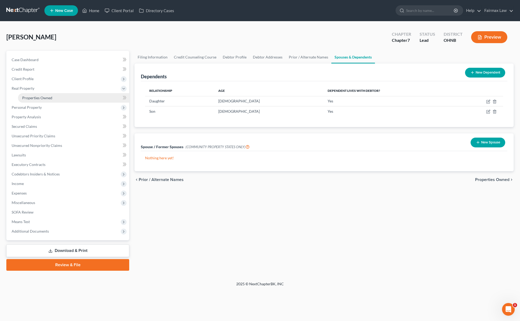
click at [57, 94] on link "Properties Owned" at bounding box center [73, 98] width 111 height 10
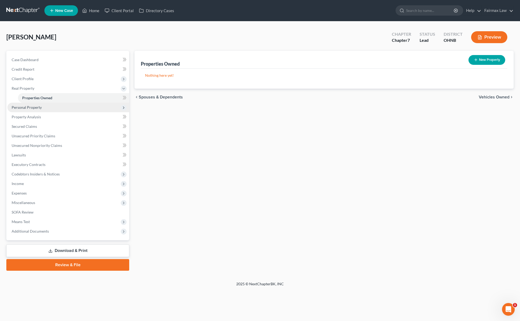
click at [40, 111] on span "Personal Property" at bounding box center [68, 108] width 122 height 10
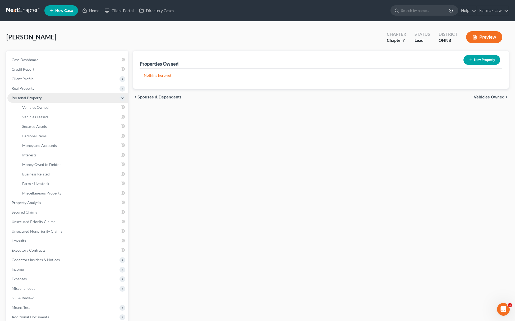
click at [53, 99] on span "Personal Property" at bounding box center [67, 98] width 121 height 10
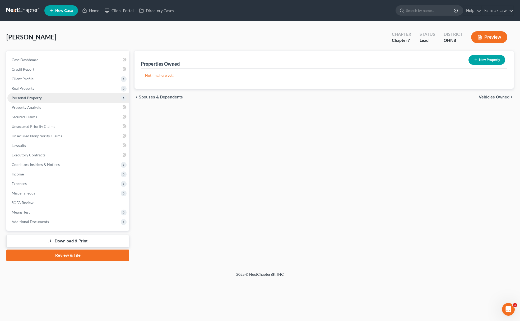
click at [58, 99] on span "Personal Property" at bounding box center [68, 98] width 122 height 10
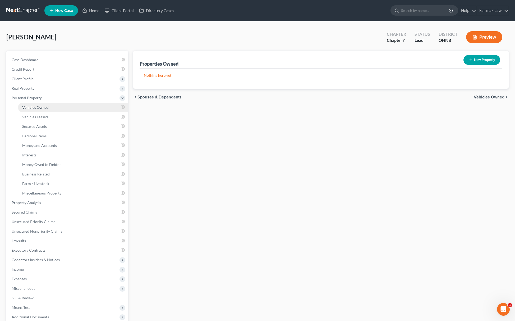
click at [58, 105] on link "Vehicles Owned" at bounding box center [73, 108] width 110 height 10
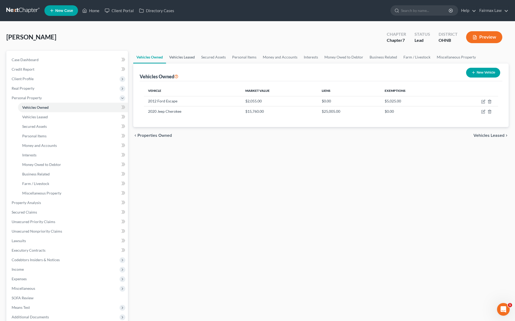
click at [185, 60] on link "Vehicles Leased" at bounding box center [182, 57] width 32 height 13
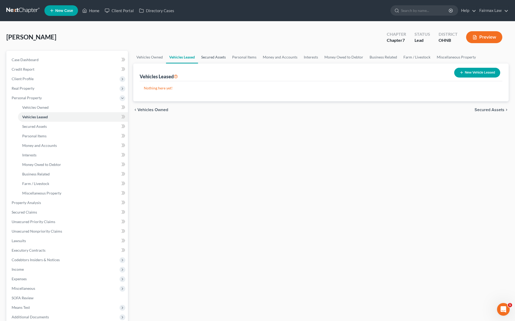
click at [217, 60] on link "Secured Assets" at bounding box center [213, 57] width 31 height 13
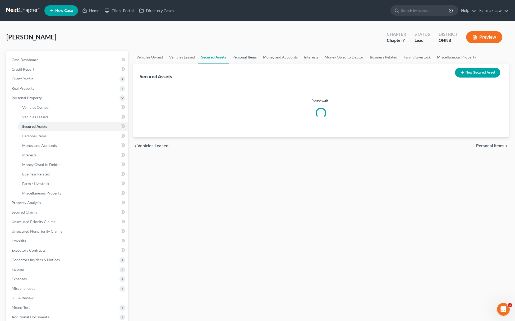
click at [248, 56] on link "Personal Items" at bounding box center [244, 57] width 31 height 13
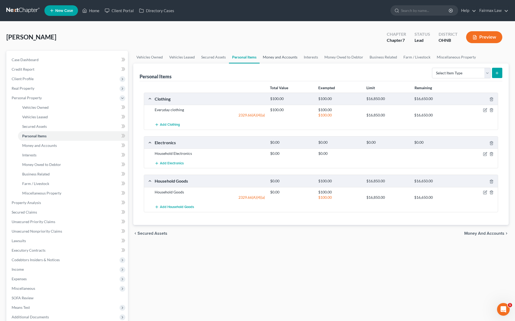
click at [283, 57] on link "Money and Accounts" at bounding box center [280, 57] width 41 height 13
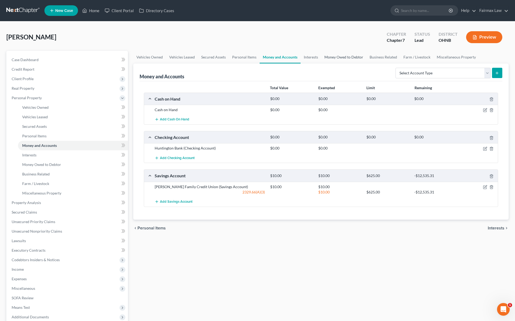
click at [342, 56] on link "Money Owed to Debtor" at bounding box center [343, 57] width 45 height 13
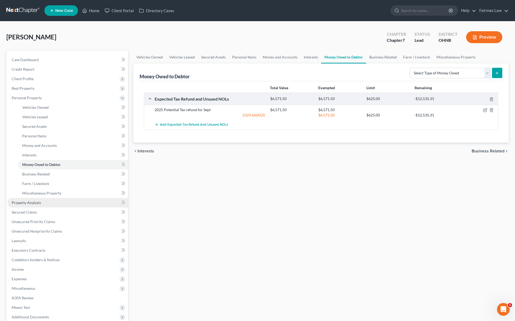
click at [38, 201] on span "Property Analysis" at bounding box center [26, 202] width 29 height 4
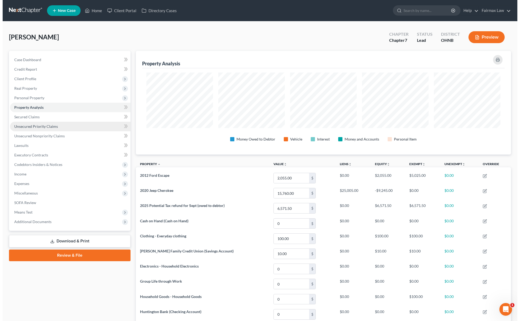
scroll to position [104, 375]
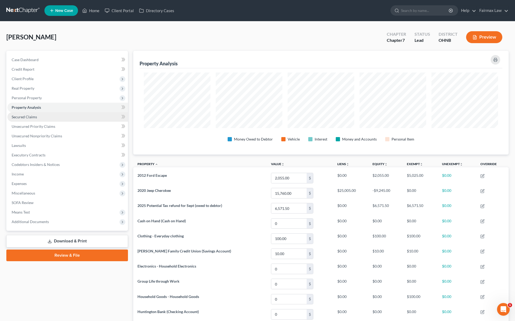
click at [42, 119] on link "Secured Claims" at bounding box center [67, 117] width 121 height 10
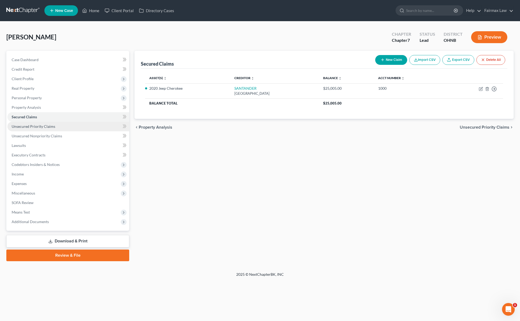
click at [40, 125] on span "Unsecured Priority Claims" at bounding box center [34, 126] width 44 height 4
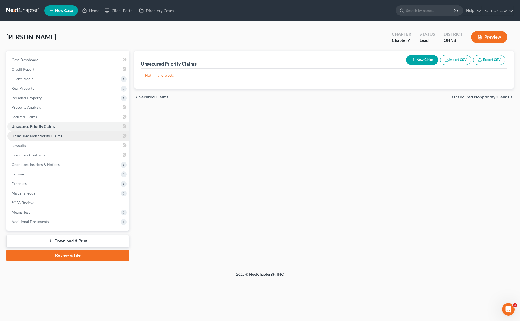
click at [44, 134] on span "Unsecured Nonpriority Claims" at bounding box center [37, 135] width 50 height 4
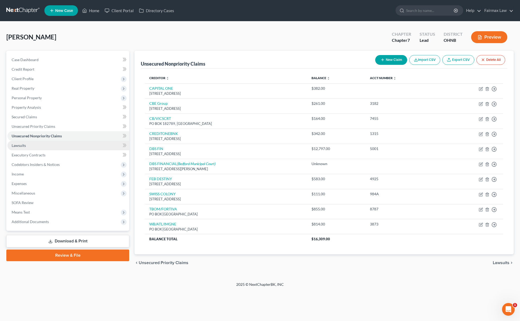
click at [31, 143] on link "Lawsuits" at bounding box center [68, 146] width 122 height 10
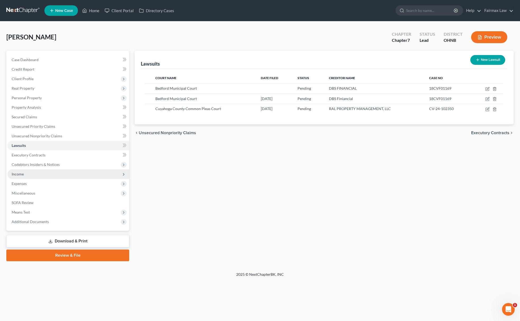
click at [28, 174] on span "Income" at bounding box center [68, 174] width 122 height 10
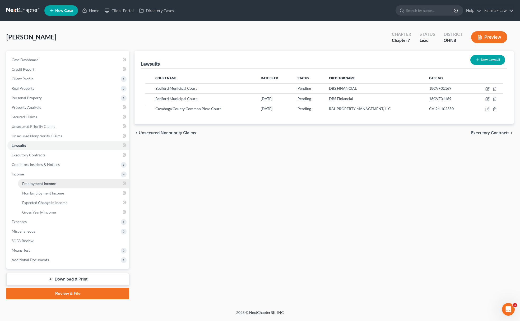
click at [31, 182] on span "Employment Income" at bounding box center [39, 183] width 34 height 4
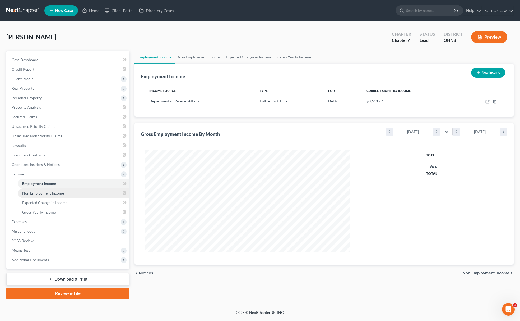
scroll to position [103, 215]
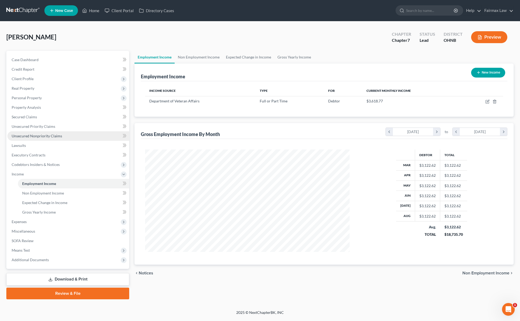
click at [52, 137] on link "Unsecured Nonpriority Claims" at bounding box center [68, 136] width 122 height 10
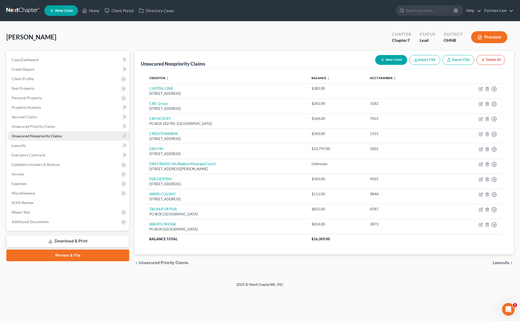
click at [32, 139] on link "Unsecured Nonpriority Claims" at bounding box center [68, 136] width 122 height 10
click at [32, 144] on link "Lawsuits" at bounding box center [68, 146] width 122 height 10
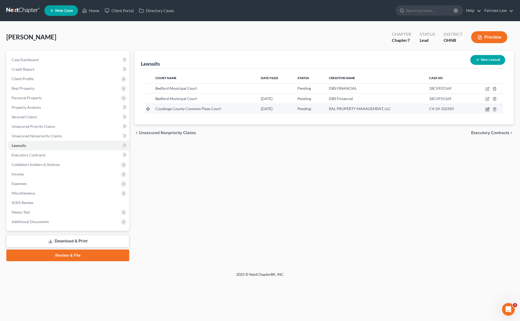
click at [487, 108] on icon "button" at bounding box center [488, 109] width 4 height 4
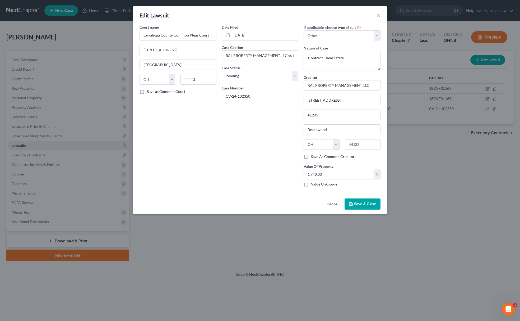
click at [363, 203] on span "Save & Close" at bounding box center [365, 203] width 22 height 4
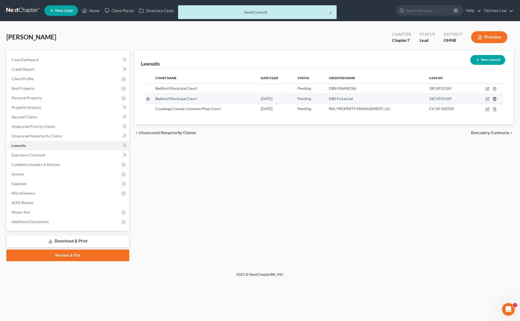
click at [493, 97] on icon "button" at bounding box center [495, 99] width 4 height 4
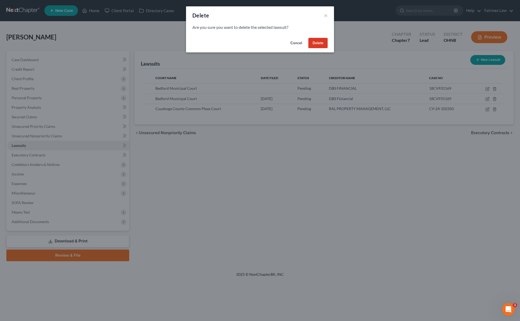
click at [320, 44] on button "Delete" at bounding box center [317, 43] width 19 height 11
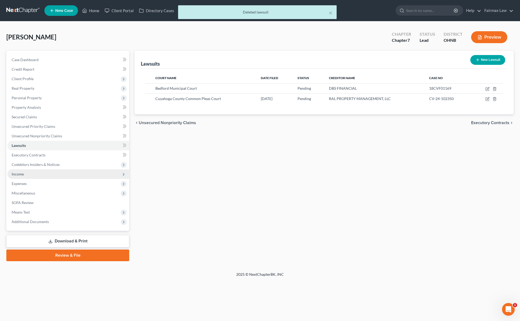
click at [31, 174] on span "Income" at bounding box center [68, 174] width 122 height 10
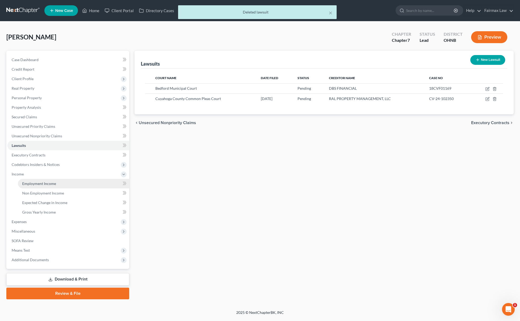
click at [37, 182] on span "Employment Income" at bounding box center [39, 183] width 34 height 4
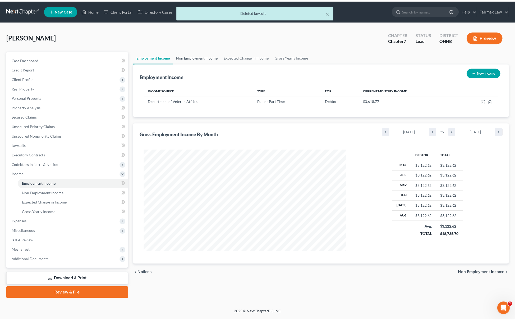
scroll to position [103, 215]
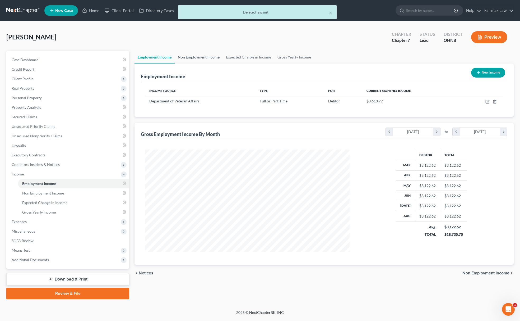
click at [205, 55] on link "Non Employment Income" at bounding box center [199, 57] width 48 height 13
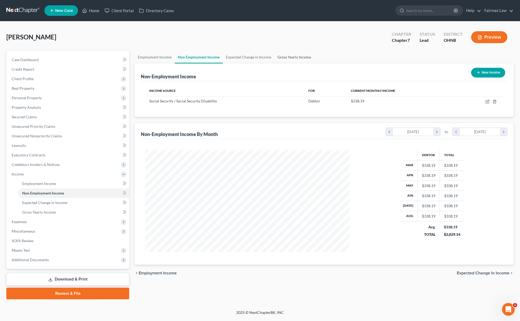
click at [297, 56] on link "Gross Yearly Income" at bounding box center [294, 57] width 40 height 13
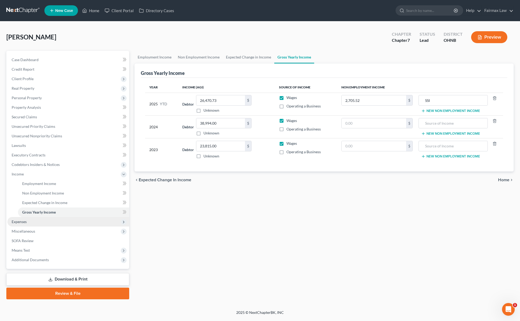
click at [41, 225] on span "Expenses" at bounding box center [68, 222] width 122 height 10
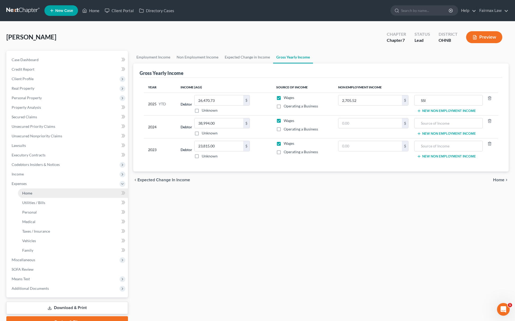
click at [37, 192] on link "Home" at bounding box center [73, 193] width 110 height 10
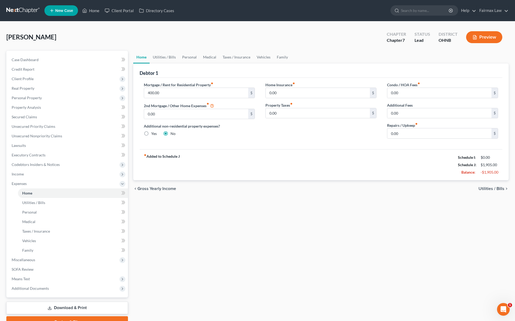
drag, startPoint x: 167, startPoint y: 63, endPoint x: 168, endPoint y: 61, distance: 3.2
click at [167, 63] on div "Debtor 1" at bounding box center [321, 70] width 363 height 14
click at [191, 56] on link "Personal" at bounding box center [189, 57] width 21 height 13
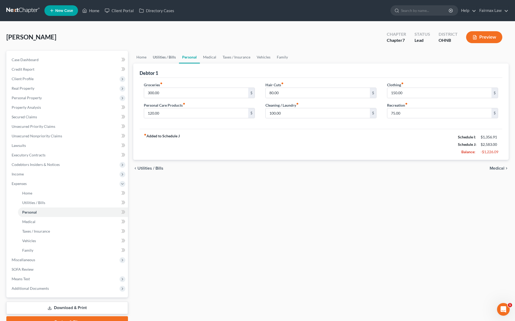
click at [160, 59] on link "Utilities / Bills" at bounding box center [164, 57] width 29 height 13
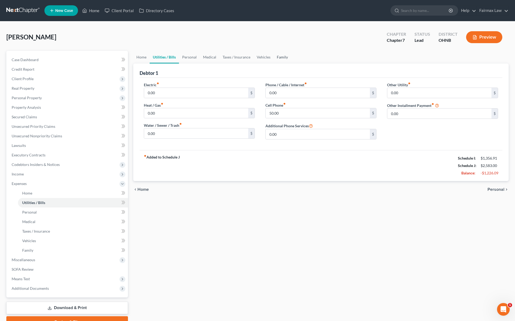
click at [281, 55] on link "Family" at bounding box center [282, 57] width 17 height 13
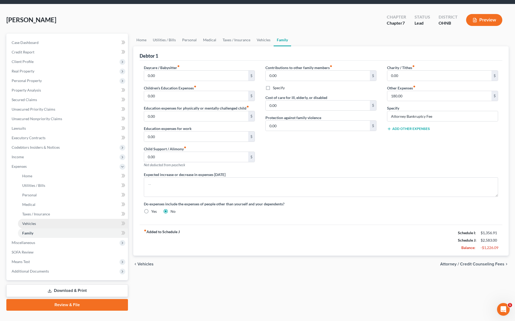
scroll to position [27, 0]
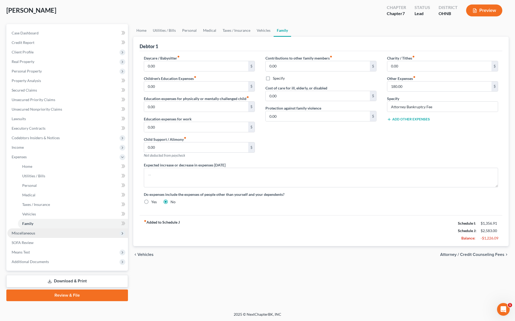
click at [51, 230] on span "Miscellaneous" at bounding box center [67, 233] width 121 height 10
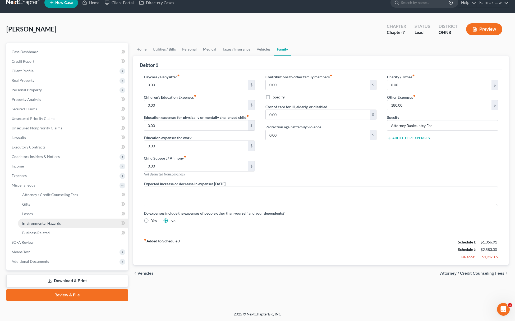
scroll to position [8, 0]
click at [64, 193] on span "Attorney / Credit Counseling Fees" at bounding box center [50, 194] width 56 height 4
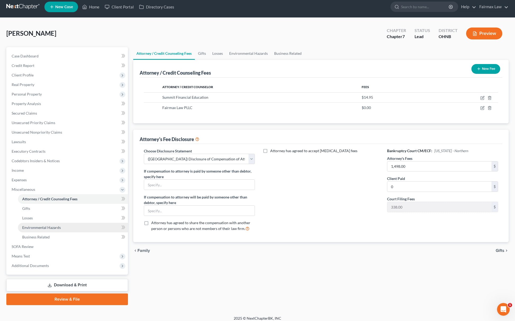
scroll to position [8, 0]
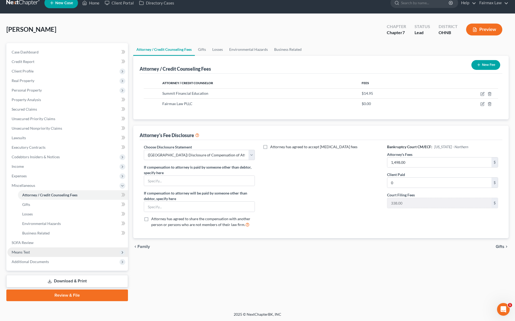
click at [47, 255] on span "Means Test" at bounding box center [67, 252] width 121 height 10
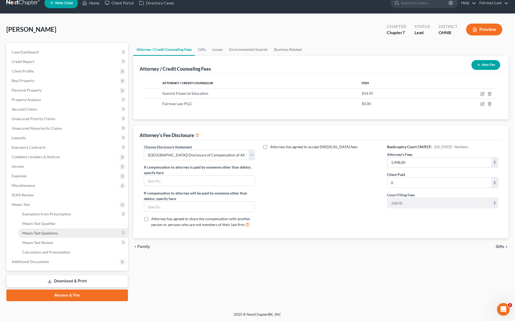
click at [49, 236] on link "Means Test Questions" at bounding box center [73, 233] width 110 height 10
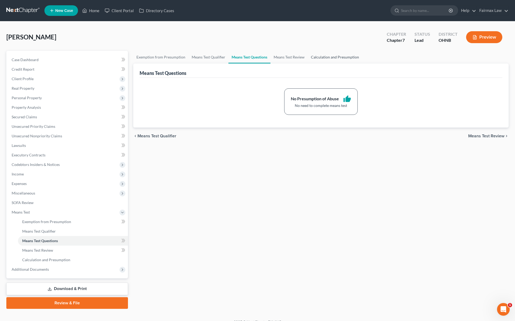
click at [337, 57] on link "Calculation and Presumption" at bounding box center [335, 57] width 54 height 13
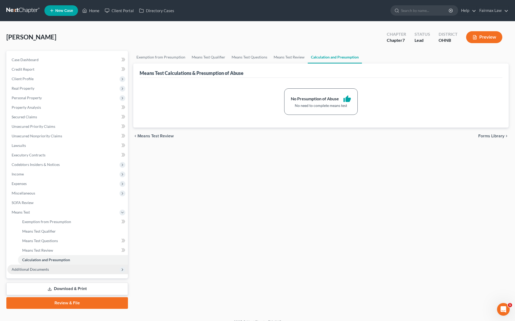
click at [43, 267] on span "Additional Documents" at bounding box center [30, 269] width 37 height 4
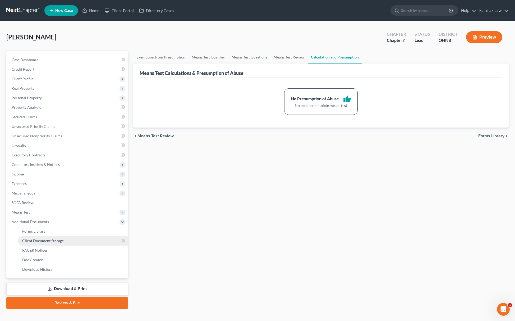
click at [75, 242] on link "Client Document Storage" at bounding box center [73, 241] width 110 height 10
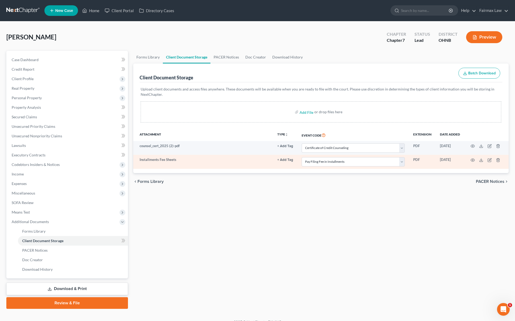
scroll to position [8, 0]
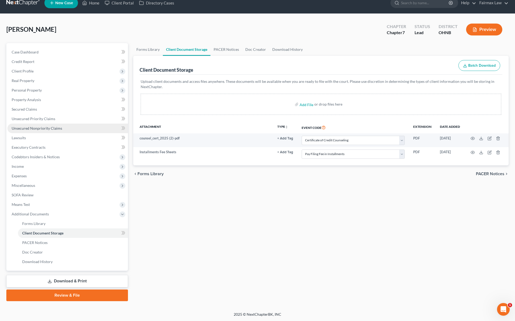
click at [74, 125] on link "Unsecured Nonpriority Claims" at bounding box center [67, 128] width 121 height 10
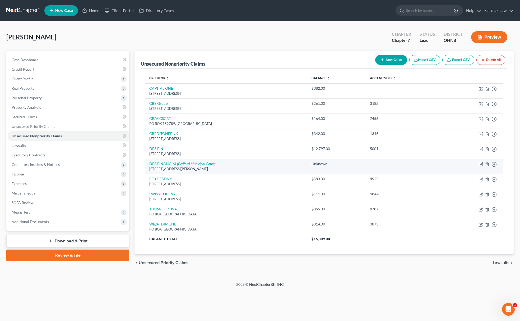
click at [479, 164] on icon "button" at bounding box center [480, 164] width 3 height 3
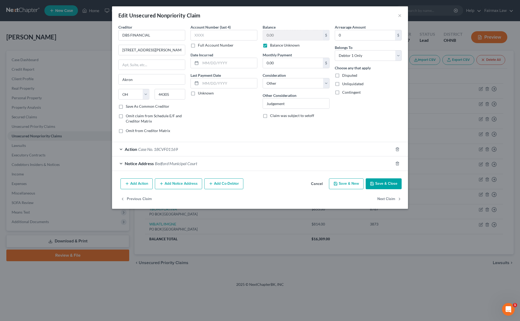
click at [273, 46] on label "Balance Unknown" at bounding box center [285, 45] width 30 height 5
click at [273, 46] on input "Balance Unknown" at bounding box center [273, 44] width 3 height 3
click at [270, 47] on label "Balance Unknown" at bounding box center [285, 45] width 30 height 5
click at [272, 46] on input "Balance Unknown" at bounding box center [273, 44] width 3 height 3
click at [270, 44] on label "Balance Unknown" at bounding box center [285, 45] width 30 height 5
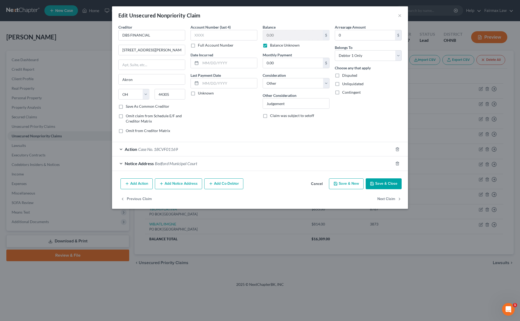
click at [272, 44] on input "Balance Unknown" at bounding box center [273, 44] width 3 height 3
click at [279, 32] on input "0.00" at bounding box center [293, 35] width 60 height 10
click at [293, 32] on input "0.00" at bounding box center [293, 35] width 60 height 10
paste input "12797"
click at [293, 36] on input "0.00" at bounding box center [293, 35] width 60 height 10
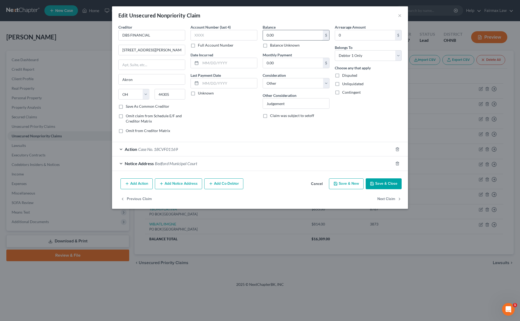
click at [293, 36] on input "0.00" at bounding box center [293, 35] width 60 height 10
click at [374, 186] on icon "button" at bounding box center [372, 183] width 4 height 4
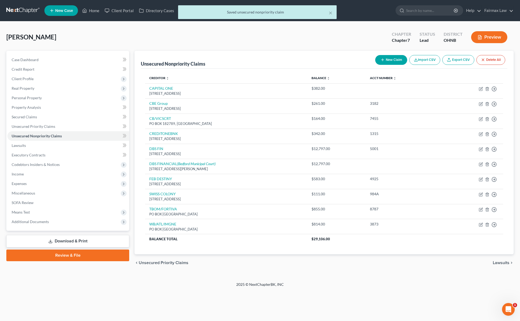
drag, startPoint x: 388, startPoint y: 64, endPoint x: 350, endPoint y: 62, distance: 37.6
click at [388, 64] on div "New Claim Import CSV Export CSV Delete All" at bounding box center [440, 60] width 134 height 14
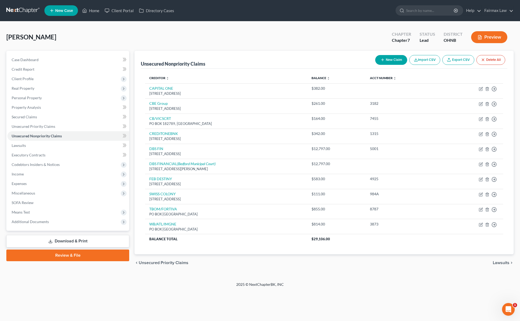
click at [383, 55] on button "New Claim" at bounding box center [391, 60] width 32 height 10
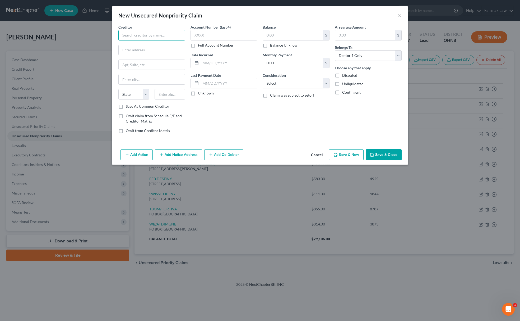
click at [147, 38] on input "text" at bounding box center [151, 35] width 67 height 11
click at [152, 48] on div "26420 Lakeland Blvd, Euclid, OH 44132" at bounding box center [150, 49] width 55 height 4
drag, startPoint x: 172, startPoint y: 34, endPoint x: 92, endPoint y: 30, distance: 80.0
click at [92, 30] on div "New Unsecured Nonpriority Claim × Creditor * Elgin Furniture 26420 Lakeland Blv…" at bounding box center [260, 160] width 520 height 321
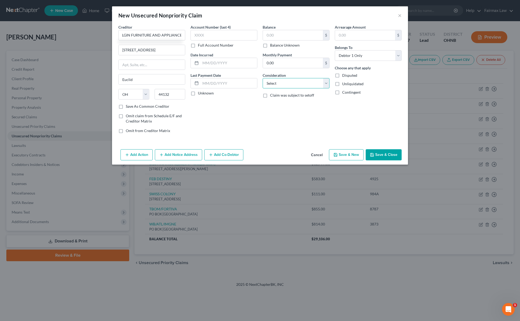
click at [295, 84] on select "Select Cable / Satellite Services Collection Agency Credit Card Debt Debt Couns…" at bounding box center [296, 83] width 67 height 11
click at [263, 78] on select "Select Cable / Satellite Services Collection Agency Credit Card Debt Debt Couns…" at bounding box center [296, 83] width 67 height 11
click at [303, 31] on input "text" at bounding box center [293, 35] width 60 height 10
paste input "999"
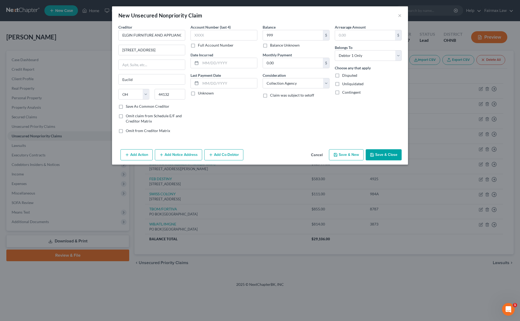
drag, startPoint x: 130, startPoint y: 152, endPoint x: 136, endPoint y: 163, distance: 11.9
click at [131, 153] on button "Add Action" at bounding box center [137, 154] width 32 height 11
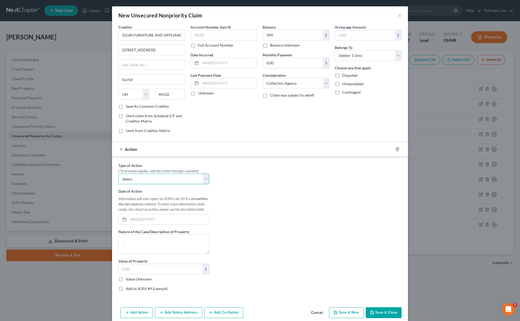
click at [142, 184] on select "Select Repossession Garnishment Foreclosure Personal Injury Attached, Seized, O…" at bounding box center [163, 178] width 91 height 11
click at [118, 174] on select "Select Repossession Garnishment Foreclosure Personal Injury Attached, Seized, O…" at bounding box center [163, 178] width 91 height 11
click at [126, 281] on label "Value Unknown" at bounding box center [139, 278] width 26 height 5
click at [128, 280] on input "Value Unknown" at bounding box center [129, 277] width 3 height 3
click at [126, 290] on label "Add to SOFA #9 (Lawsuit)" at bounding box center [147, 288] width 42 height 5
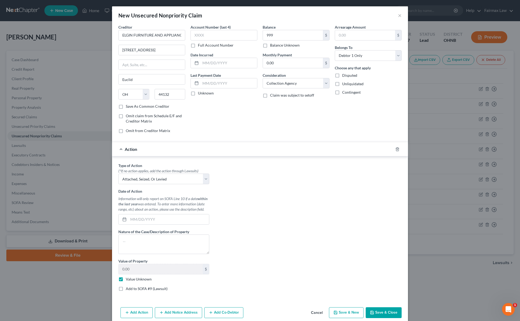
click at [128, 289] on input "Add to SOFA #9 (Lawsuit)" at bounding box center [129, 287] width 3 height 3
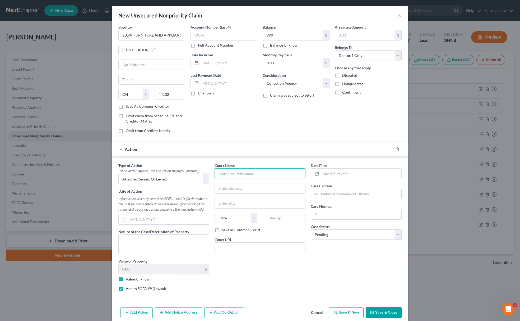
click at [252, 177] on input "text" at bounding box center [260, 173] width 91 height 11
click at [242, 184] on div "Cleveland Municipal Court" at bounding box center [246, 182] width 55 height 5
click at [183, 314] on button "Add Notice Address" at bounding box center [178, 312] width 47 height 11
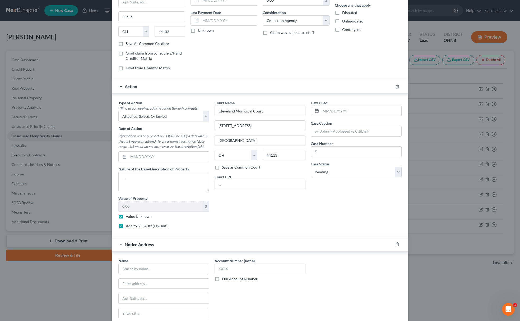
scroll to position [125, 0]
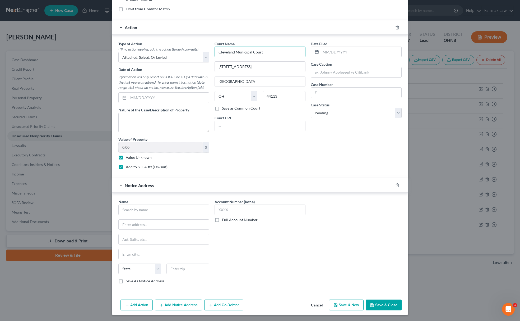
drag, startPoint x: 279, startPoint y: 48, endPoint x: 100, endPoint y: 153, distance: 207.4
click at [86, 39] on div "New Unsecured Nonpriority Claim × Creditor * ELGIN FURNITURE AND APPLIANCE 2642…" at bounding box center [260, 160] width 520 height 321
click at [135, 201] on div "Name *" at bounding box center [163, 207] width 91 height 16
click at [145, 212] on input "text" at bounding box center [163, 209] width 91 height 11
click at [147, 210] on input "text" at bounding box center [163, 209] width 91 height 11
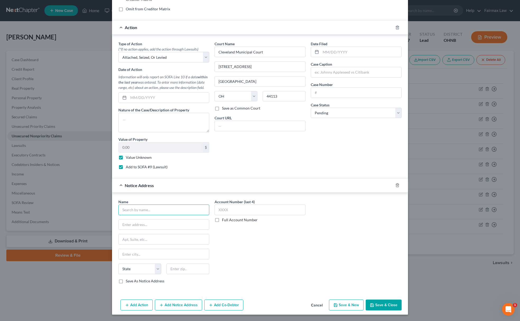
paste input "Cleveland Municipal Court"
drag, startPoint x: 255, startPoint y: 66, endPoint x: 119, endPoint y: 188, distance: 183.6
click at [129, 74] on div "Type of Action * (*If no action applies, add the action through Lawsuits) Selec…" at bounding box center [260, 107] width 289 height 132
drag, startPoint x: 137, startPoint y: 227, endPoint x: 161, endPoint y: 218, distance: 26.2
click at [137, 227] on input "text" at bounding box center [164, 224] width 90 height 10
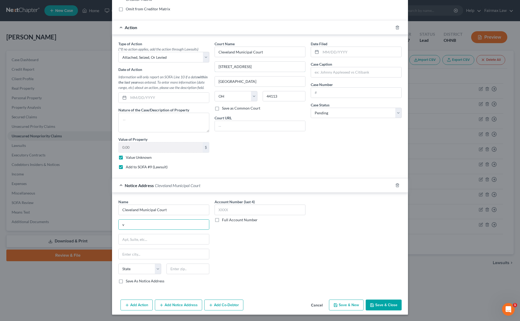
drag, startPoint x: 252, startPoint y: 67, endPoint x: 169, endPoint y: 132, distance: 105.9
click at [192, 74] on div "Type of Action * (*If no action applies, add the action through Lawsuits) Selec…" at bounding box center [260, 107] width 289 height 132
drag, startPoint x: 123, startPoint y: 226, endPoint x: 108, endPoint y: 234, distance: 17.5
click at [105, 237] on div "New Unsecured Nonpriority Claim × Creditor * ELGIN FURNITURE AND APPLIANCE 2642…" at bounding box center [260, 160] width 520 height 321
paste input "1200 Ontario St."
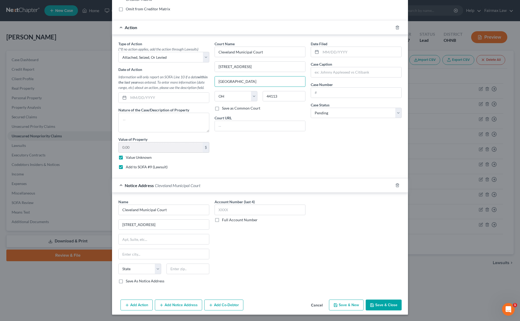
drag, startPoint x: 243, startPoint y: 80, endPoint x: 184, endPoint y: 150, distance: 91.8
click at [179, 97] on div "Type of Action * (*If no action applies, add the action through Lawsuits) Selec…" at bounding box center [260, 107] width 289 height 132
drag, startPoint x: 146, startPoint y: 248, endPoint x: 145, endPoint y: 252, distance: 4.0
click at [146, 249] on input "text" at bounding box center [164, 254] width 90 height 10
paste input "Cleveland"
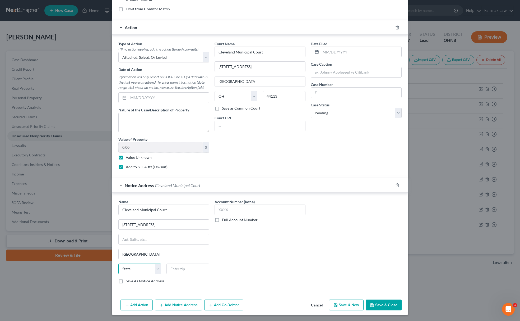
click at [135, 265] on select "State AL AK AR AZ CA CO CT DE DC FL GA GU HI ID IL IN IA KS KY LA ME MD MA MI M…" at bounding box center [139, 268] width 43 height 11
click at [118, 263] on select "State AL AK AR AZ CA CO CT DE DC FL GA GU HI ID IL IN IA KS KY LA ME MD MA MI M…" at bounding box center [139, 268] width 43 height 11
drag, startPoint x: 283, startPoint y: 92, endPoint x: 199, endPoint y: 199, distance: 136.5
click at [217, 99] on div "State AL AK AR AZ CA CO CT DE DC FL GA GU HI ID IL IN IA KS KY LA ME MD MA MI M…" at bounding box center [260, 98] width 96 height 15
click at [176, 266] on input "text" at bounding box center [188, 268] width 43 height 11
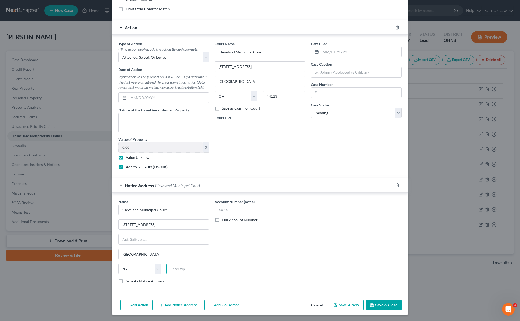
paste input "44113"
click at [137, 270] on select "State AL AK AR AZ CA CO CT DE DC FL GA GU HI ID IL IN IA KS KY LA ME MD MA MI M…" at bounding box center [139, 268] width 43 height 11
click at [118, 263] on select "State AL AK AR AZ CA CO CT DE DC FL GA GU HI ID IL IN IA KS KY LA ME MD MA MI M…" at bounding box center [139, 268] width 43 height 11
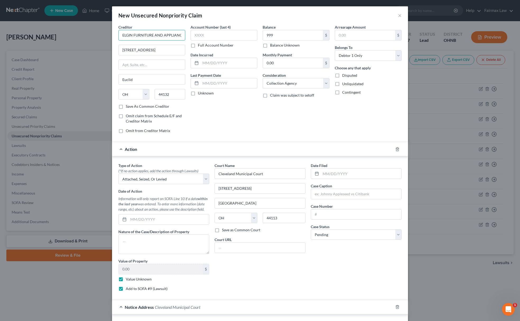
click at [123, 37] on input "ELGIN FURNITURE AND APPLIANCE" at bounding box center [151, 35] width 67 height 11
drag, startPoint x: 119, startPoint y: 36, endPoint x: 238, endPoint y: 83, distance: 127.2
click at [207, 31] on div "Creditor * ELGIN FURNITURE AND APPLIANCE 26420 Lakeland Blvd Euclid State AL AK…" at bounding box center [260, 80] width 289 height 113
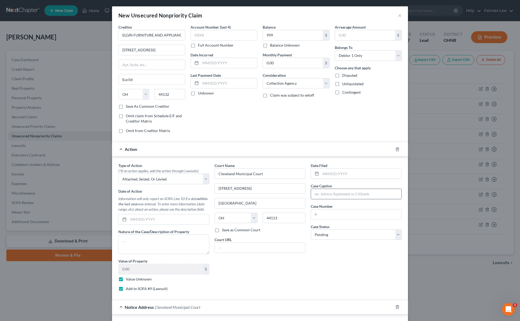
click at [317, 194] on input "text" at bounding box center [356, 194] width 90 height 10
paste input "ELGIN FURNITURE AND APPLIANCE"
click at [390, 215] on input "text" at bounding box center [356, 214] width 90 height 10
paste input "11CVI11645"
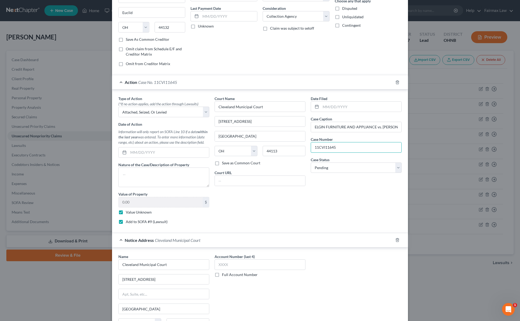
scroll to position [125, 0]
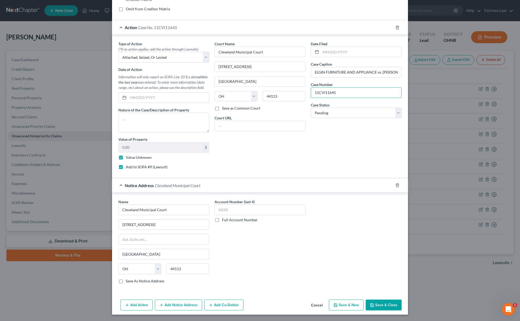
click at [381, 307] on button "Save & Close" at bounding box center [384, 304] width 36 height 11
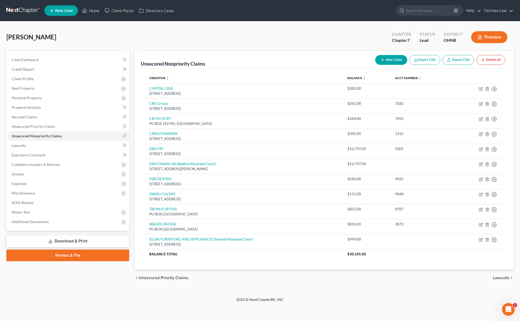
click at [386, 59] on button "New Claim" at bounding box center [391, 60] width 32 height 10
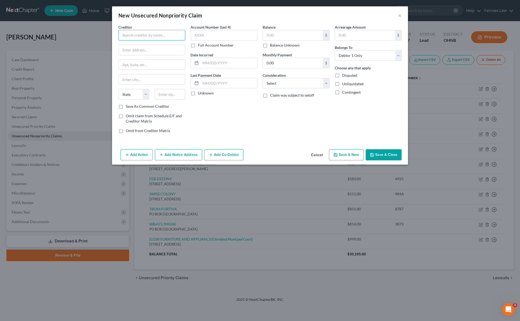
click at [164, 35] on input "text" at bounding box center [151, 35] width 67 height 11
click at [275, 85] on select "Select Cable / Satellite Services Collection Agency Credit Card Debt Debt Couns…" at bounding box center [296, 83] width 67 height 11
click at [263, 78] on select "Select Cable / Satellite Services Collection Agency Credit Card Debt Debt Couns…" at bounding box center [296, 83] width 67 height 11
drag, startPoint x: 155, startPoint y: 31, endPoint x: 75, endPoint y: 16, distance: 81.7
click at [13, 30] on div "New Unsecured Nonpriority Claim × Creditor * DAVID MARKS State AL AK AR AZ CA C…" at bounding box center [260, 160] width 520 height 321
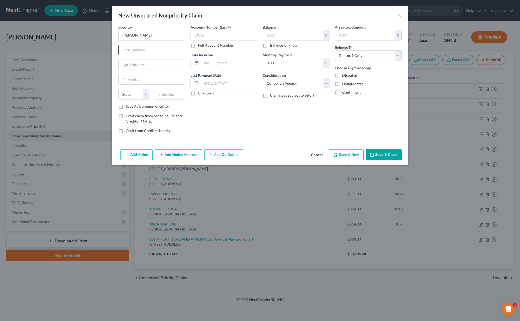
click at [147, 50] on input "text" at bounding box center [152, 50] width 66 height 10
paste input "5849 Lasater Dr, Canton, Ohio, 44718"
drag, startPoint x: 170, startPoint y: 48, endPoint x: 213, endPoint y: 42, distance: 42.7
click at [213, 42] on div "Creditor * DAVID MARKS 5849 Lasater Dr, Canton, Ohio, 44718 State AL AK AR AZ C…" at bounding box center [260, 80] width 289 height 113
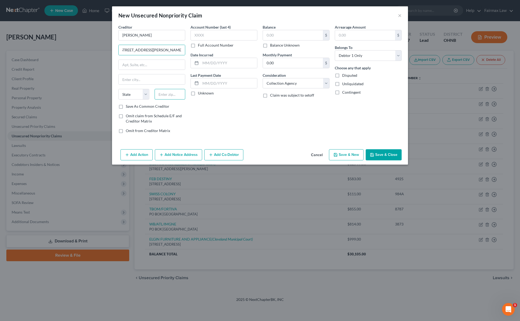
scroll to position [0, 0]
click at [177, 93] on input "text" at bounding box center [170, 94] width 31 height 11
paste input "44718"
click at [139, 95] on select "State AL AK AR AZ CA CO CT DE DC FL GA GU HI ID IL IN IA KS KY LA ME MD MA MI M…" at bounding box center [133, 94] width 31 height 11
click at [118, 89] on select "State AL AK AR AZ CA CO CT DE DC FL GA GU HI ID IL IN IA KS KY LA ME MD MA MI M…" at bounding box center [133, 94] width 31 height 11
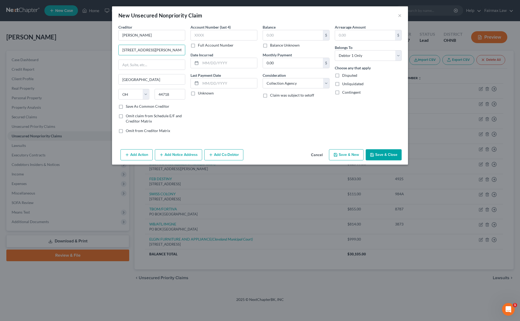
scroll to position [0, 2]
drag, startPoint x: 150, startPoint y: 48, endPoint x: 241, endPoint y: 48, distance: 91.7
click at [241, 48] on div "Creditor * DAVID MARKS 5849 Lasater Dr, Canton, Ohio, 44718 Canton State AL AK …" at bounding box center [260, 80] width 289 height 113
click at [307, 34] on input "text" at bounding box center [293, 35] width 60 height 10
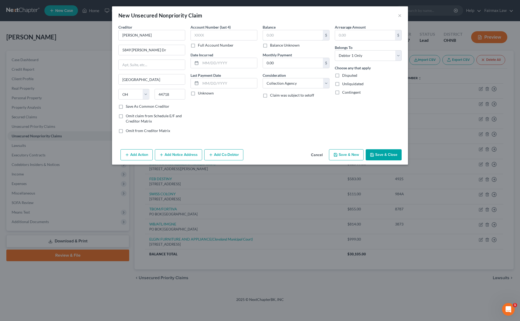
paste input "4375"
click at [131, 154] on button "Add Action" at bounding box center [137, 154] width 32 height 11
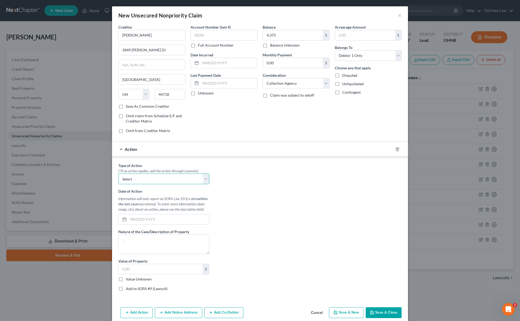
click at [139, 176] on select "Select Repossession Garnishment Foreclosure Personal Injury Attached, Seized, O…" at bounding box center [163, 178] width 91 height 11
click at [118, 174] on select "Select Repossession Garnishment Foreclosure Personal Injury Attached, Seized, O…" at bounding box center [163, 178] width 91 height 11
click at [126, 279] on label "Value Unknown" at bounding box center [139, 278] width 26 height 5
click at [128, 279] on input "Value Unknown" at bounding box center [129, 277] width 3 height 3
click at [126, 291] on label "Add to SOFA #9 (Lawsuit)" at bounding box center [147, 288] width 42 height 5
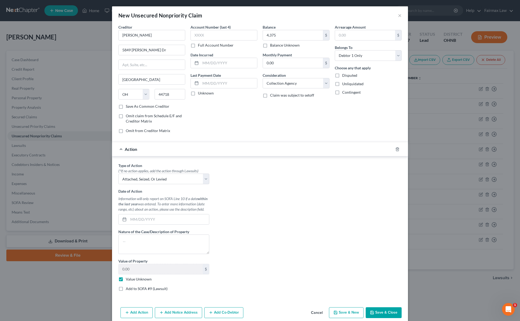
click at [128, 289] on input "Add to SOFA #9 (Lawsuit)" at bounding box center [129, 287] width 3 height 3
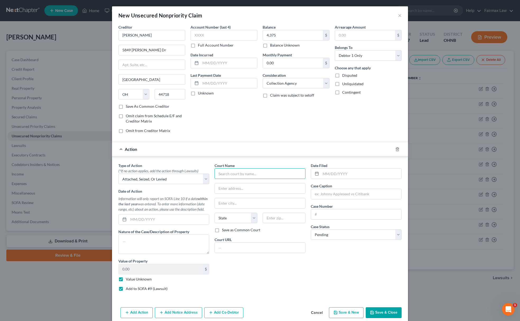
click at [284, 177] on input "text" at bounding box center [260, 173] width 91 height 11
click at [239, 180] on div "Cleveland Municipal Court" at bounding box center [246, 183] width 63 height 8
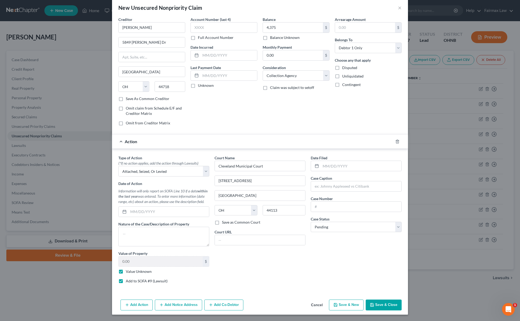
drag, startPoint x: 181, startPoint y: 305, endPoint x: 227, endPoint y: 284, distance: 50.4
click at [181, 305] on button "Add Notice Address" at bounding box center [178, 304] width 47 height 11
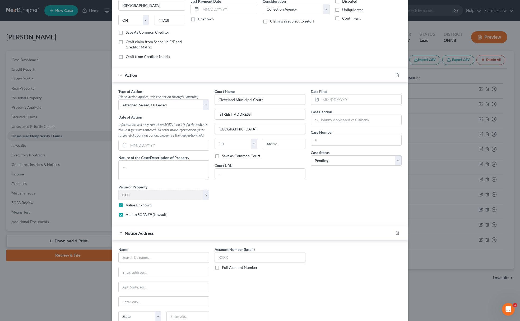
scroll to position [125, 0]
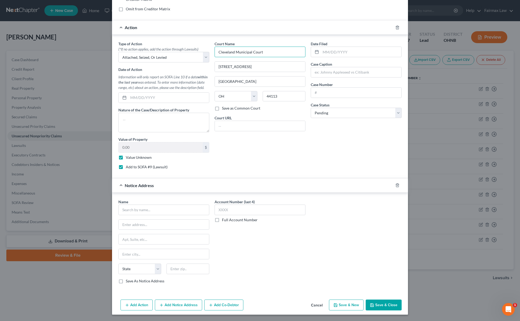
drag, startPoint x: 265, startPoint y: 50, endPoint x: 112, endPoint y: 175, distance: 197.3
click at [125, 60] on div "Type of Action * (*If no action applies, add the action through Lawsuits) Selec…" at bounding box center [260, 107] width 289 height 132
click at [141, 214] on input "text" at bounding box center [163, 209] width 91 height 11
paste input "Cleveland Municipal Court"
drag, startPoint x: 257, startPoint y: 67, endPoint x: 179, endPoint y: 220, distance: 171.4
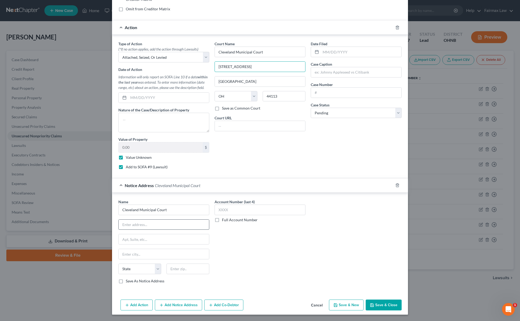
click at [173, 73] on div "Type of Action * (*If no action applies, add the action through Lawsuits) Selec…" at bounding box center [260, 107] width 289 height 132
click at [173, 224] on input "text" at bounding box center [164, 224] width 90 height 10
paste input "1200 Ontario St."
drag, startPoint x: 209, startPoint y: 72, endPoint x: 180, endPoint y: 142, distance: 75.3
click at [187, 72] on div "Type of Action * (*If no action applies, add the action through Lawsuits) Selec…" at bounding box center [260, 107] width 289 height 132
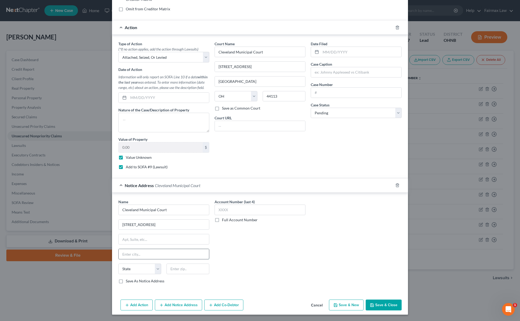
click at [170, 250] on input "text" at bounding box center [164, 254] width 90 height 10
paste input "Cleveland"
click at [154, 268] on select "State AL AK AR AZ CA CO CT DE DC FL GA GU HI ID IL IN IA KS KY LA ME MD MA MI M…" at bounding box center [139, 268] width 43 height 11
click at [118, 263] on select "State AL AK AR AZ CA CO CT DE DC FL GA GU HI ID IL IN IA KS KY LA ME MD MA MI M…" at bounding box center [139, 268] width 43 height 11
drag, startPoint x: 245, startPoint y: 107, endPoint x: 180, endPoint y: 169, distance: 90.5
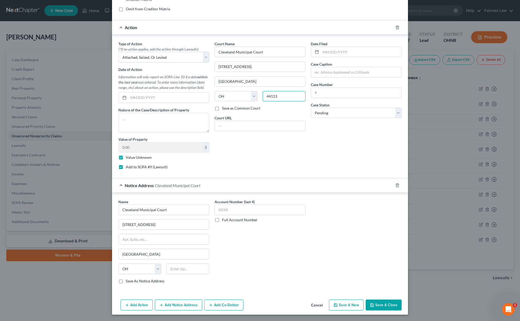
click at [244, 107] on div "Court Name * Cleveland Municipal Court 1200 Ontario St. Cleveland State AL AK A…" at bounding box center [260, 107] width 96 height 132
click at [193, 268] on input "text" at bounding box center [188, 268] width 43 height 11
paste input "44113"
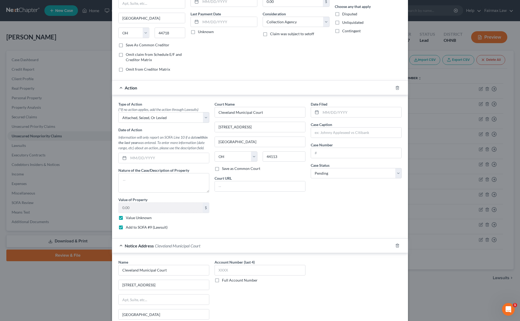
scroll to position [0, 0]
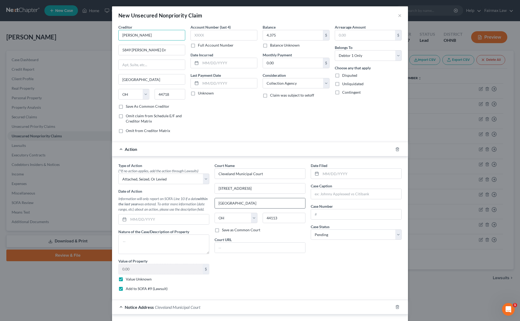
drag, startPoint x: 166, startPoint y: 36, endPoint x: 248, endPoint y: 200, distance: 183.6
click at [81, 47] on div "New Unsecured Nonpriority Claim × Creditor * DAVID MARKS 5849 Lasater Dr Canton…" at bounding box center [260, 160] width 520 height 321
click at [326, 195] on input "text" at bounding box center [356, 194] width 90 height 10
paste input "DAVID MARKS"
click at [359, 218] on input "text" at bounding box center [356, 214] width 90 height 10
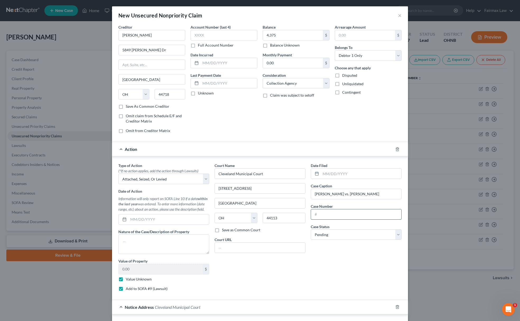
paste input "10CVG11229"
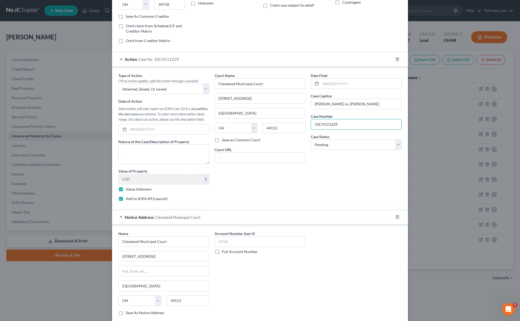
scroll to position [125, 0]
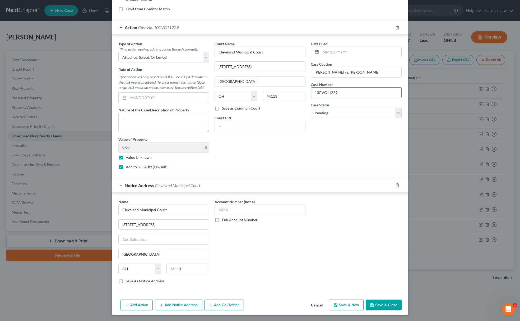
click at [347, 301] on button "Save & New" at bounding box center [346, 304] width 35 height 11
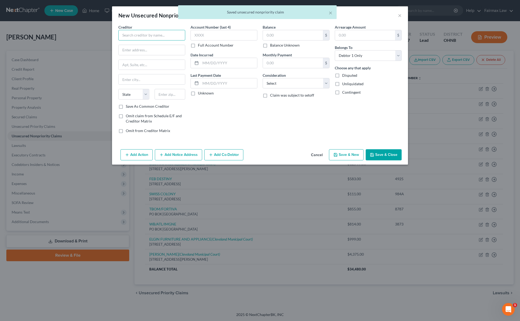
click at [159, 35] on input "text" at bounding box center [151, 35] width 67 height 11
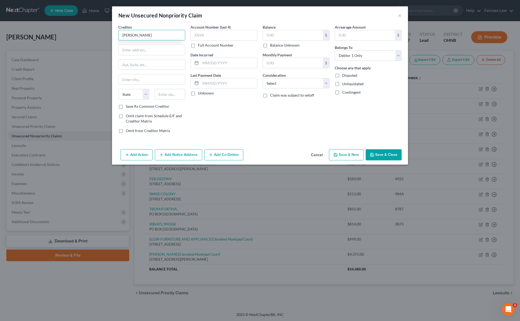
drag, startPoint x: 153, startPoint y: 34, endPoint x: 56, endPoint y: 29, distance: 97.4
click at [0, 34] on html "Home New Case Client Portal Directory Cases Fairmax Law paralegal2@fairmaxlaw.c…" at bounding box center [260, 160] width 520 height 321
click at [159, 49] on input "text" at bounding box center [152, 50] width 66 height 10
paste input "30249 Icon Rd, Maryville, Missouri 64468."
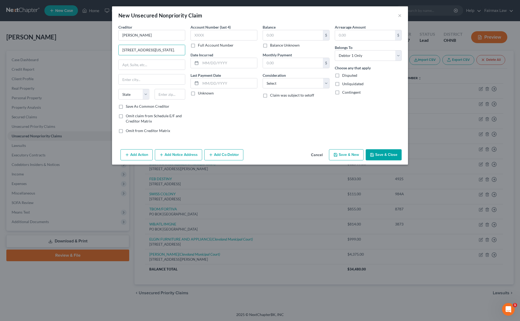
drag, startPoint x: 169, startPoint y: 49, endPoint x: 198, endPoint y: 48, distance: 29.1
click at [198, 48] on div "Creditor * HENRY MASTEN 30249 Icon Rd, Maryville, Missouri 64468. State AL AK A…" at bounding box center [260, 80] width 289 height 113
click at [174, 97] on input "text" at bounding box center [170, 94] width 31 height 11
paste input "64468."
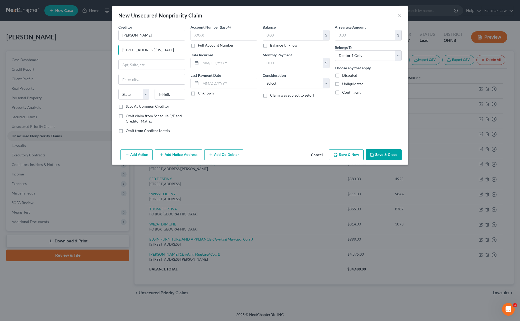
scroll to position [0, 10]
drag, startPoint x: 173, startPoint y: 47, endPoint x: 200, endPoint y: 48, distance: 27.2
click at [204, 48] on div "Creditor * HENRY MASTEN 30249 Icon Rd, Maryville, Missouri 64468. State AL AK A…" at bounding box center [260, 80] width 289 height 113
click at [168, 48] on input "30249 Icon Rd, Maryville, Missouri 64468." at bounding box center [152, 50] width 66 height 10
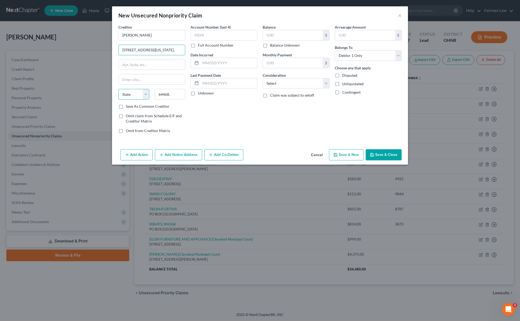
click at [138, 92] on select "State AL AK AR AZ CA CO CT DE DC FL GA GU HI ID IL IN IA KS KY LA ME MD MA MI M…" at bounding box center [133, 94] width 31 height 11
click at [118, 89] on select "State AL AK AR AZ CA CO CT DE DC FL GA GU HI ID IL IN IA KS KY LA ME MD MA MI M…" at bounding box center [133, 94] width 31 height 11
drag, startPoint x: 163, startPoint y: 50, endPoint x: 218, endPoint y: 43, distance: 55.7
click at [218, 43] on div "Creditor * HENRY MASTEN 30249 Icon Rd, Maryville, Missouri 64468. State AL AK A…" at bounding box center [260, 80] width 289 height 113
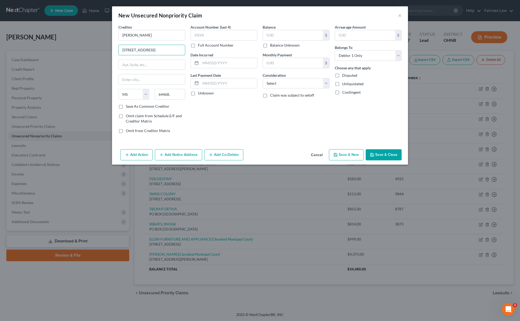
scroll to position [0, 0]
drag, startPoint x: 149, startPoint y: 48, endPoint x: 167, endPoint y: 47, distance: 17.2
click at [166, 47] on input "30249 Icon Rd, Maryville" at bounding box center [152, 50] width 66 height 10
click at [167, 47] on input "30249 Icon Rd, Maryville" at bounding box center [152, 50] width 66 height 10
drag, startPoint x: 148, startPoint y: 50, endPoint x: 175, endPoint y: 45, distance: 27.1
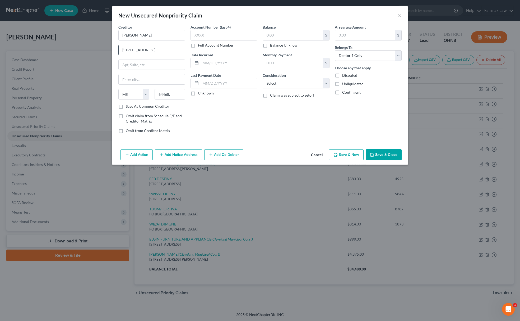
click at [175, 45] on input "30249 Icon Rd, Maryville" at bounding box center [152, 50] width 66 height 10
paste input "Maryville"
click at [153, 79] on input "text" at bounding box center [152, 79] width 66 height 10
drag, startPoint x: 147, startPoint y: 46, endPoint x: 200, endPoint y: 41, distance: 53.3
click at [200, 41] on div "Creditor * HENRY MASTEN 30249 Icon Rd, Maryville Maryville State AL AK AR AZ CA…" at bounding box center [260, 80] width 289 height 113
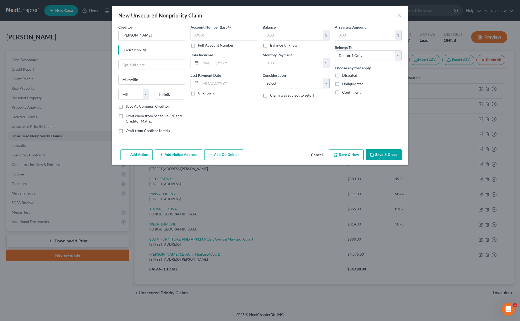
click at [300, 87] on select "Select Cable / Satellite Services Collection Agency Credit Card Debt Debt Couns…" at bounding box center [296, 83] width 67 height 11
click at [263, 78] on select "Select Cable / Satellite Services Collection Agency Credit Card Debt Debt Couns…" at bounding box center [296, 83] width 67 height 11
click at [317, 32] on input "text" at bounding box center [293, 35] width 60 height 10
paste input "3000"
click at [130, 151] on button "Add Action" at bounding box center [137, 154] width 32 height 11
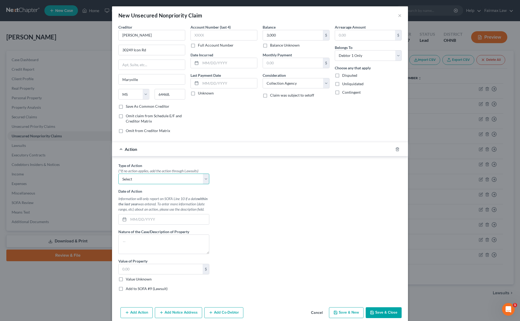
drag, startPoint x: 144, startPoint y: 177, endPoint x: 147, endPoint y: 185, distance: 8.8
click at [144, 177] on select "Select Repossession Garnishment Foreclosure Personal Injury Attached, Seized, O…" at bounding box center [163, 178] width 91 height 11
click at [118, 174] on select "Select Repossession Garnishment Foreclosure Personal Injury Attached, Seized, O…" at bounding box center [163, 178] width 91 height 11
click at [126, 279] on label "Value Unknown" at bounding box center [139, 278] width 26 height 5
click at [128, 279] on input "Value Unknown" at bounding box center [129, 277] width 3 height 3
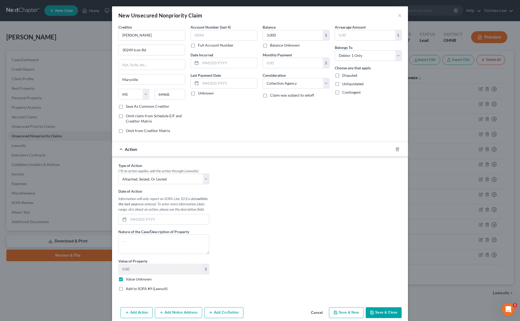
click at [126, 291] on label "Add to SOFA #9 (Lawsuit)" at bounding box center [147, 288] width 42 height 5
click at [128, 289] on input "Add to SOFA #9 (Lawsuit)" at bounding box center [129, 287] width 3 height 3
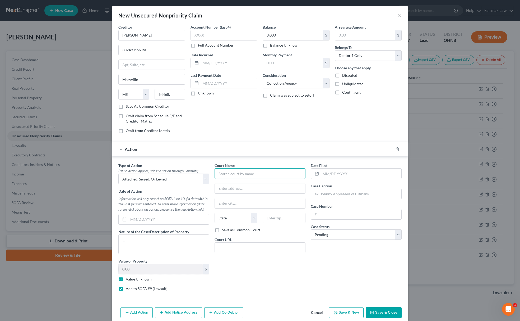
click at [255, 173] on input "text" at bounding box center [260, 173] width 91 height 11
drag, startPoint x: 234, startPoint y: 183, endPoint x: 227, endPoint y: 222, distance: 39.9
click at [234, 182] on div "Cleveland Municipal Court" at bounding box center [246, 182] width 55 height 5
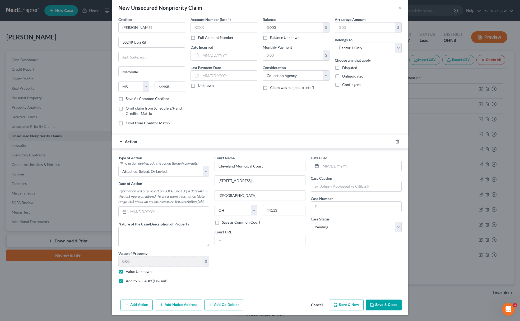
click at [178, 303] on button "Add Notice Address" at bounding box center [178, 304] width 47 height 11
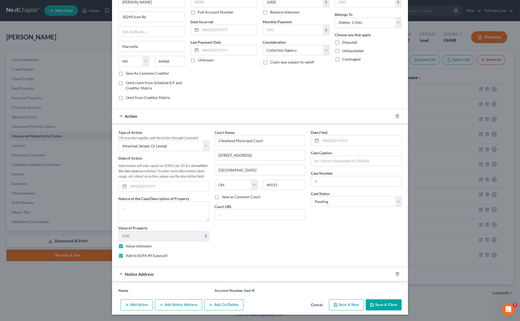
scroll to position [125, 0]
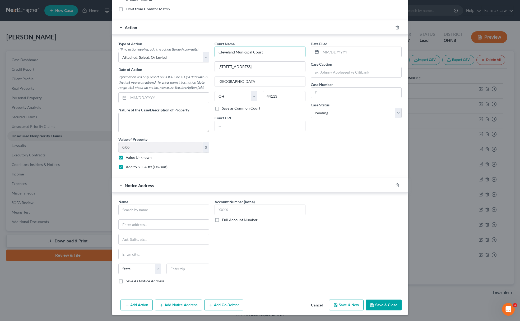
drag, startPoint x: 269, startPoint y: 45, endPoint x: 141, endPoint y: 165, distance: 175.4
click at [156, 54] on div "Type of Action * (*If no action applies, add the action through Lawsuits) Selec…" at bounding box center [260, 107] width 289 height 132
click at [147, 199] on div "Name *" at bounding box center [163, 207] width 91 height 16
click at [143, 210] on input "text" at bounding box center [163, 209] width 91 height 11
paste input "Cleveland Municipal Court"
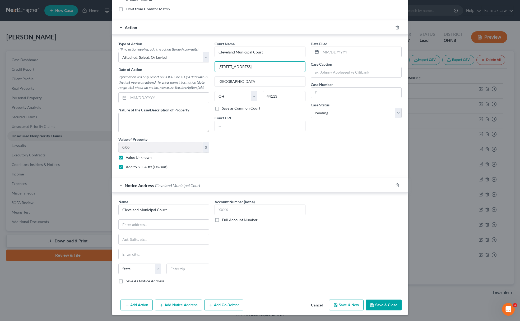
drag, startPoint x: 270, startPoint y: 61, endPoint x: 171, endPoint y: 168, distance: 146.3
click at [158, 69] on div "Type of Action * (*If no action applies, add the action through Lawsuits) Selec…" at bounding box center [260, 107] width 289 height 132
drag, startPoint x: 176, startPoint y: 223, endPoint x: 183, endPoint y: 218, distance: 8.9
click at [176, 223] on input "text" at bounding box center [164, 224] width 90 height 10
paste input "1200 Ontario St."
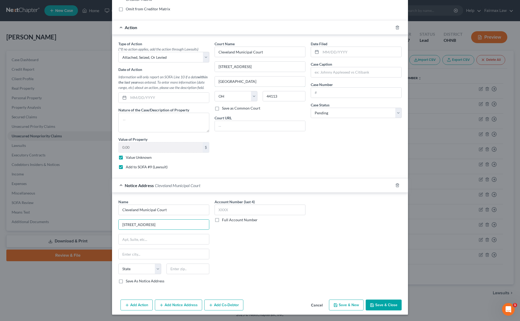
click at [143, 78] on div "Type of Action * (*If no action applies, add the action through Lawsuits) Selec…" at bounding box center [260, 107] width 289 height 132
drag, startPoint x: 147, startPoint y: 252, endPoint x: 140, endPoint y: 265, distance: 14.2
click at [147, 252] on input "text" at bounding box center [164, 254] width 90 height 10
paste input "Cleveland"
click at [140, 265] on select "State AL AK AR AZ CA CO CT DE DC FL GA GU HI ID IL IN IA KS KY LA ME MD MA MI M…" at bounding box center [139, 268] width 43 height 11
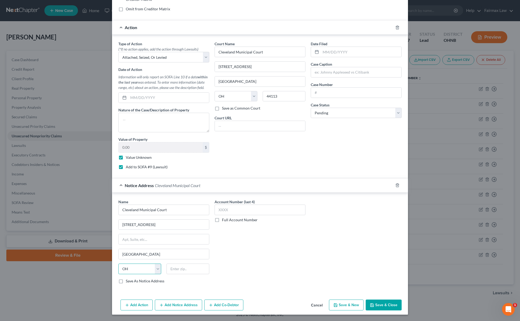
click at [118, 263] on select "State AL AK AR AZ CA CO CT DE DC FL GA GU HI ID IL IN IA KS KY LA ME MD MA MI M…" at bounding box center [139, 268] width 43 height 11
drag, startPoint x: 285, startPoint y: 93, endPoint x: 165, endPoint y: 224, distance: 177.4
click at [212, 99] on div "State AL AK AR AZ CA CO CT DE DC FL GA GU HI ID IL IN IA KS KY LA ME MD MA MI M…" at bounding box center [260, 98] width 96 height 15
click at [185, 264] on input "text" at bounding box center [188, 268] width 43 height 11
paste input "44113"
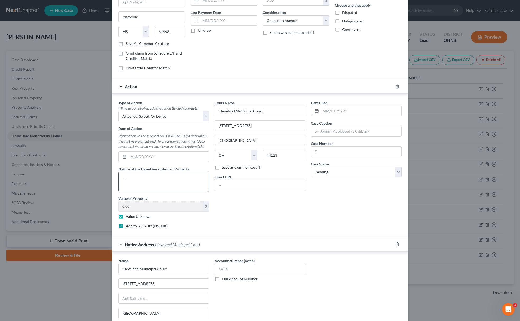
scroll to position [0, 0]
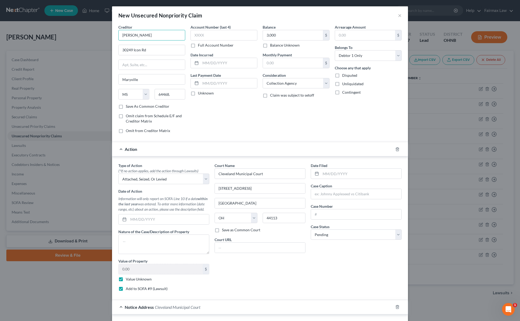
drag, startPoint x: 152, startPoint y: 34, endPoint x: 165, endPoint y: 154, distance: 120.2
click at [44, 36] on div "New Unsecured Nonpriority Claim × Creditor * HENRY MASTEN 30249 Icon Rd Maryvil…" at bounding box center [260, 160] width 520 height 321
click at [324, 199] on input "text" at bounding box center [356, 194] width 90 height 10
paste input "HENRY MASTEN"
click at [360, 214] on input "text" at bounding box center [356, 214] width 90 height 10
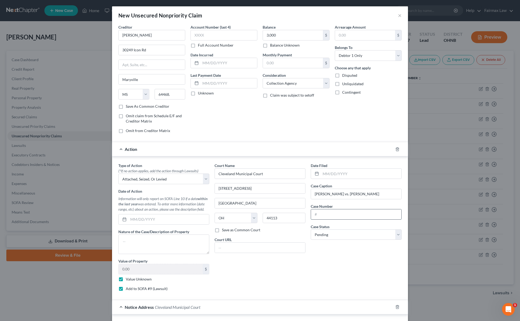
paste input "04CVI17219"
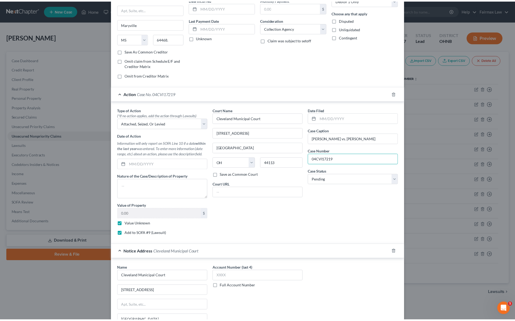
scroll to position [125, 0]
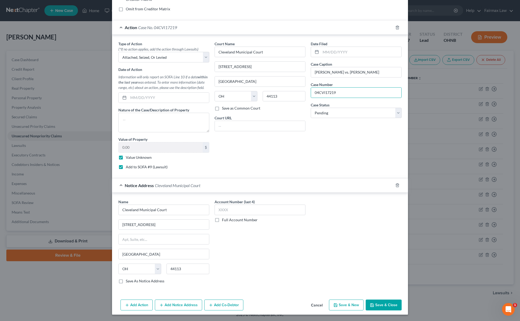
click at [379, 307] on button "Save & Close" at bounding box center [384, 304] width 36 height 11
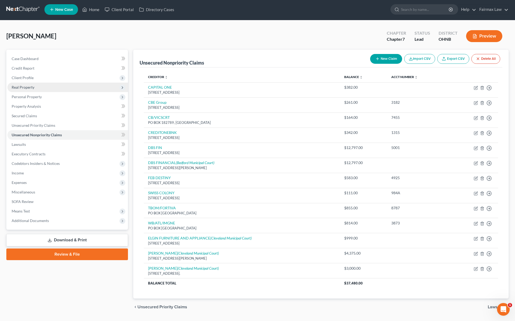
scroll to position [0, 0]
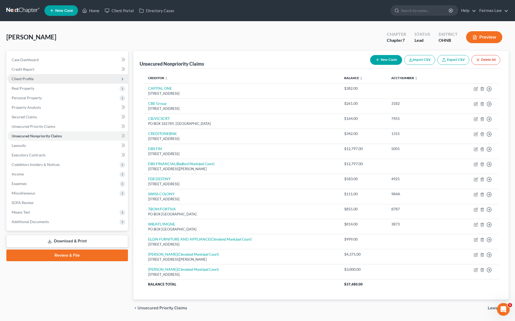
click at [45, 74] on span "Client Profile" at bounding box center [67, 79] width 121 height 10
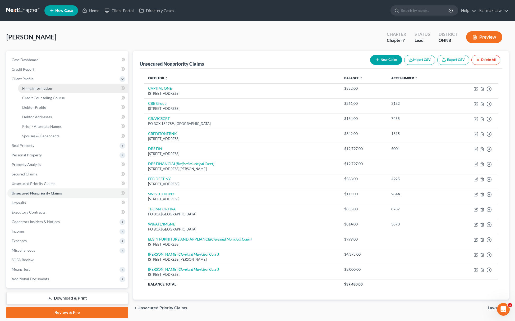
click at [45, 89] on span "Filing Information" at bounding box center [37, 88] width 30 height 4
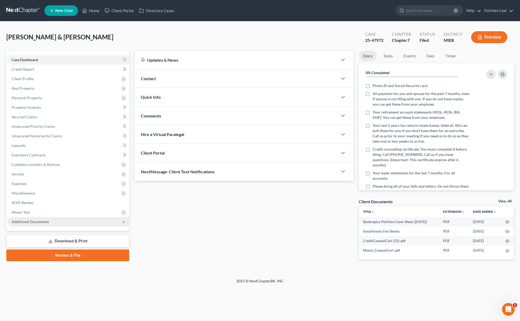
click at [25, 221] on span "Additional Documents" at bounding box center [30, 221] width 37 height 4
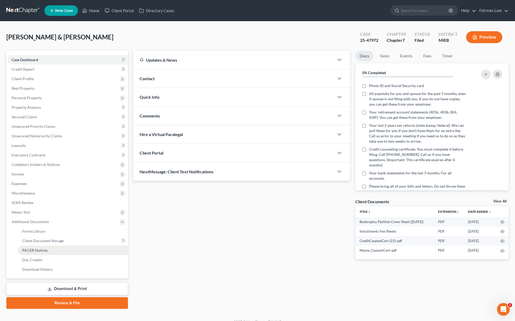
click at [50, 248] on link "PACER Notices" at bounding box center [73, 250] width 110 height 10
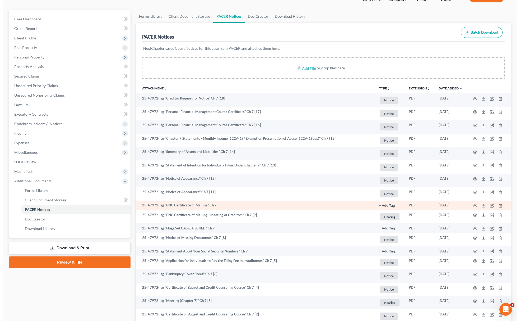
scroll to position [97, 0]
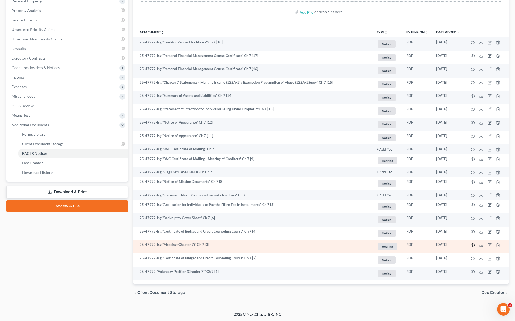
click at [471, 246] on icon "button" at bounding box center [473, 245] width 4 height 4
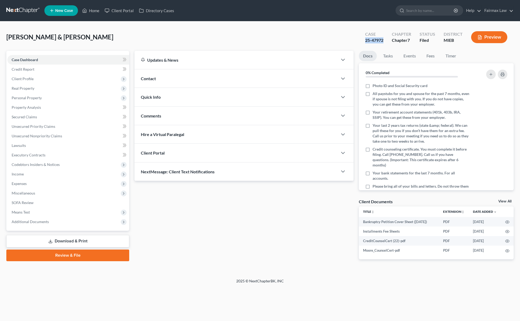
drag, startPoint x: 363, startPoint y: 44, endPoint x: 385, endPoint y: 43, distance: 22.8
click at [385, 43] on div "Case 25-47972" at bounding box center [374, 38] width 27 height 16
copy div "25-47972"
click at [199, 213] on div "Updates & News × [US_STATE] Eastern District Notes Take a look at NextChapter's…" at bounding box center [244, 159] width 224 height 217
click at [53, 223] on span "Additional Documents" at bounding box center [68, 222] width 122 height 10
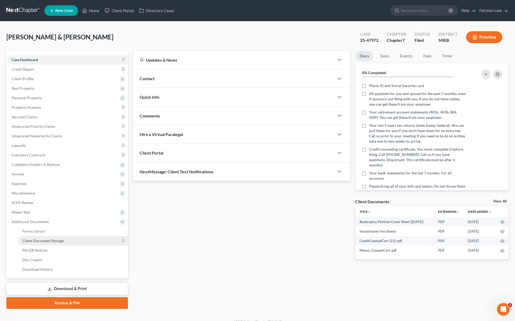
click at [51, 241] on span "Client Document Storage" at bounding box center [43, 240] width 42 height 4
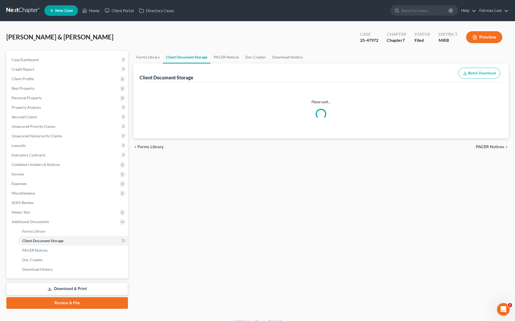
select select "7"
select select "32"
select select "6"
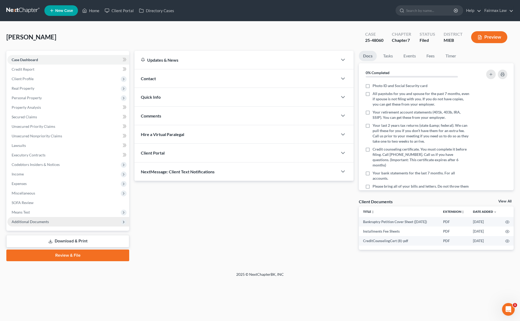
click at [40, 220] on span "Additional Documents" at bounding box center [30, 221] width 37 height 4
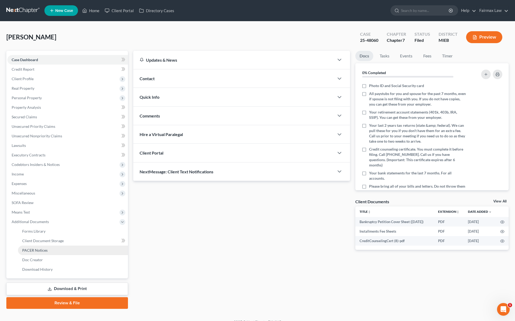
click at [43, 248] on span "PACER Notices" at bounding box center [34, 250] width 25 height 4
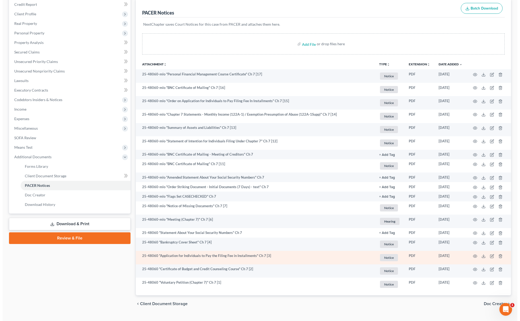
scroll to position [76, 0]
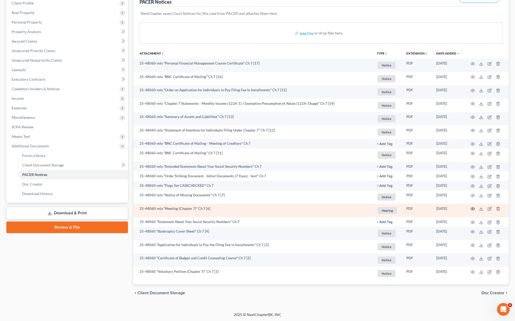
click at [472, 209] on icon "button" at bounding box center [473, 208] width 4 height 3
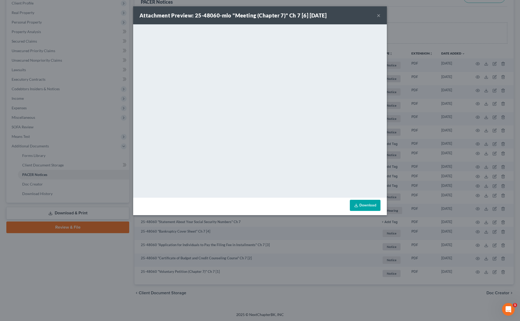
click at [403, 109] on div "Attachment Preview: 25-48060-mlo "Meeting (Chapter 7)" Ch 7 [6] [DATE] × <objec…" at bounding box center [260, 160] width 520 height 321
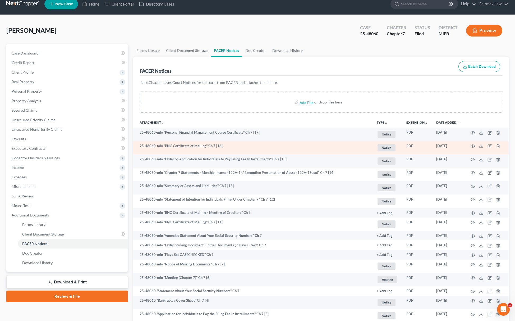
scroll to position [0, 0]
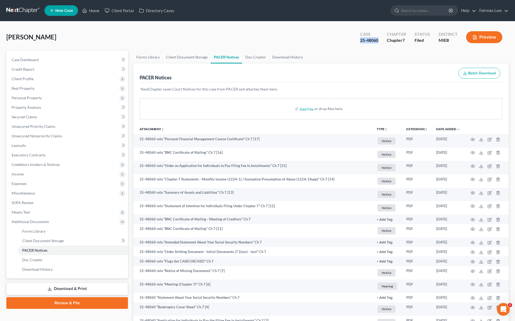
drag, startPoint x: 360, startPoint y: 41, endPoint x: 381, endPoint y: 43, distance: 21.2
click at [381, 43] on div "Case 25-48060" at bounding box center [369, 38] width 27 height 16
copy div "25-48060"
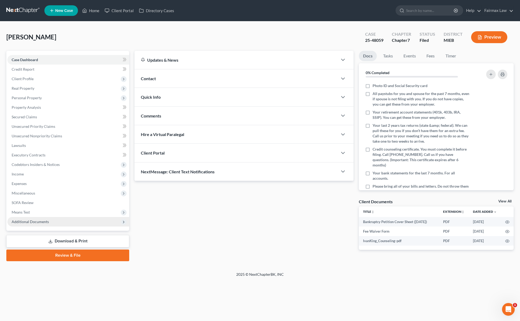
click at [52, 220] on span "Additional Documents" at bounding box center [68, 222] width 122 height 10
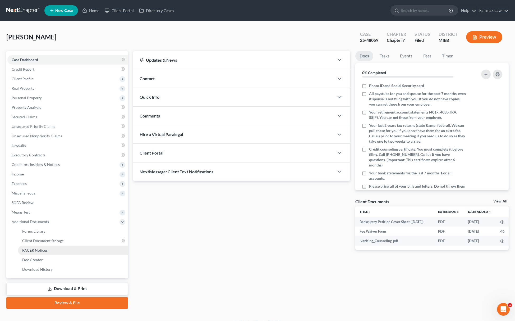
click at [43, 248] on span "PACER Notices" at bounding box center [34, 250] width 25 height 4
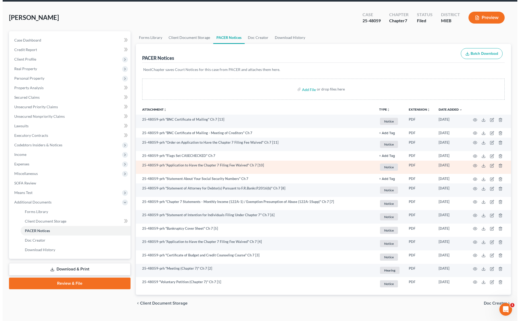
scroll to position [30, 0]
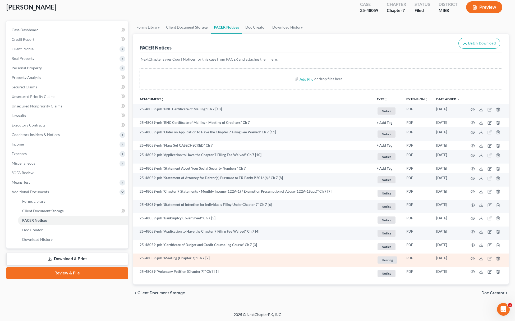
click at [469, 256] on td at bounding box center [486, 259] width 44 height 13
click at [473, 259] on icon "button" at bounding box center [473, 258] width 4 height 4
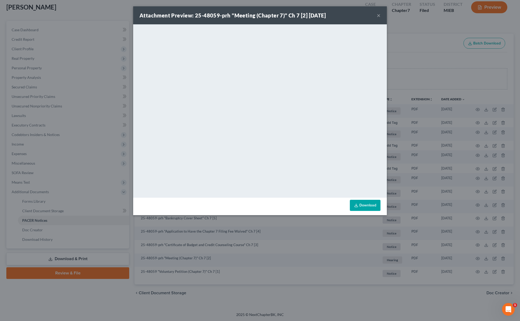
click at [422, 50] on div "Attachment Preview: 25-48059-prh "Meeting (Chapter 7)" Ch 7 [2] [DATE] × <objec…" at bounding box center [260, 160] width 520 height 321
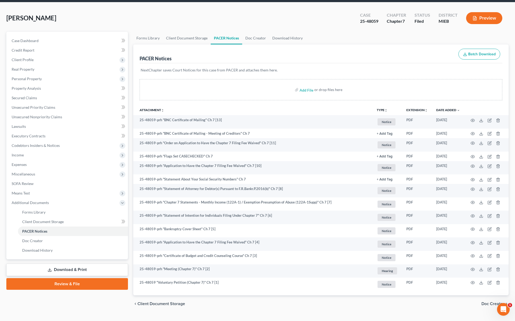
scroll to position [0, 0]
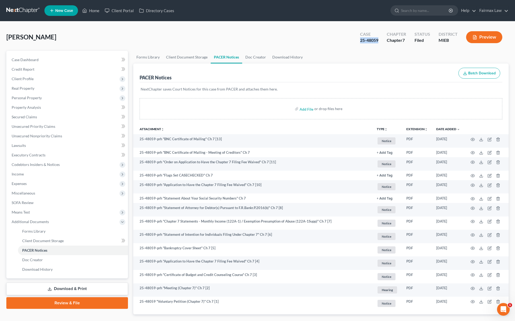
drag, startPoint x: 359, startPoint y: 41, endPoint x: 380, endPoint y: 44, distance: 20.9
click at [380, 44] on div "Case 25-48059" at bounding box center [369, 38] width 27 height 16
copy div "25-48059"
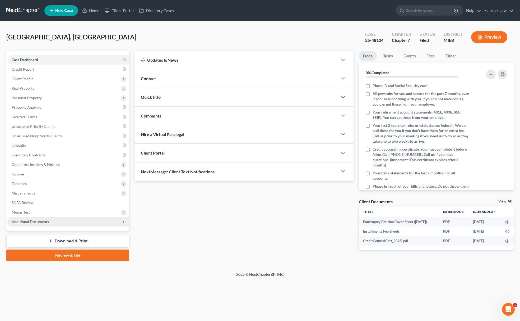
click at [35, 218] on span "Additional Documents" at bounding box center [68, 222] width 122 height 10
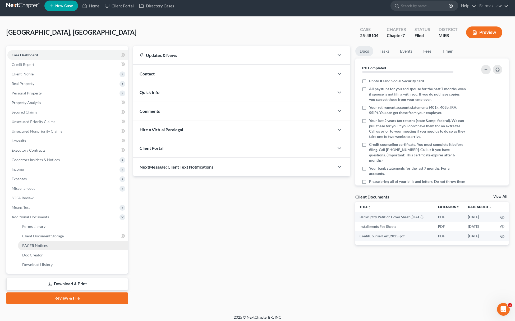
scroll to position [8, 0]
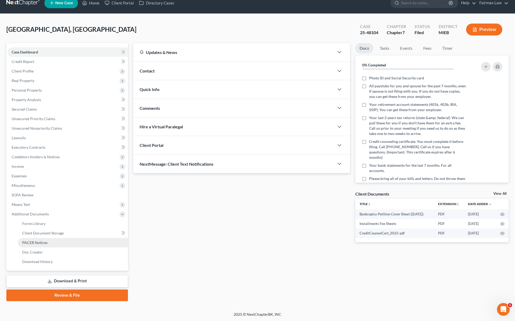
click at [47, 241] on link "PACER Notices" at bounding box center [73, 243] width 110 height 10
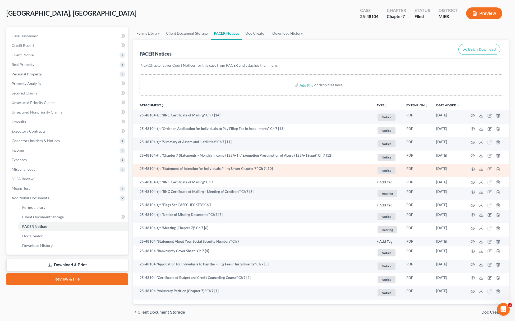
scroll to position [43, 0]
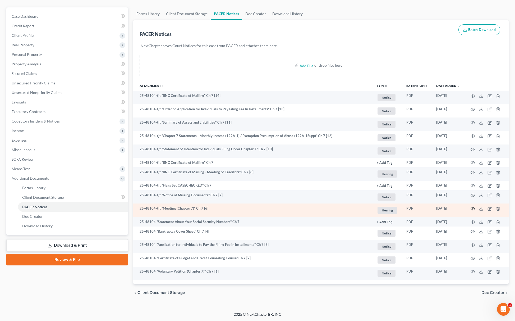
click at [473, 207] on icon "button" at bounding box center [473, 208] width 4 height 4
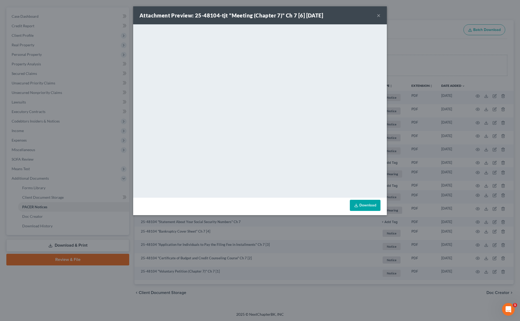
drag, startPoint x: 465, startPoint y: 52, endPoint x: 416, endPoint y: 57, distance: 50.0
click at [463, 52] on div "Attachment Preview: 25-48104-tjt "Meeting (Chapter 7)" Ch 7 [6] [DATE] × <objec…" at bounding box center [260, 160] width 520 height 321
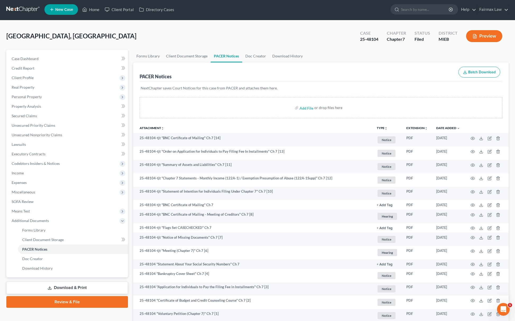
scroll to position [0, 0]
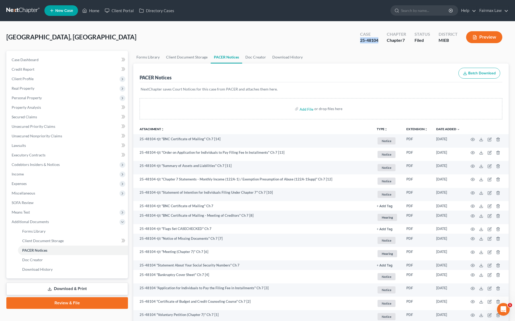
drag, startPoint x: 361, startPoint y: 42, endPoint x: 381, endPoint y: 45, distance: 20.2
click at [381, 45] on div "Case 25-48104 Chapter Chapter 7 Status Filed District MIEB Preview" at bounding box center [431, 37] width 155 height 19
copy div "25-48104"
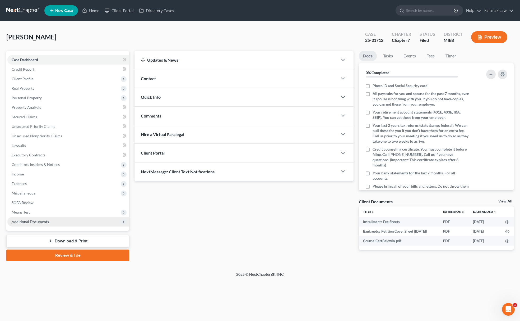
click at [38, 223] on span "Additional Documents" at bounding box center [68, 222] width 122 height 10
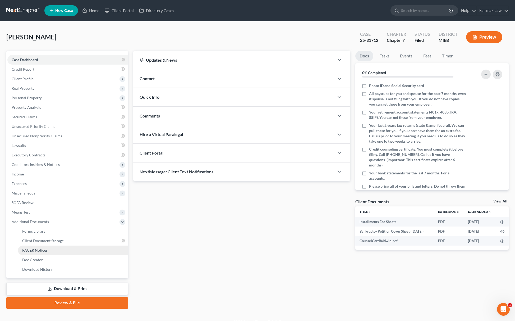
click at [40, 248] on span "PACER Notices" at bounding box center [34, 250] width 25 height 4
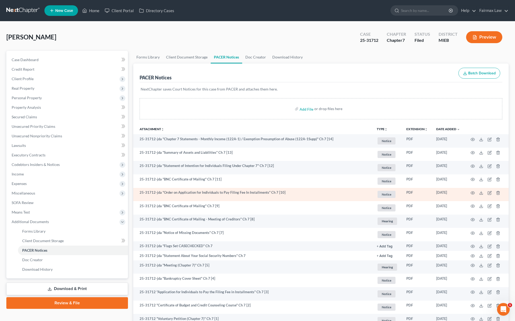
scroll to position [47, 0]
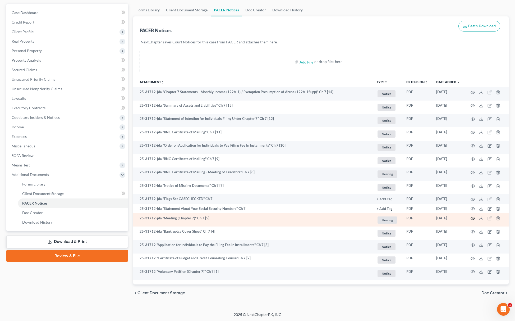
click at [474, 218] on icon "button" at bounding box center [473, 218] width 4 height 3
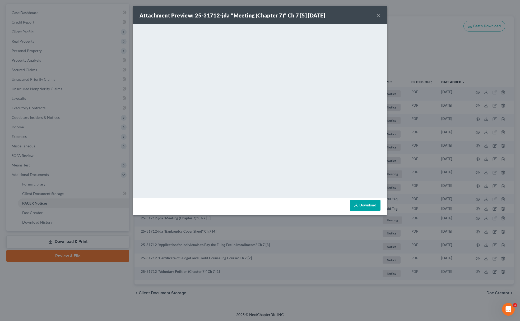
click at [400, 28] on div "Attachment Preview: 25-31712-jda "Meeting (Chapter 7)" Ch 7 [5] [DATE] × <objec…" at bounding box center [260, 160] width 520 height 321
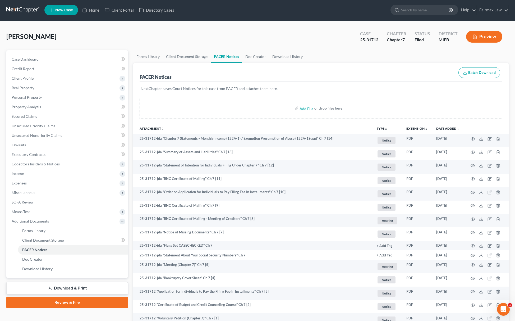
scroll to position [0, 0]
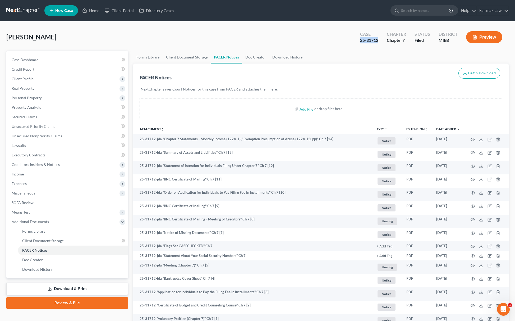
drag, startPoint x: 358, startPoint y: 39, endPoint x: 382, endPoint y: 42, distance: 24.5
click at [382, 42] on div "Case 25-31712" at bounding box center [369, 38] width 27 height 16
copy div "25-31712"
click at [38, 96] on span "Personal Property" at bounding box center [27, 97] width 30 height 4
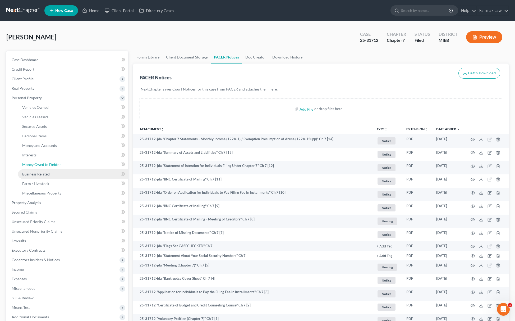
drag, startPoint x: 53, startPoint y: 163, endPoint x: 95, endPoint y: 172, distance: 42.7
click at [53, 162] on span "Money Owed to Debtor" at bounding box center [41, 164] width 39 height 4
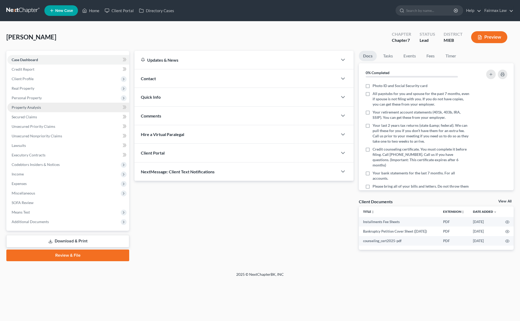
click at [36, 103] on link "Property Analysis" at bounding box center [68, 108] width 122 height 10
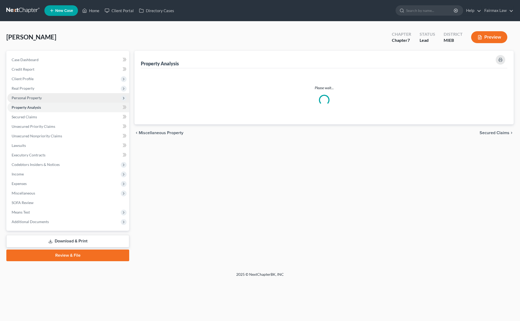
click at [36, 97] on span "Personal Property" at bounding box center [27, 97] width 30 height 4
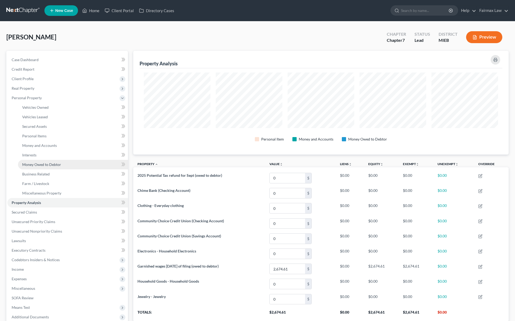
click at [57, 163] on span "Money Owed to Debtor" at bounding box center [41, 164] width 39 height 4
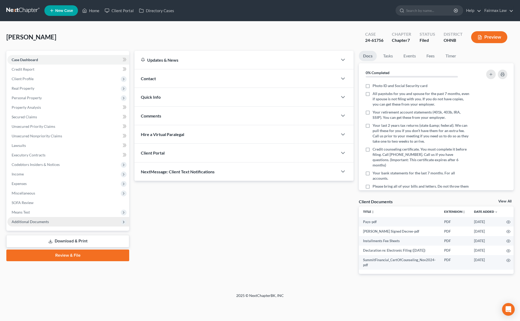
click at [31, 220] on span "Additional Documents" at bounding box center [30, 221] width 37 height 4
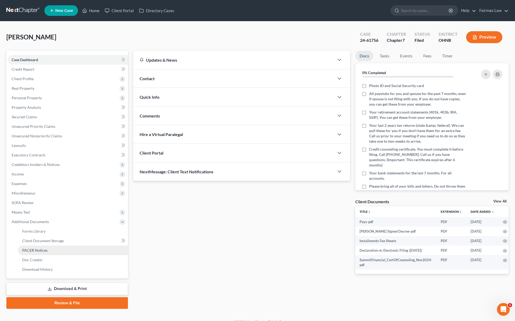
click at [42, 250] on span "PACER Notices" at bounding box center [34, 250] width 25 height 4
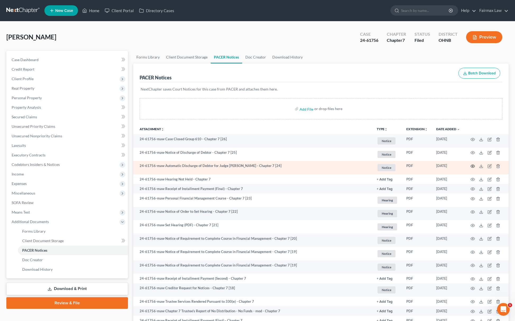
click at [471, 165] on icon "button" at bounding box center [473, 166] width 4 height 4
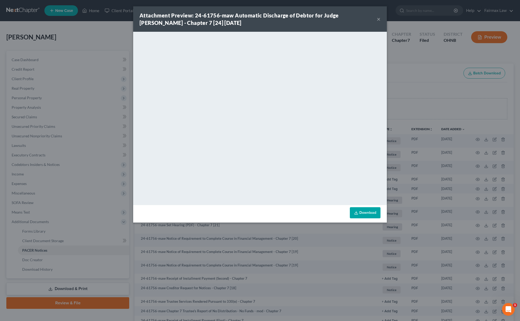
click at [363, 214] on link "Download" at bounding box center [365, 212] width 31 height 11
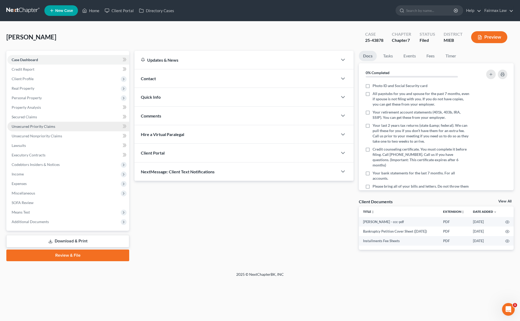
click at [44, 129] on link "Unsecured Priority Claims" at bounding box center [68, 127] width 122 height 10
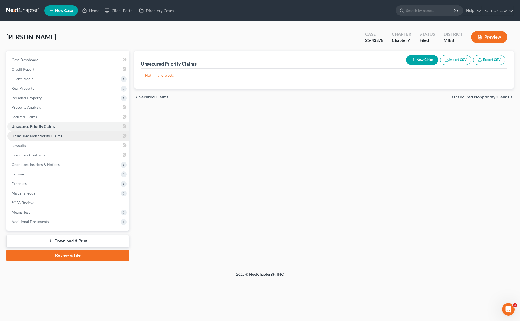
click at [47, 135] on span "Unsecured Nonpriority Claims" at bounding box center [37, 135] width 50 height 4
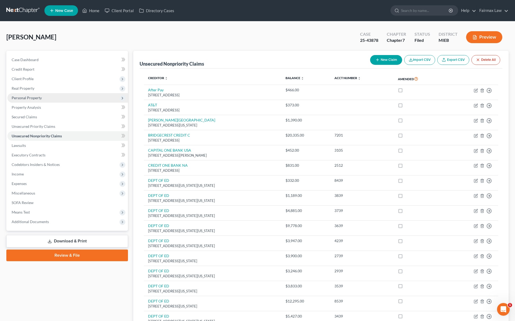
click at [47, 95] on span "Personal Property" at bounding box center [67, 98] width 121 height 10
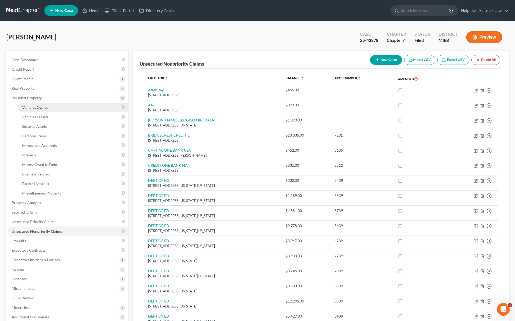
click at [45, 105] on span "Vehicles Owned" at bounding box center [35, 107] width 26 height 4
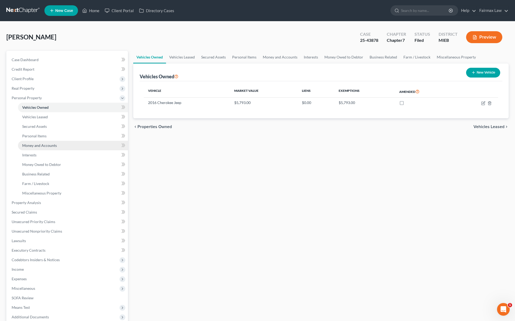
click at [50, 145] on span "Money and Accounts" at bounding box center [39, 145] width 35 height 4
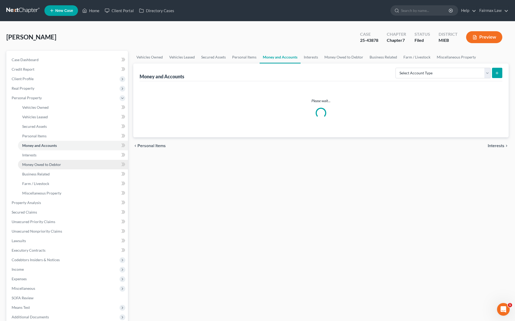
click at [58, 161] on link "Money Owed to Debtor" at bounding box center [73, 165] width 110 height 10
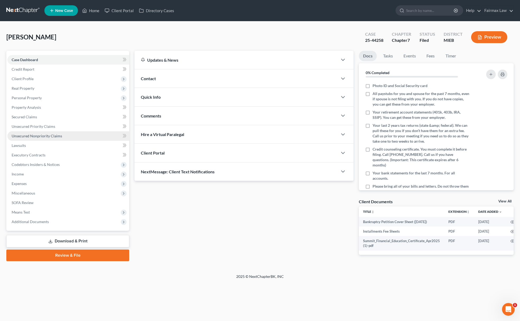
click at [47, 135] on span "Unsecured Nonpriority Claims" at bounding box center [37, 135] width 50 height 4
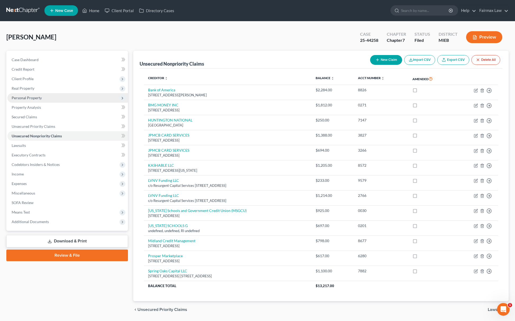
click at [53, 96] on span "Personal Property" at bounding box center [67, 98] width 121 height 10
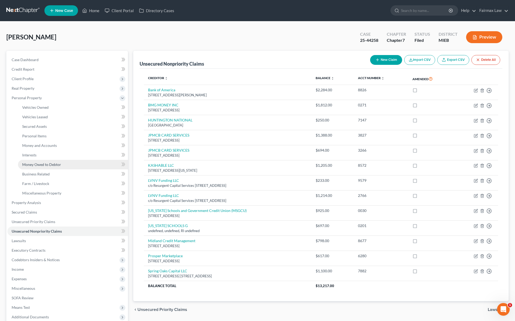
click at [53, 160] on link "Money Owed to Debtor" at bounding box center [73, 165] width 110 height 10
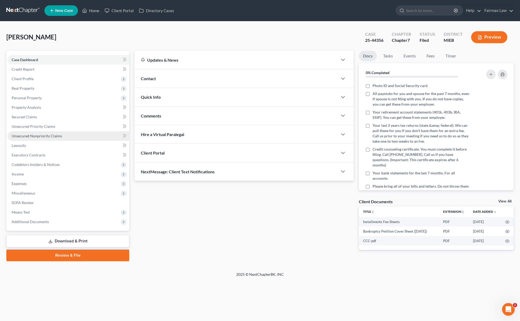
click at [63, 131] on link "Unsecured Nonpriority Claims" at bounding box center [68, 136] width 122 height 10
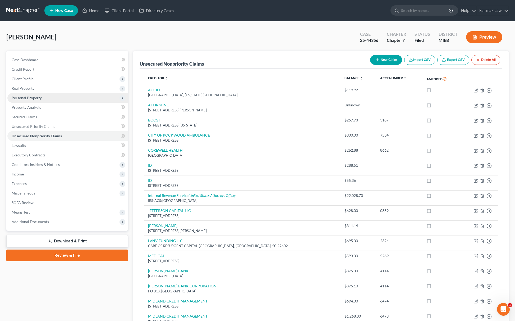
click at [49, 95] on span "Personal Property" at bounding box center [67, 98] width 121 height 10
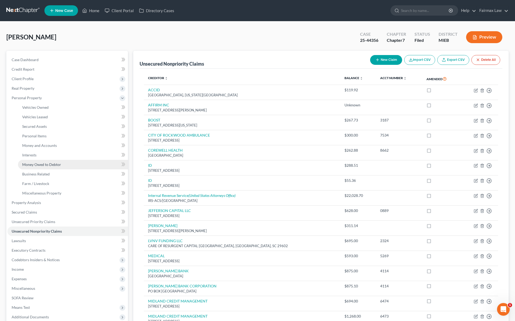
click at [61, 164] on link "Money Owed to Debtor" at bounding box center [73, 165] width 110 height 10
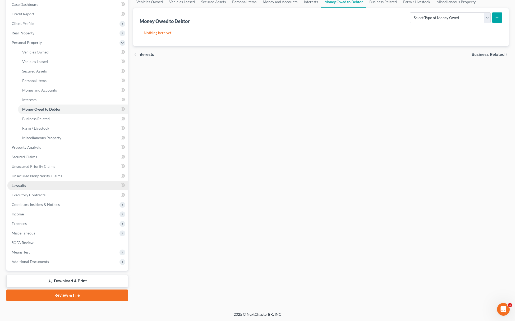
click at [41, 187] on link "Lawsuits" at bounding box center [67, 186] width 121 height 10
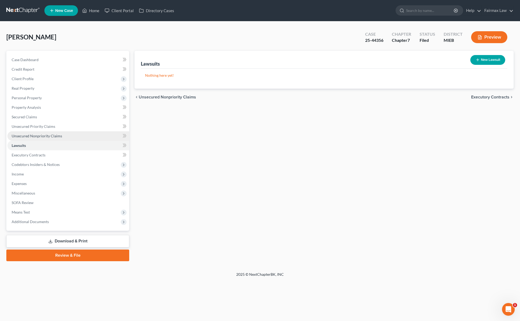
click at [54, 132] on link "Unsecured Nonpriority Claims" at bounding box center [68, 136] width 122 height 10
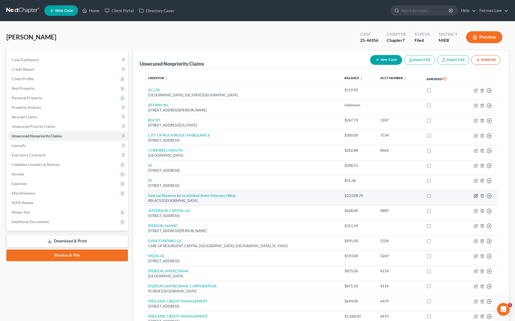
click at [476, 197] on icon "button" at bounding box center [476, 195] width 4 height 4
select select "39"
select select "14"
select select "0"
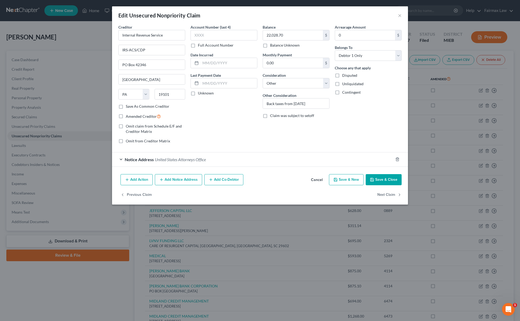
click at [382, 182] on button "Save & Close" at bounding box center [384, 179] width 36 height 11
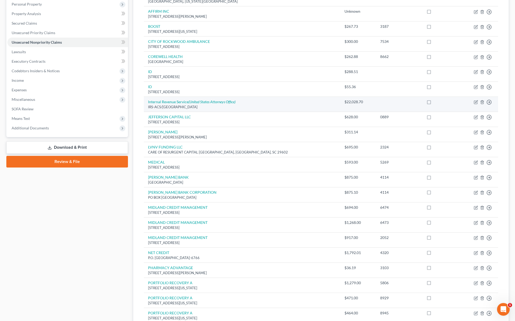
scroll to position [79, 0]
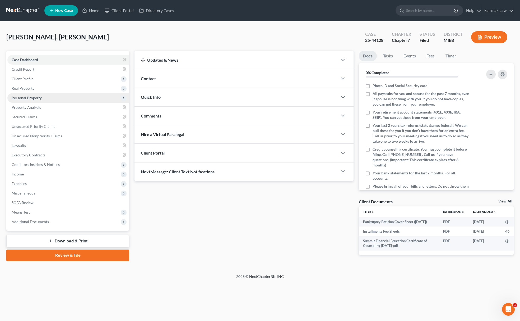
click at [44, 93] on span "Personal Property" at bounding box center [68, 98] width 122 height 10
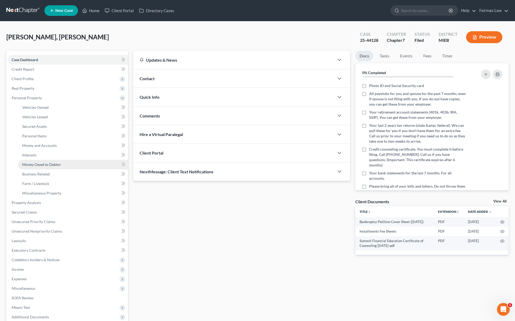
click at [54, 164] on span "Money Owed to Debtor" at bounding box center [41, 164] width 39 height 4
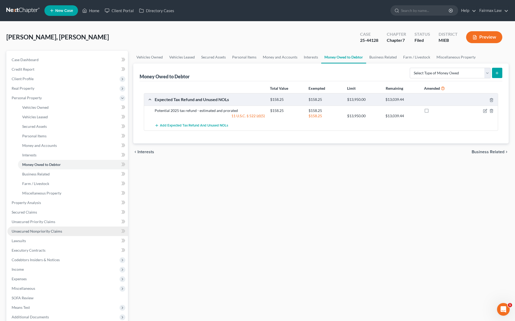
click at [49, 234] on link "Unsecured Nonpriority Claims" at bounding box center [67, 231] width 121 height 10
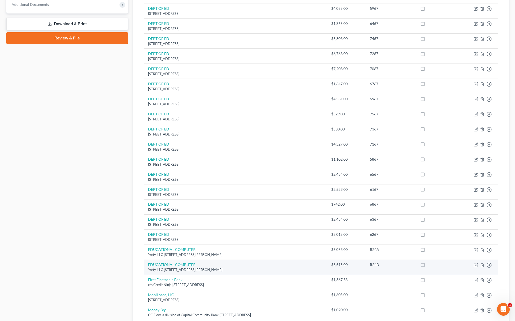
scroll to position [294, 0]
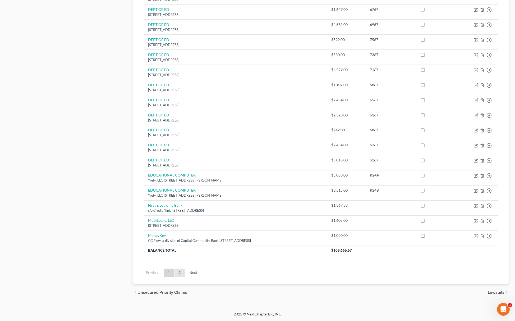
click at [177, 273] on link "2" at bounding box center [179, 272] width 11 height 8
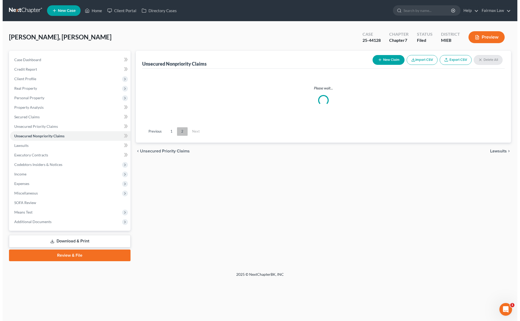
scroll to position [0, 0]
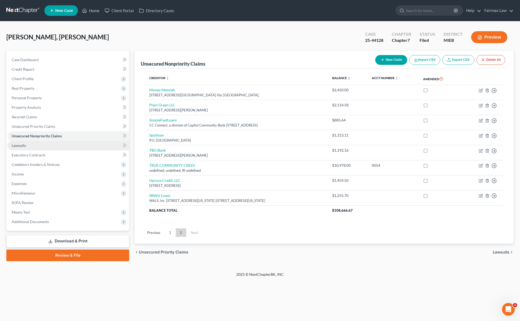
click at [33, 149] on link "Lawsuits" at bounding box center [68, 146] width 122 height 10
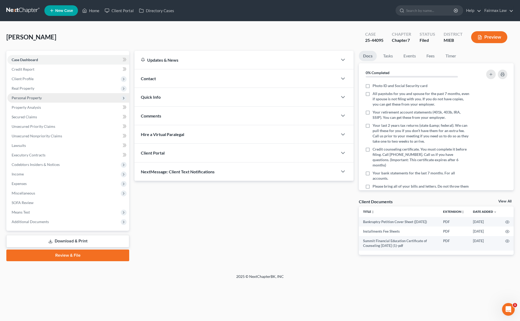
click at [53, 100] on span "Personal Property" at bounding box center [68, 98] width 122 height 10
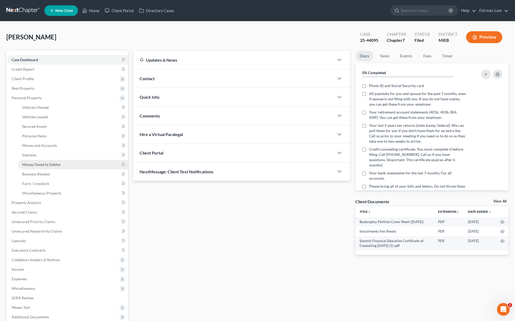
click at [52, 160] on link "Money Owed to Debtor" at bounding box center [73, 165] width 110 height 10
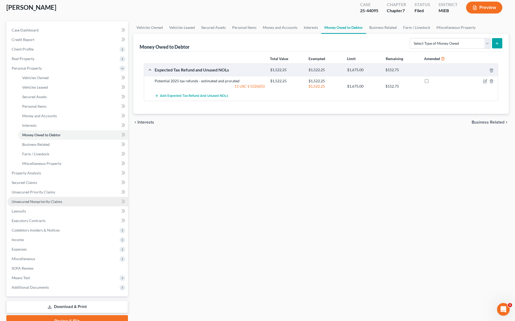
scroll to position [55, 0]
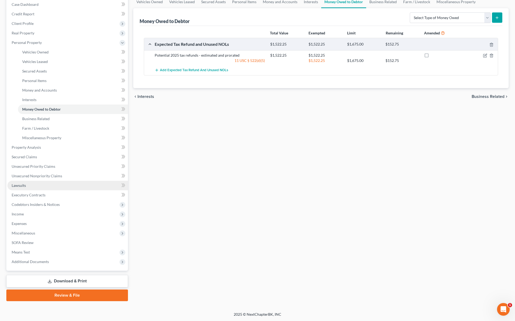
click at [51, 183] on link "Lawsuits" at bounding box center [67, 186] width 121 height 10
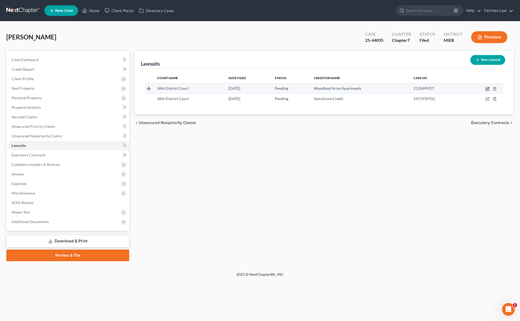
click at [487, 87] on icon "button" at bounding box center [488, 89] width 4 height 4
select select "23"
select select "0"
select select "3"
select select "23"
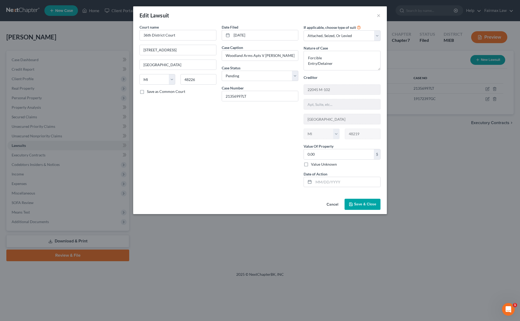
click at [364, 202] on button "Save & Close" at bounding box center [363, 204] width 36 height 11
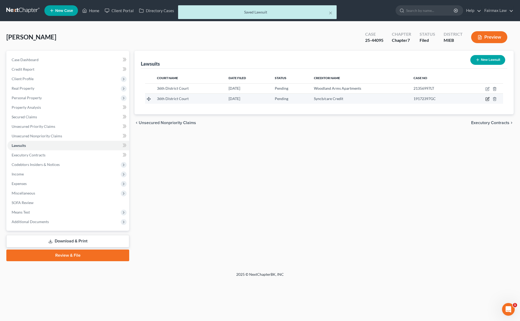
click at [489, 97] on icon "button" at bounding box center [488, 98] width 2 height 2
select select "23"
select select "0"
select select "3"
select select "36"
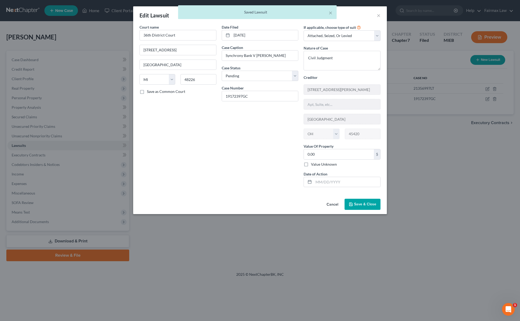
click at [367, 205] on span "Save & Close" at bounding box center [365, 204] width 22 height 4
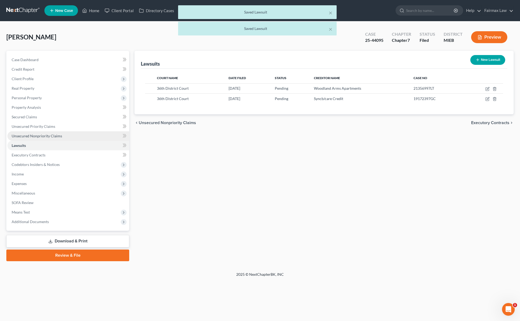
click at [58, 136] on span "Unsecured Nonpriority Claims" at bounding box center [37, 135] width 50 height 4
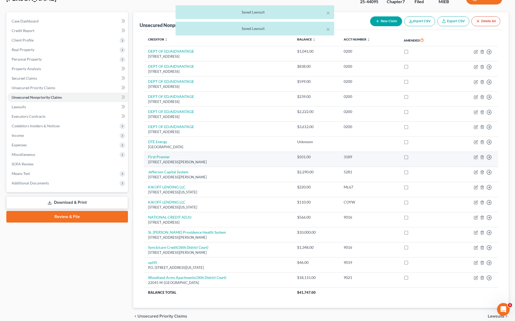
scroll to position [64, 0]
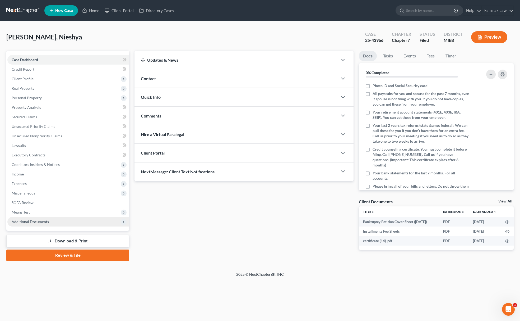
click at [53, 223] on span "Additional Documents" at bounding box center [68, 222] width 122 height 10
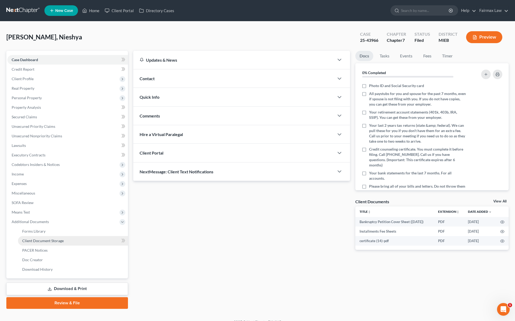
click at [62, 240] on span "Client Document Storage" at bounding box center [43, 240] width 42 height 4
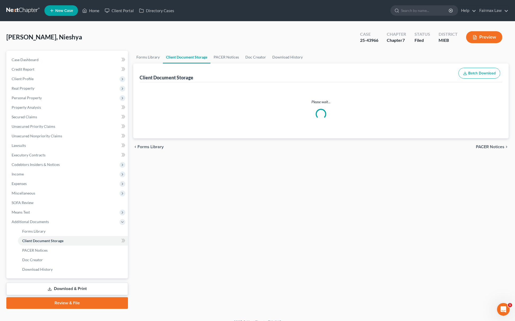
select select "7"
select select "32"
select select "6"
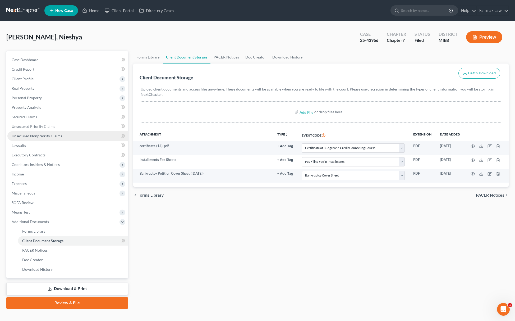
click at [66, 136] on link "Unsecured Nonpriority Claims" at bounding box center [67, 136] width 121 height 10
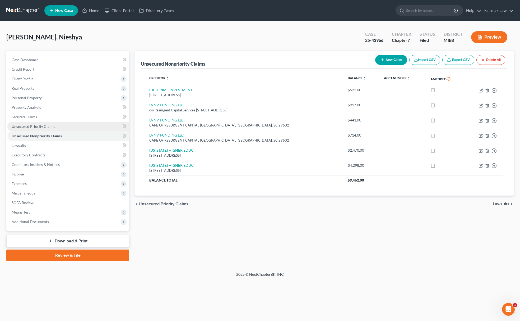
click at [48, 125] on span "Unsecured Priority Claims" at bounding box center [34, 126] width 44 height 4
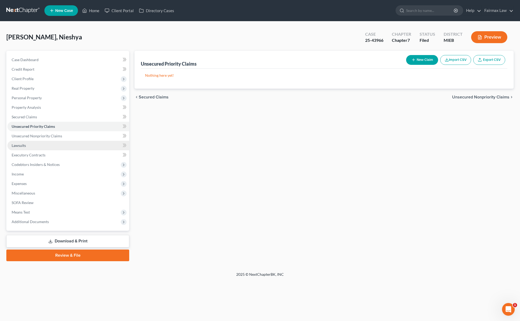
click at [42, 142] on link "Lawsuits" at bounding box center [68, 146] width 122 height 10
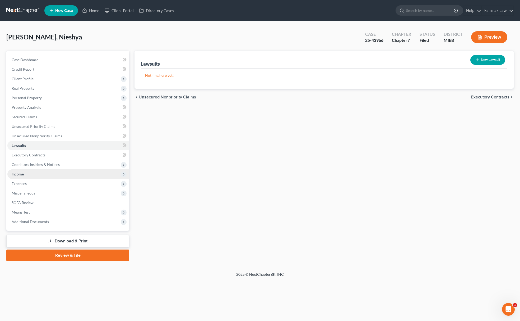
click at [50, 176] on span "Income" at bounding box center [68, 174] width 122 height 10
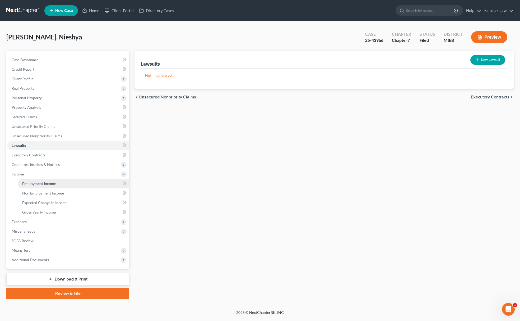
click at [51, 181] on span "Employment Income" at bounding box center [39, 183] width 34 height 4
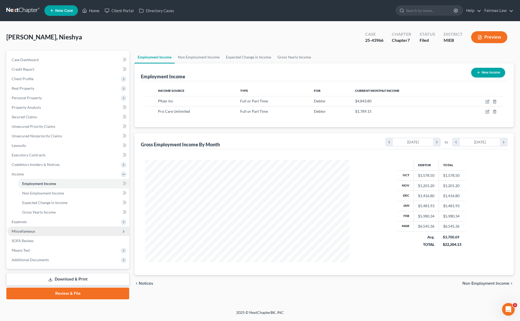
scroll to position [103, 215]
click at [51, 210] on span "Gross Yearly Income" at bounding box center [39, 212] width 34 height 4
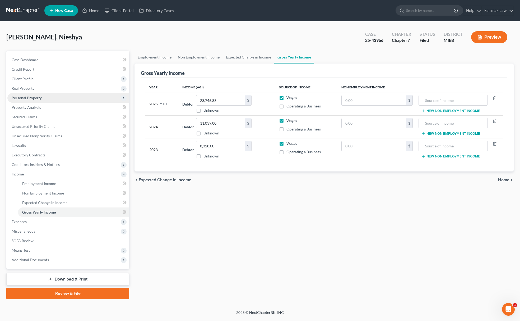
click at [34, 98] on span "Personal Property" at bounding box center [27, 97] width 30 height 4
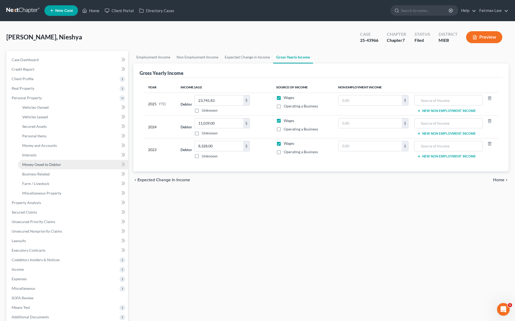
click at [46, 160] on link "Money Owed to Debtor" at bounding box center [73, 165] width 110 height 10
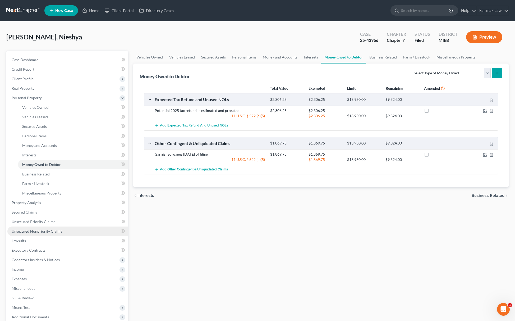
click at [53, 226] on link "Unsecured Nonpriority Claims" at bounding box center [67, 231] width 121 height 10
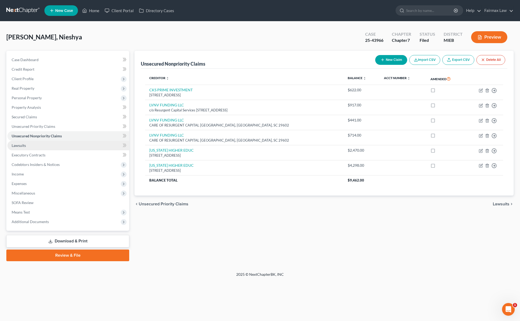
click at [34, 146] on link "Lawsuits" at bounding box center [68, 146] width 122 height 10
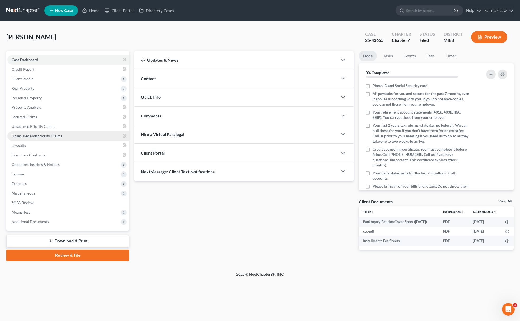
click at [46, 133] on span "Unsecured Nonpriority Claims" at bounding box center [37, 135] width 50 height 4
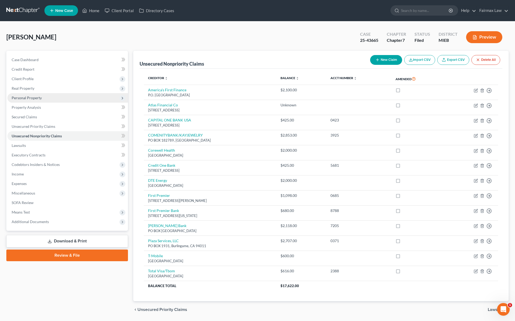
click at [47, 93] on span "Personal Property" at bounding box center [67, 98] width 121 height 10
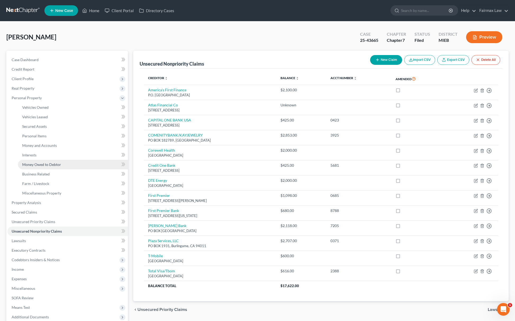
click at [56, 160] on link "Money Owed to Debtor" at bounding box center [73, 165] width 110 height 10
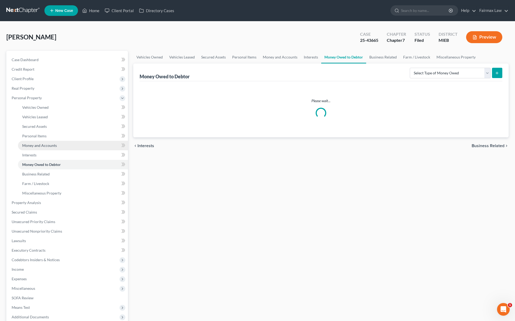
click at [52, 141] on link "Money and Accounts" at bounding box center [73, 146] width 110 height 10
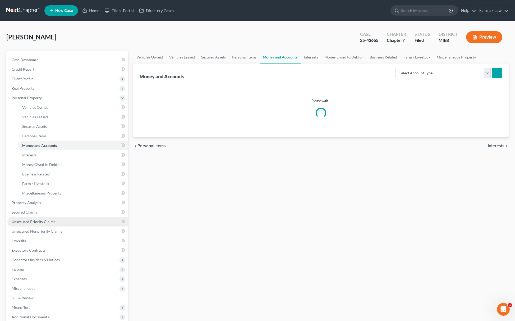
click at [58, 225] on link "Unsecured Priority Claims" at bounding box center [67, 222] width 121 height 10
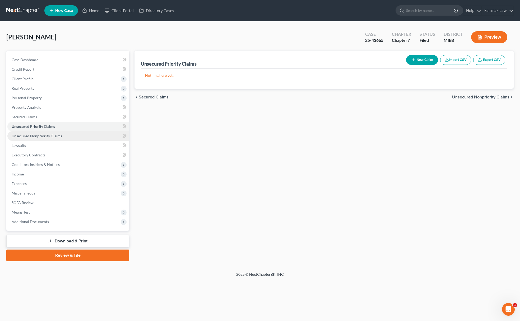
click at [56, 138] on link "Unsecured Nonpriority Claims" at bounding box center [68, 136] width 122 height 10
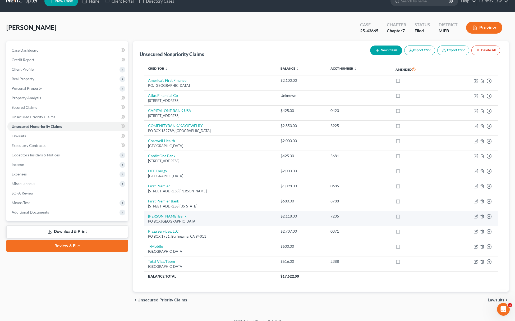
scroll to position [18, 0]
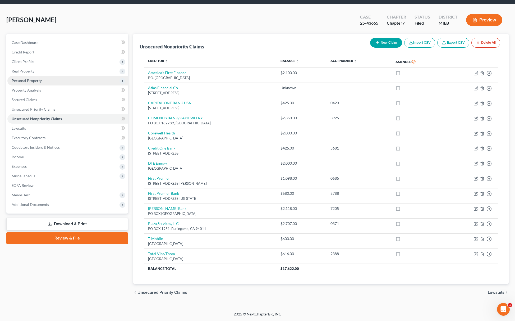
click at [54, 79] on span "Personal Property" at bounding box center [67, 81] width 121 height 10
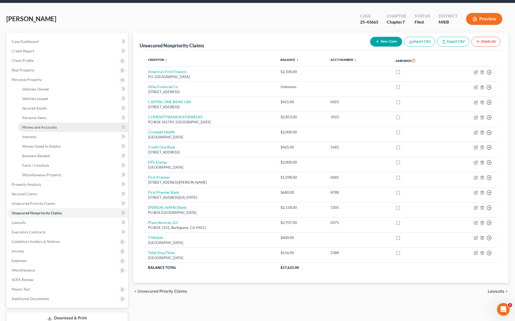
click at [53, 130] on link "Money and Accounts" at bounding box center [73, 127] width 110 height 10
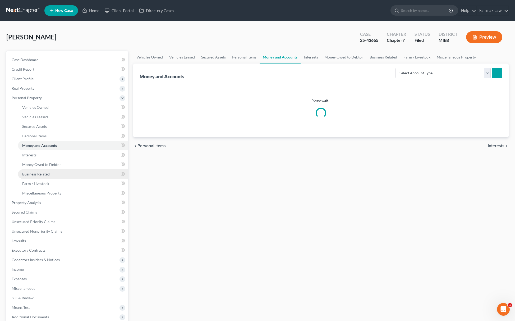
click at [58, 169] on link "Business Related" at bounding box center [73, 174] width 110 height 10
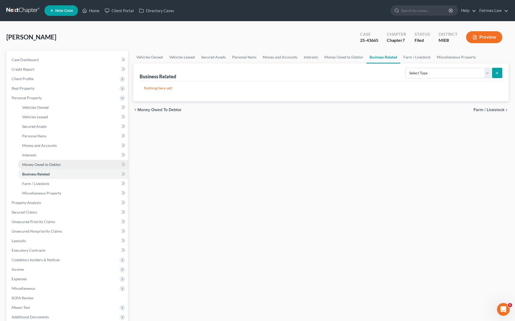
click at [62, 161] on link "Money Owed to Debtor" at bounding box center [73, 165] width 110 height 10
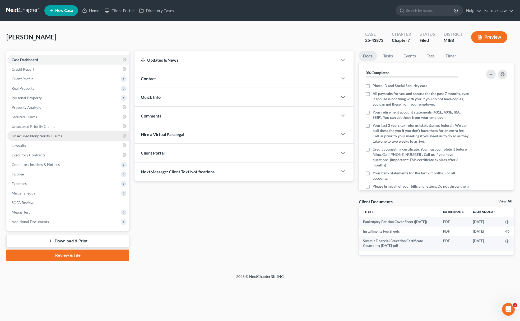
click at [71, 137] on link "Unsecured Nonpriority Claims" at bounding box center [68, 136] width 122 height 10
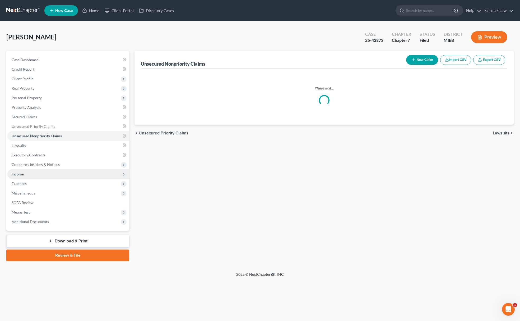
click at [61, 170] on span "Income" at bounding box center [68, 174] width 122 height 10
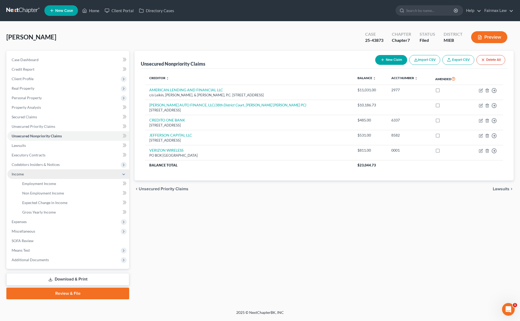
click at [59, 175] on span "Income" at bounding box center [68, 174] width 122 height 10
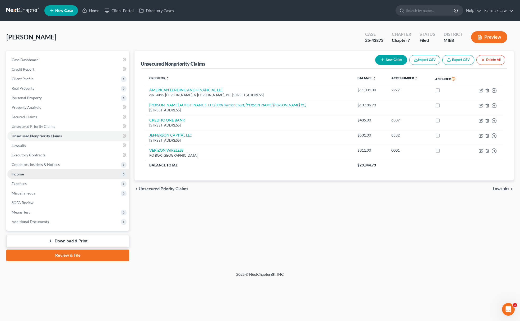
click at [48, 170] on span "Income" at bounding box center [68, 174] width 122 height 10
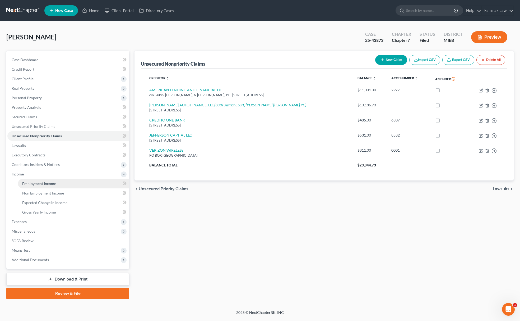
click at [50, 183] on span "Employment Income" at bounding box center [39, 183] width 34 height 4
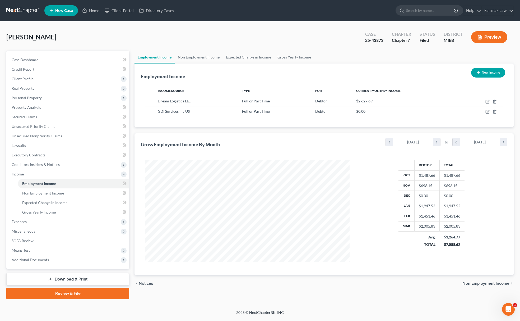
scroll to position [103, 215]
click at [486, 100] on icon "button" at bounding box center [487, 101] width 3 height 3
select select "0"
select select "23"
select select "3"
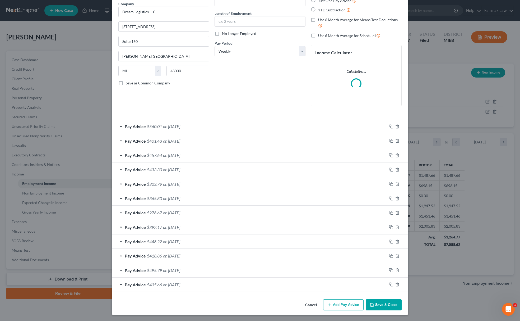
scroll to position [45, 0]
click at [389, 300] on button "Save & Close" at bounding box center [384, 304] width 36 height 11
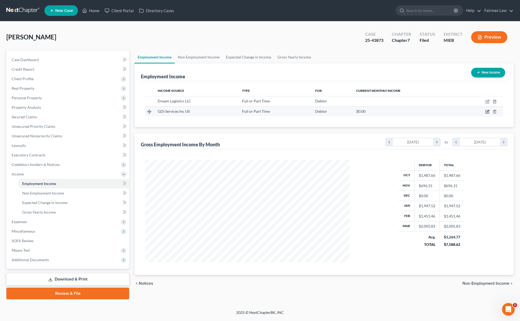
click at [486, 112] on icon "button" at bounding box center [488, 111] width 4 height 4
select select "0"
select select "23"
select select "2"
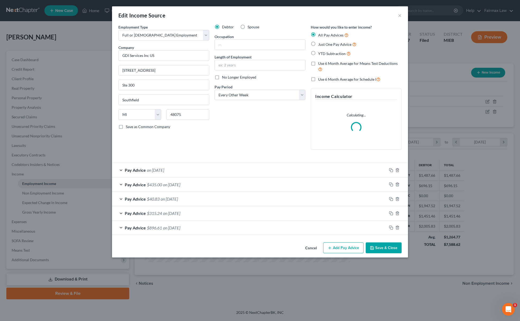
click at [390, 252] on button "Save & Close" at bounding box center [384, 247] width 36 height 11
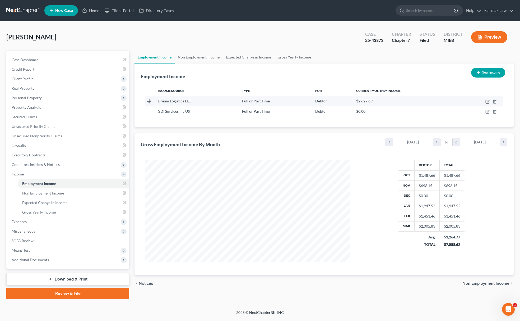
click at [486, 100] on icon "button" at bounding box center [488, 101] width 4 height 4
select select "0"
select select "23"
select select "3"
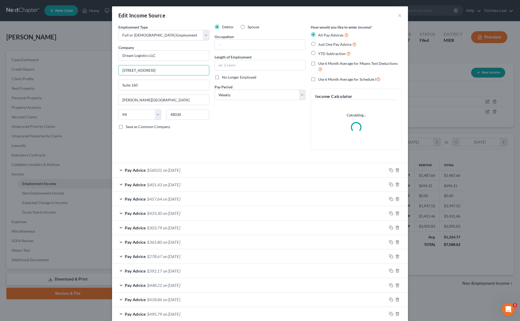
drag, startPoint x: 165, startPoint y: 68, endPoint x: 68, endPoint y: 74, distance: 96.9
click at [68, 74] on div "Edit Income Source × Employment Type * Select Full or Part Time Employment Self…" at bounding box center [260, 160] width 520 height 321
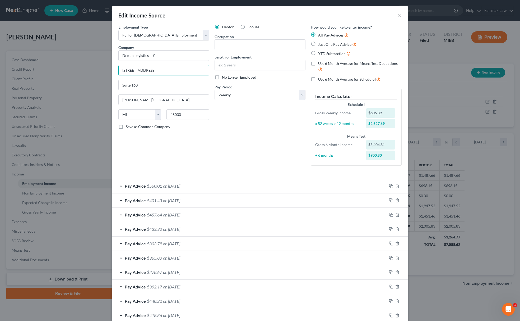
drag, startPoint x: 146, startPoint y: 84, endPoint x: 65, endPoint y: 87, distance: 81.7
click at [65, 87] on div "Edit Income Source × Employment Type * Select Full or Part Time Employment Self…" at bounding box center [260, 160] width 520 height 321
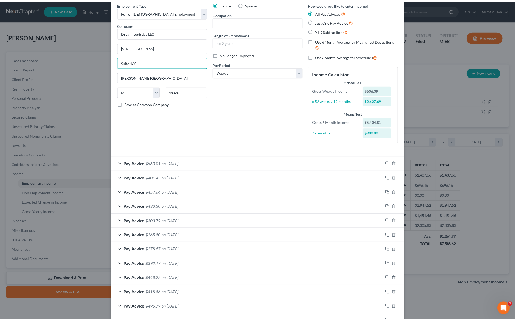
scroll to position [61, 0]
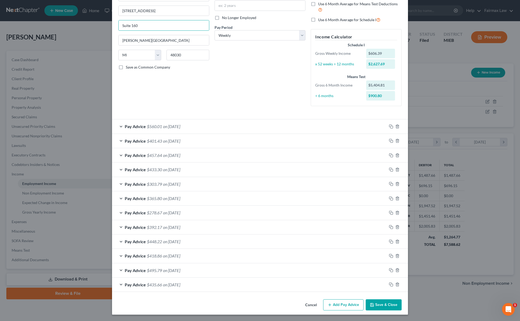
click at [374, 303] on button "Save & Close" at bounding box center [384, 304] width 36 height 11
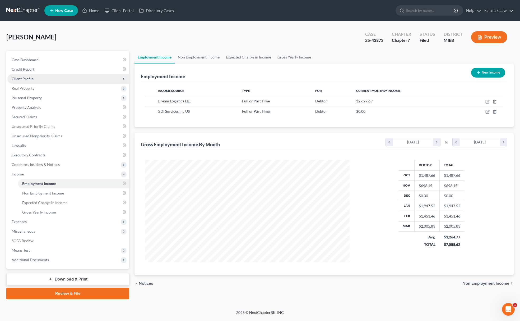
click at [30, 77] on span "Client Profile" at bounding box center [23, 78] width 22 height 4
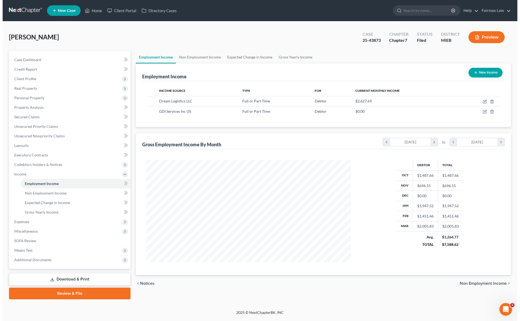
scroll to position [264236, 264124]
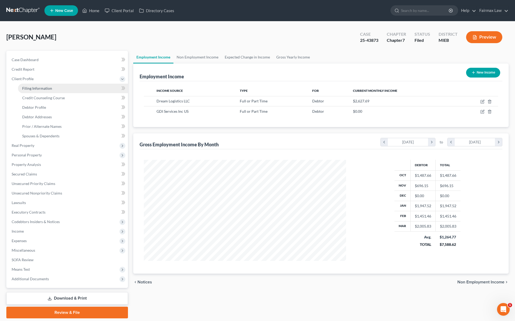
click at [35, 86] on span "Filing Information" at bounding box center [37, 88] width 30 height 4
select select "1"
select select "0"
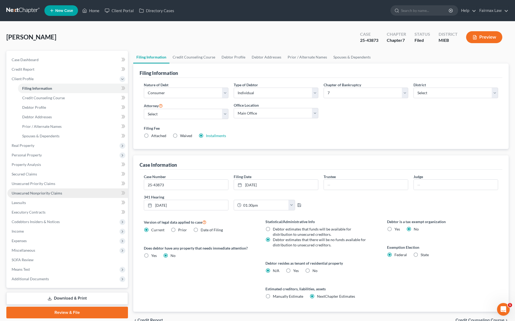
click at [57, 193] on span "Unsecured Nonpriority Claims" at bounding box center [37, 193] width 50 height 4
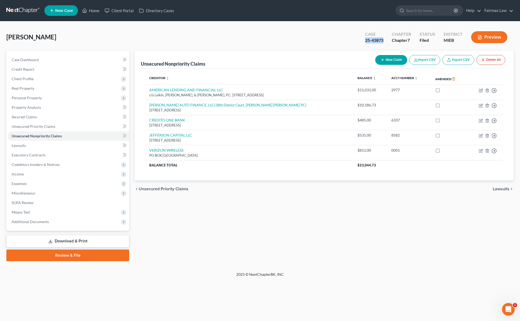
drag, startPoint x: 365, startPoint y: 43, endPoint x: 385, endPoint y: 43, distance: 20.6
click at [385, 43] on div "Case 25-43873" at bounding box center [374, 38] width 27 height 16
copy div "25-43873"
click at [331, 47] on div "Dennis, Porshe Upgraded Case 25-43873 Chapter Chapter 7 Status Filed District M…" at bounding box center [260, 39] width 508 height 23
click at [367, 40] on div "25-43873" at bounding box center [374, 40] width 18 height 6
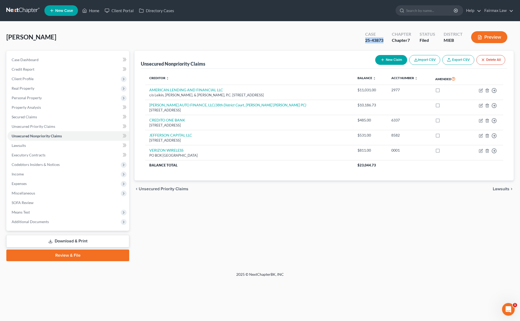
drag, startPoint x: 366, startPoint y: 40, endPoint x: 386, endPoint y: 44, distance: 20.8
click at [386, 44] on div "Case 25-43873" at bounding box center [374, 38] width 27 height 16
copy div "25-43873"
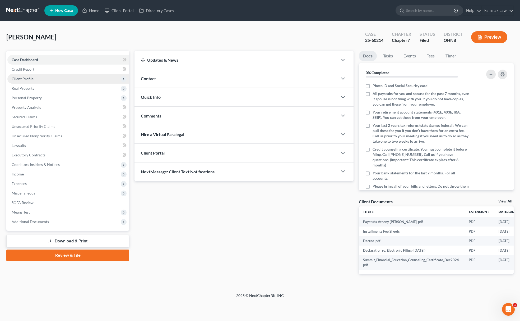
click at [48, 81] on span "Client Profile" at bounding box center [68, 79] width 122 height 10
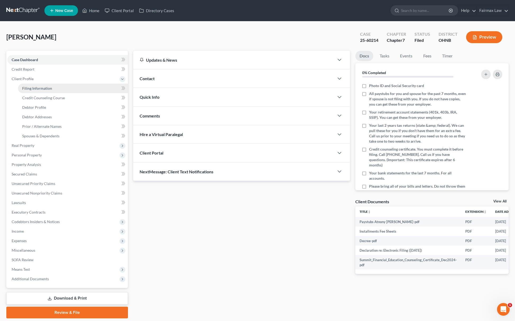
click at [47, 85] on link "Filing Information" at bounding box center [73, 89] width 110 height 10
select select "1"
select select "0"
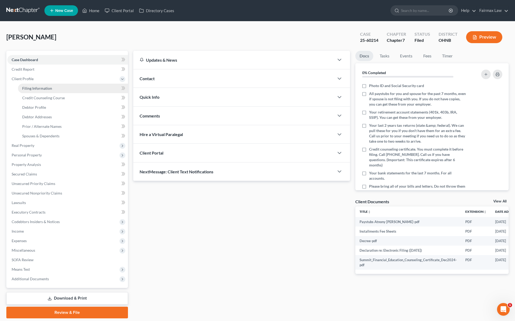
select select "36"
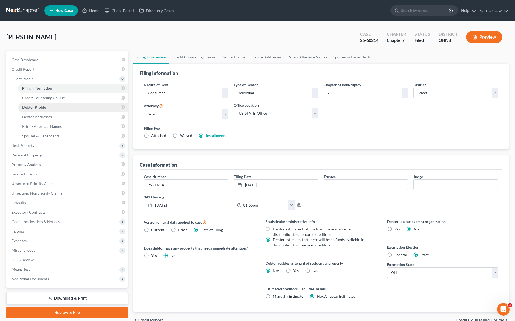
click at [49, 109] on link "Debtor Profile" at bounding box center [73, 108] width 110 height 10
select select "0"
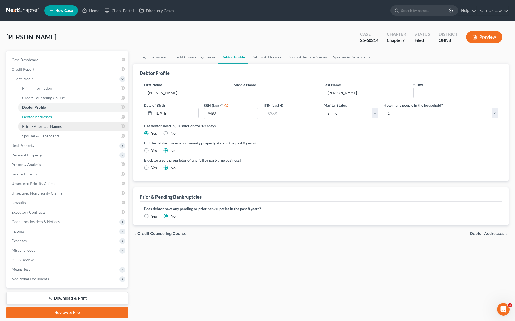
click at [51, 121] on ul "Filing Information Credit Counseling Course Debtor Profile Debtor Addresses" at bounding box center [67, 112] width 121 height 57
click at [51, 113] on link "Debtor Addresses" at bounding box center [73, 117] width 110 height 10
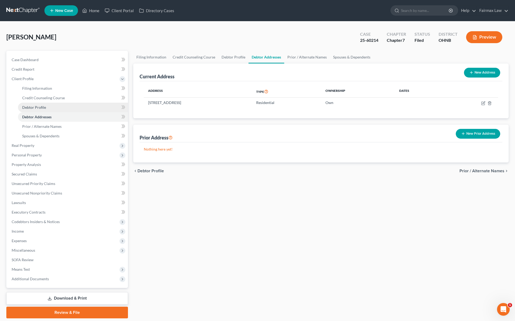
click at [50, 106] on link "Debtor Profile" at bounding box center [73, 108] width 110 height 10
select select "0"
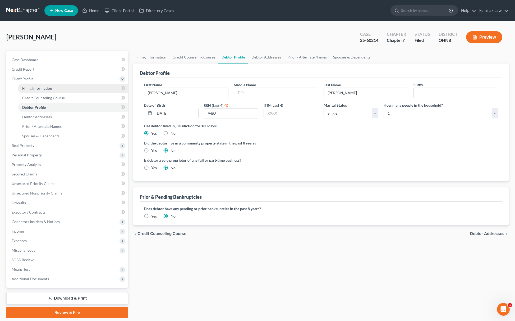
click at [50, 88] on span "Filing Information" at bounding box center [37, 88] width 30 height 4
select select "1"
select select "0"
select select "61"
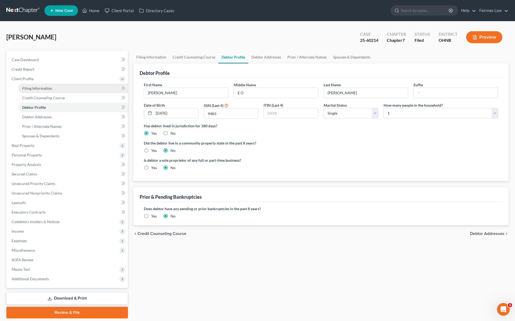
select select "10"
select select "0"
select select "36"
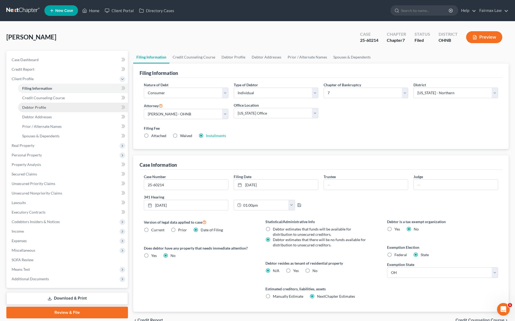
click at [34, 107] on span "Debtor Profile" at bounding box center [34, 107] width 24 height 4
select select "0"
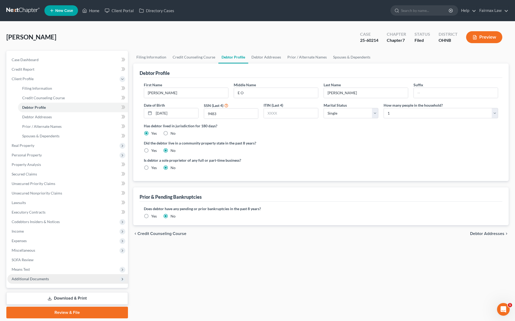
click at [69, 279] on span "Additional Documents" at bounding box center [67, 279] width 121 height 10
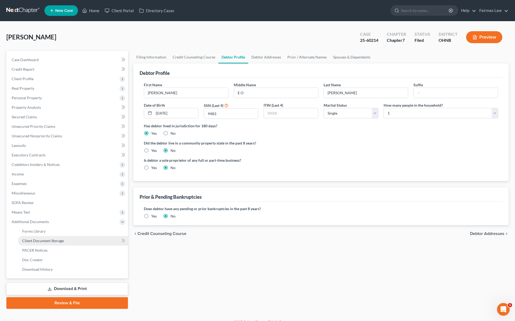
click at [69, 236] on link "Client Document Storage" at bounding box center [73, 241] width 110 height 10
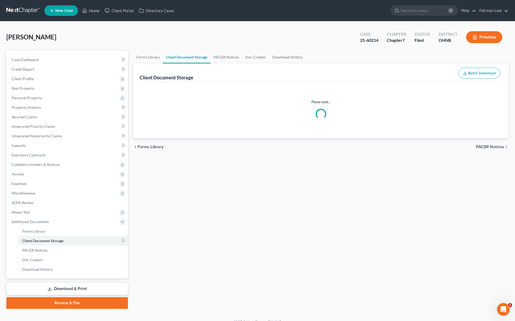
select select "5"
select select "16"
select select "24"
select select "20"
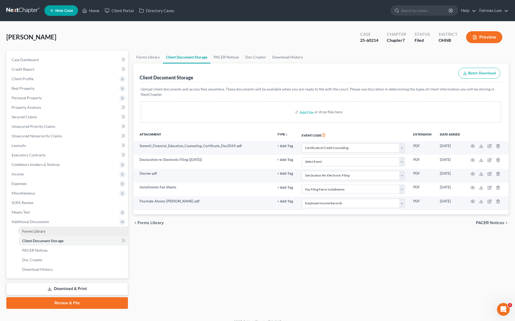
click at [66, 233] on link "Forms Library" at bounding box center [73, 231] width 110 height 10
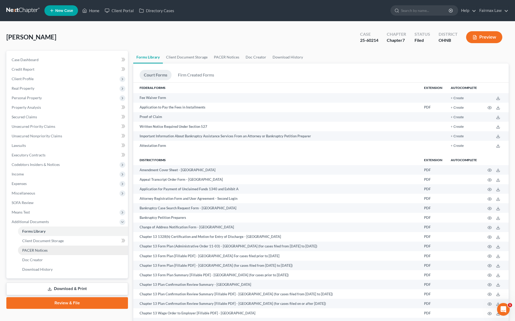
drag, startPoint x: 56, startPoint y: 249, endPoint x: 65, endPoint y: 249, distance: 9.3
click at [56, 249] on link "PACER Notices" at bounding box center [73, 250] width 110 height 10
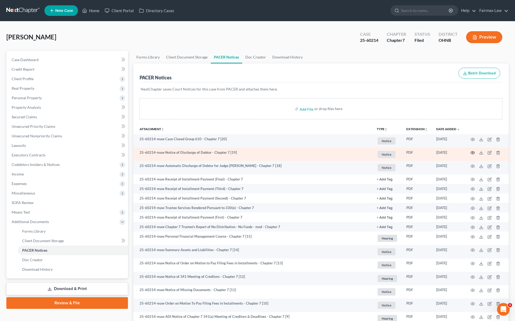
click at [471, 153] on icon "button" at bounding box center [473, 152] width 4 height 3
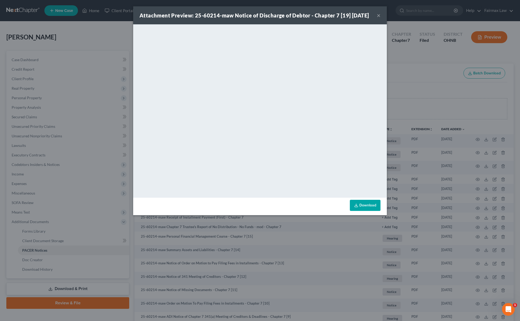
click at [412, 56] on div "Attachment Preview: 25-60214-maw Notice of Discharge of Debtor - Chapter 7 [19]…" at bounding box center [260, 160] width 520 height 321
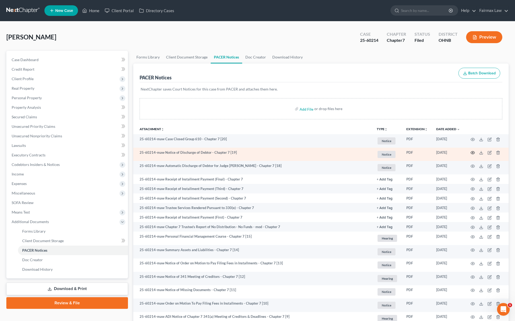
click at [473, 151] on icon "button" at bounding box center [473, 152] width 4 height 4
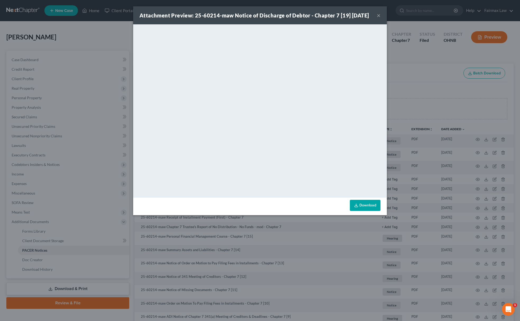
click at [415, 151] on div "Attachment Preview: 25-60214-maw Notice of Discharge of Debtor - Chapter 7 [19]…" at bounding box center [260, 160] width 520 height 321
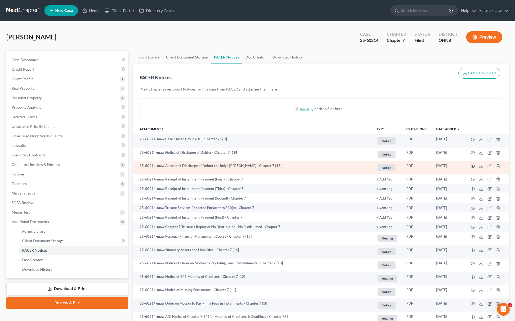
click at [474, 165] on icon "button" at bounding box center [473, 166] width 4 height 4
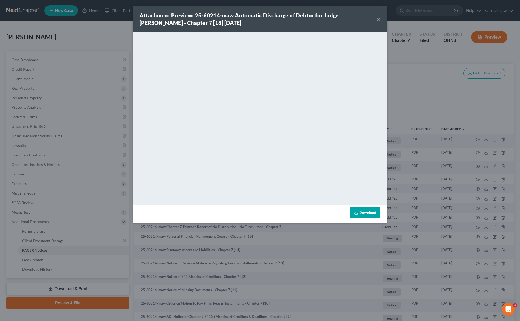
click at [51, 210] on div "Attachment Preview: 25-60214-maw Automatic Discharge of Debtor for Judge [PERSO…" at bounding box center [260, 160] width 520 height 321
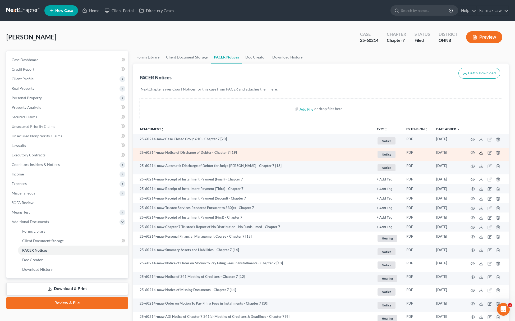
click at [480, 153] on icon at bounding box center [481, 152] width 4 height 4
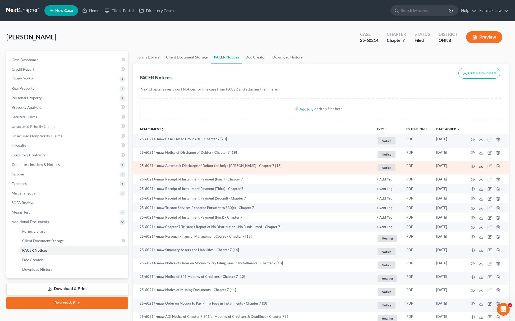
click at [480, 165] on icon at bounding box center [481, 166] width 4 height 4
